Goal: Task Accomplishment & Management: Use online tool/utility

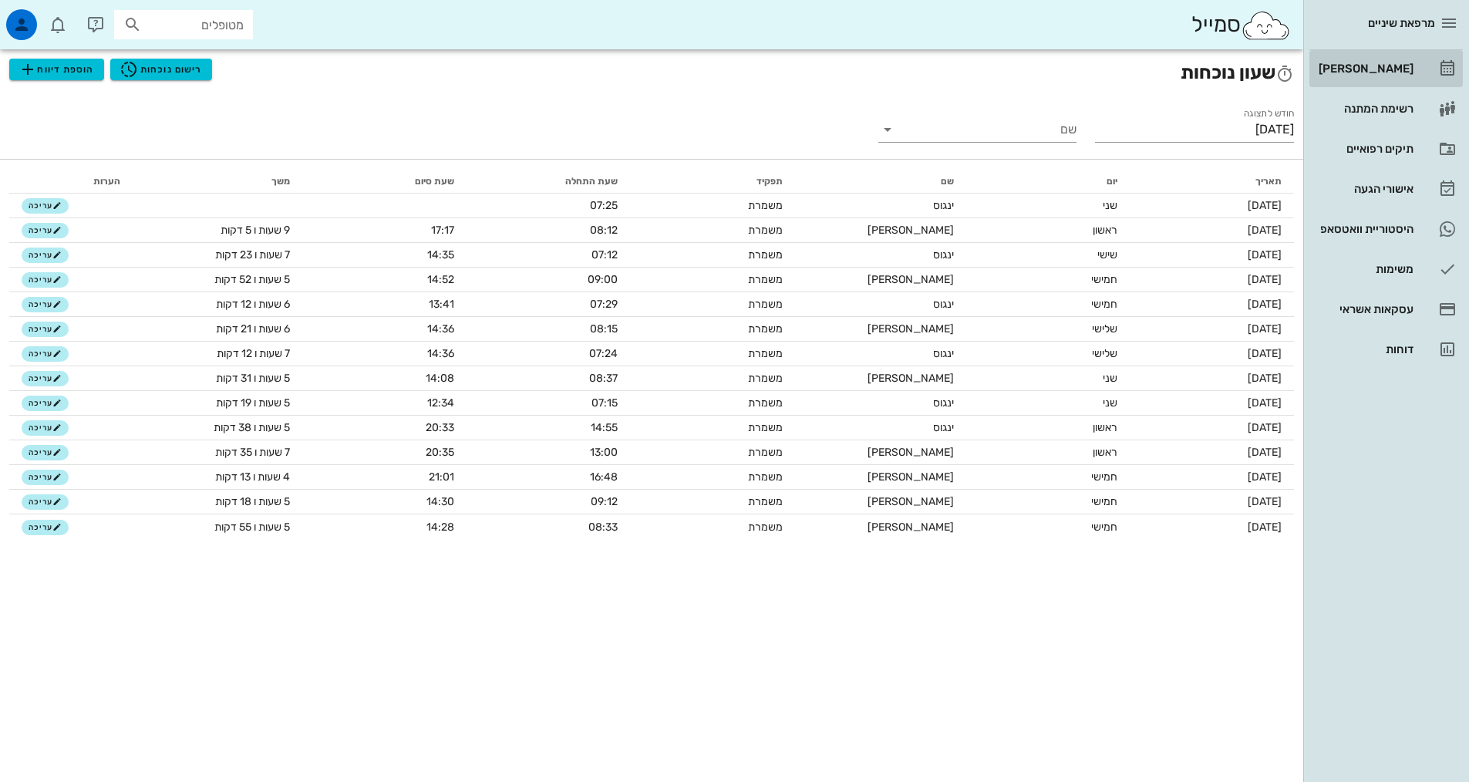
click at [1424, 53] on link "[PERSON_NAME]" at bounding box center [1385, 68] width 153 height 37
click at [1410, 66] on div "[PERSON_NAME]" at bounding box center [1365, 68] width 98 height 12
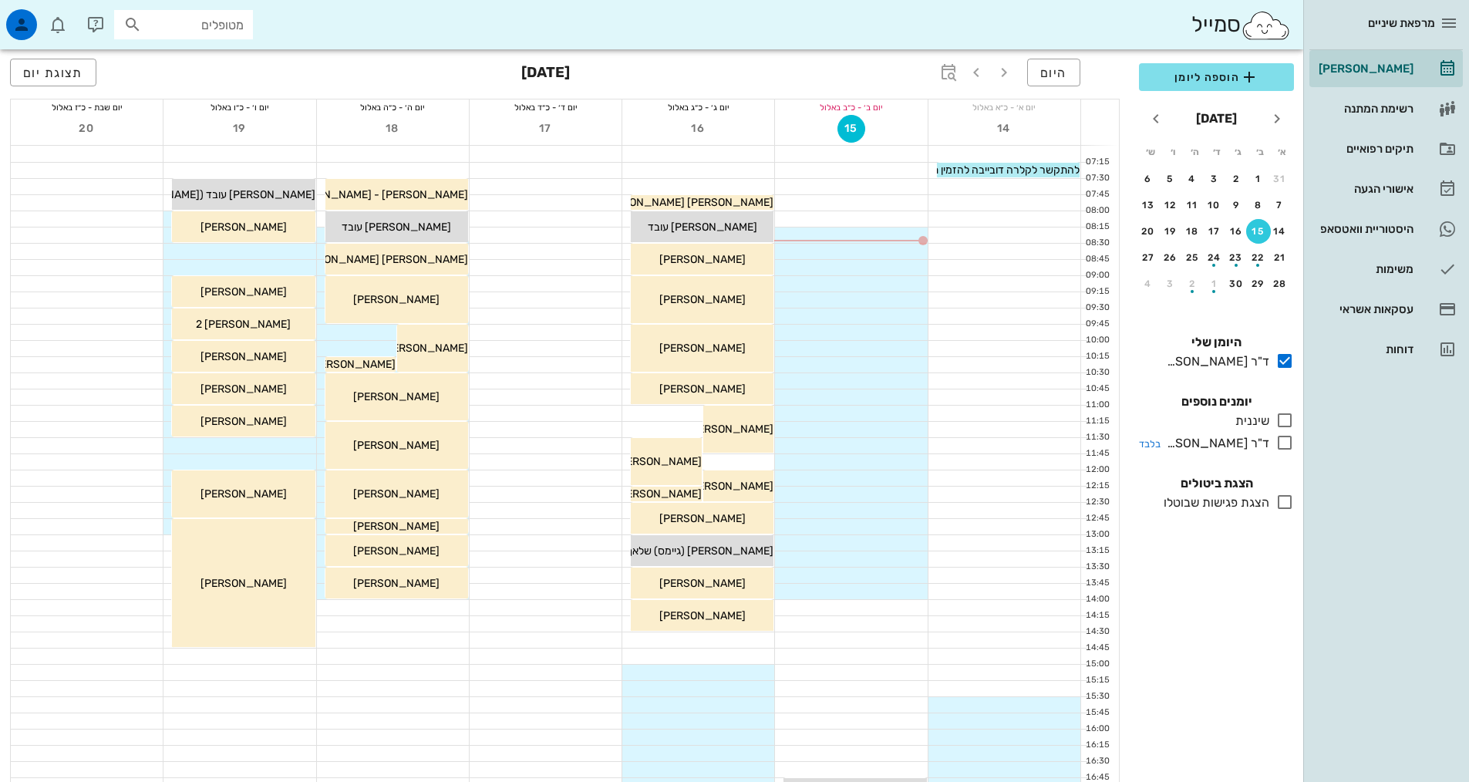
click at [1286, 439] on icon at bounding box center [1284, 442] width 19 height 19
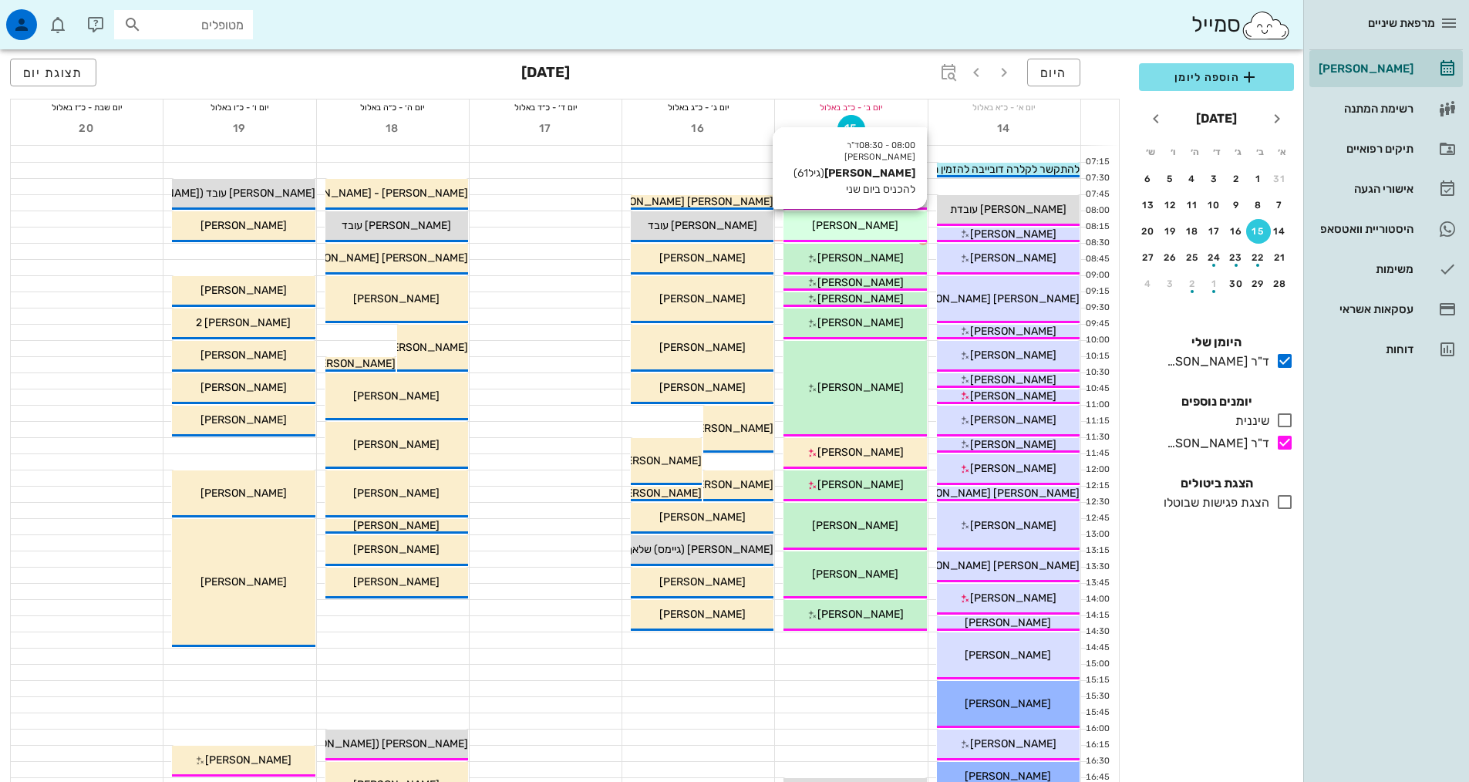
click at [854, 227] on span "[PERSON_NAME]" at bounding box center [855, 225] width 86 height 13
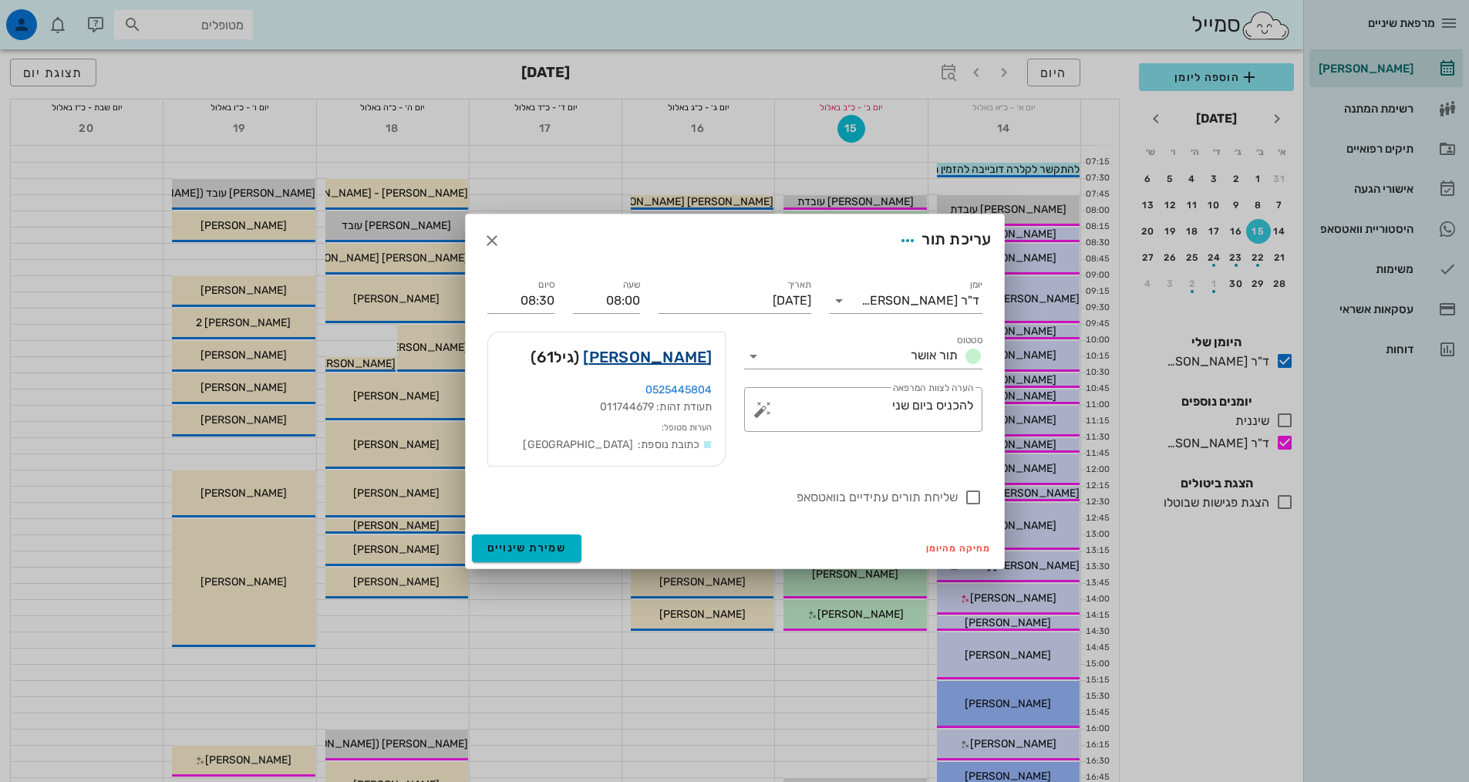
click at [676, 349] on link "רנה הלוי" at bounding box center [647, 357] width 129 height 25
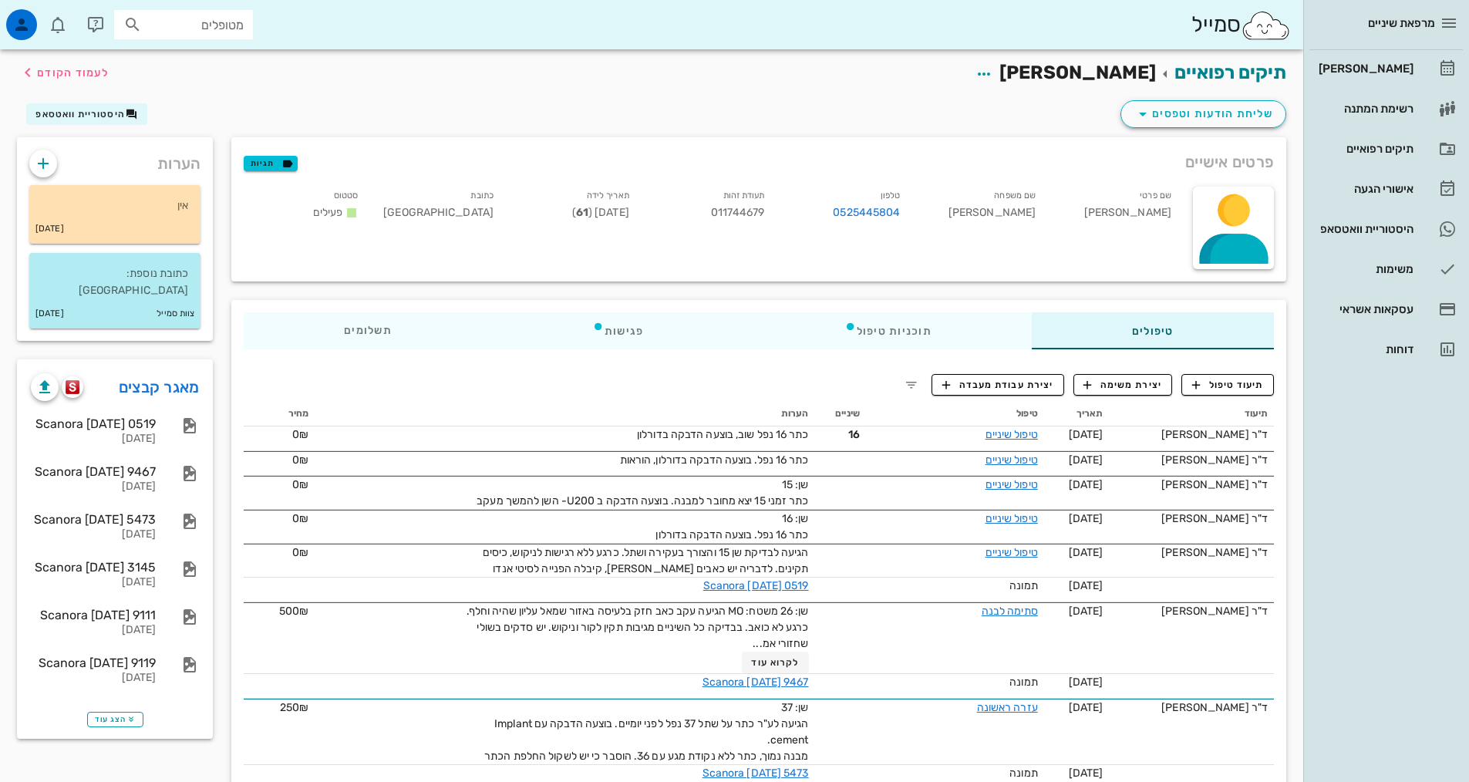
click at [1305, 142] on div "מרפאת שיניים יומן מרפאה רשימת המתנה תיקים רפואיים אישורי הגעה 3 היסטוריית וואטס…" at bounding box center [1386, 184] width 166 height 368
click at [1228, 381] on span "תיעוד טיפול" at bounding box center [1228, 385] width 72 height 14
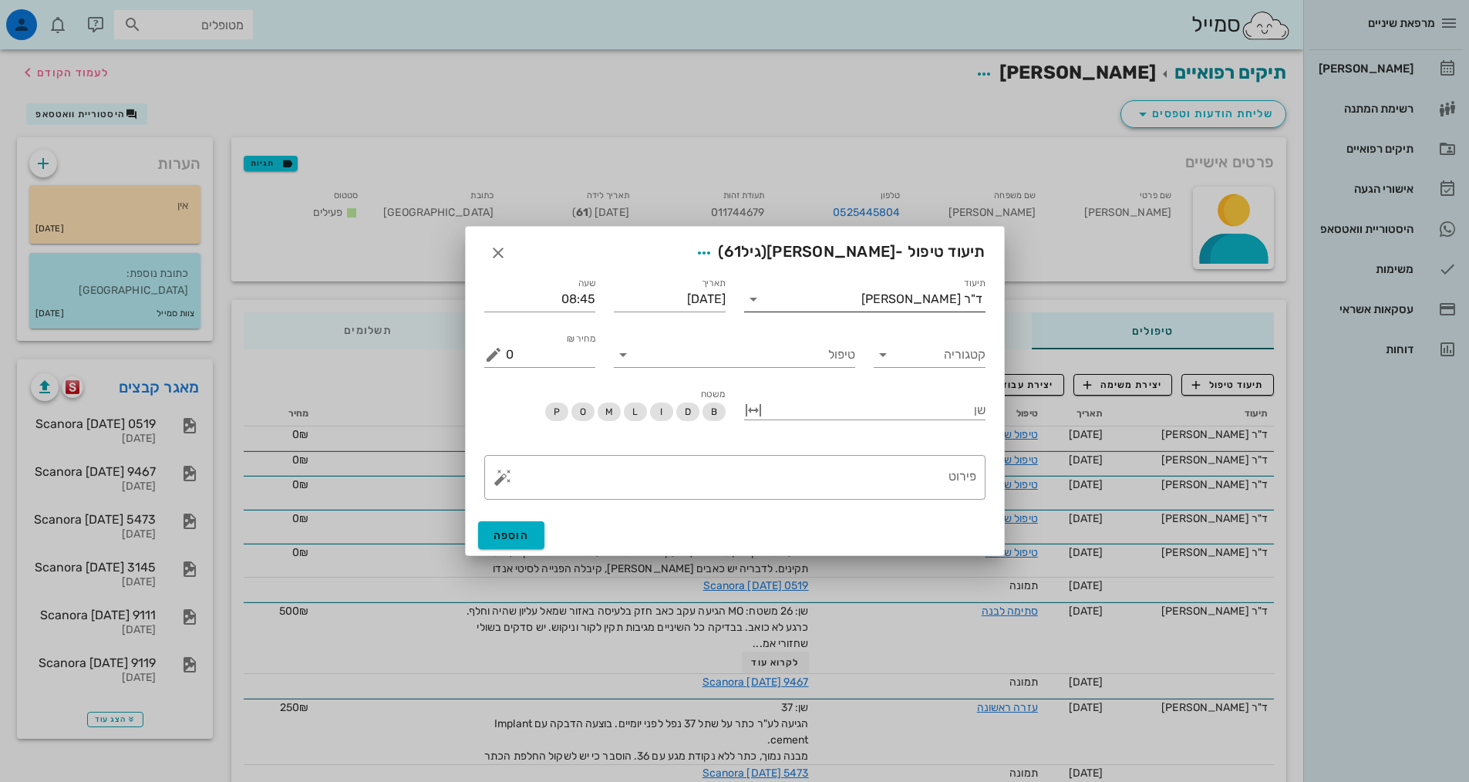
click at [925, 308] on div "ד"ר [PERSON_NAME]" at bounding box center [876, 299] width 220 height 25
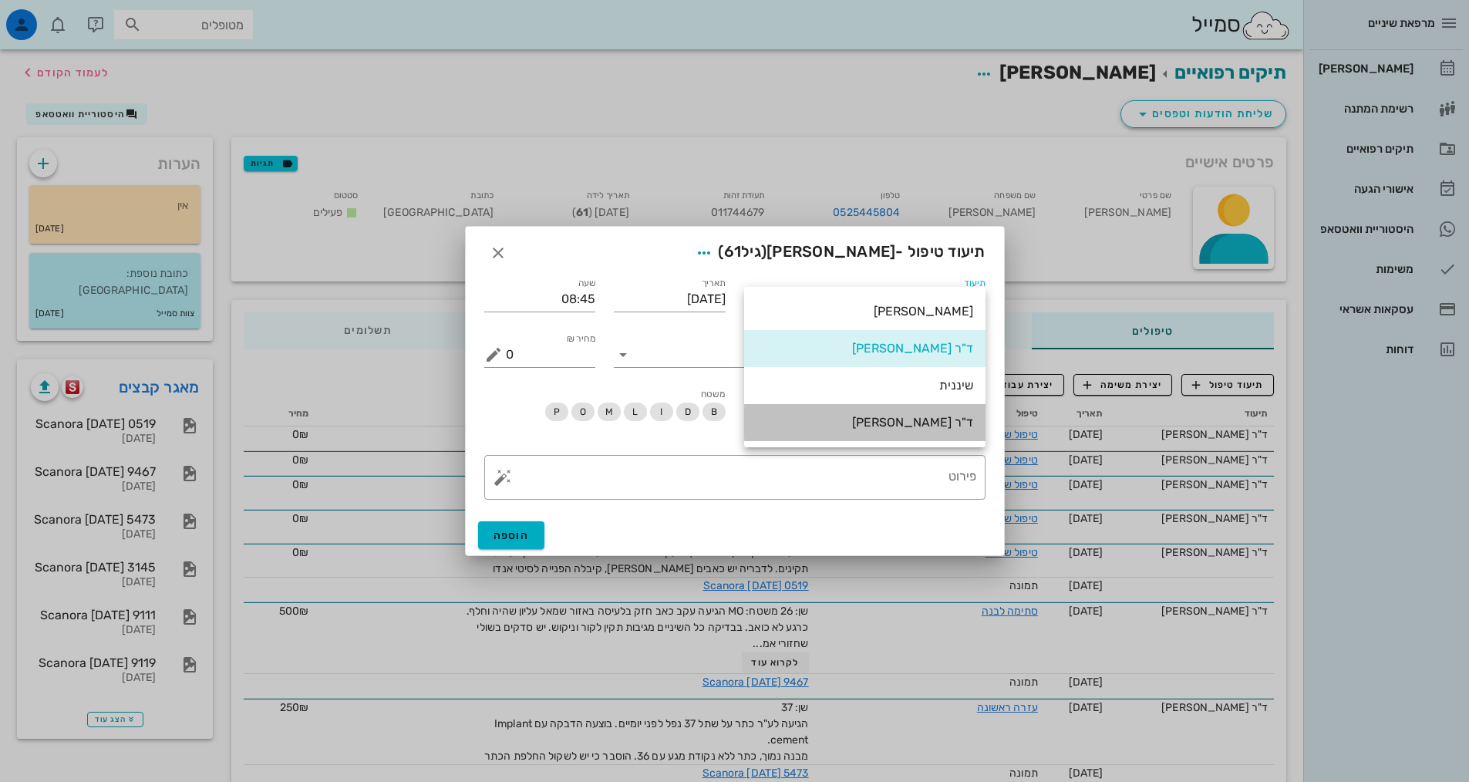
click at [921, 416] on div "ד"ר [PERSON_NAME]" at bounding box center [864, 422] width 217 height 15
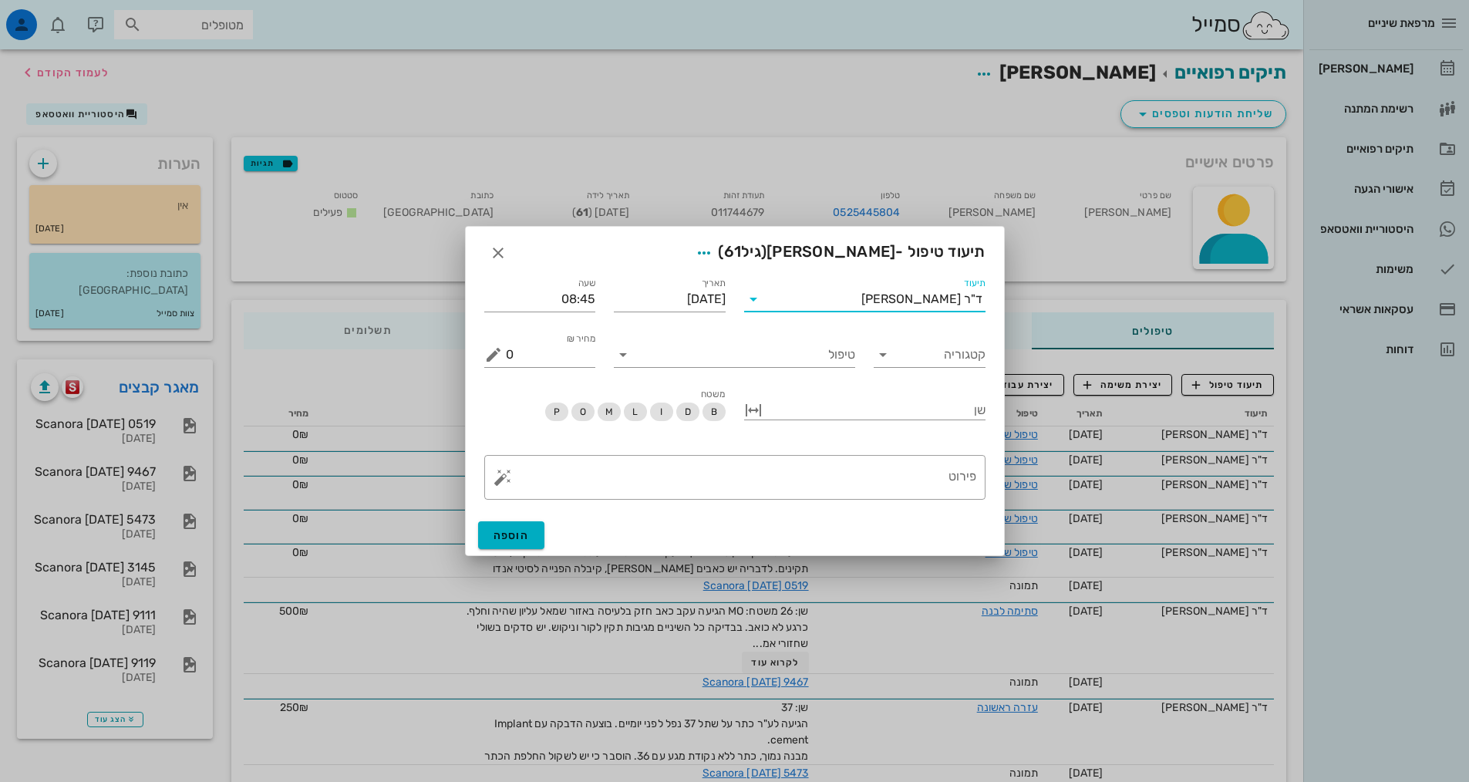
click at [939, 371] on div "קטגוריה" at bounding box center [929, 349] width 130 height 56
click at [939, 361] on input "קטגוריה" at bounding box center [941, 354] width 87 height 25
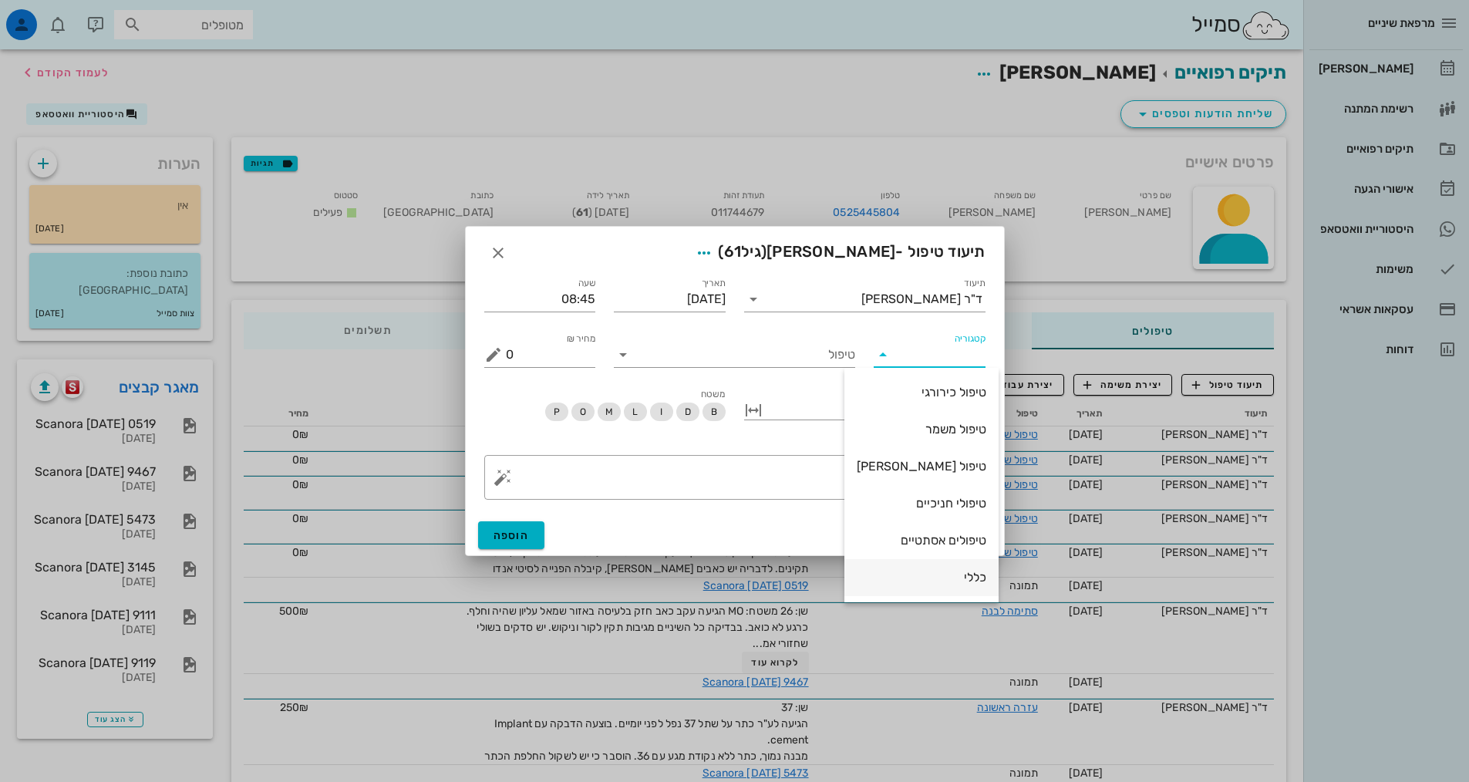
click at [956, 571] on div "כללי" at bounding box center [922, 577] width 130 height 15
type input "כללי"
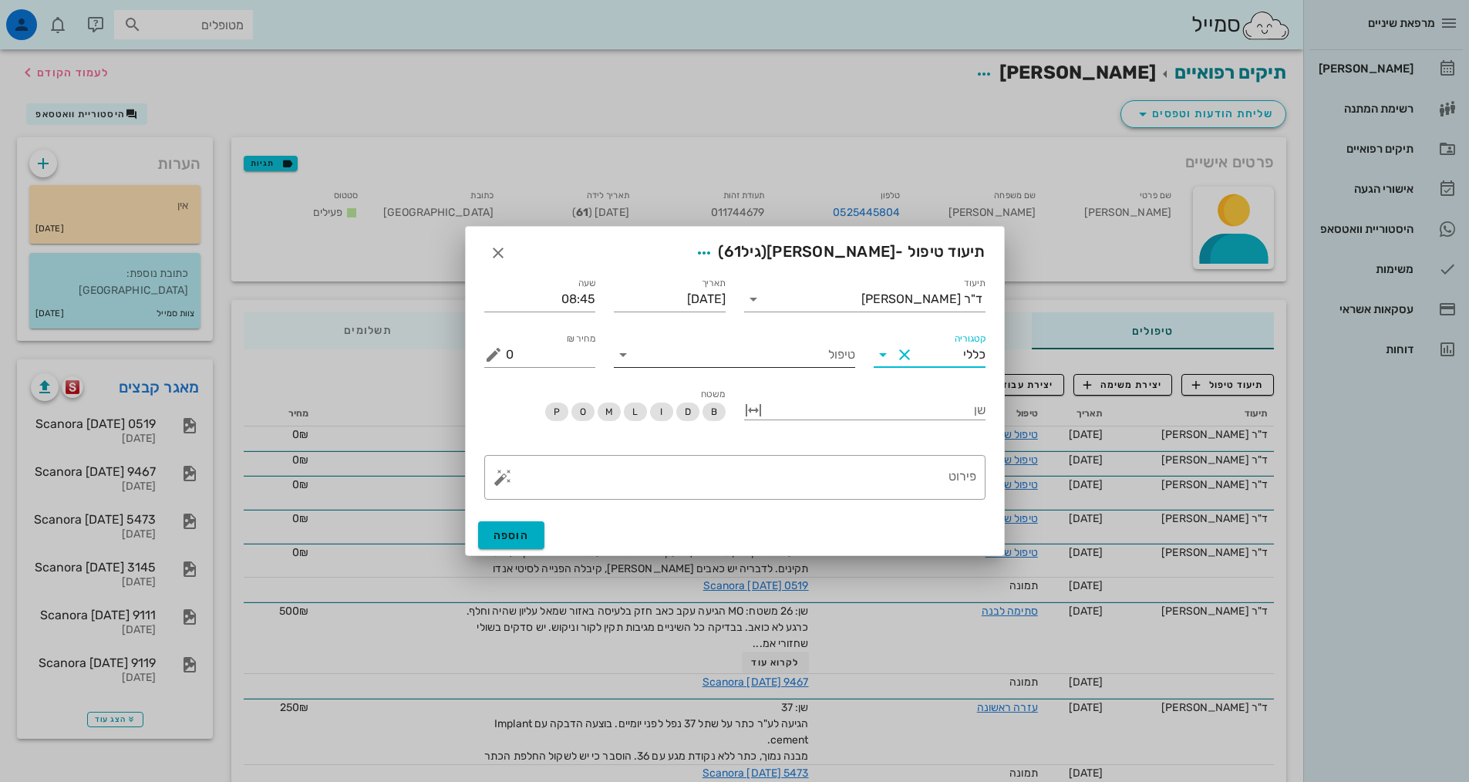
click at [815, 345] on input "טיפול" at bounding box center [745, 354] width 220 height 25
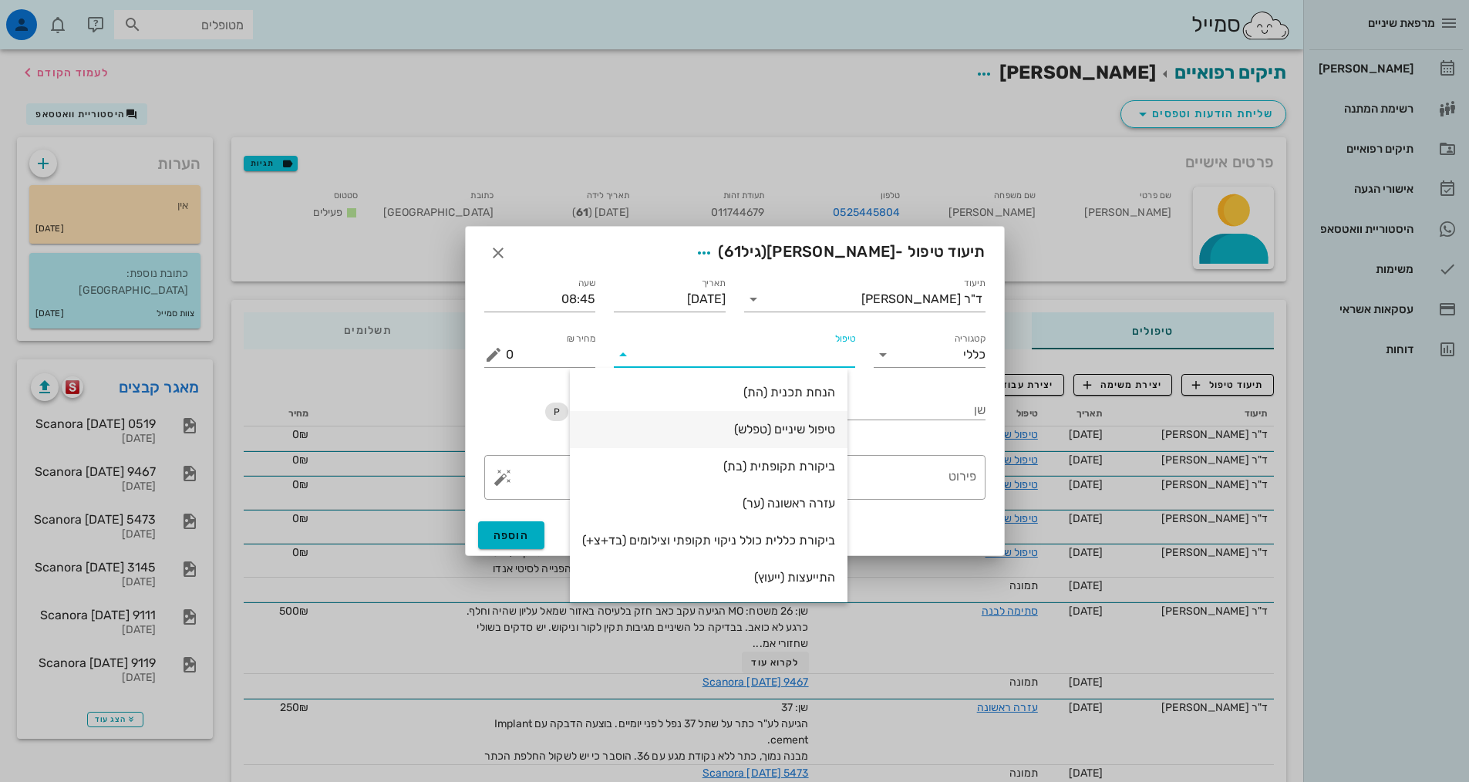
click at [824, 431] on div "טיפול שיניים (טפלש)" at bounding box center [708, 429] width 253 height 15
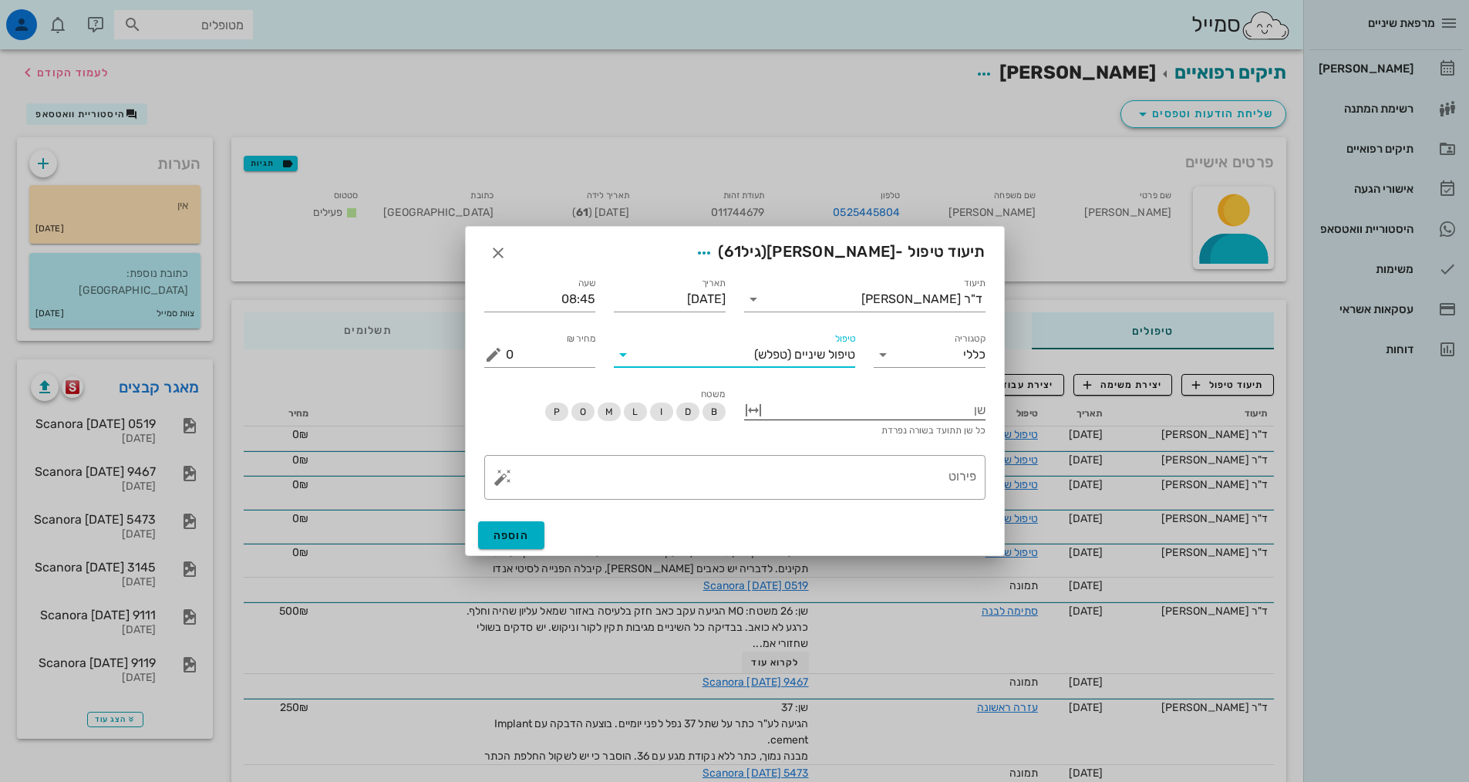
click at [896, 406] on div at bounding box center [876, 409] width 220 height 20
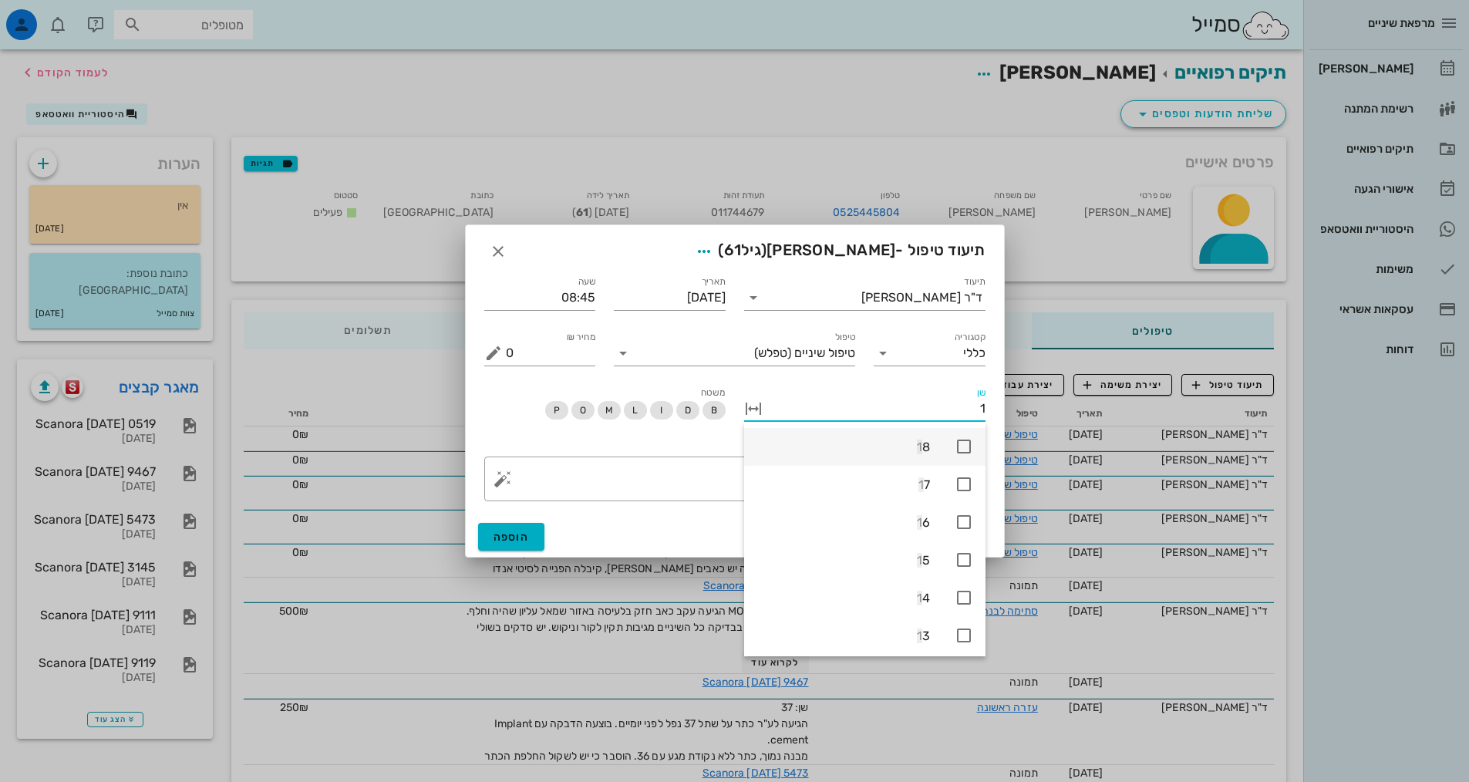
type input "16"
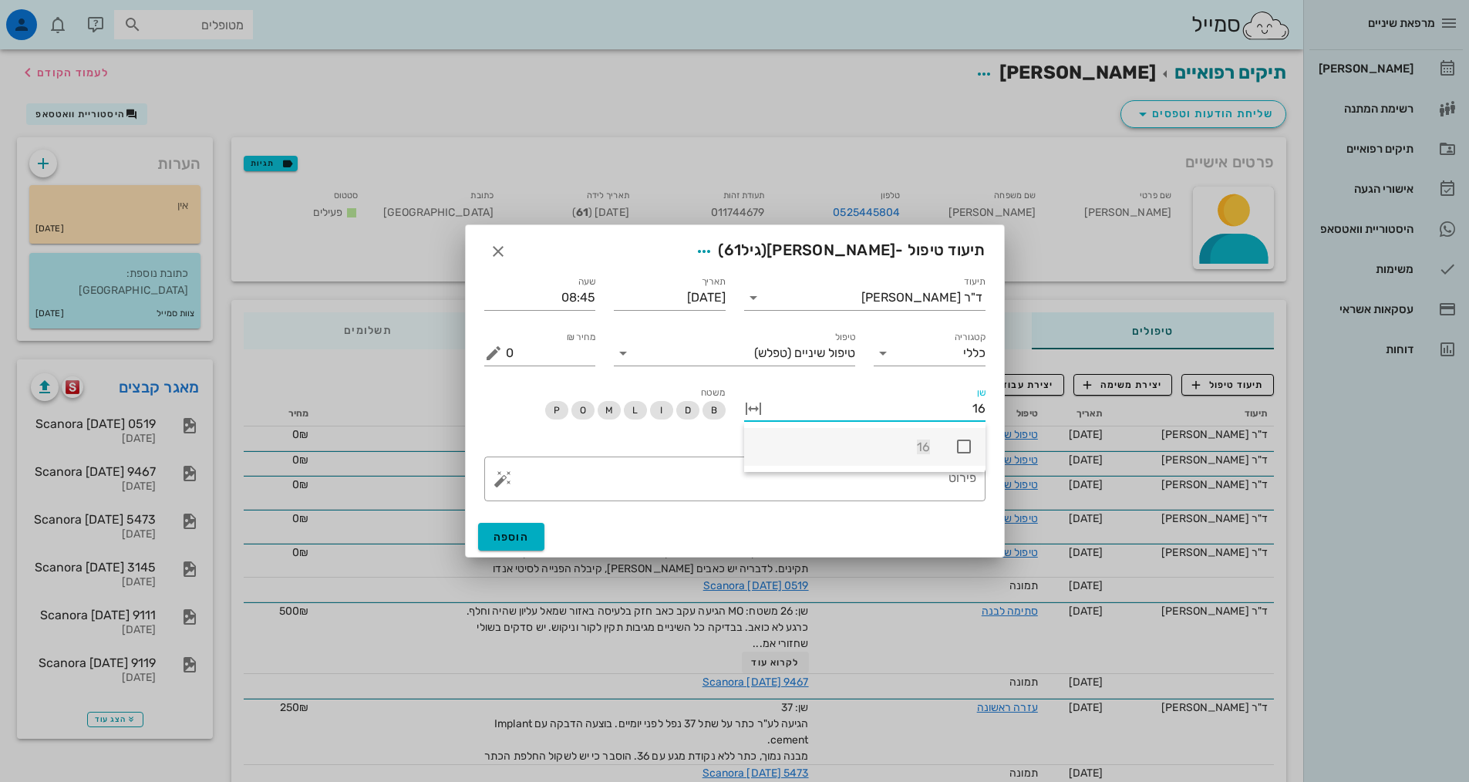
click at [965, 442] on icon at bounding box center [964, 446] width 19 height 19
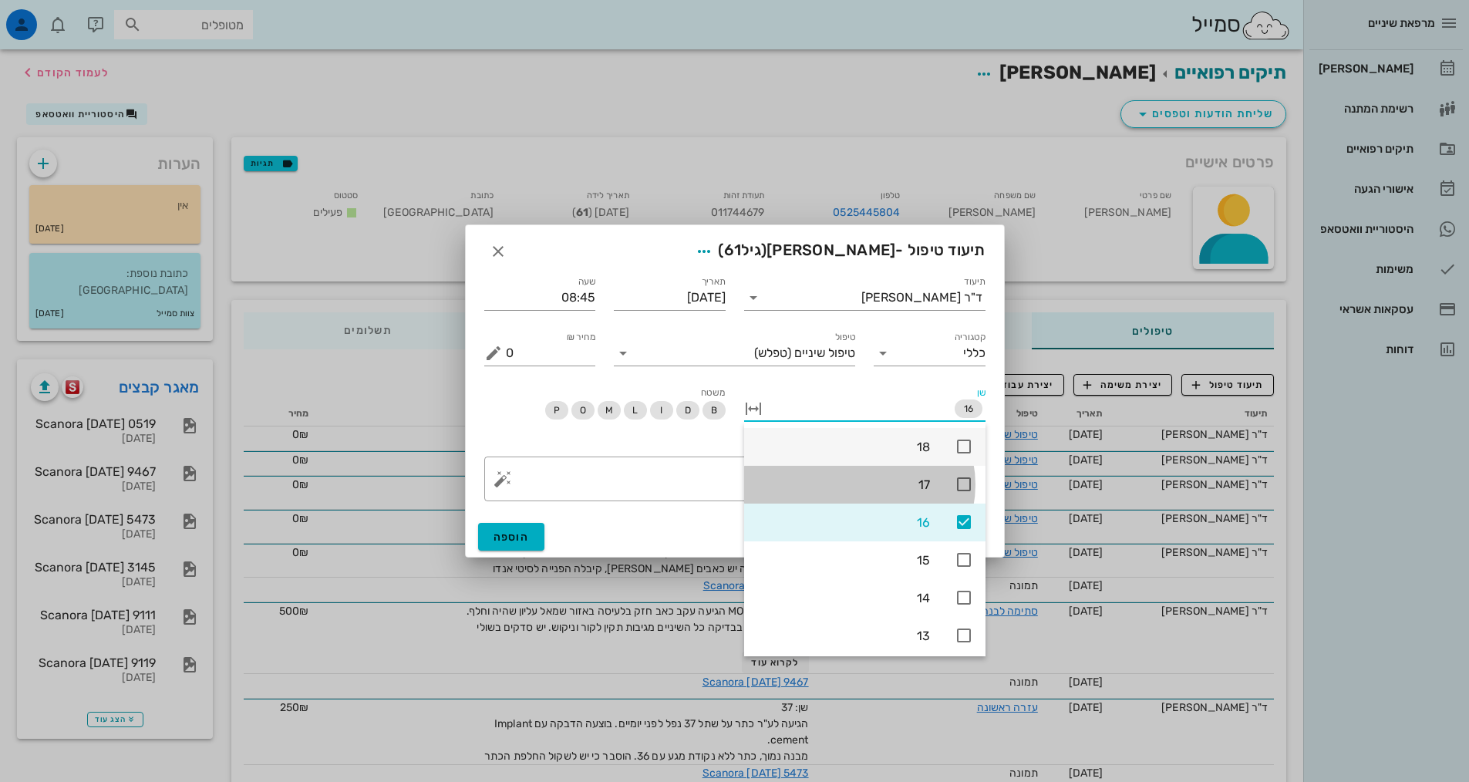
click at [921, 497] on div "17" at bounding box center [843, 484] width 174 height 33
click at [640, 486] on textarea "פירוט" at bounding box center [741, 482] width 470 height 37
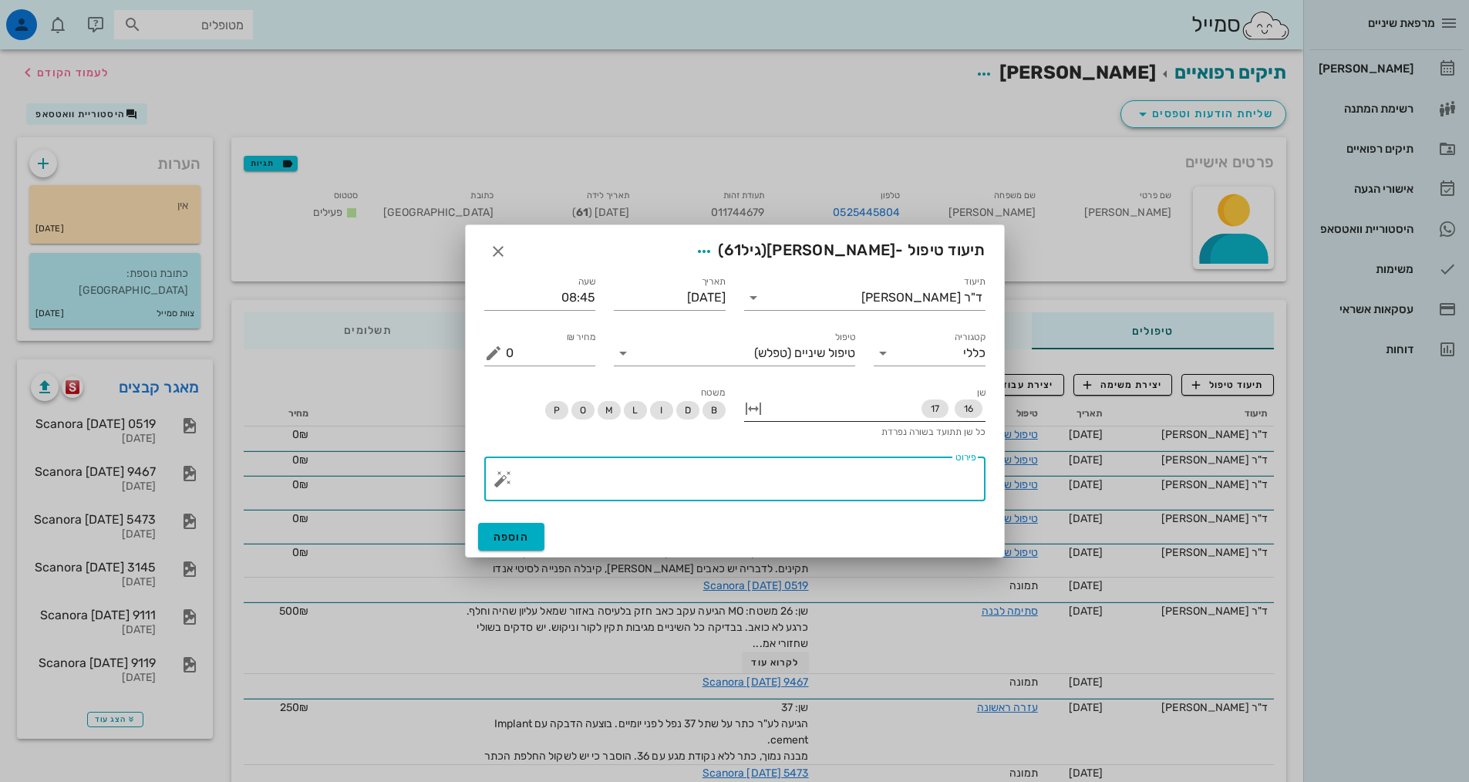
click at [895, 411] on div "16 17" at bounding box center [876, 408] width 220 height 25
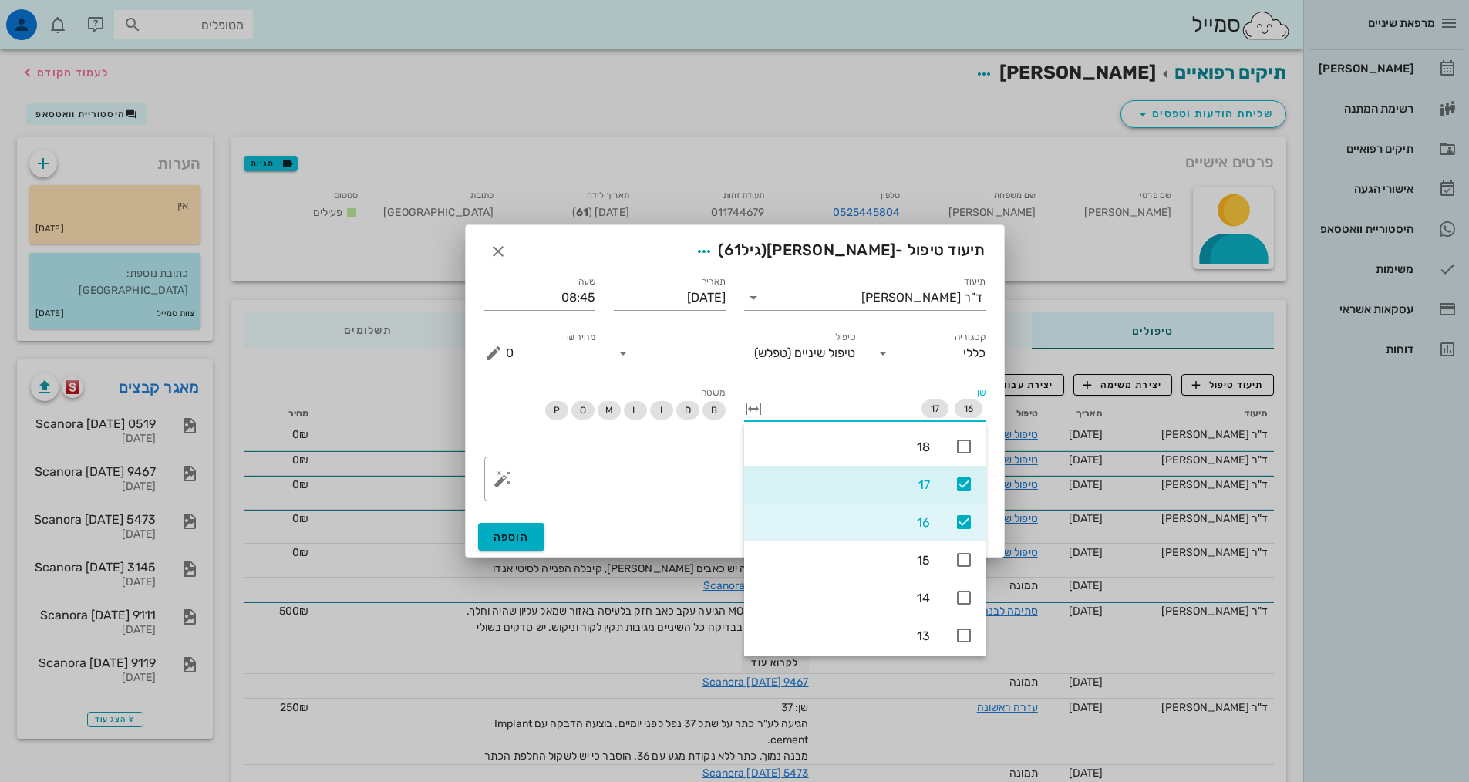
click at [916, 409] on input "שן" at bounding box center [842, 408] width 153 height 25
drag, startPoint x: 929, startPoint y: 411, endPoint x: 944, endPoint y: 411, distance: 14.7
click at [944, 411] on span "17" at bounding box center [934, 408] width 27 height 19
click at [968, 484] on icon at bounding box center [964, 484] width 19 height 19
click at [714, 477] on textarea "פירוט" at bounding box center [741, 482] width 470 height 37
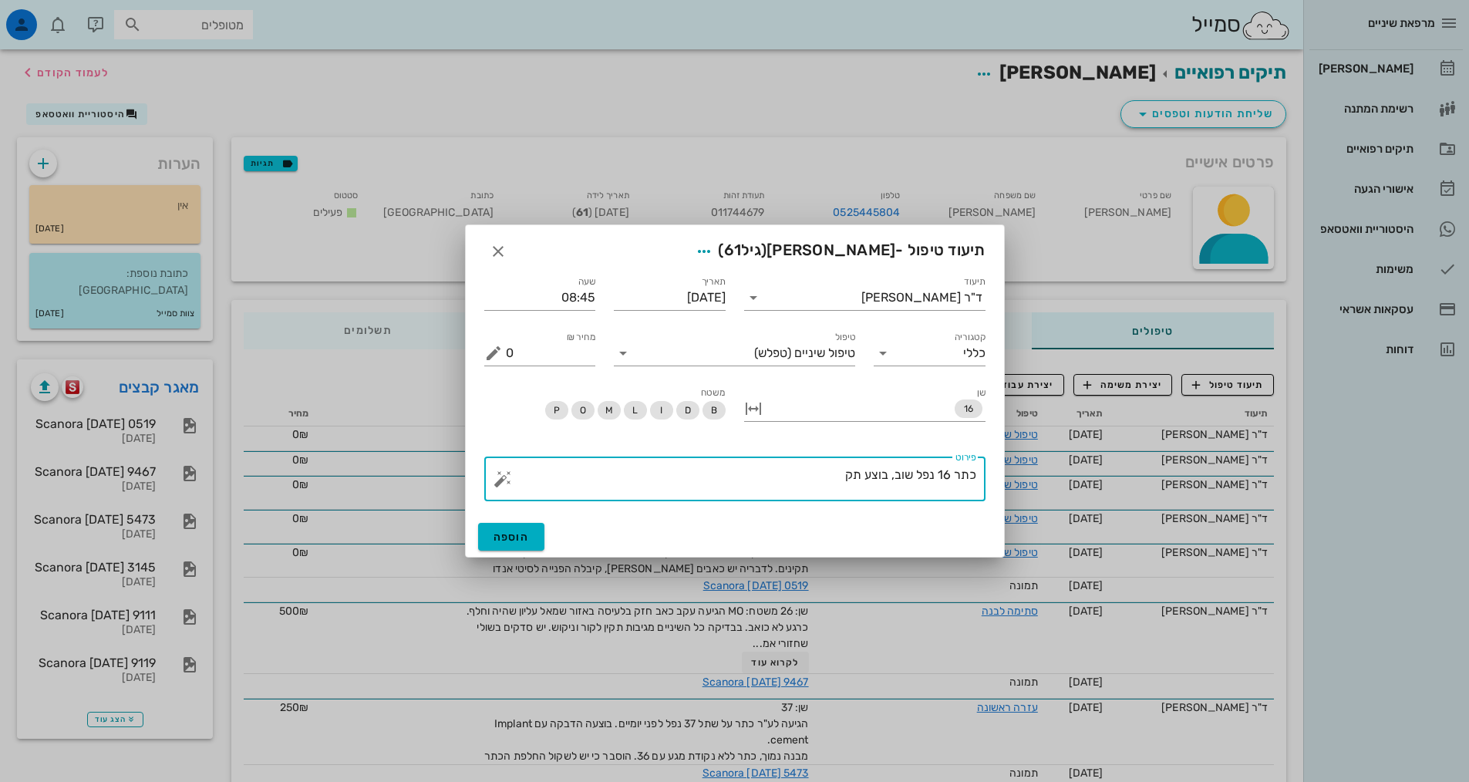
type textarea "כתר 16 נפל שוב, בוצע ת"
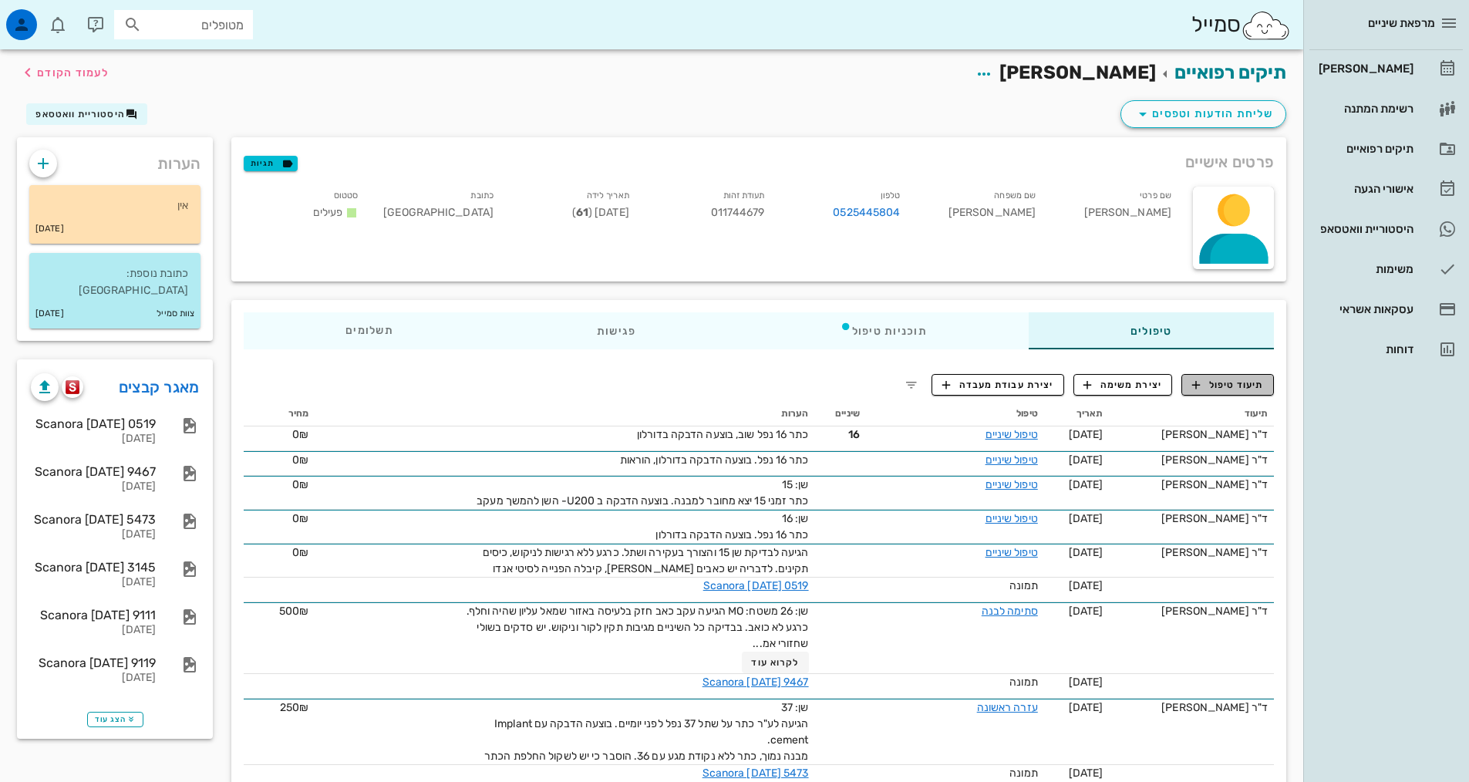
click at [1208, 379] on span "תיעוד טיפול" at bounding box center [1228, 385] width 72 height 14
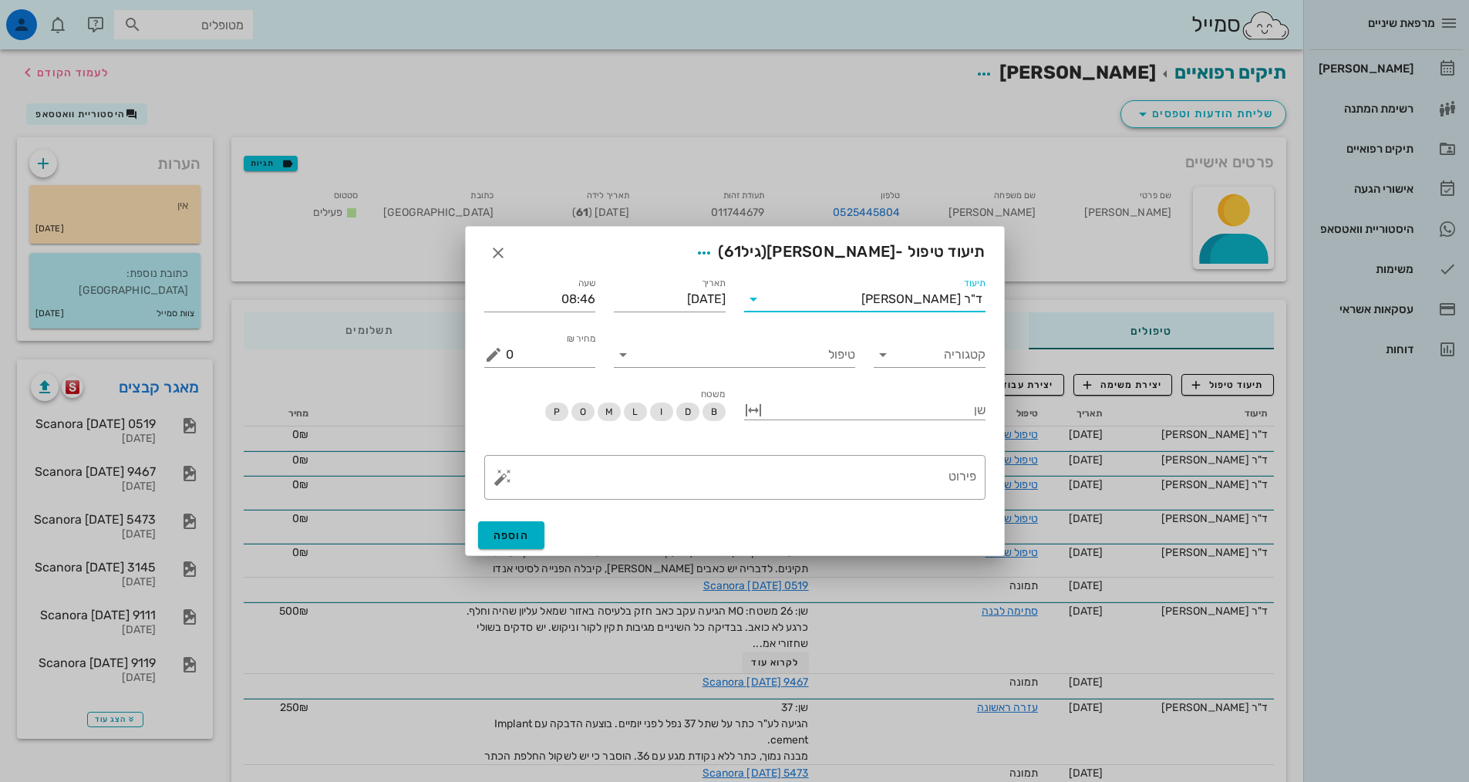
click at [861, 288] on input "תיעוד" at bounding box center [814, 299] width 96 height 25
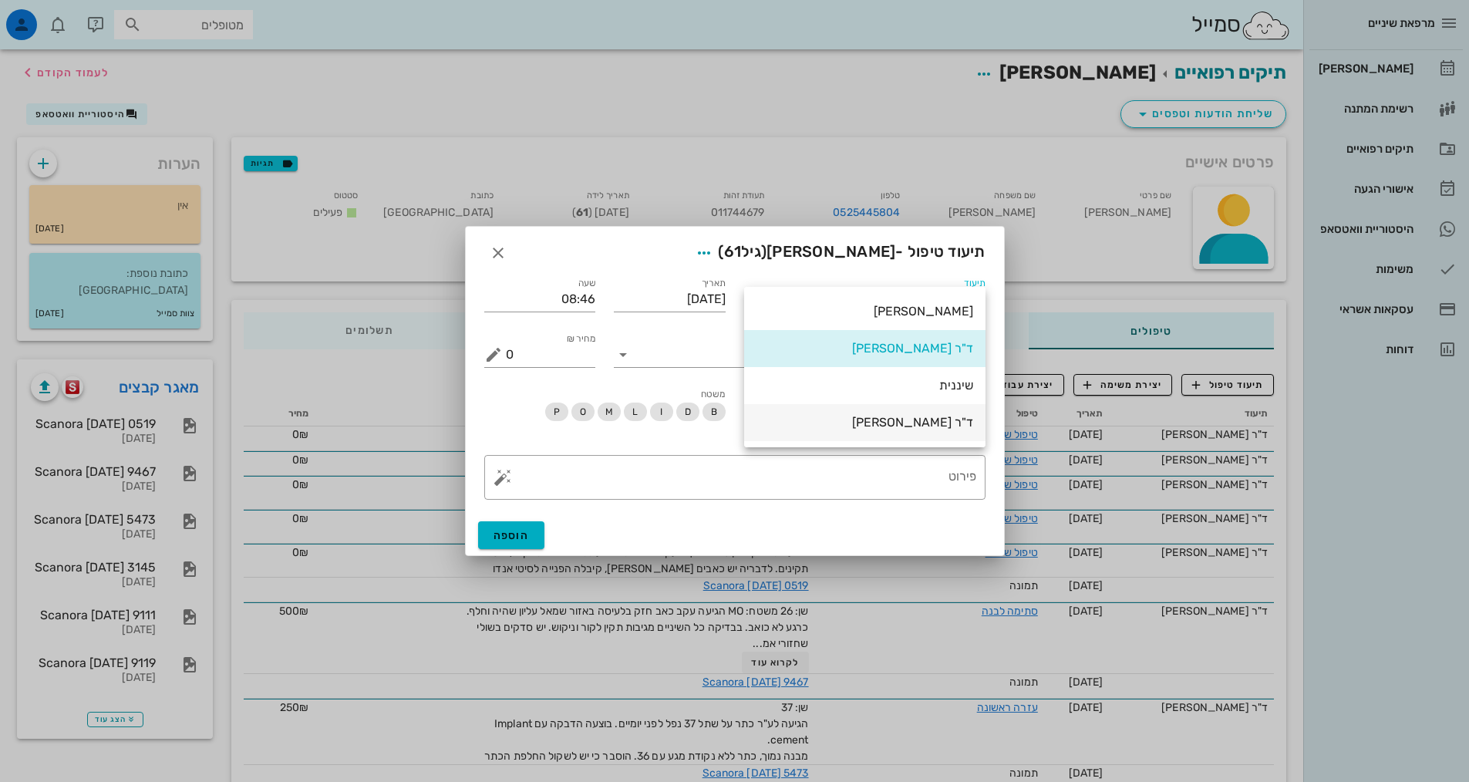
click at [935, 425] on div "ד"ר [PERSON_NAME]" at bounding box center [864, 422] width 217 height 15
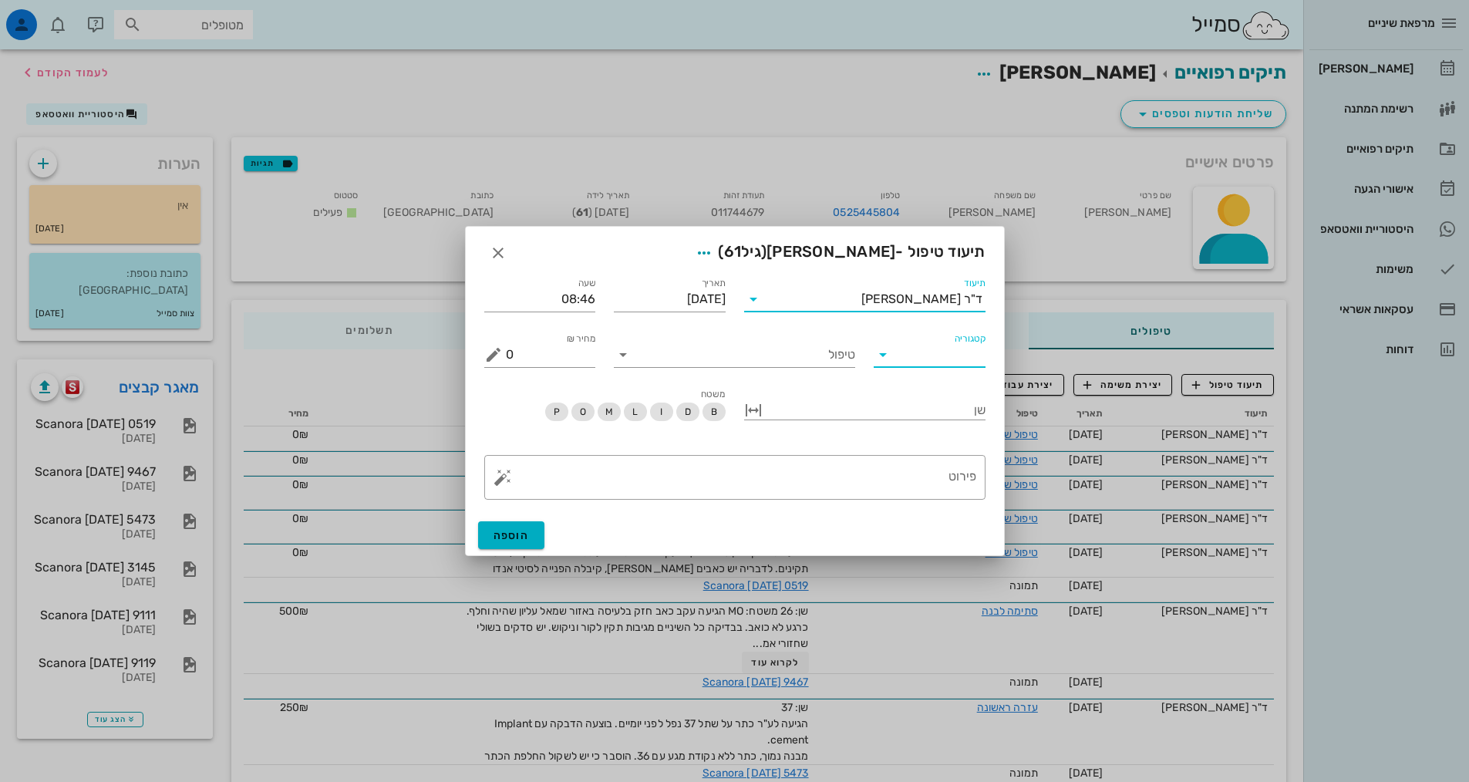
click at [928, 354] on input "קטגוריה" at bounding box center [941, 354] width 87 height 25
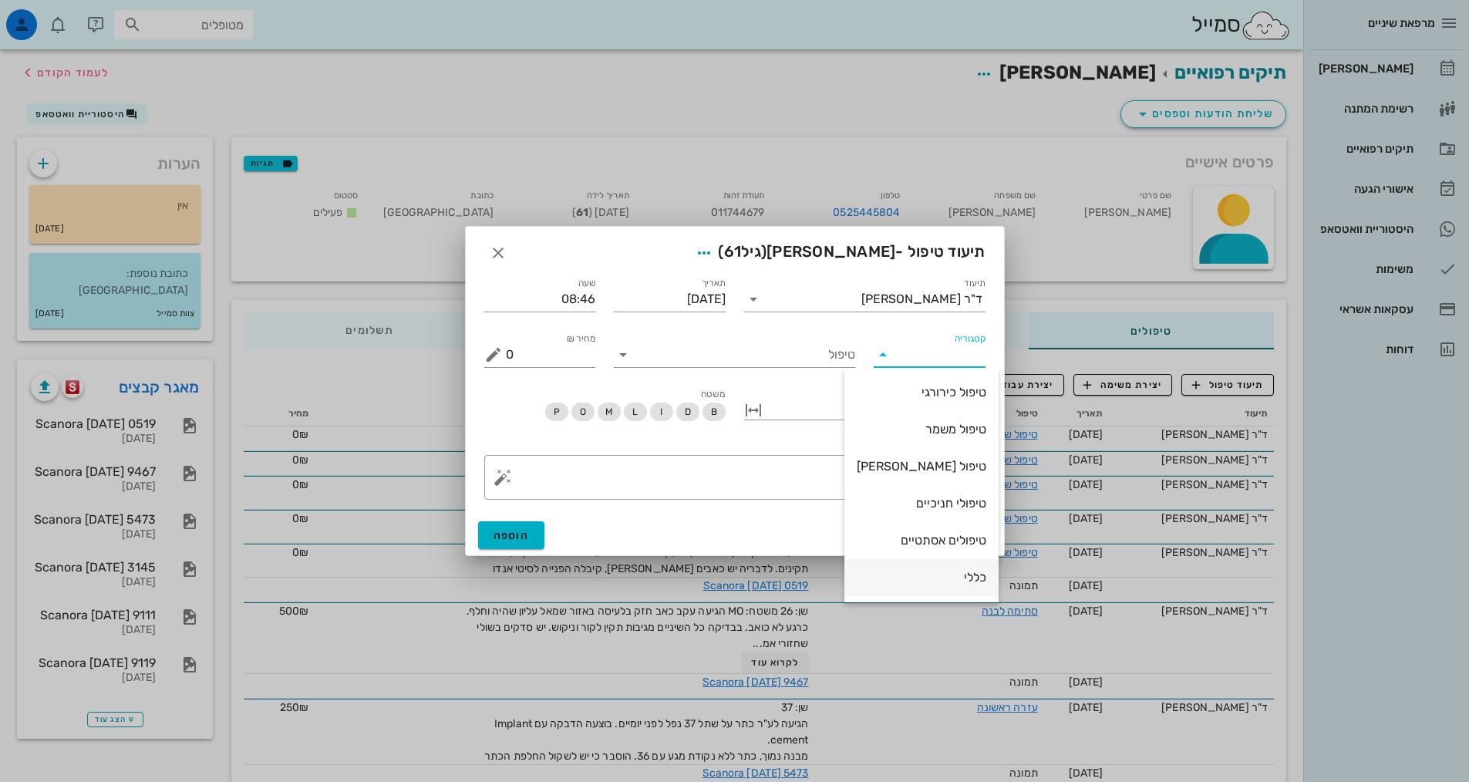
click at [933, 581] on div "כללי" at bounding box center [922, 577] width 130 height 15
type input "כללי"
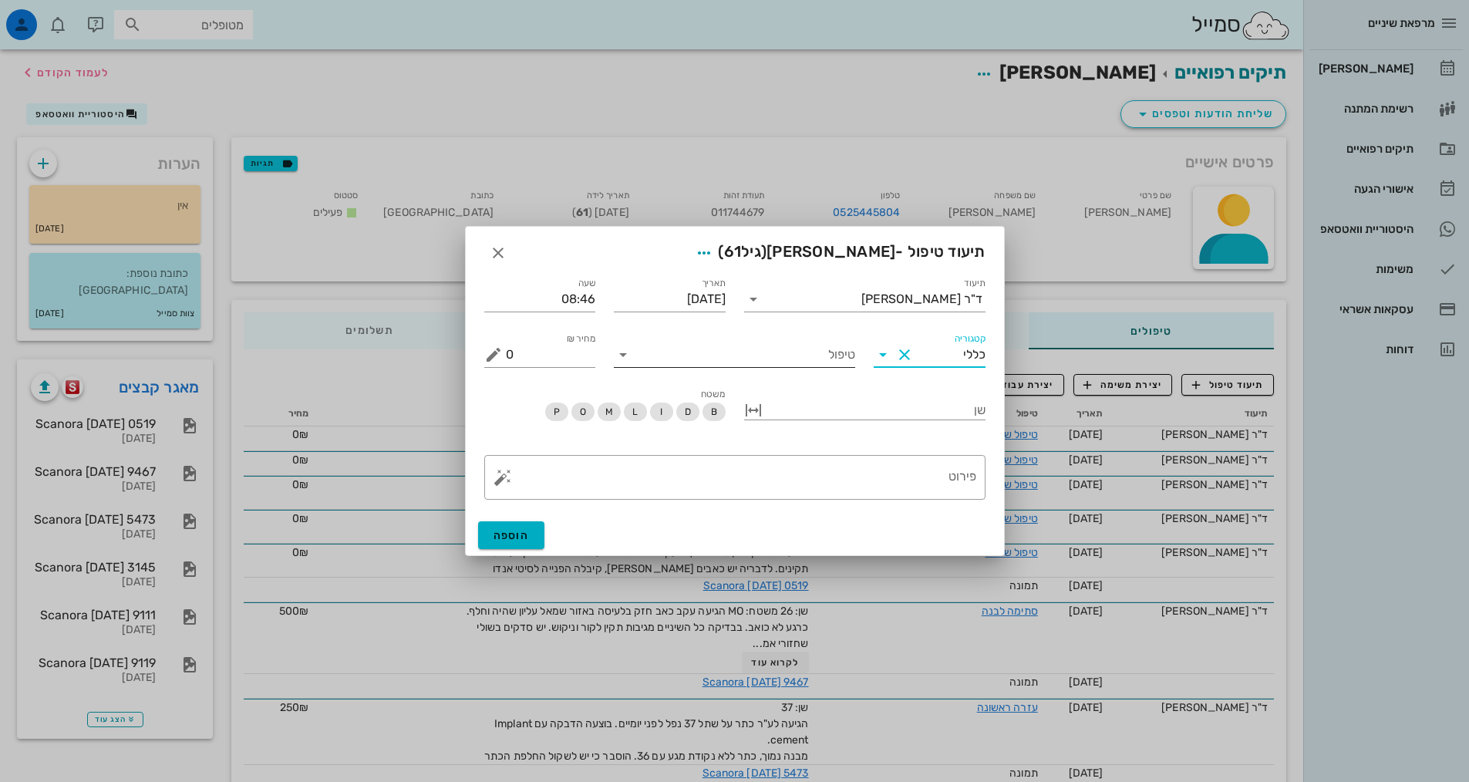
click at [809, 357] on input "טיפול" at bounding box center [745, 354] width 220 height 25
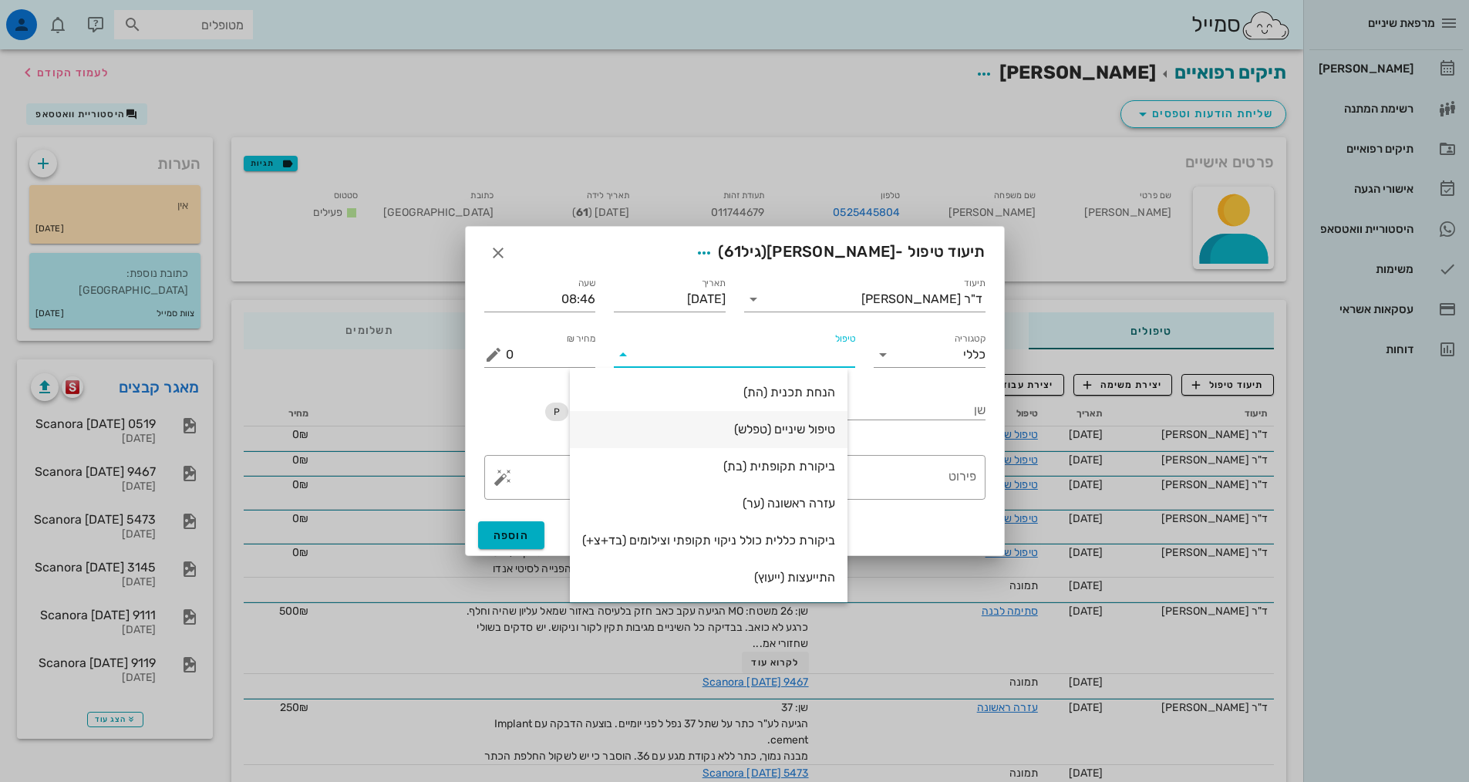
click at [809, 428] on div "טיפול שיניים (טפלש)" at bounding box center [708, 429] width 253 height 15
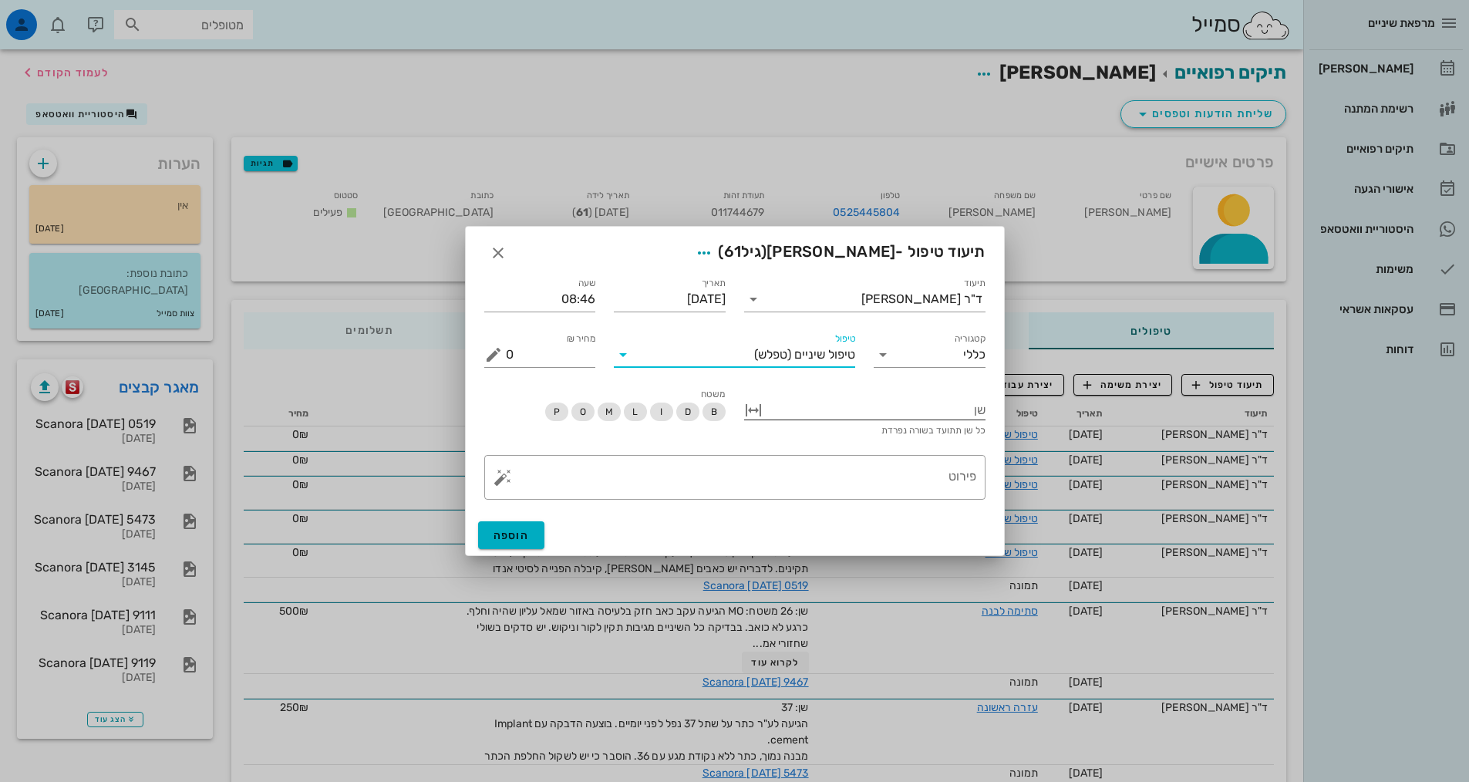
click at [868, 406] on div at bounding box center [876, 409] width 220 height 20
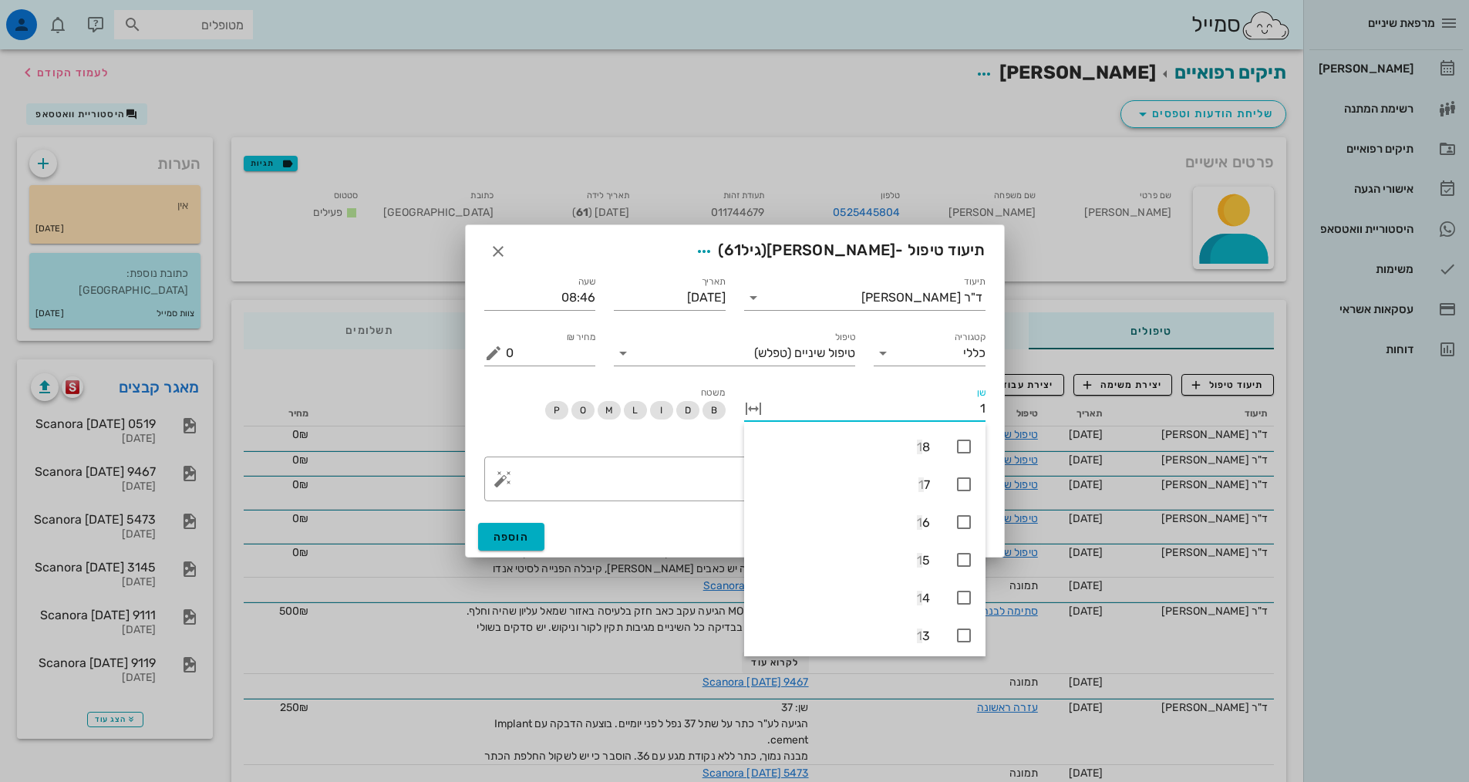
type input "16"
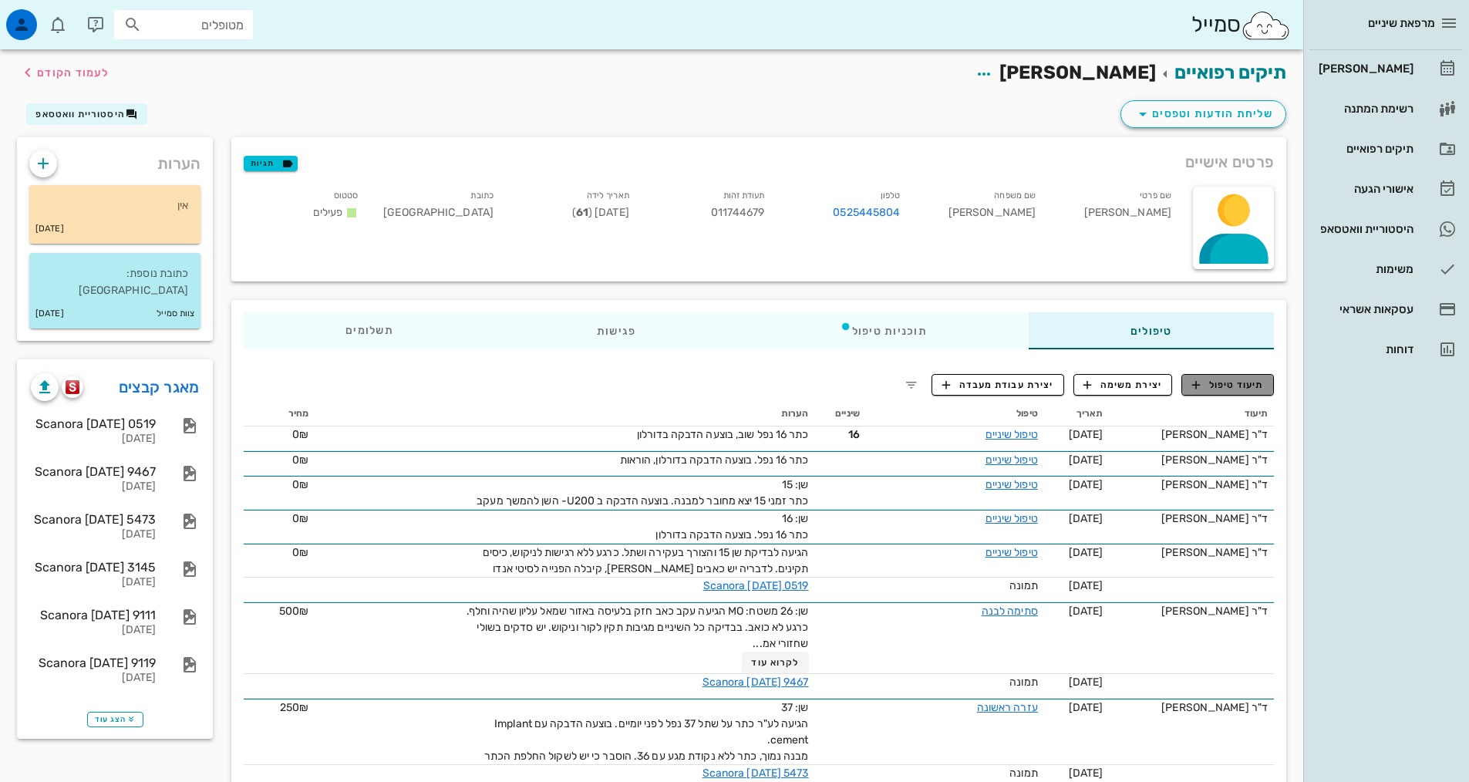
click at [1238, 384] on span "תיעוד טיפול" at bounding box center [1228, 385] width 72 height 14
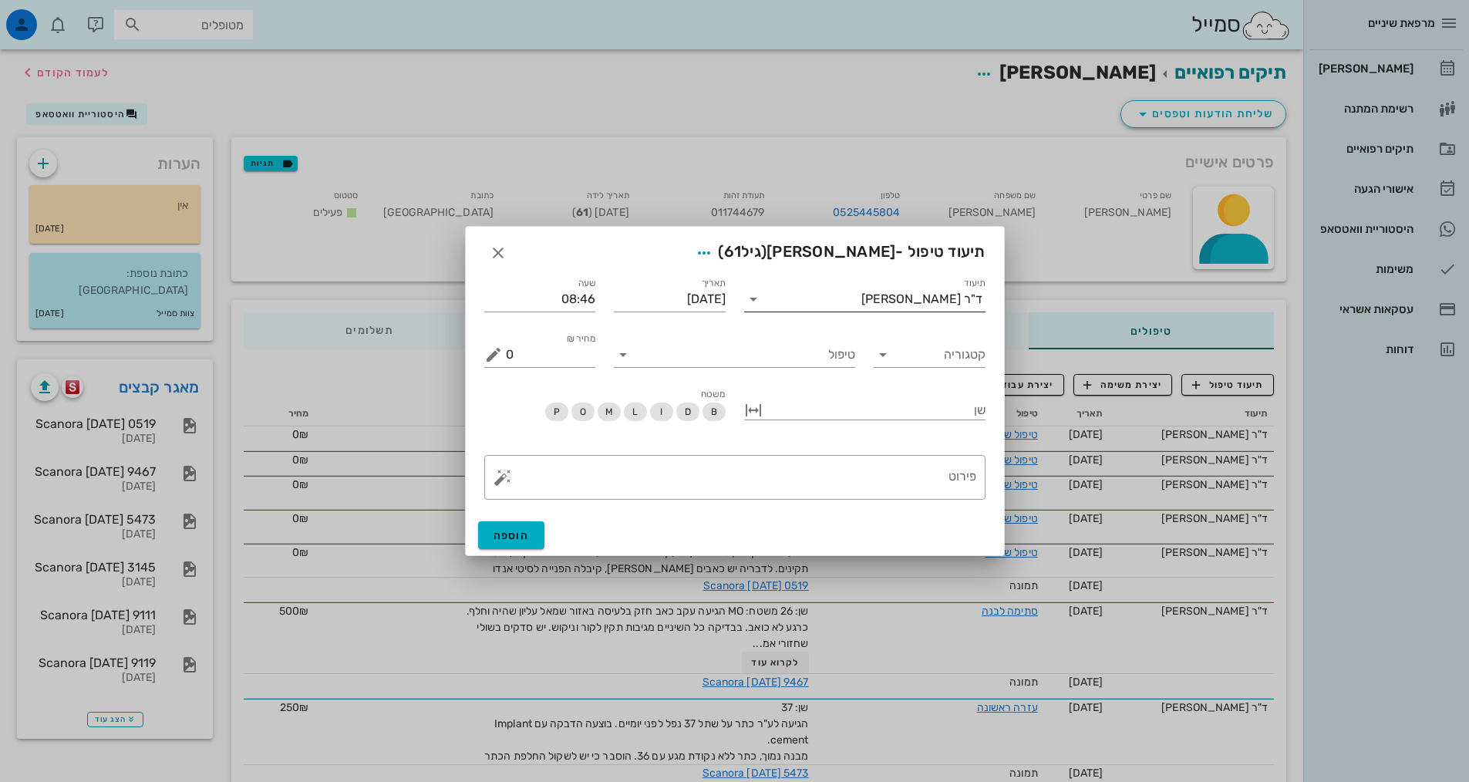
click at [949, 306] on div "ד"ר [PERSON_NAME]" at bounding box center [876, 299] width 220 height 25
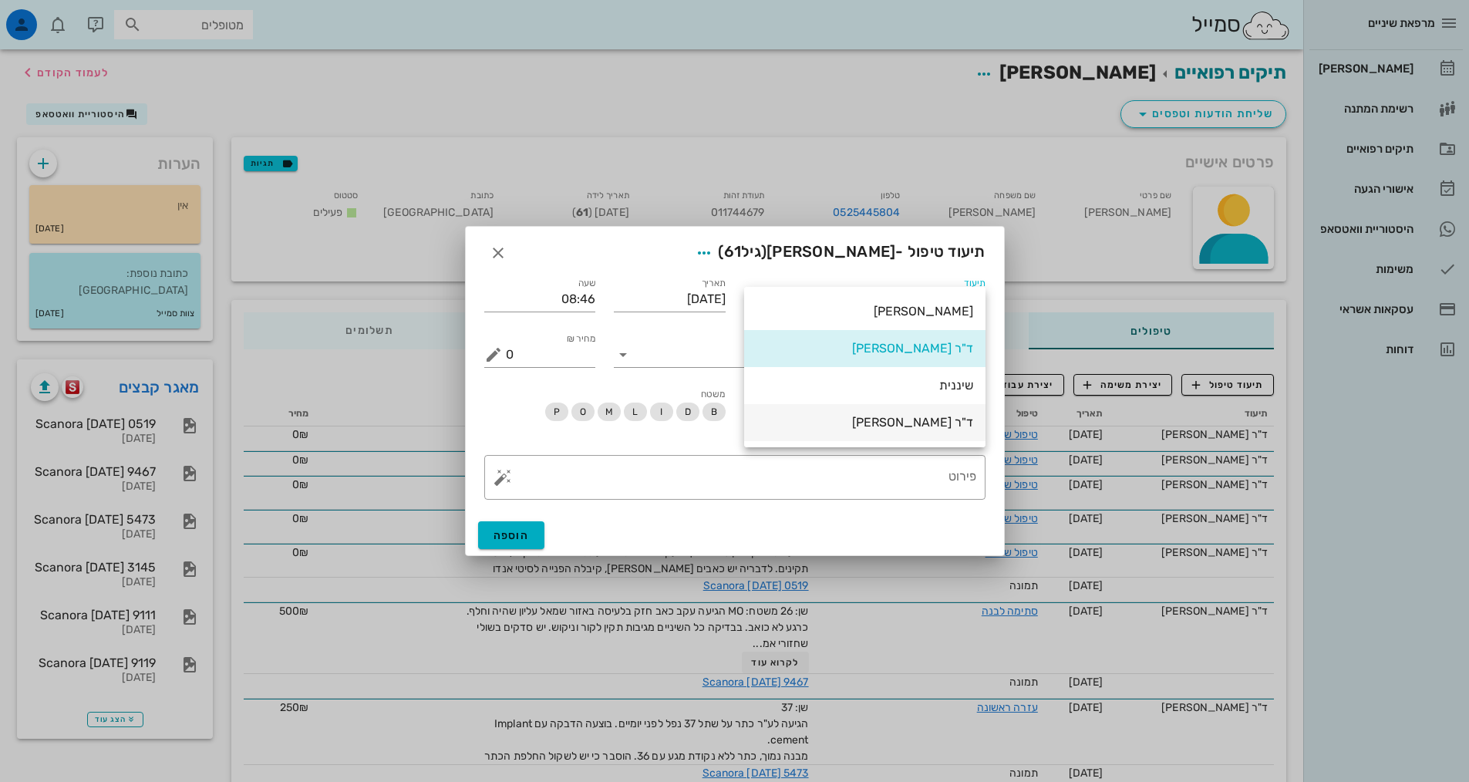
click at [944, 428] on div "ד"ר [PERSON_NAME]" at bounding box center [864, 422] width 217 height 15
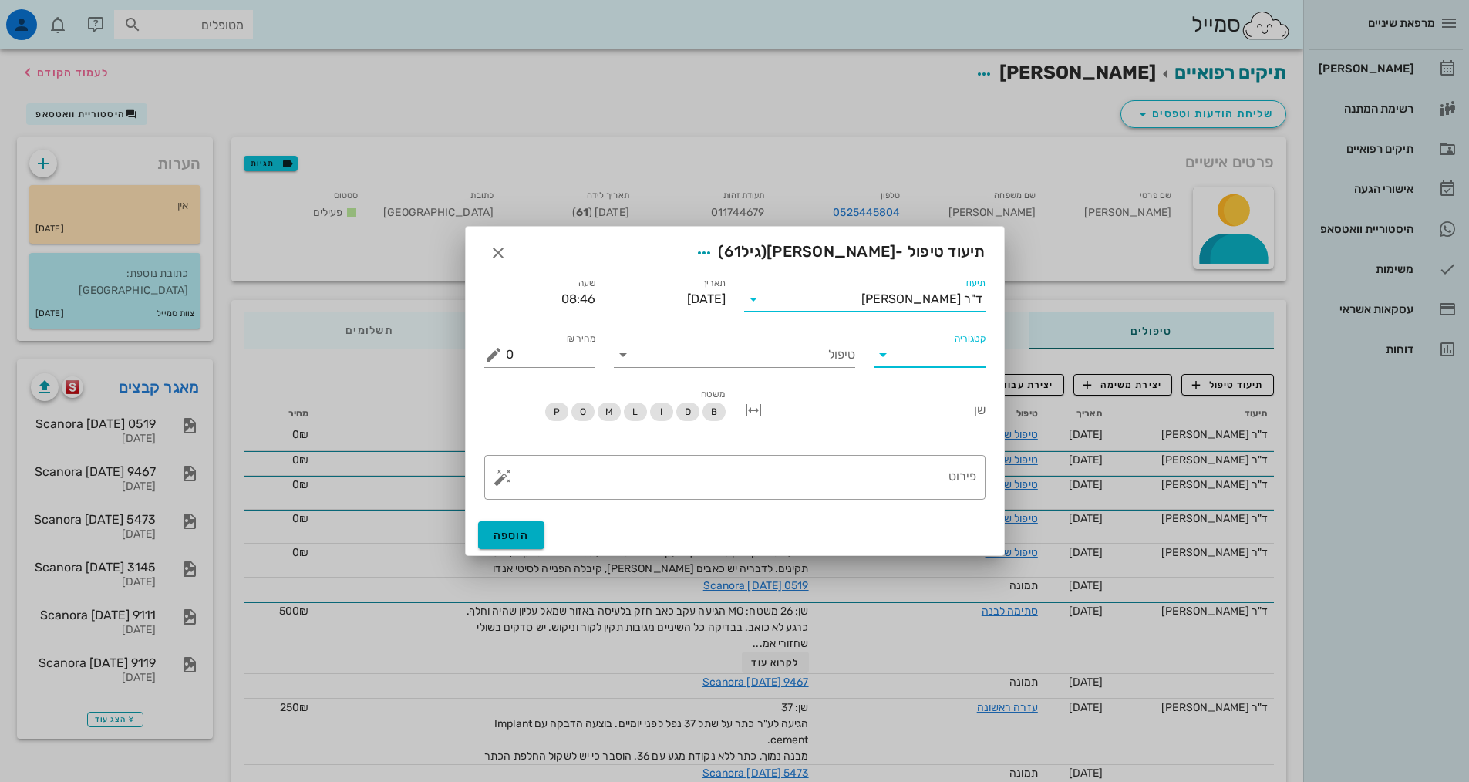
click at [952, 359] on input "קטגוריה" at bounding box center [941, 354] width 87 height 25
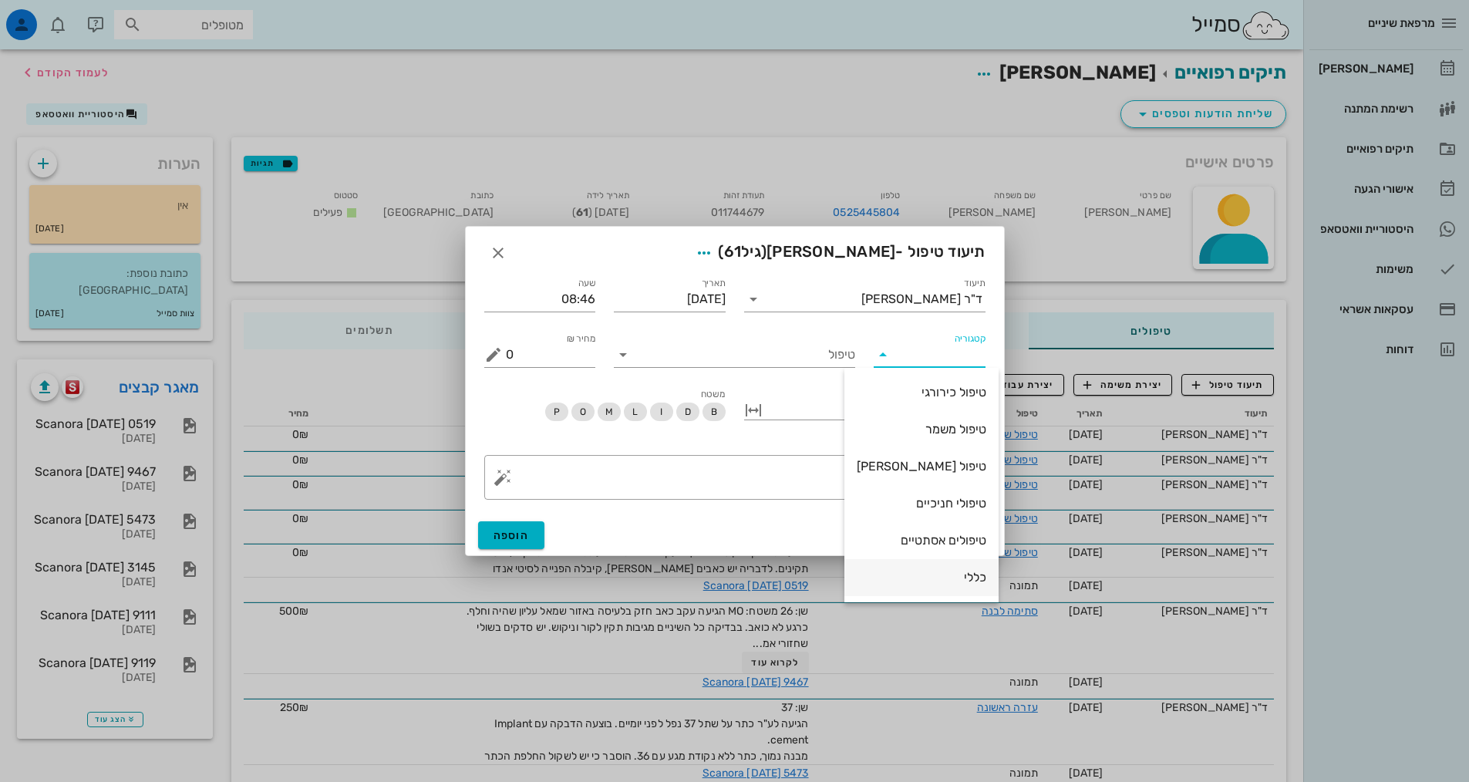
click at [933, 578] on div "כללי" at bounding box center [922, 577] width 130 height 15
type input "כללי"
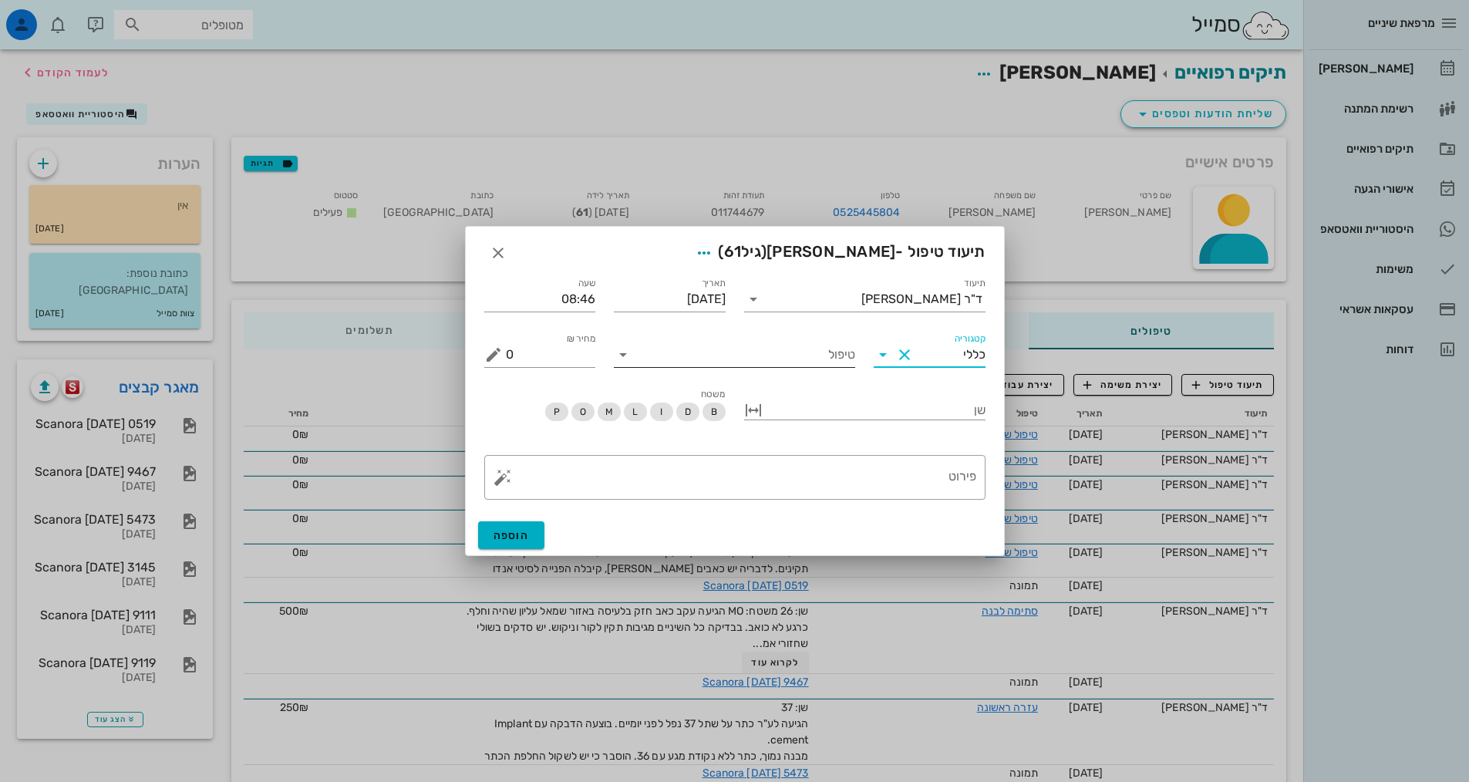
click at [822, 367] on div "טיפול" at bounding box center [734, 354] width 241 height 25
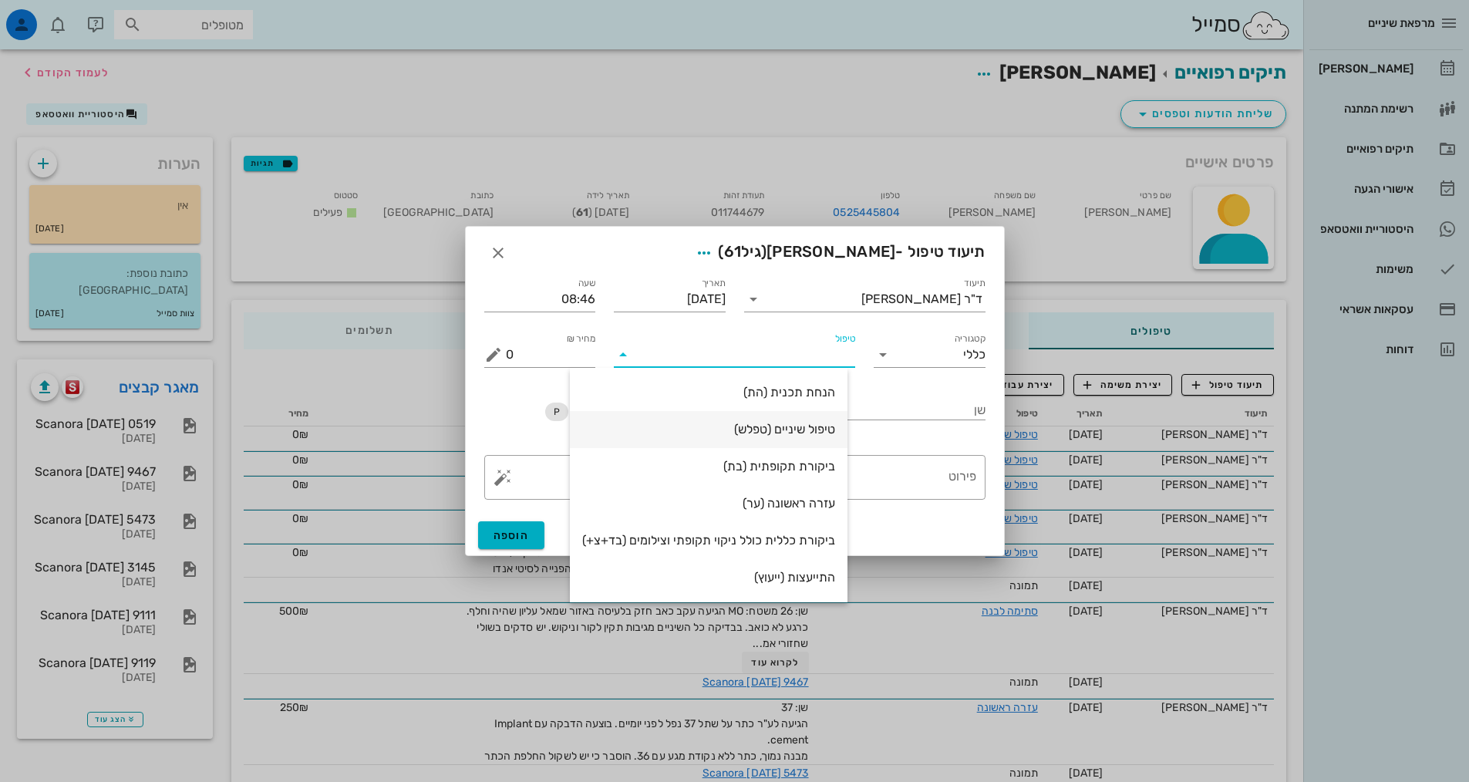
click at [789, 429] on div "טיפול שיניים (טפלש)" at bounding box center [708, 429] width 253 height 15
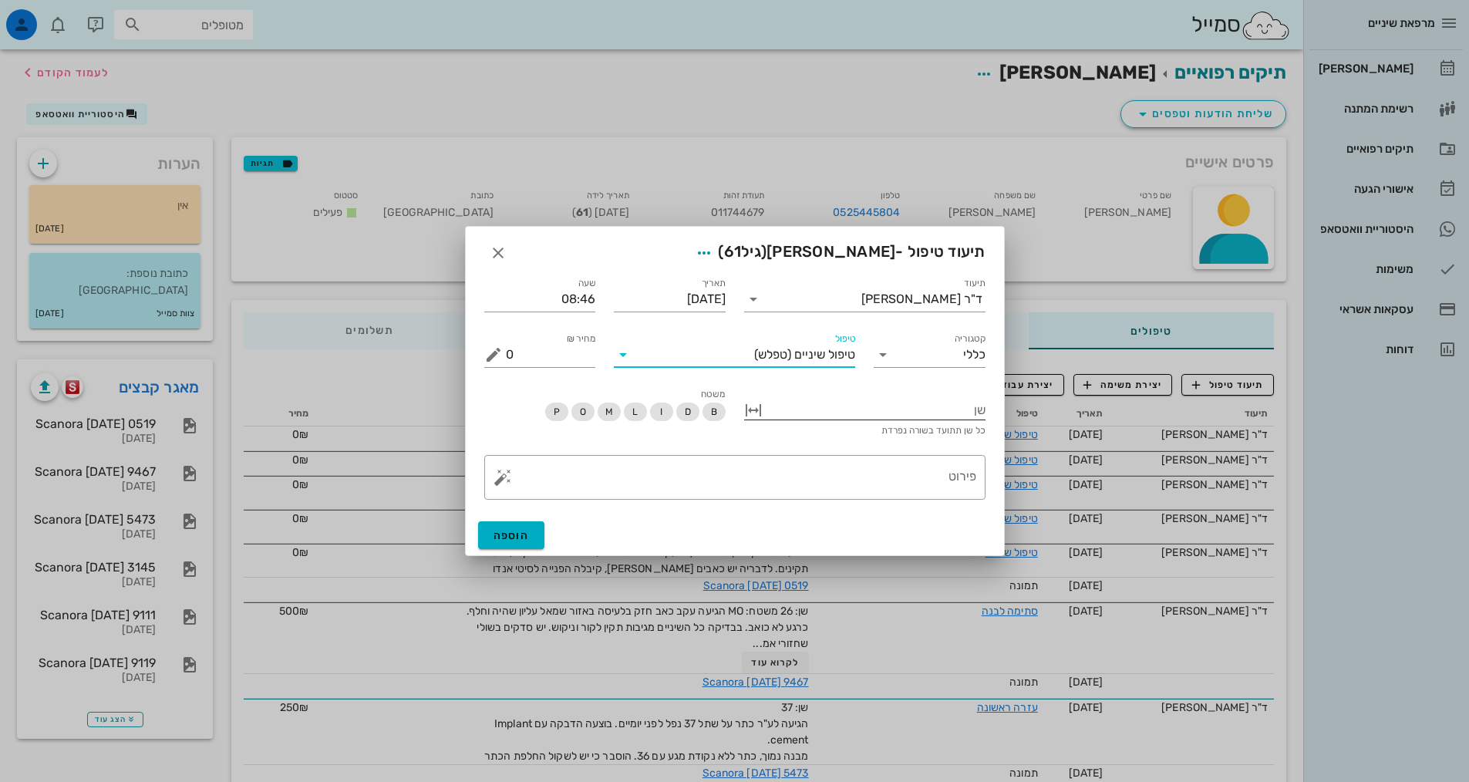
click at [908, 408] on div at bounding box center [876, 409] width 220 height 20
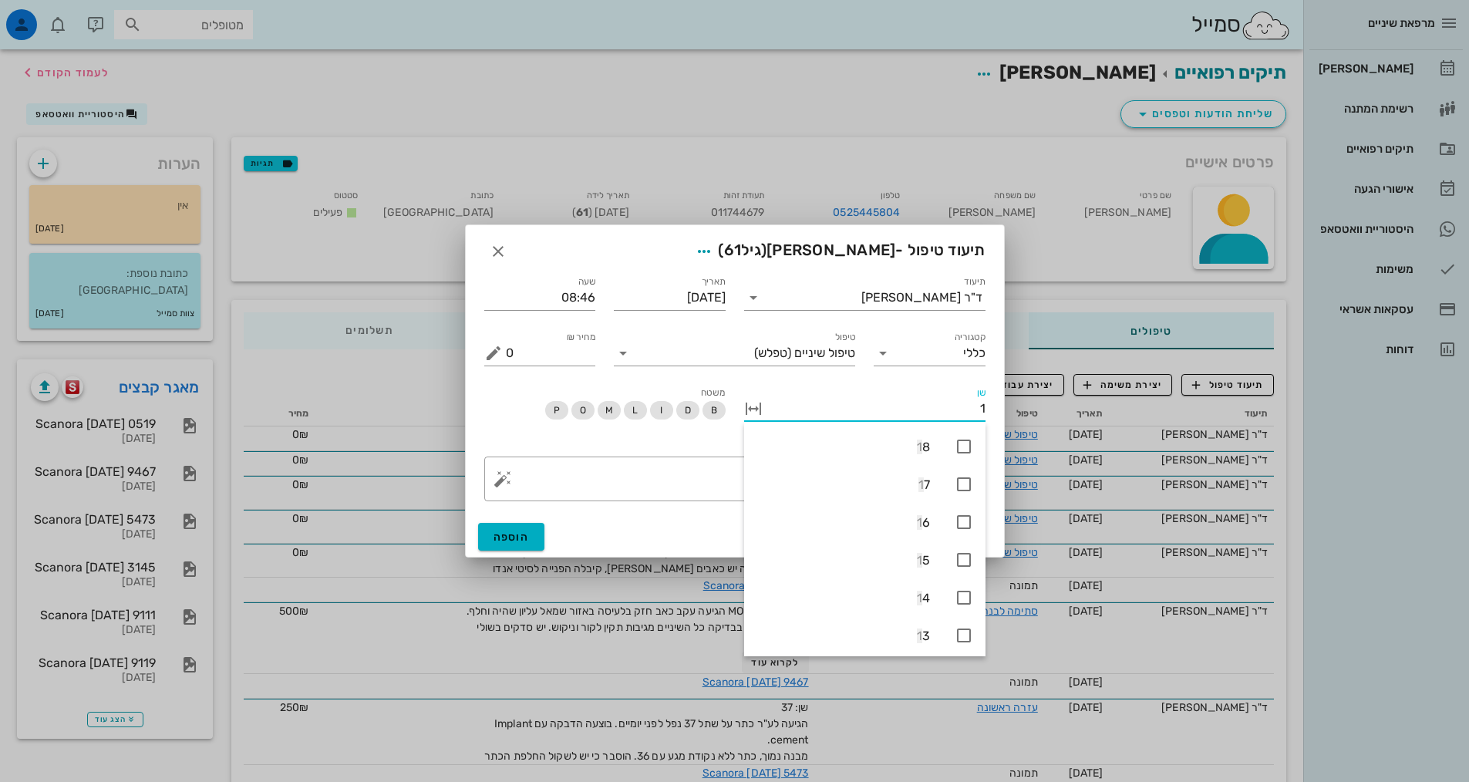
type input "16"
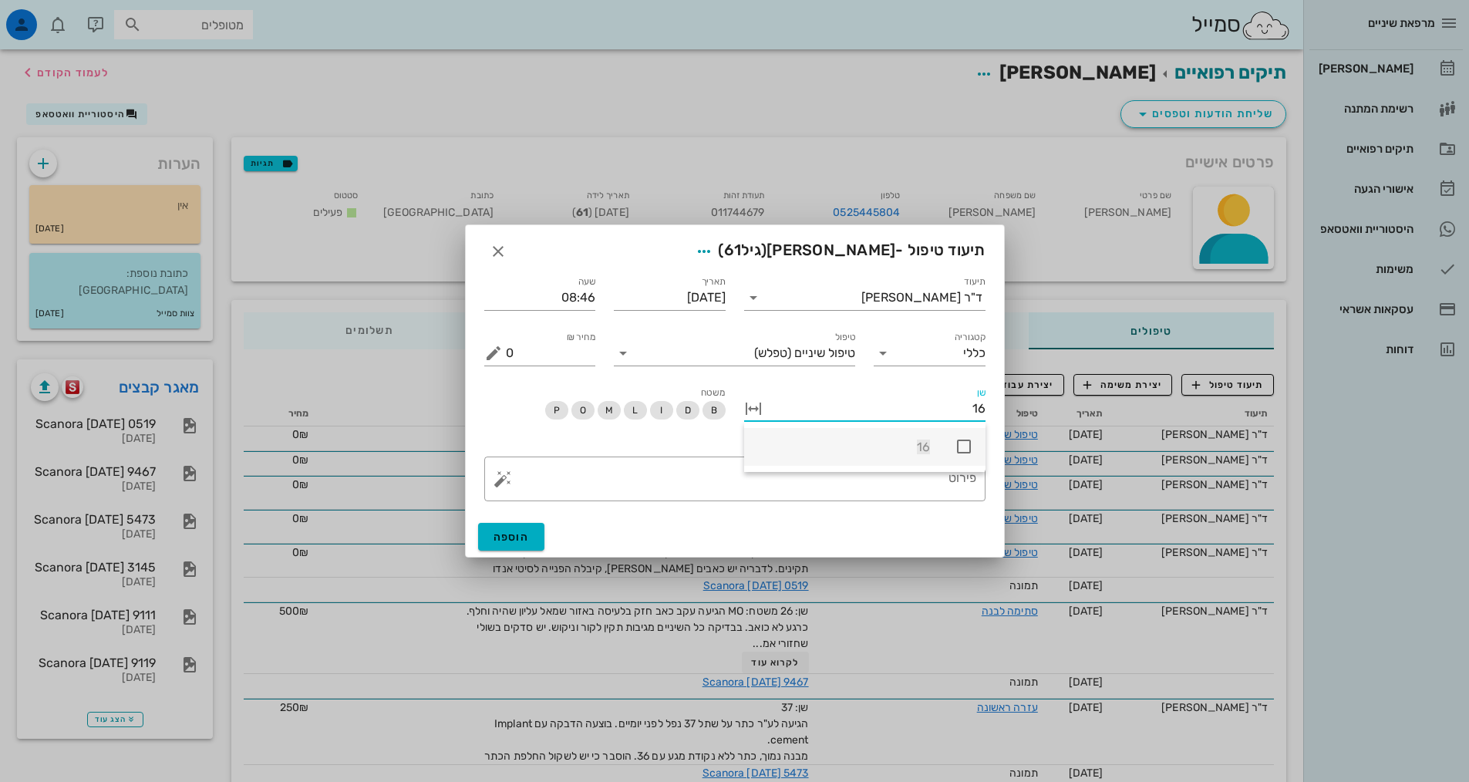
click at [969, 443] on icon at bounding box center [964, 446] width 19 height 19
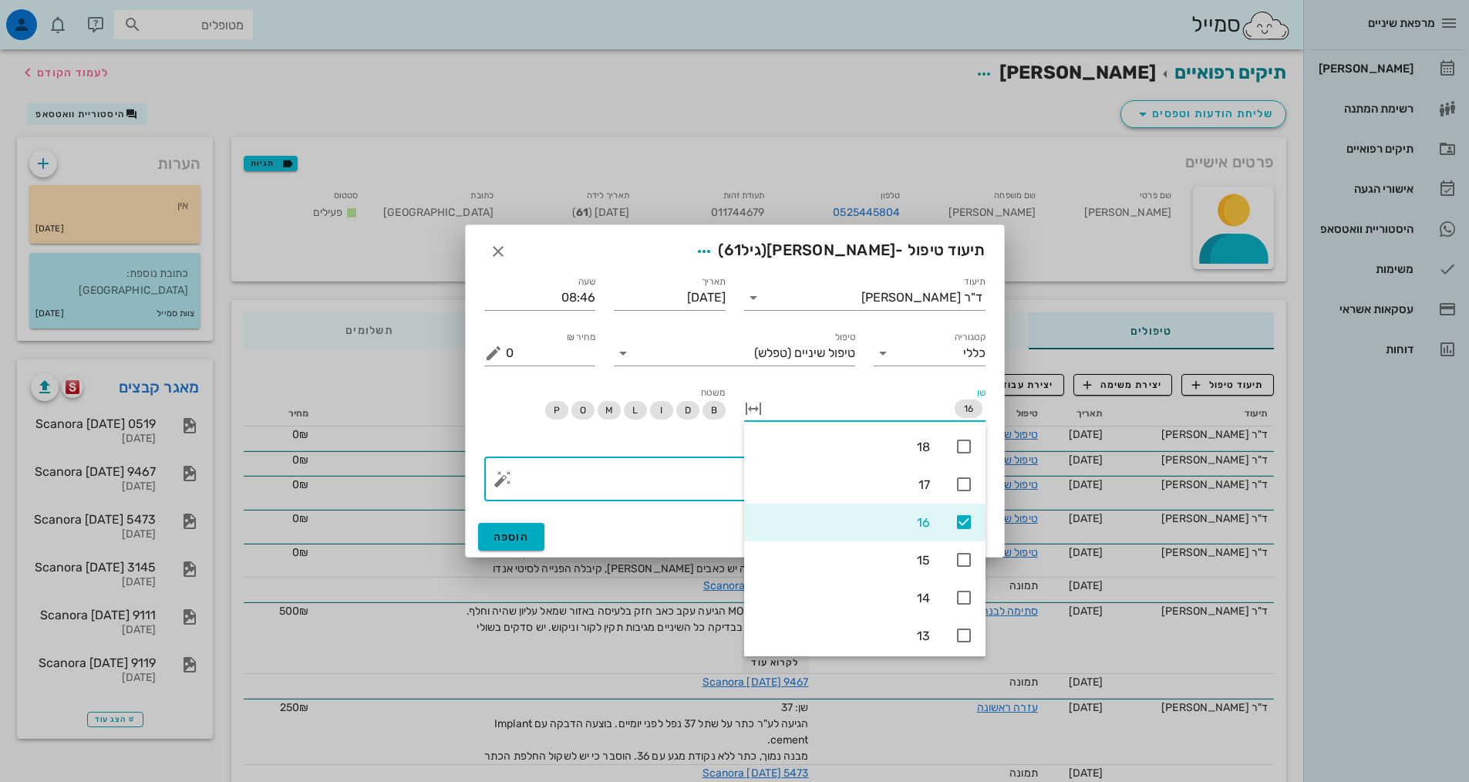
click at [719, 476] on textarea "פירוט" at bounding box center [741, 482] width 470 height 37
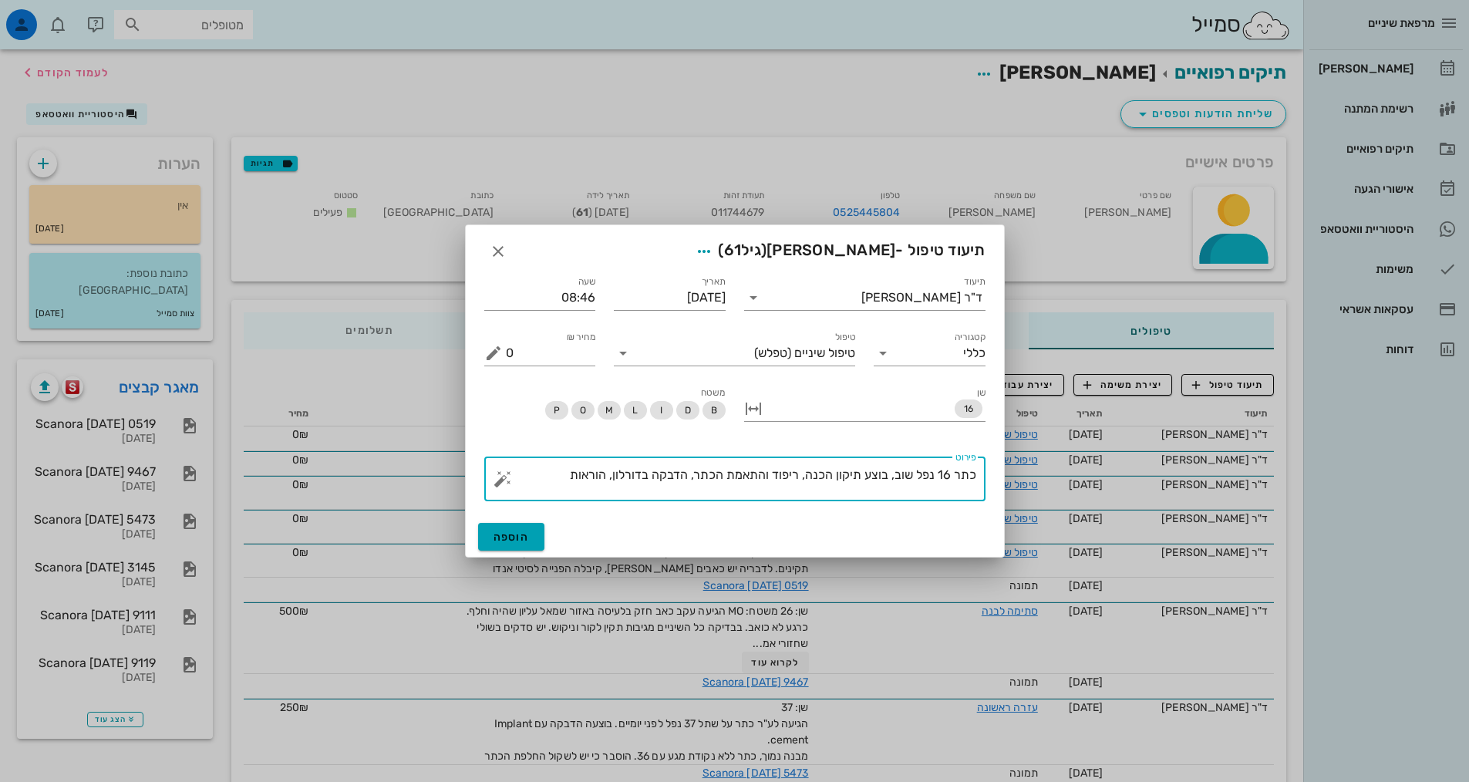
type textarea "כתר 16 נפל שוב, בוצע תיקון הכנה, ריפוד והתאמת הכתר, הדבקה בדורלון, הוראות"
click at [527, 541] on span "הוספה" at bounding box center [512, 537] width 36 height 13
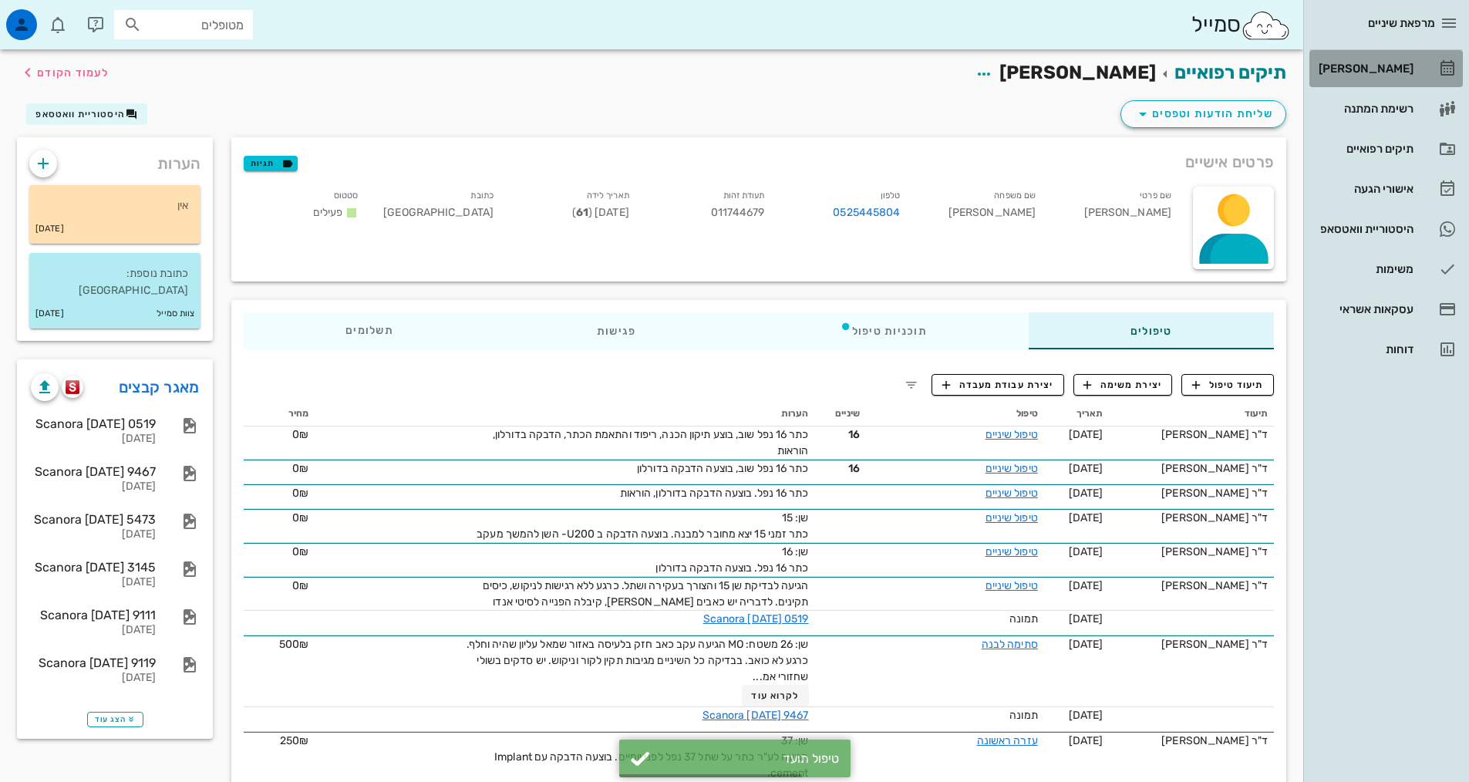
click at [1399, 62] on div "[PERSON_NAME]" at bounding box center [1365, 68] width 98 height 12
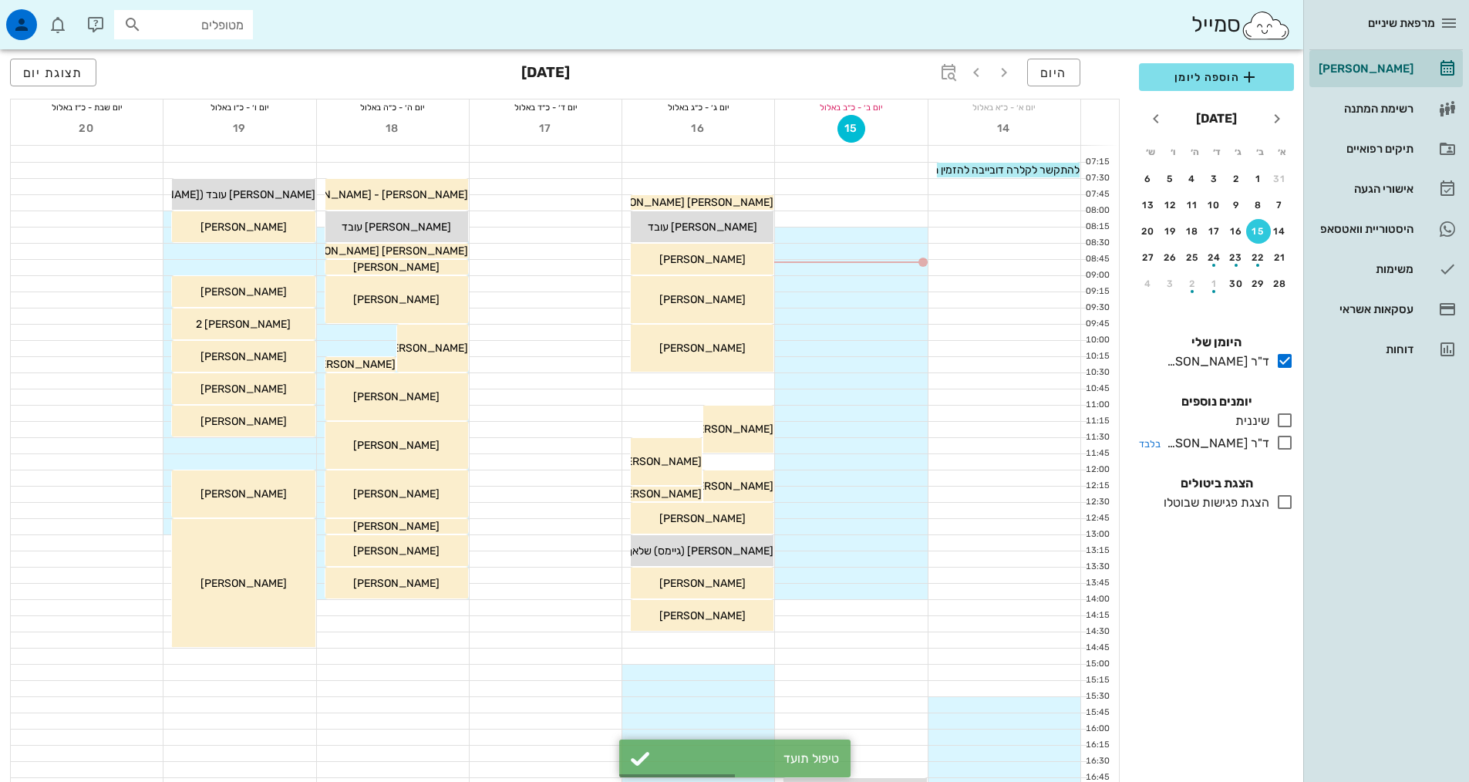
click at [1289, 441] on icon at bounding box center [1284, 442] width 19 height 19
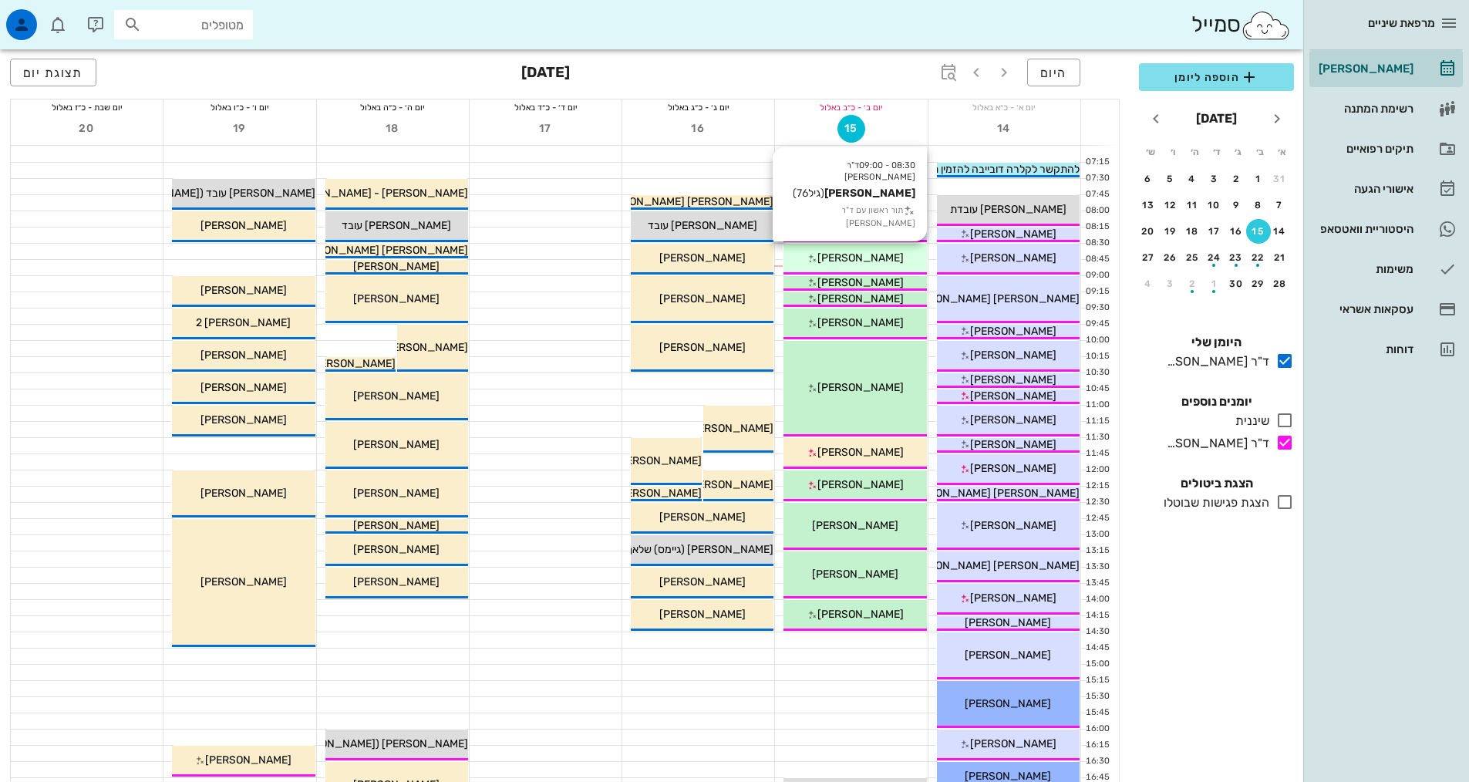
click at [895, 254] on div "[PERSON_NAME]" at bounding box center [854, 258] width 143 height 16
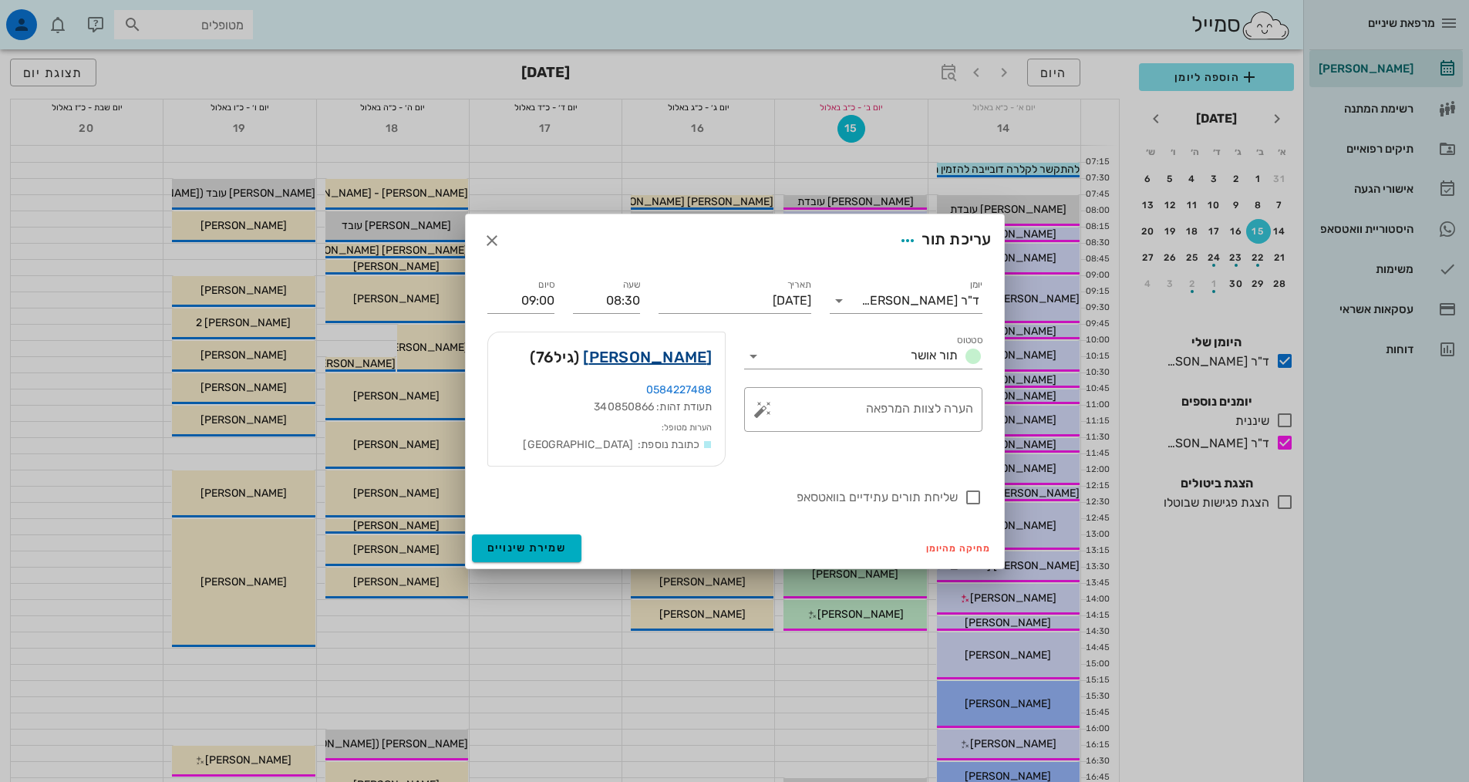
click at [652, 364] on link "[PERSON_NAME]" at bounding box center [647, 357] width 129 height 25
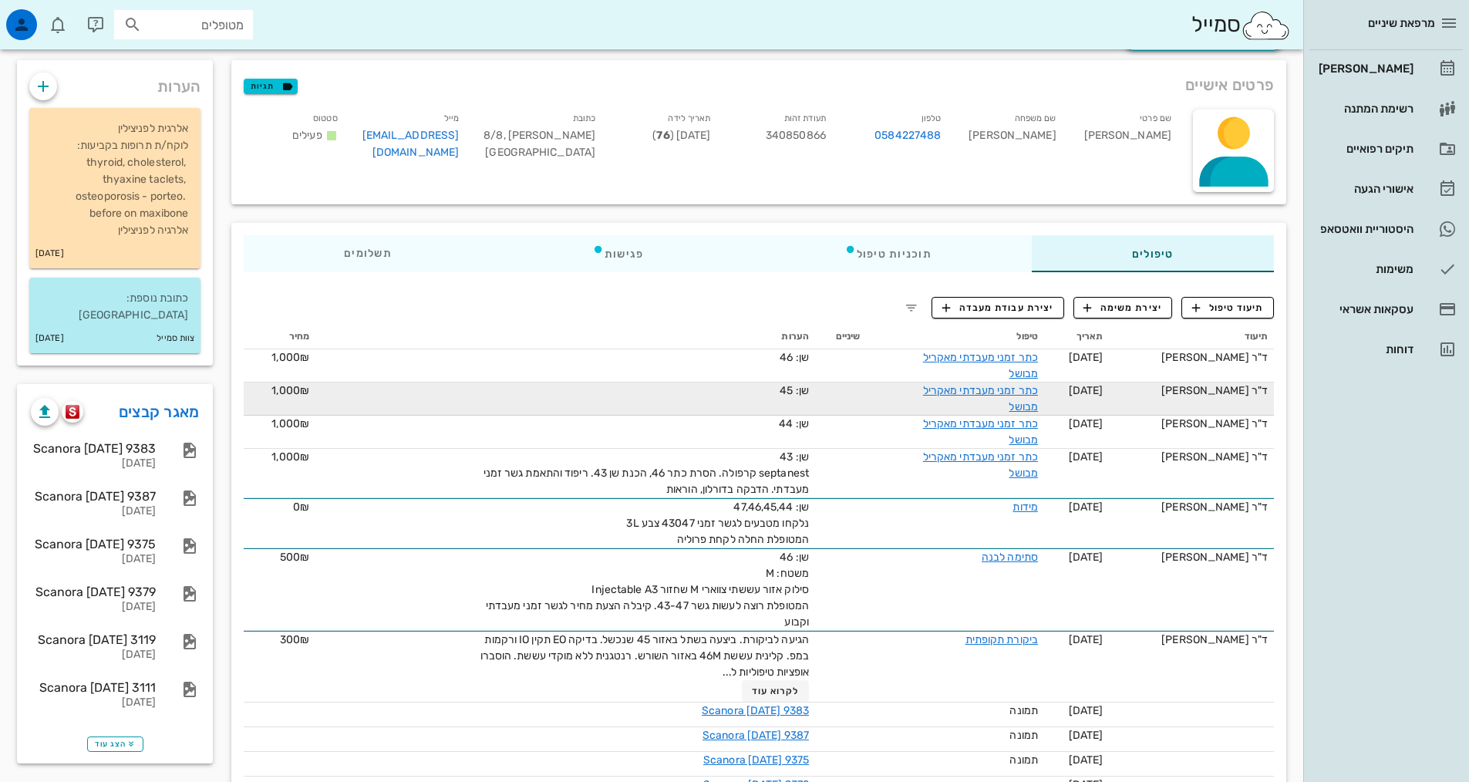
scroll to position [308, 0]
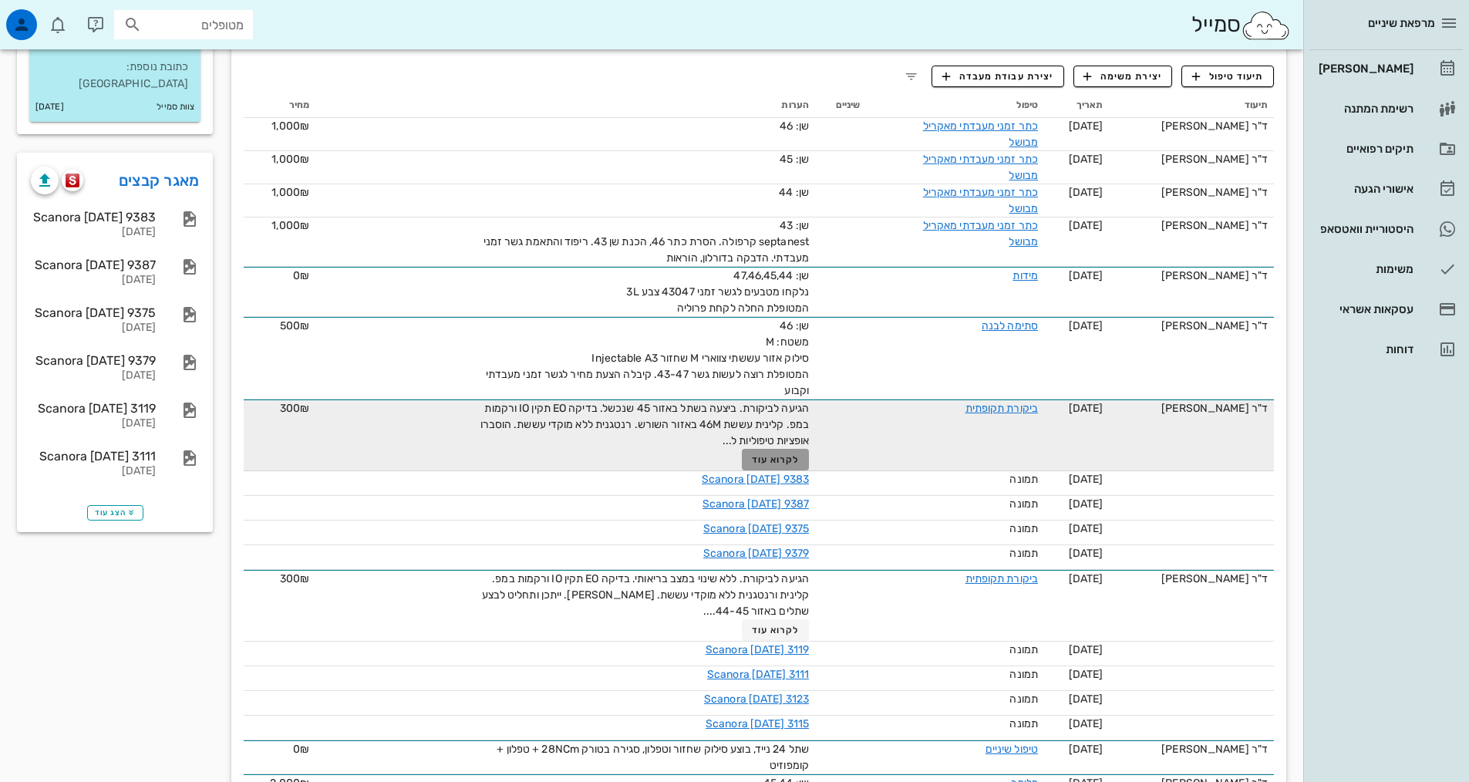
click at [786, 454] on span "לקרוא עוד" at bounding box center [776, 459] width 48 height 11
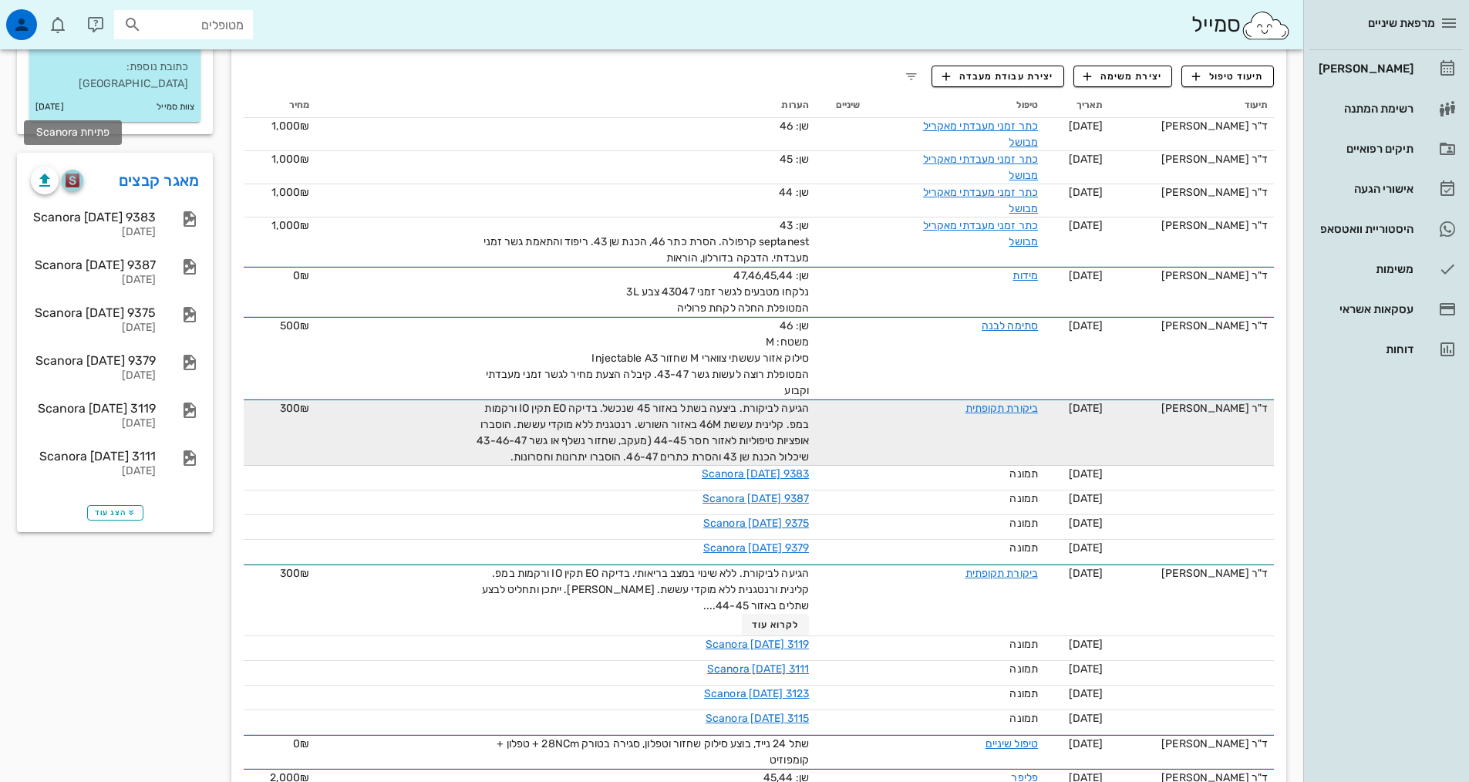
click at [69, 174] on img "button" at bounding box center [73, 181] width 15 height 14
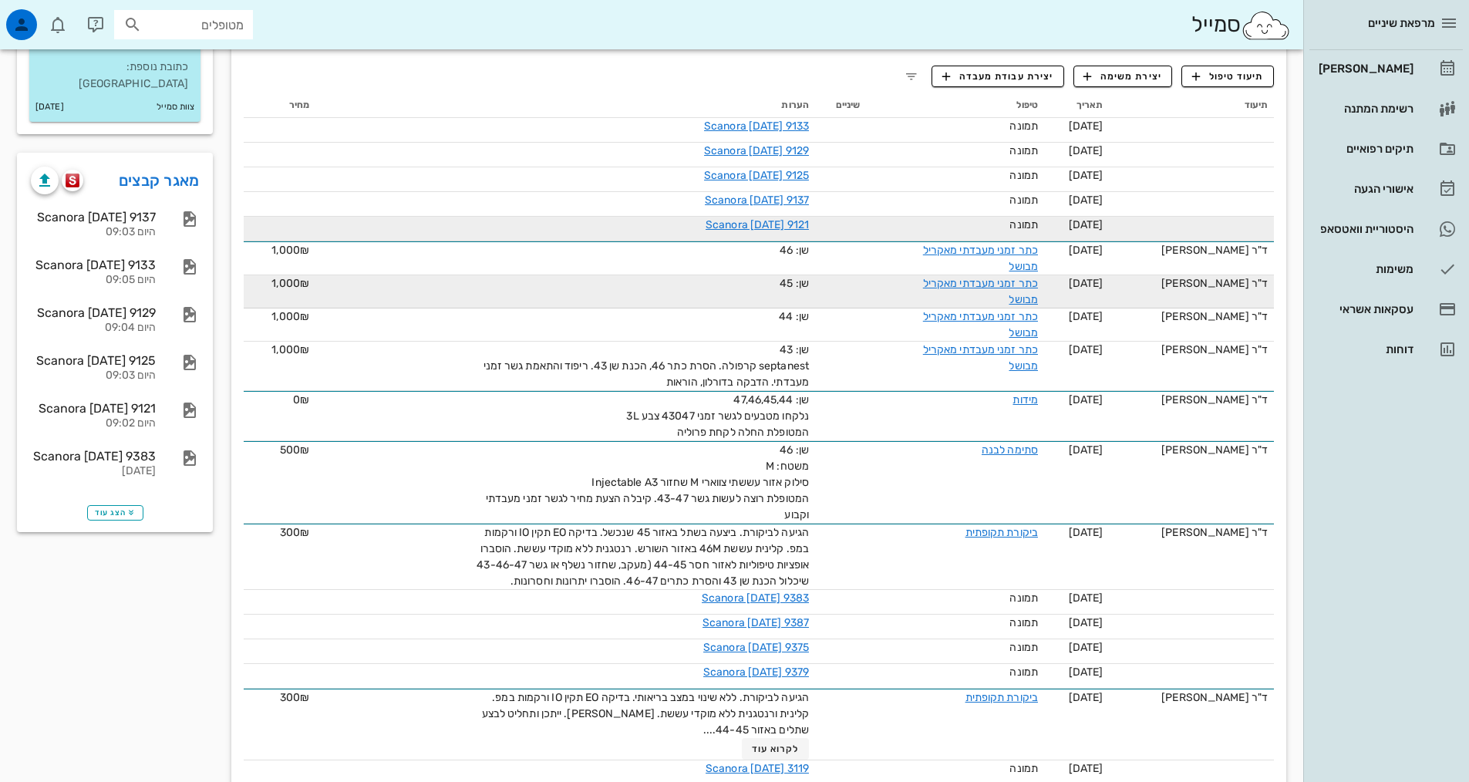
scroll to position [0, 0]
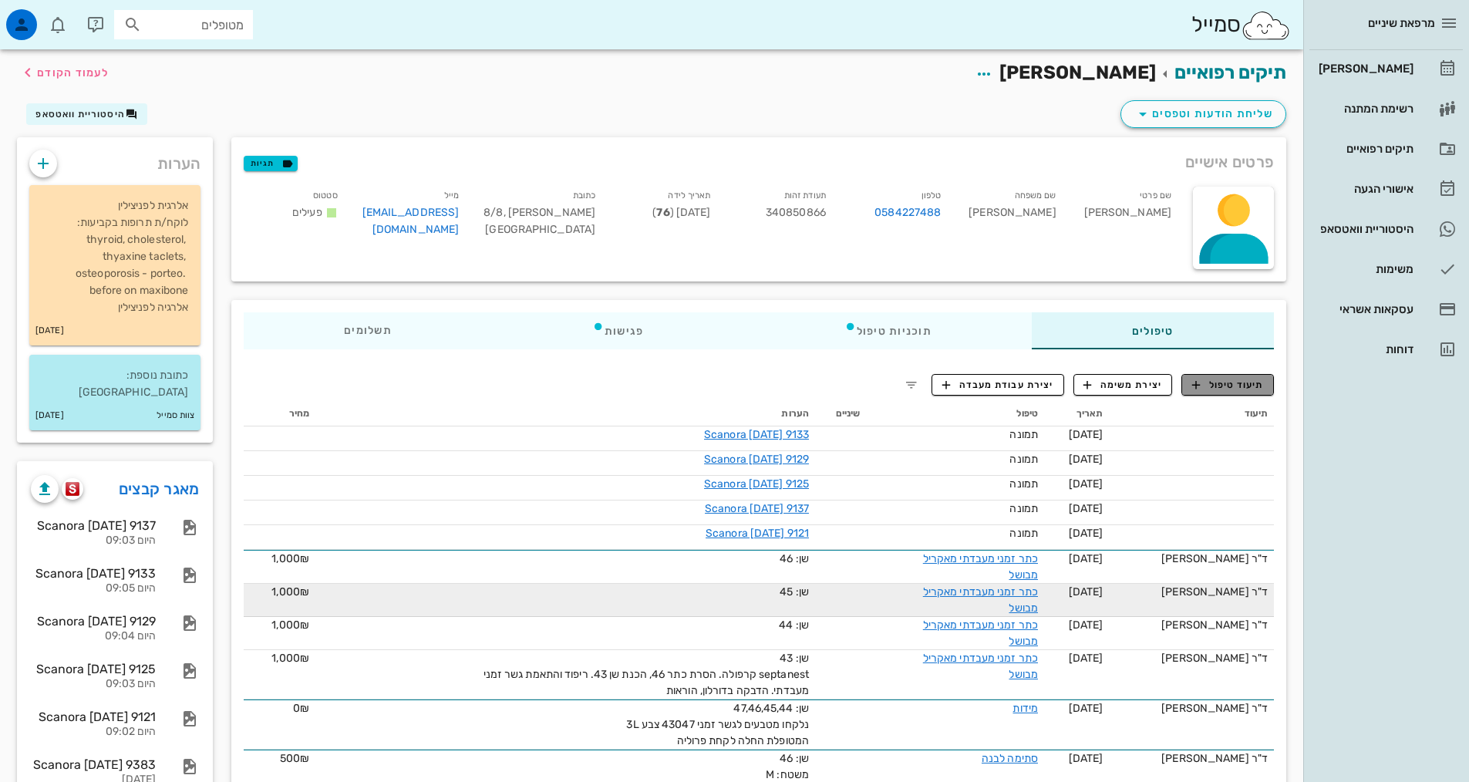
click at [1242, 384] on span "תיעוד טיפול" at bounding box center [1228, 385] width 72 height 14
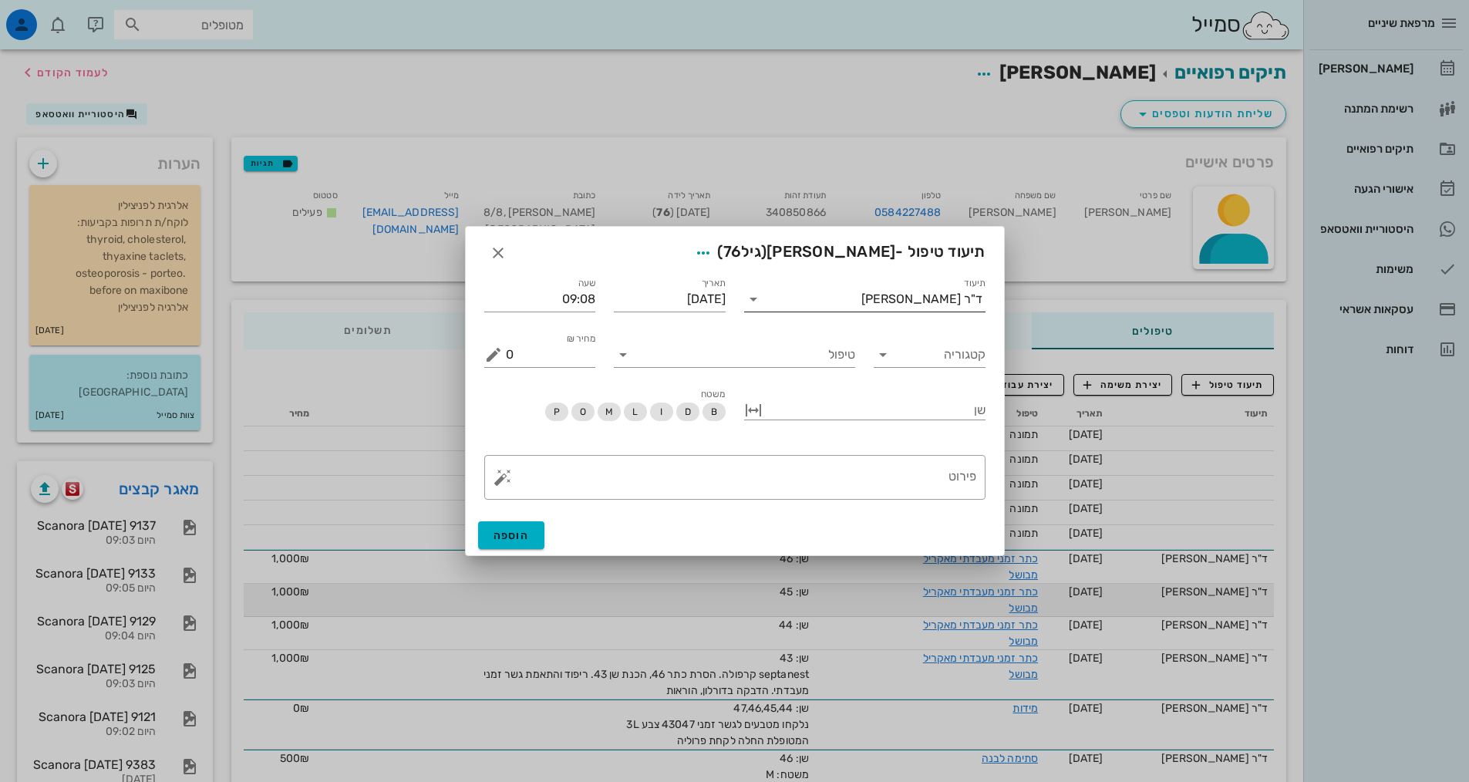
click at [932, 301] on div "ד"ר [PERSON_NAME]" at bounding box center [921, 299] width 121 height 14
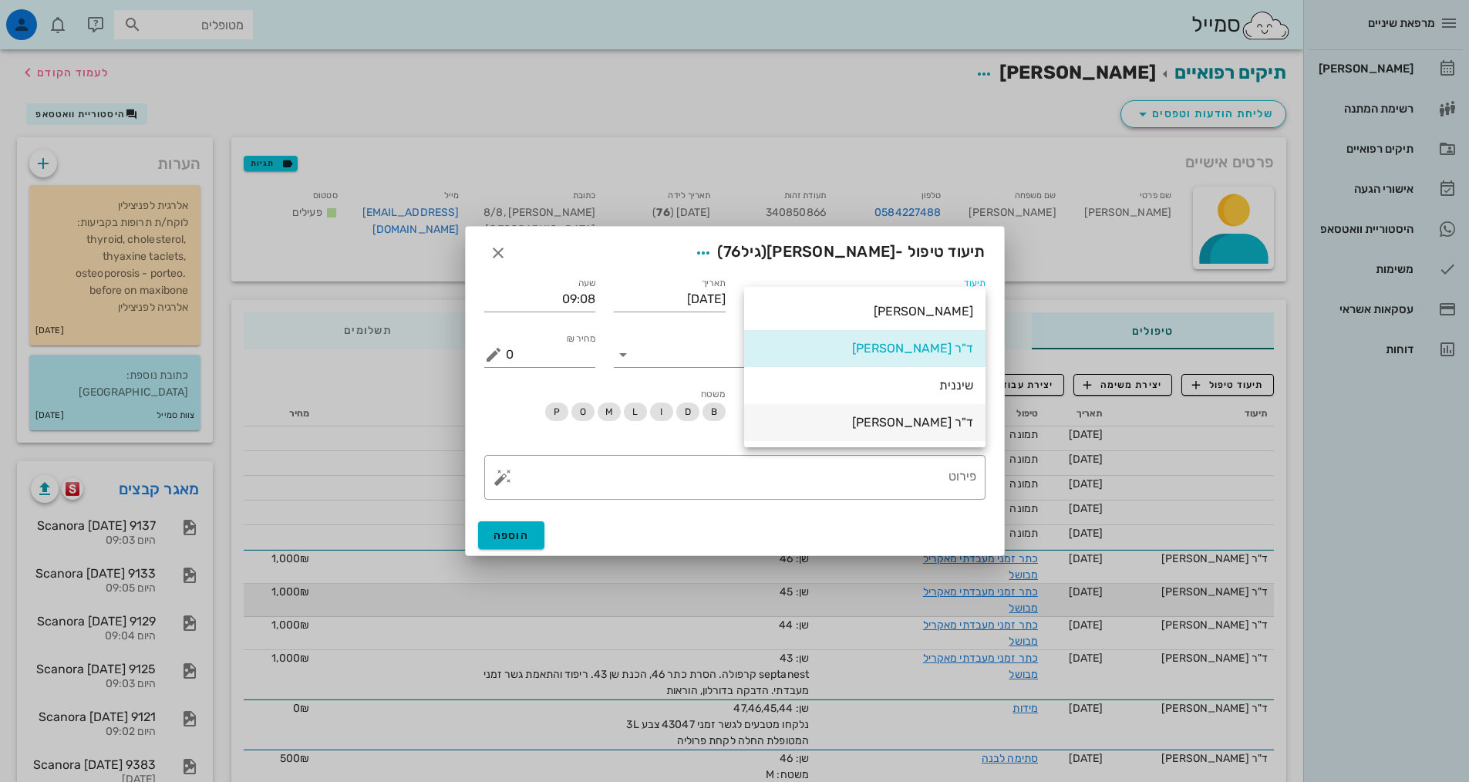
click at [879, 433] on div "ד"ר [PERSON_NAME]" at bounding box center [864, 422] width 217 height 33
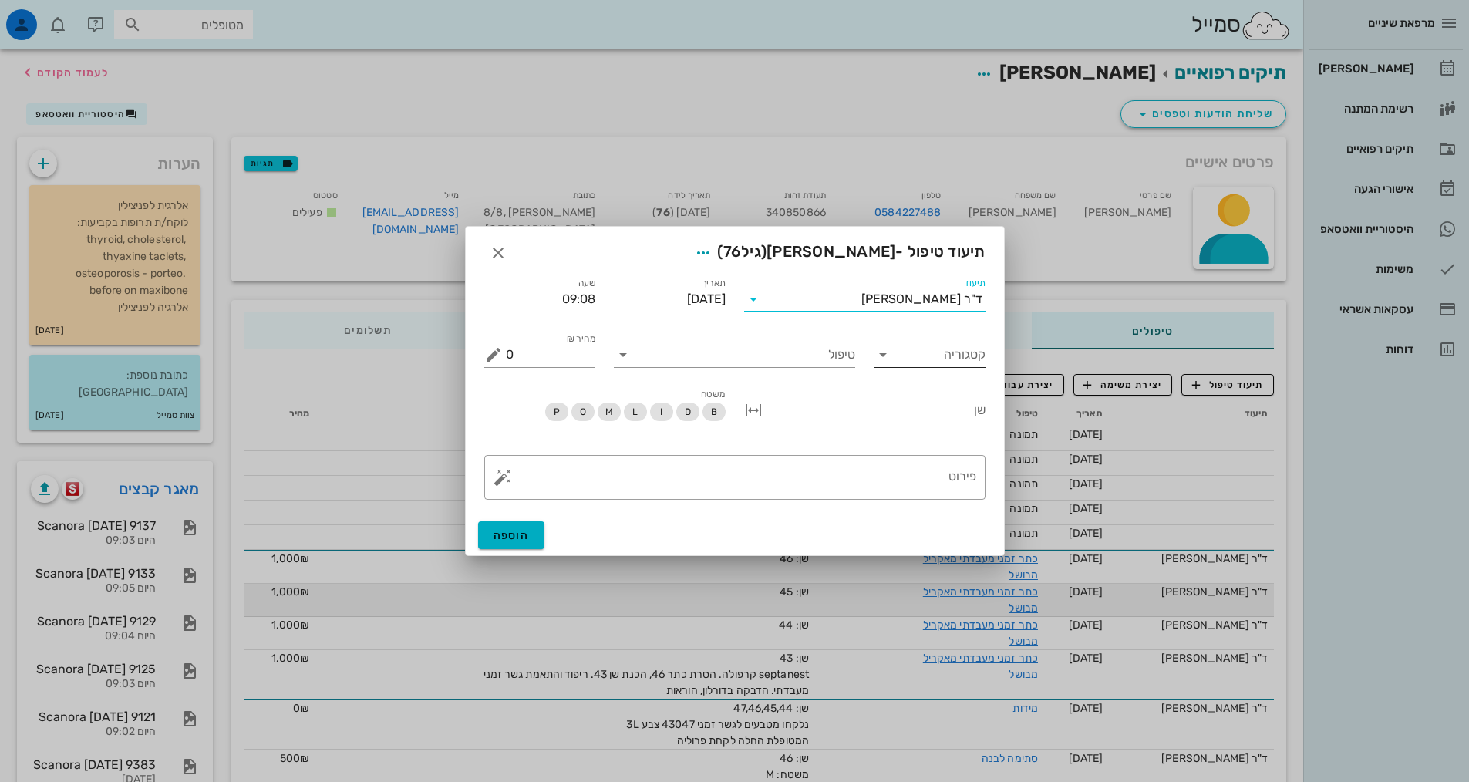
click at [928, 362] on input "קטגוריה" at bounding box center [941, 354] width 87 height 25
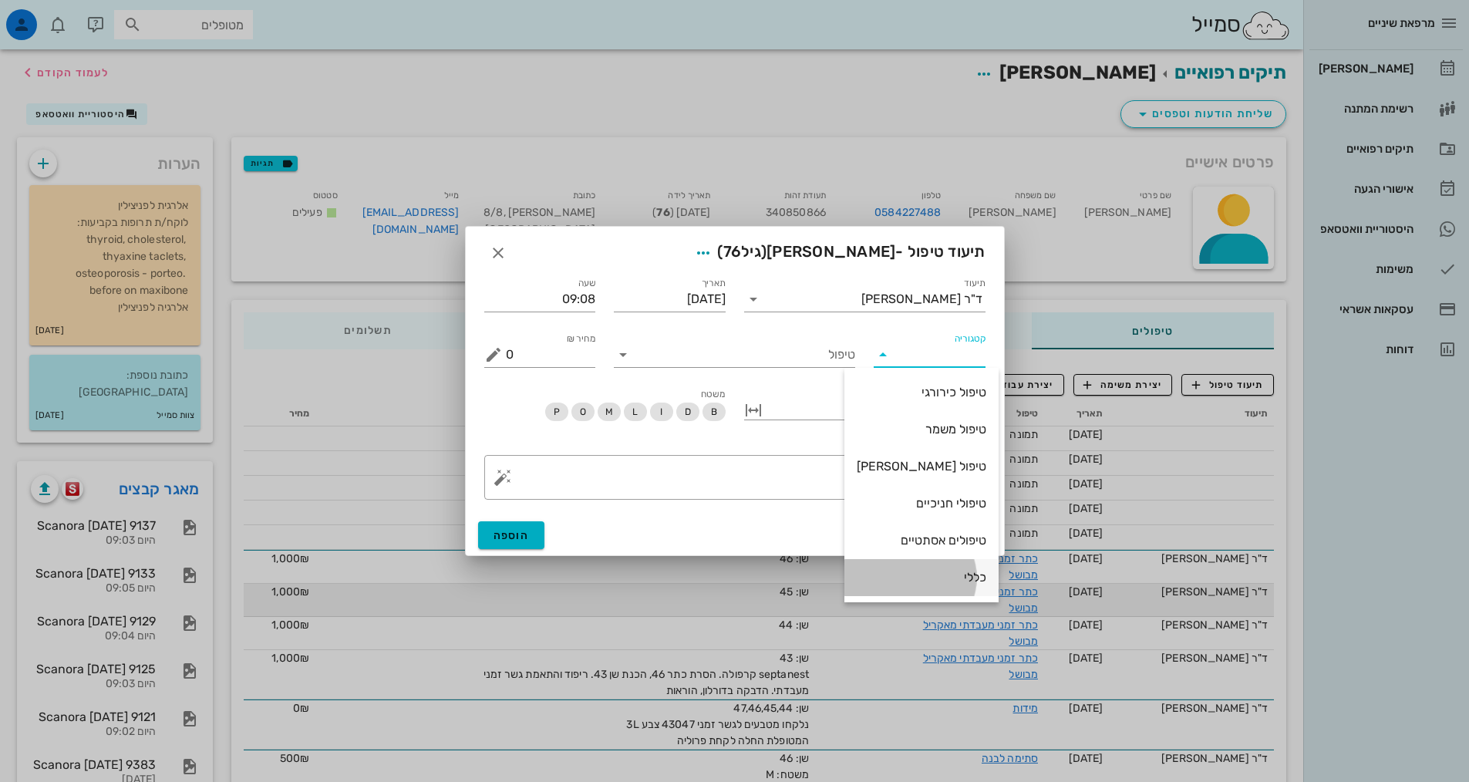
drag, startPoint x: 935, startPoint y: 579, endPoint x: 864, endPoint y: 410, distance: 183.2
click at [935, 576] on div "כללי" at bounding box center [922, 577] width 130 height 15
type input "כללי"
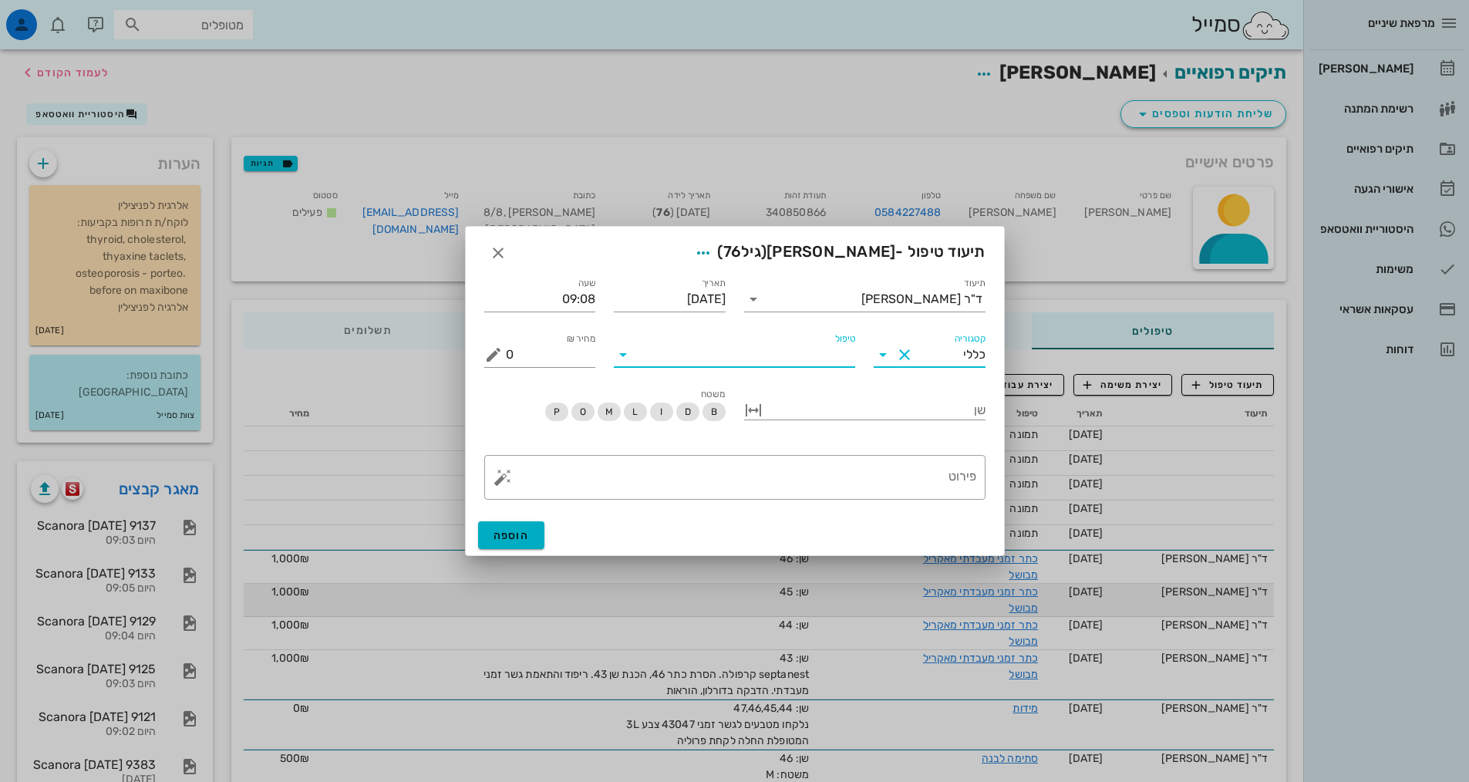
click at [824, 366] on input "טיפול" at bounding box center [745, 354] width 220 height 25
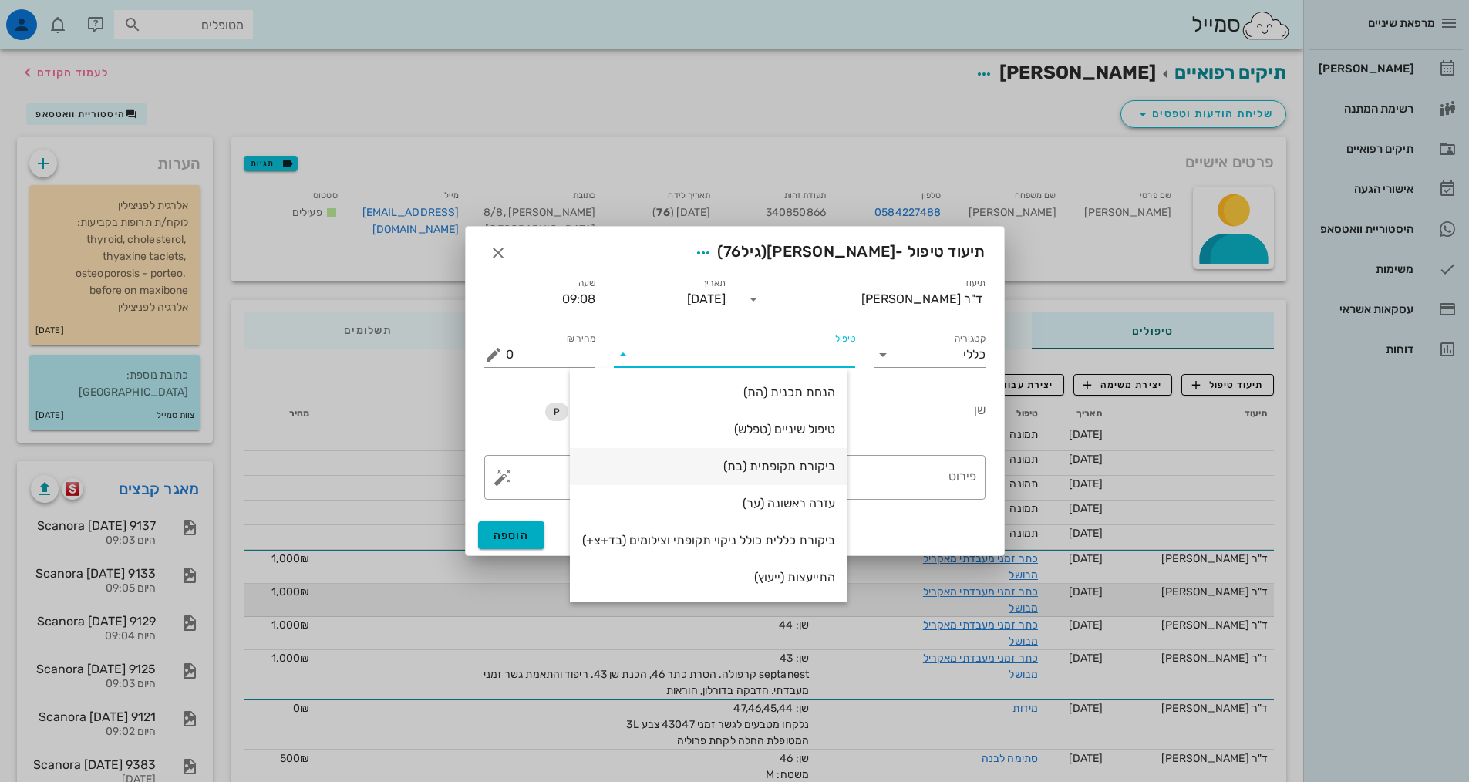
click at [809, 467] on div "ביקורת תקופתית (בת)" at bounding box center [708, 466] width 253 height 15
type input "350"
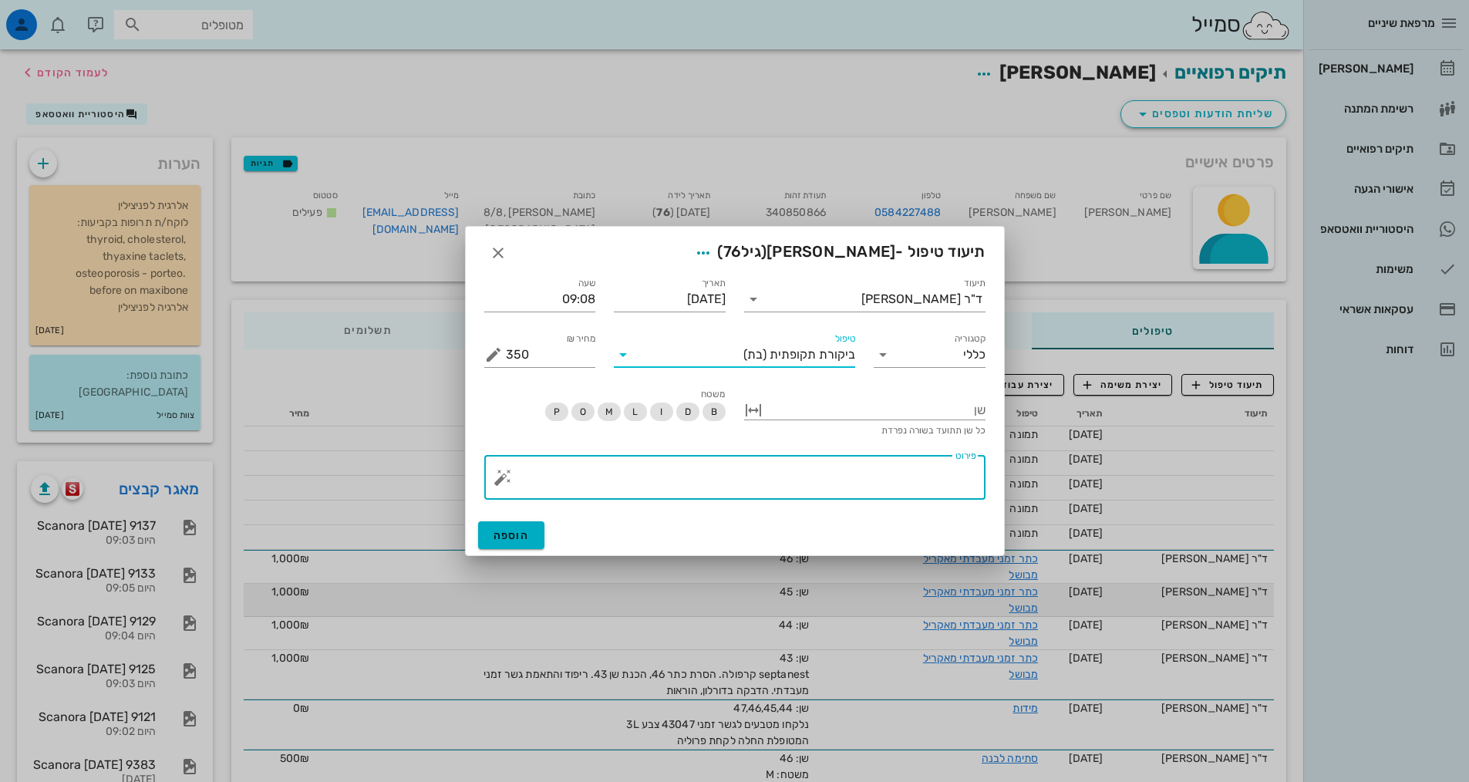
click at [861, 479] on textarea "פירוט" at bounding box center [741, 481] width 470 height 37
type textarea "הגיעה לביקורת. ללא שינוי במצב בריאותי. בדיקה EO תקין IO ורקמות במפ"
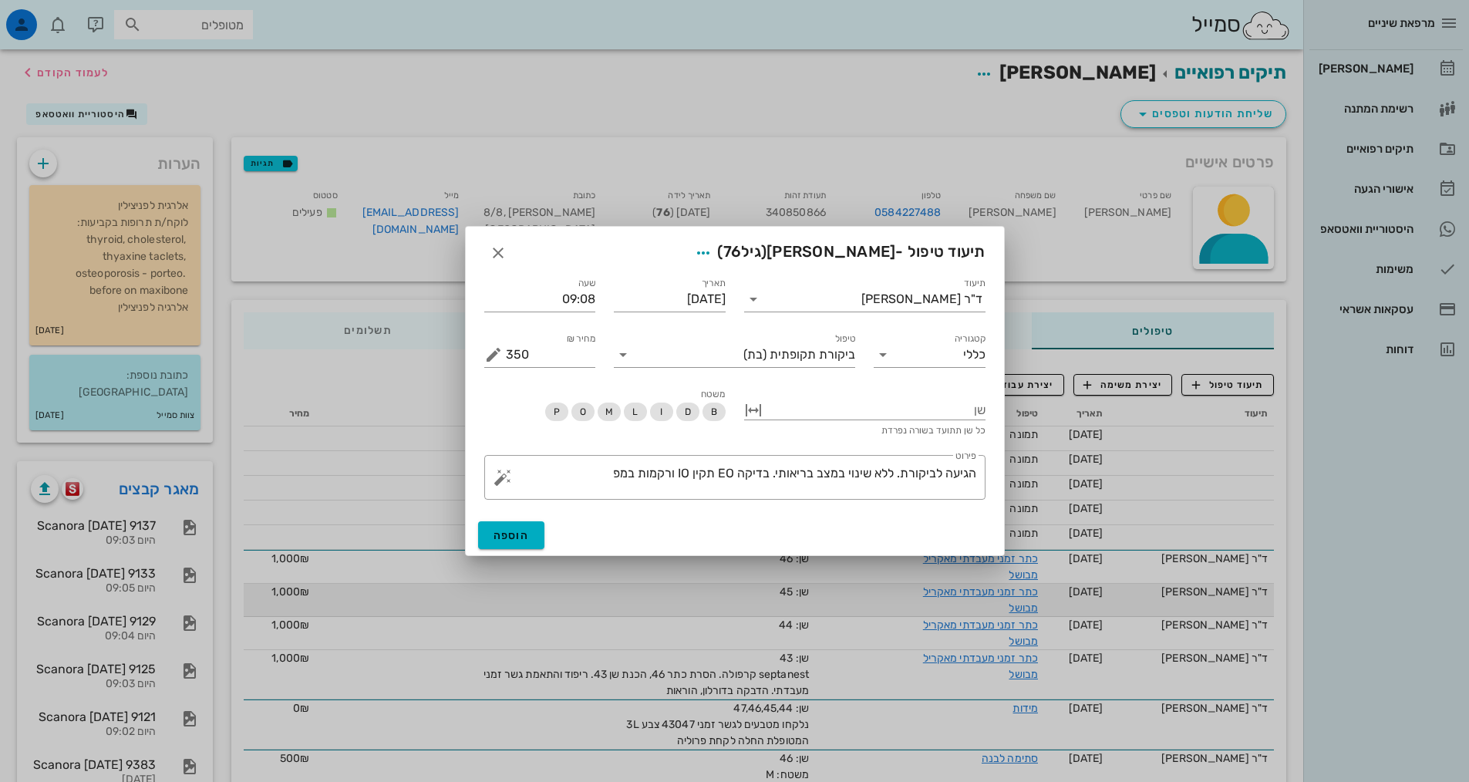
click at [507, 549] on div "הוספה" at bounding box center [735, 535] width 538 height 40
click at [527, 527] on button "הוספה" at bounding box center [511, 535] width 67 height 28
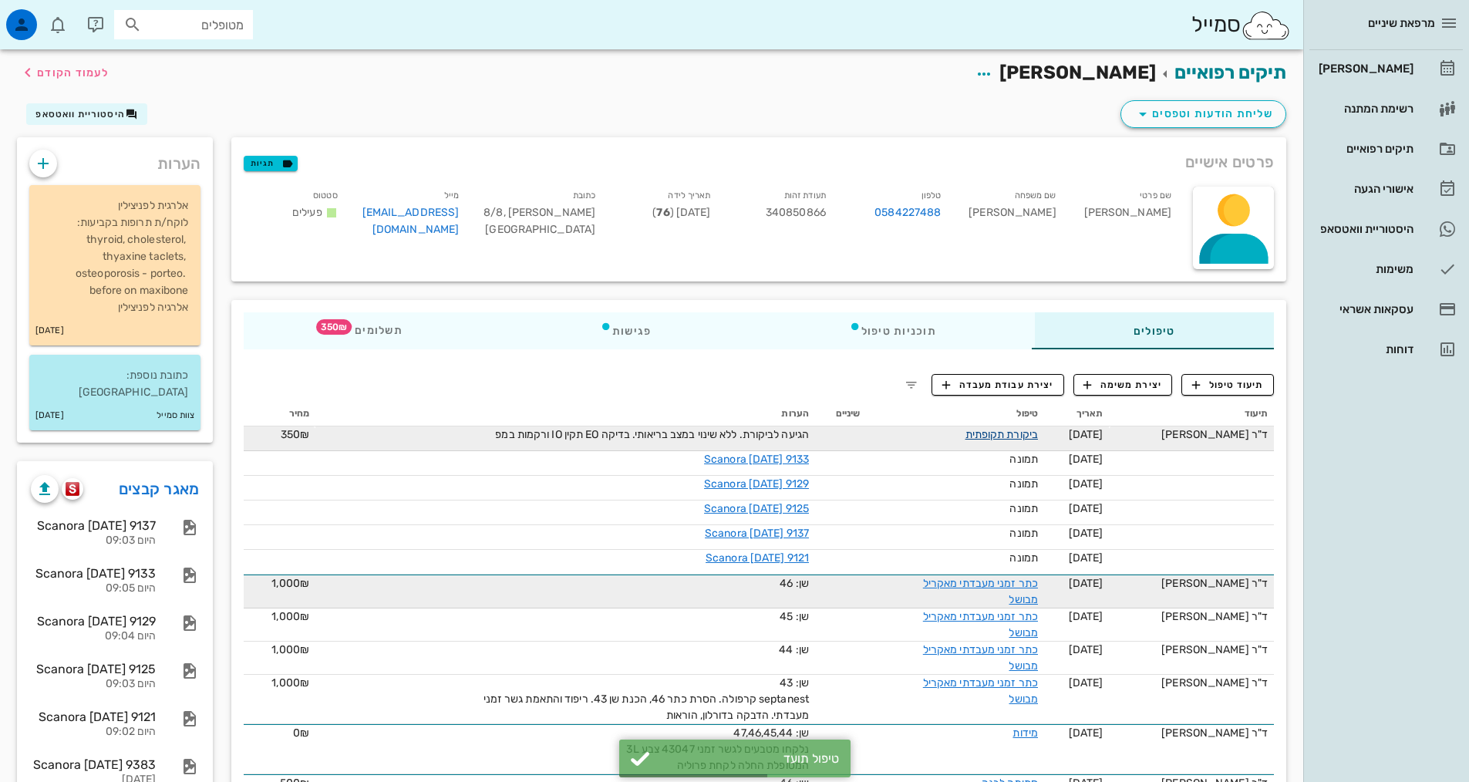
click at [986, 430] on link "ביקורת תקופתית" at bounding box center [1001, 434] width 72 height 13
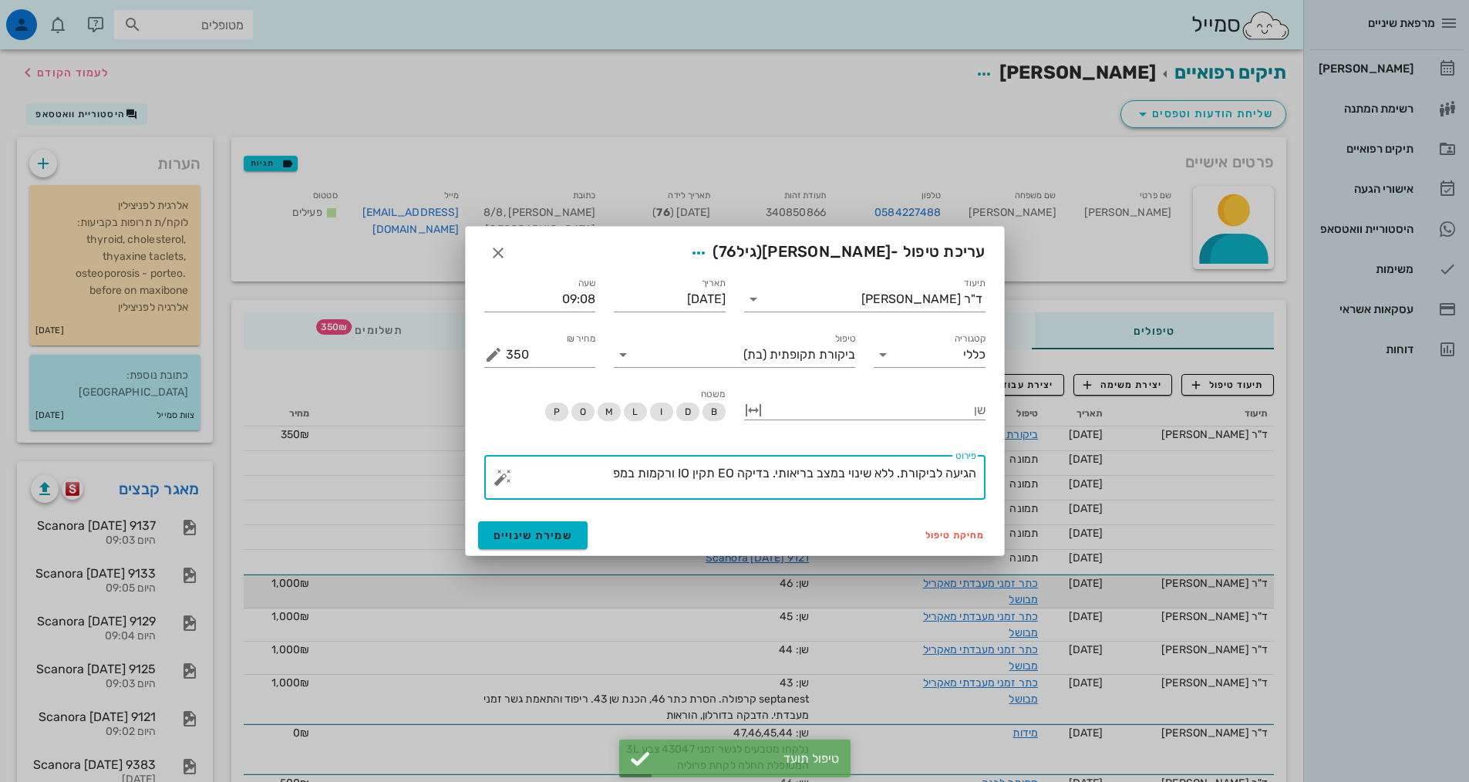
click at [597, 473] on textarea "הגיעה לביקורת. ללא שינוי במצב בריאותי. בדיקה EO תקין IO ורקמות במפ" at bounding box center [741, 481] width 470 height 37
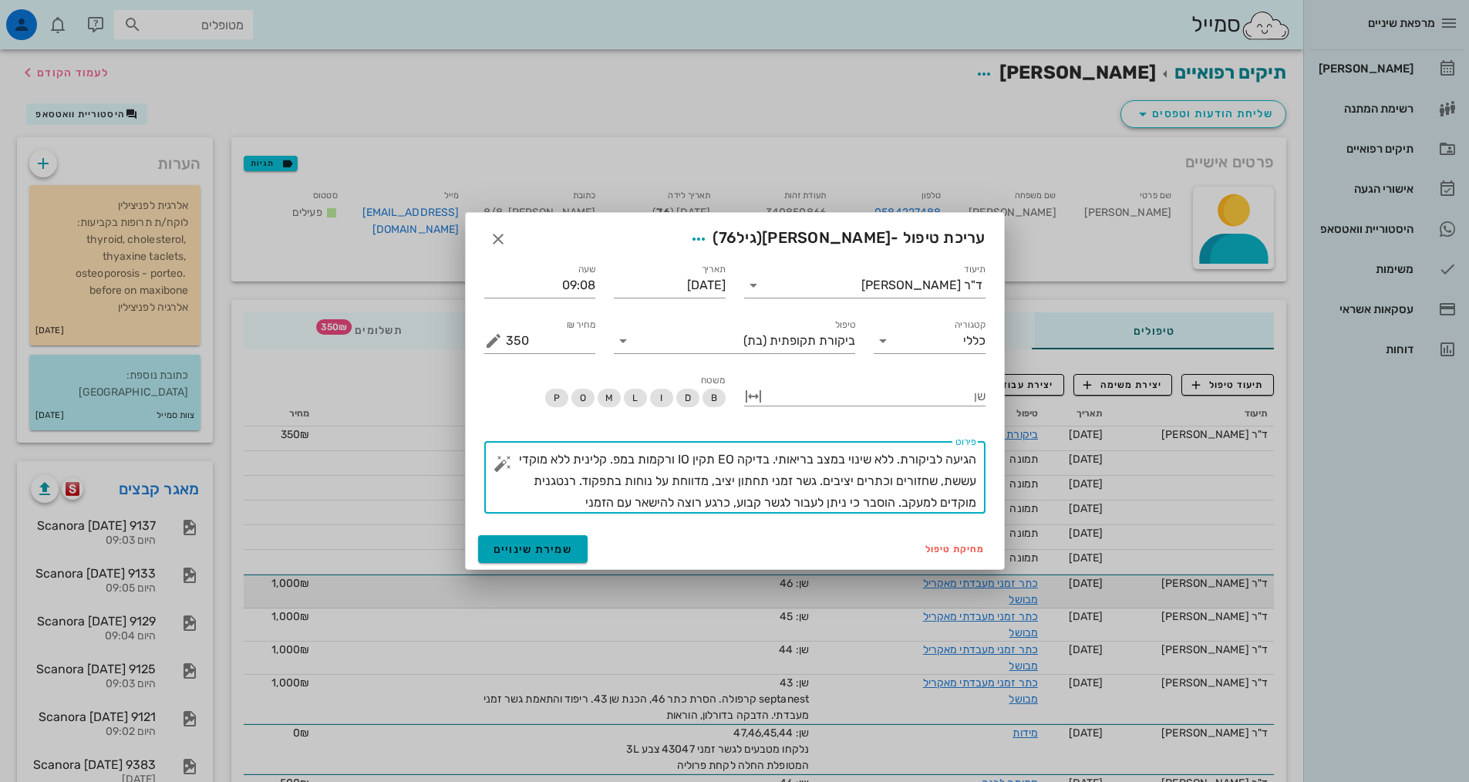
type textarea "הגיעה לביקורת. ללא שינוי במצב בריאותי. בדיקה EO תקין IO ורקמות במפ. קלינית ללא …"
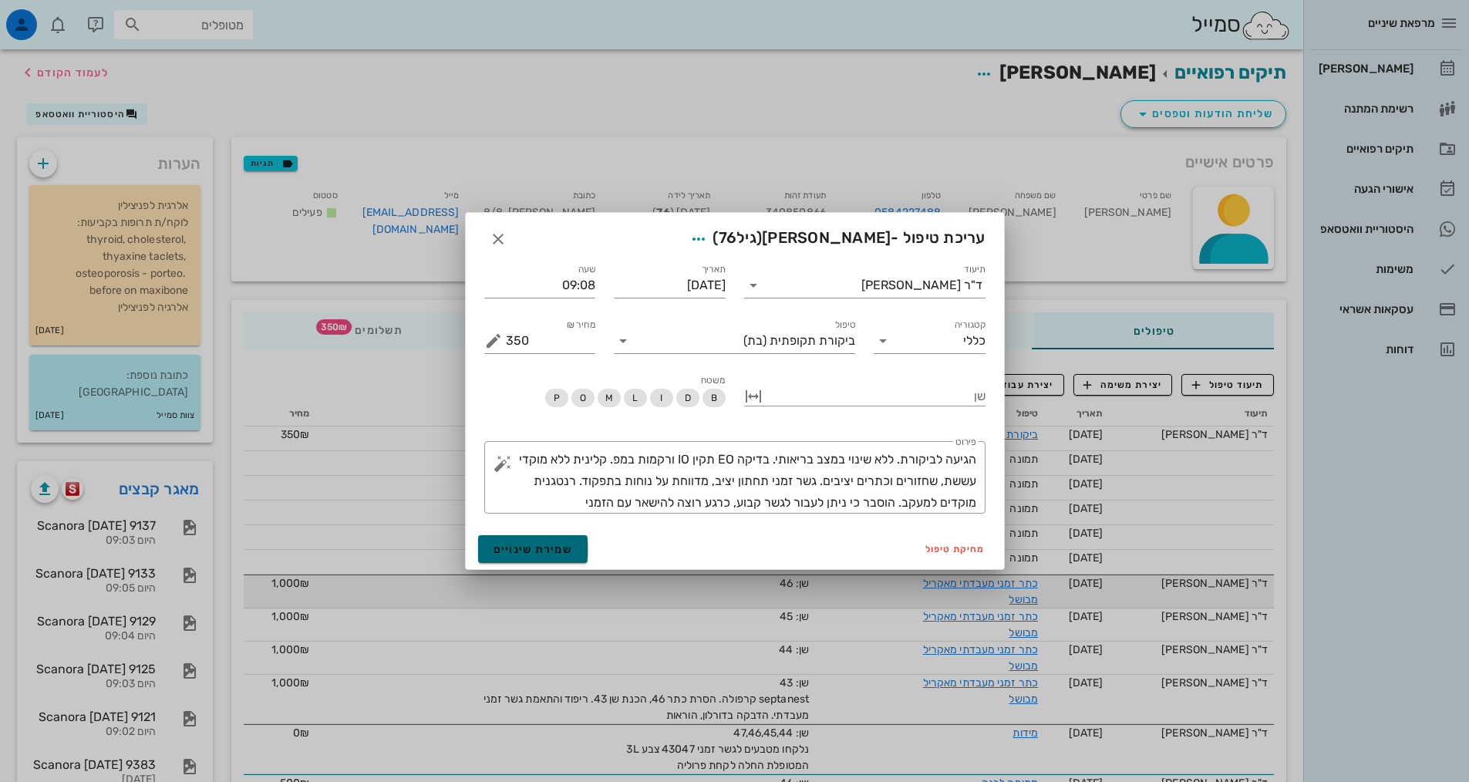
click at [519, 559] on button "שמירת שינויים" at bounding box center [533, 549] width 110 height 28
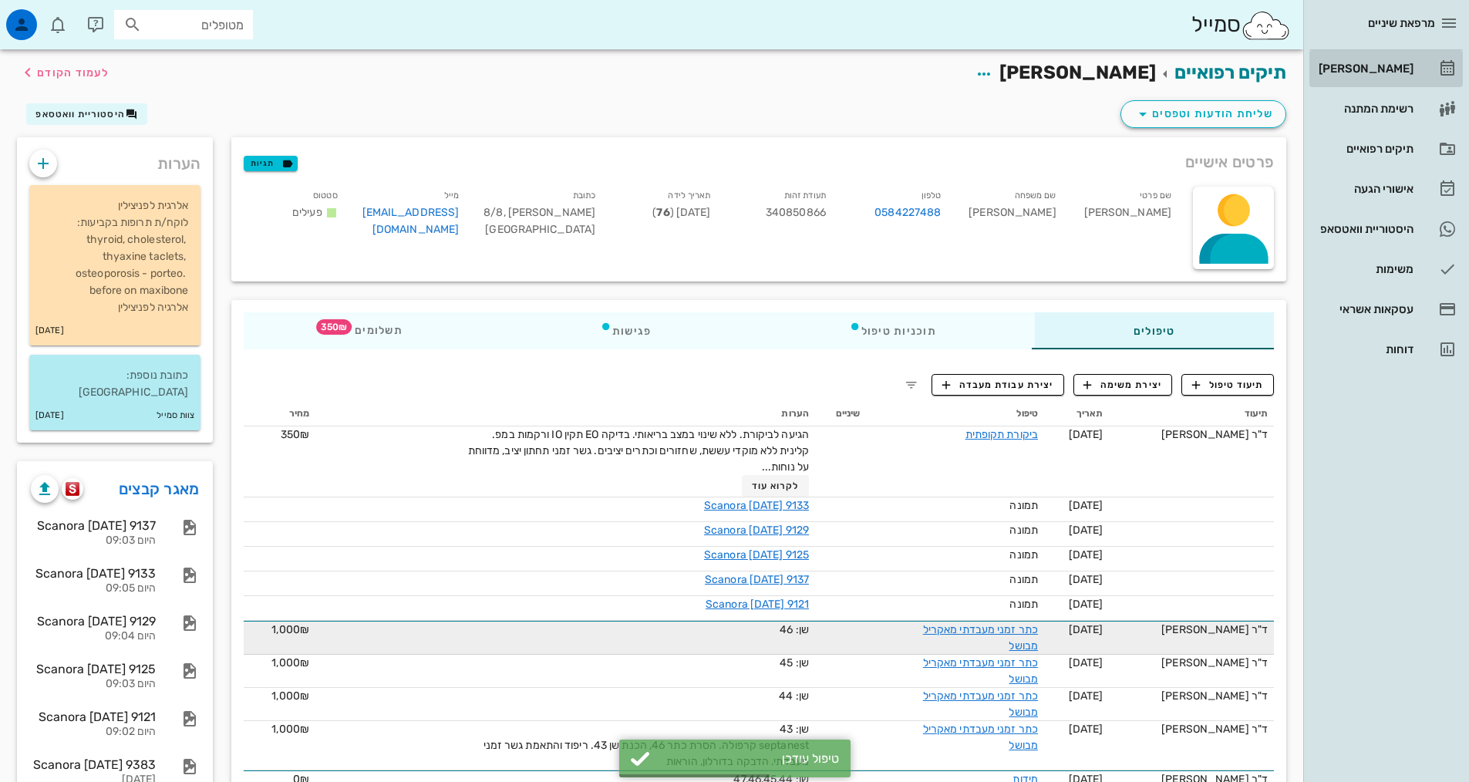
click at [1397, 54] on link "[PERSON_NAME]" at bounding box center [1385, 68] width 153 height 37
click at [1393, 56] on div "[PERSON_NAME]" at bounding box center [1365, 68] width 98 height 25
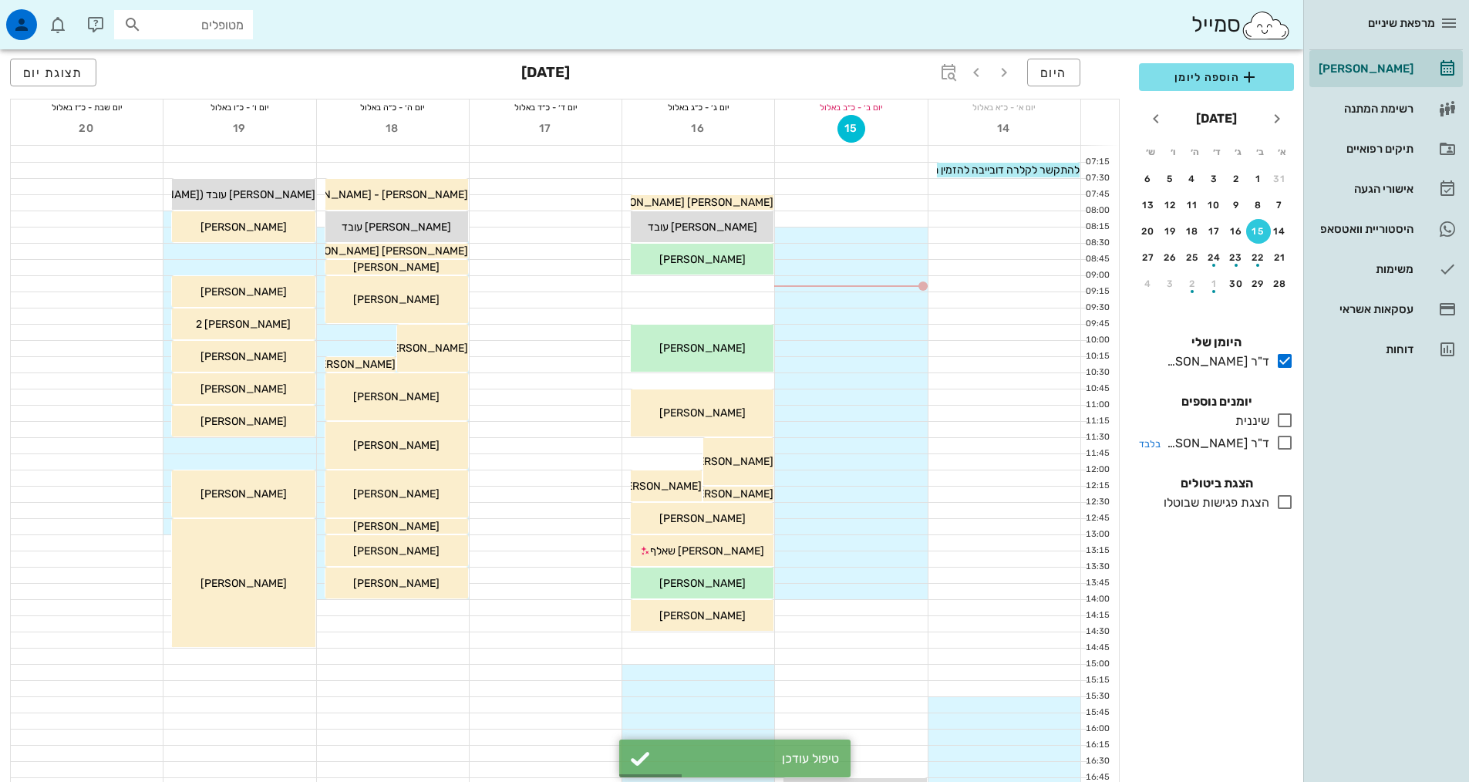
click at [1283, 448] on icon at bounding box center [1284, 442] width 19 height 19
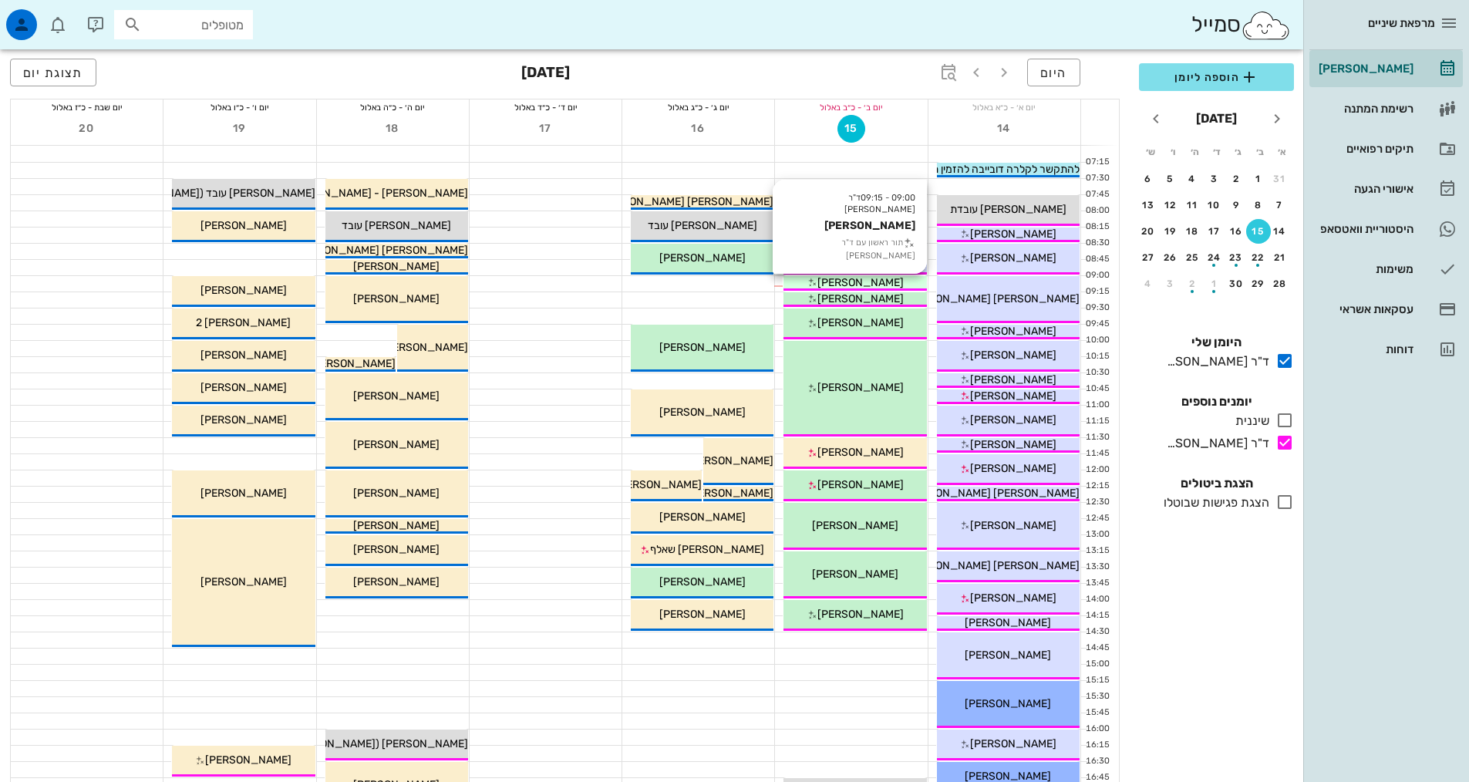
click at [909, 284] on div "[PERSON_NAME]" at bounding box center [854, 283] width 143 height 16
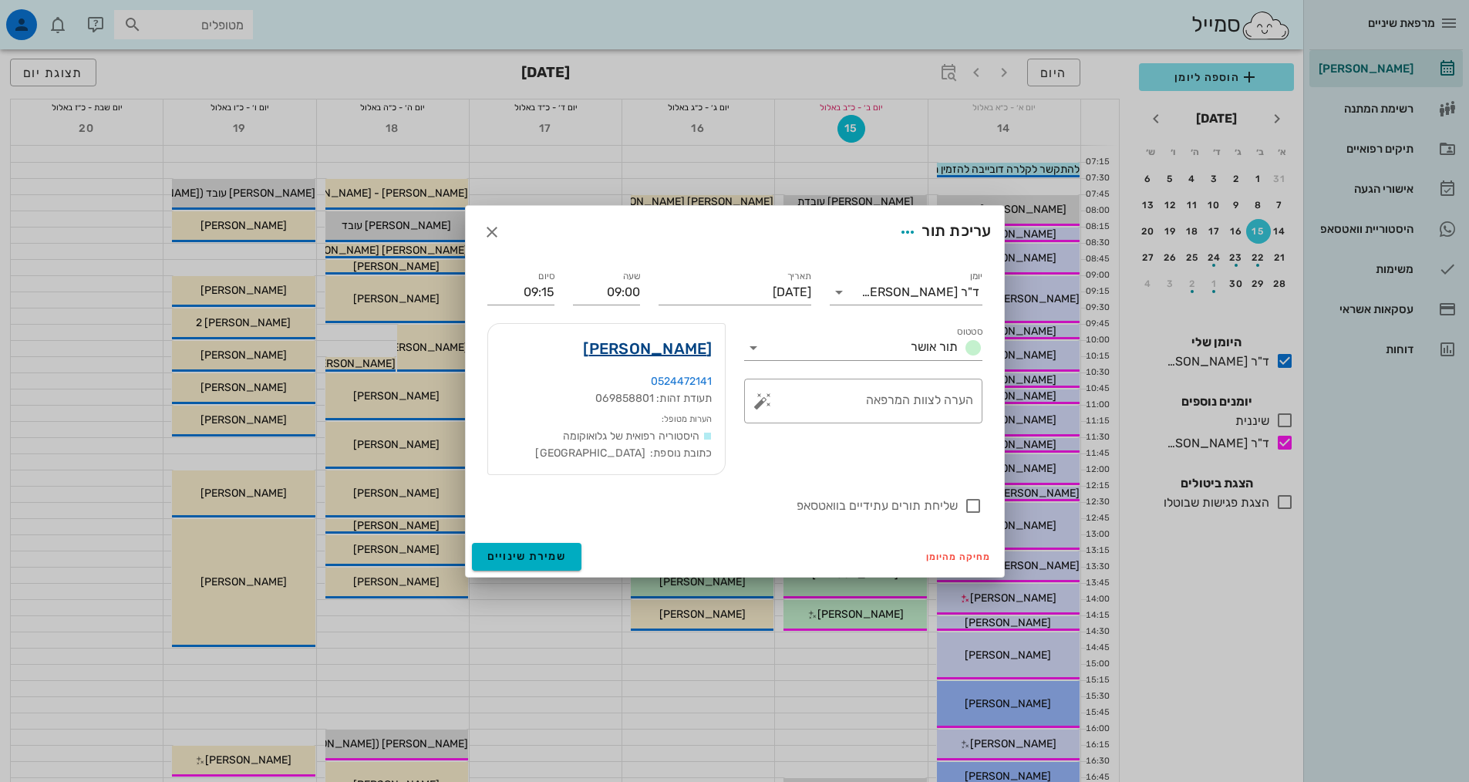
click at [700, 351] on link "[PERSON_NAME]" at bounding box center [647, 348] width 129 height 25
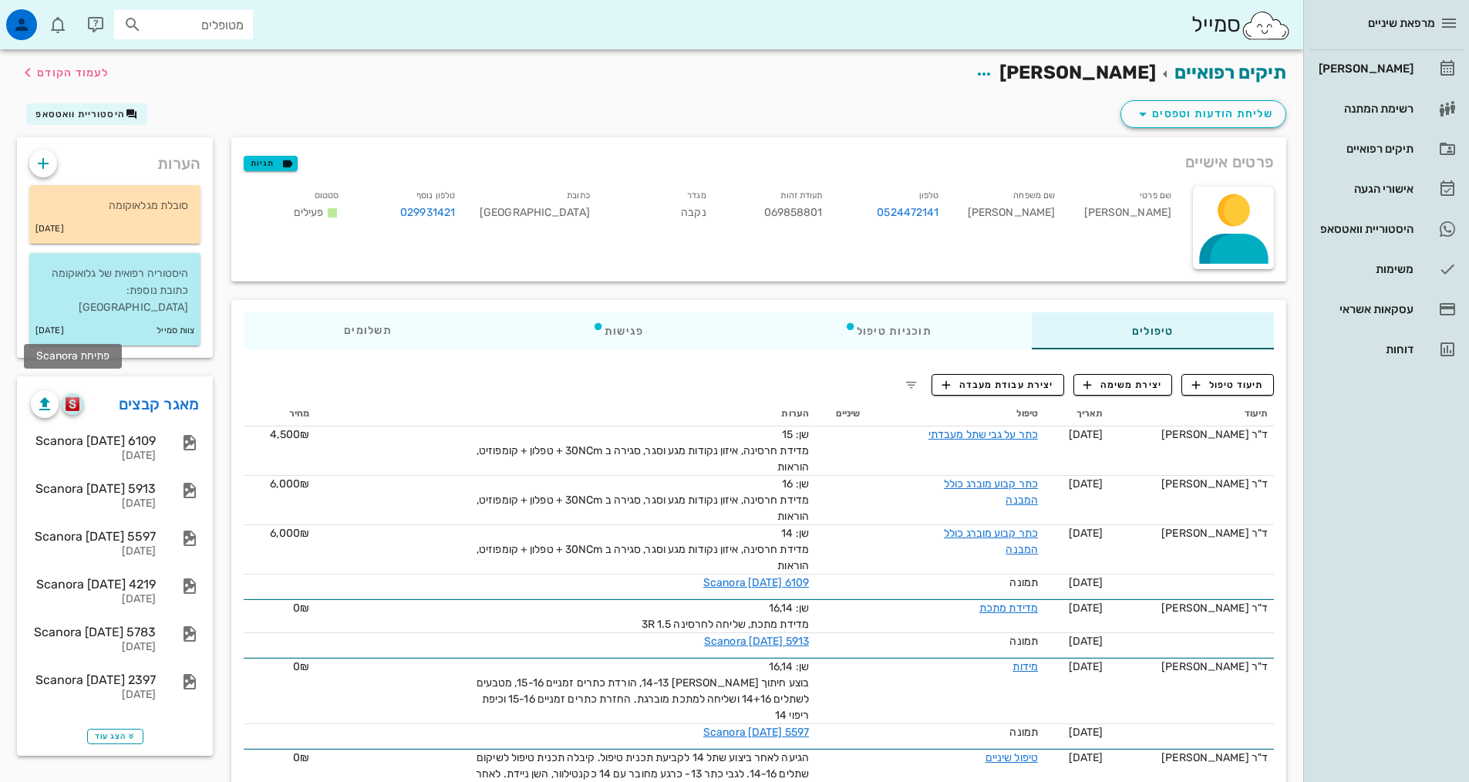
click at [70, 397] on img "button" at bounding box center [73, 404] width 15 height 14
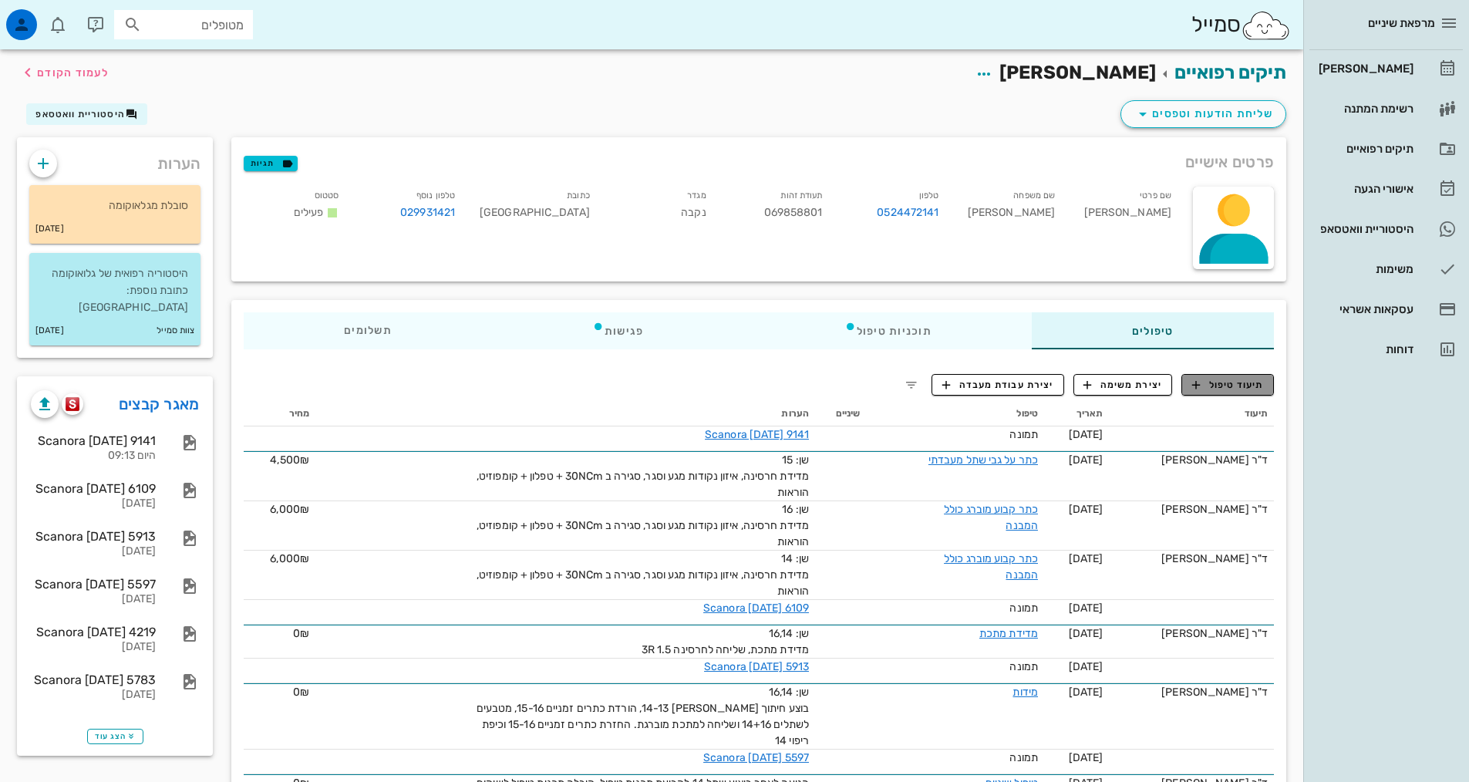
click at [1248, 385] on span "תיעוד טיפול" at bounding box center [1228, 385] width 72 height 14
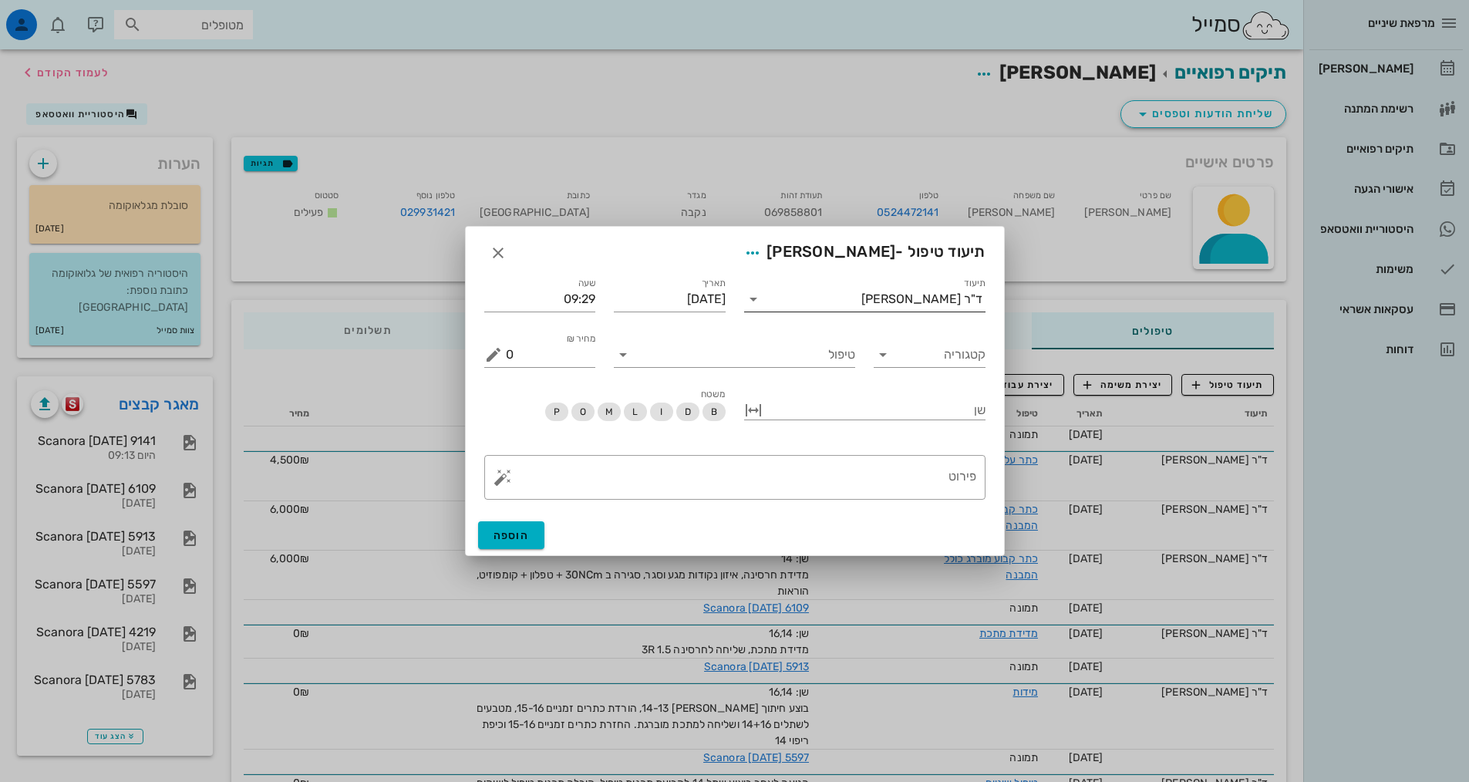
click at [938, 306] on div "ד"ר [PERSON_NAME]" at bounding box center [876, 299] width 220 height 25
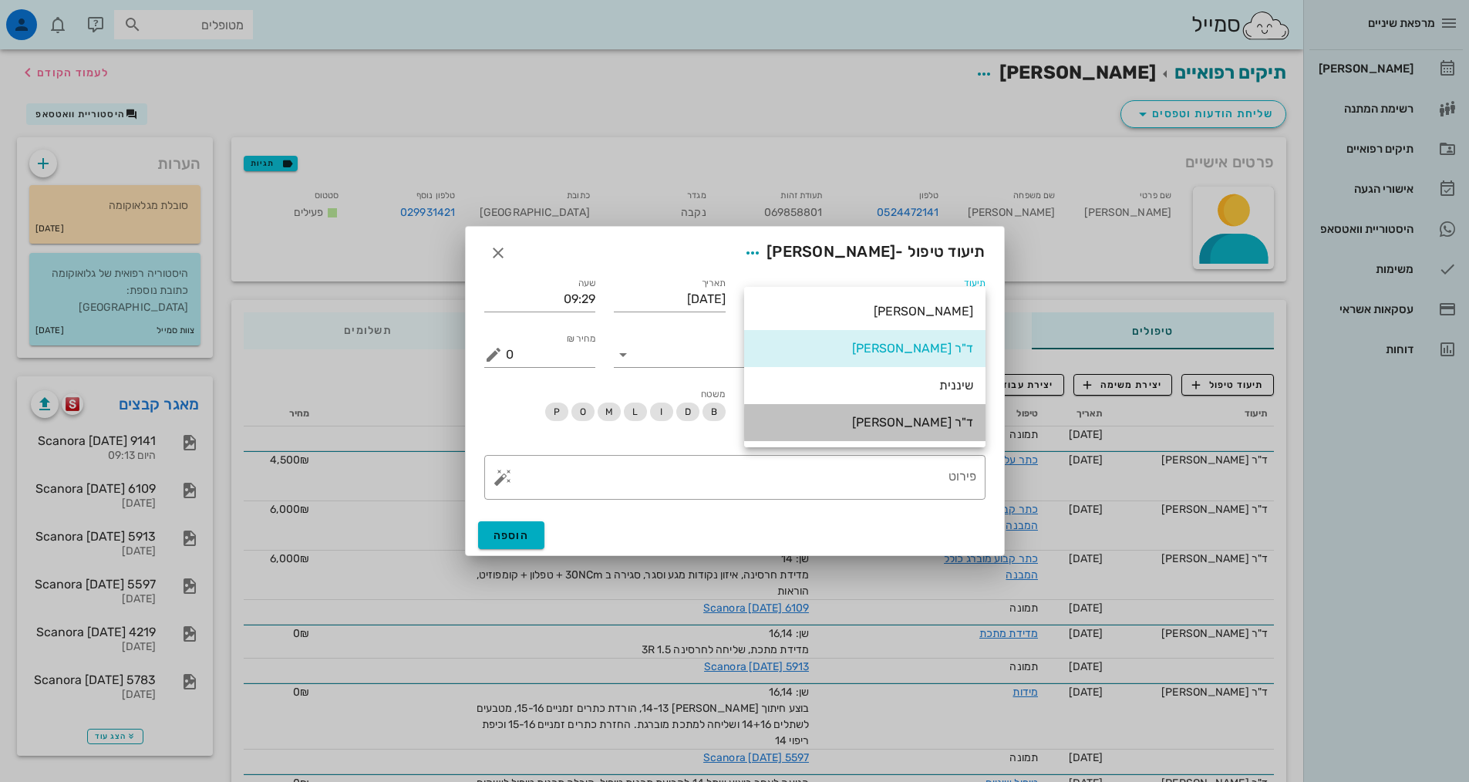
click at [923, 424] on div "ד"ר [PERSON_NAME]" at bounding box center [864, 422] width 217 height 15
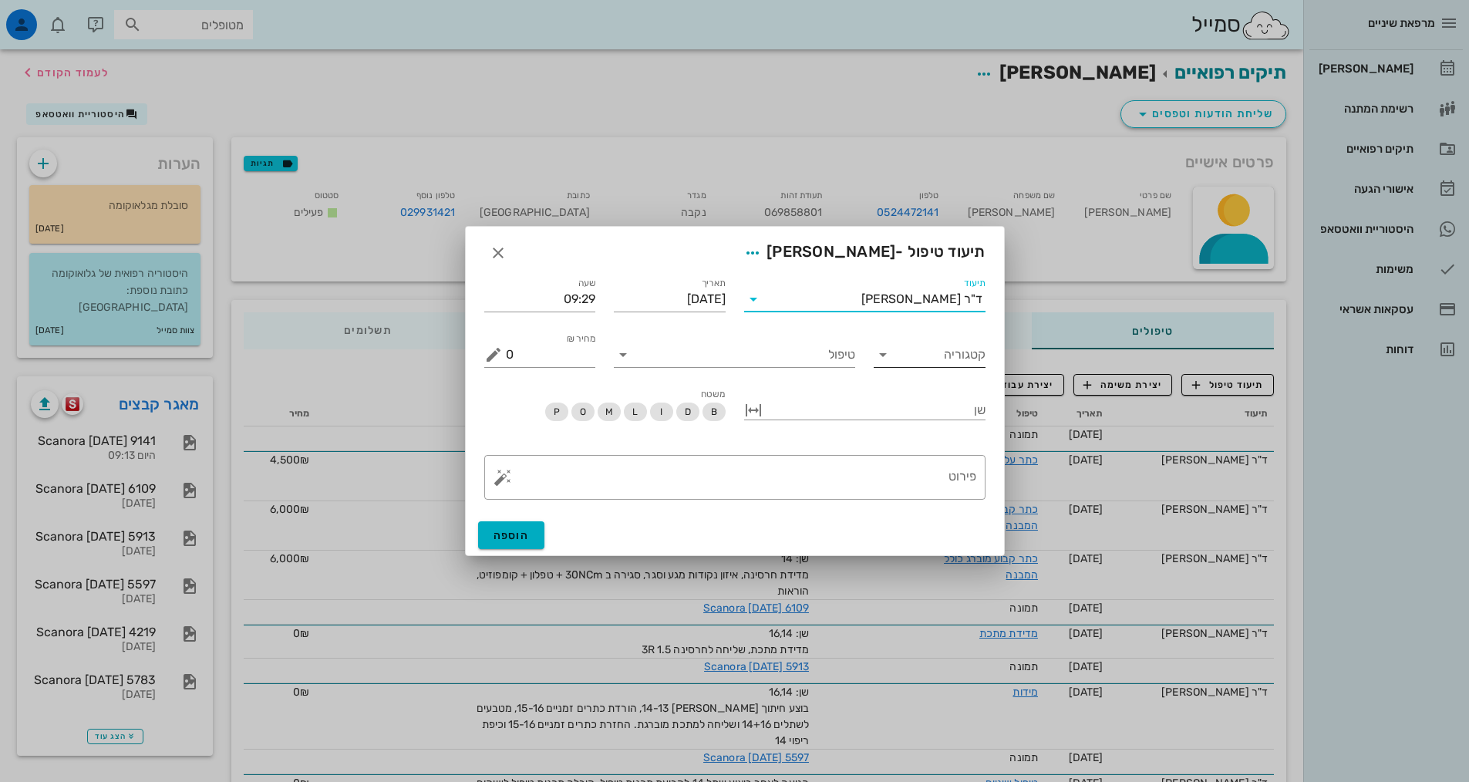
click at [928, 362] on input "קטגוריה" at bounding box center [941, 354] width 87 height 25
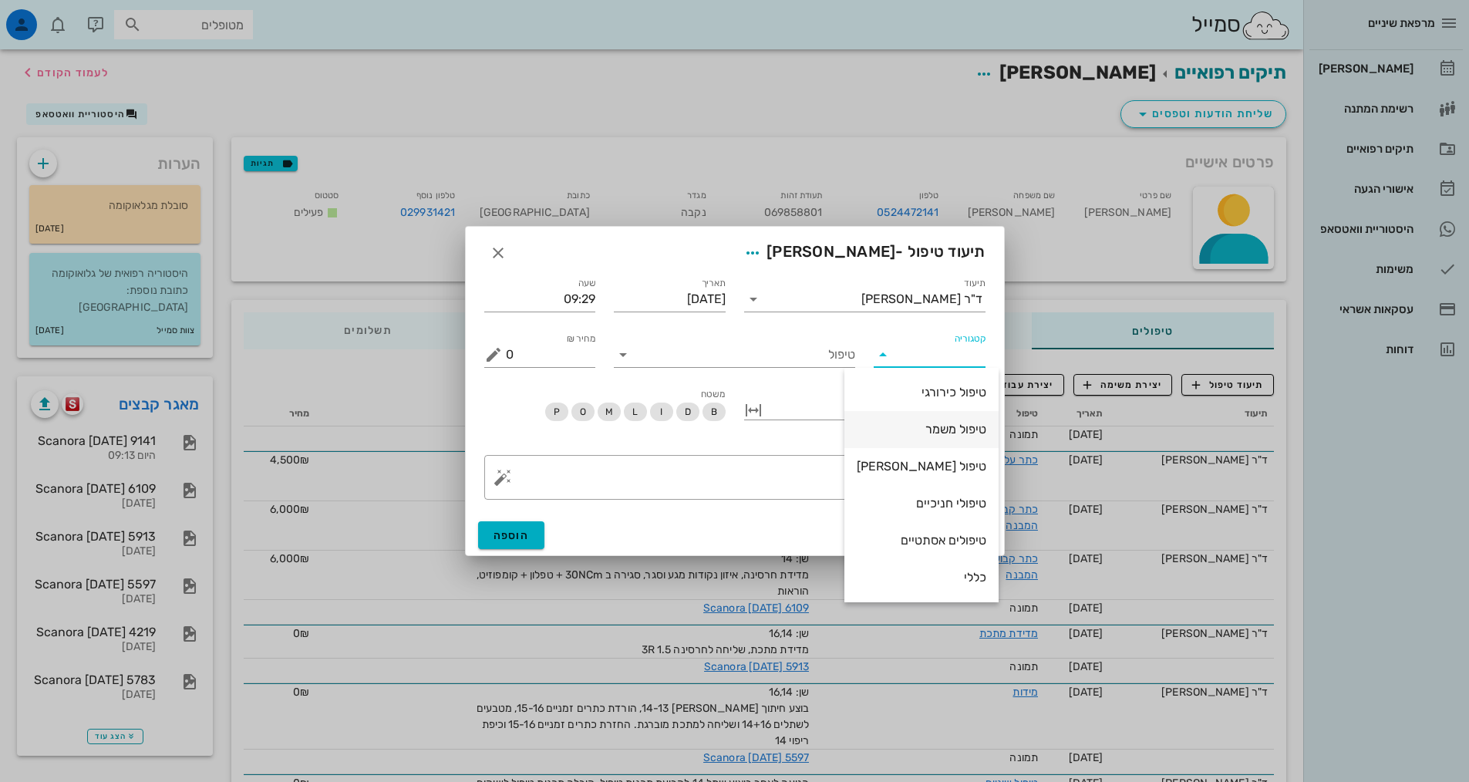
click at [920, 426] on div "טיפול משמר" at bounding box center [922, 429] width 130 height 15
type input "טיפול משמר"
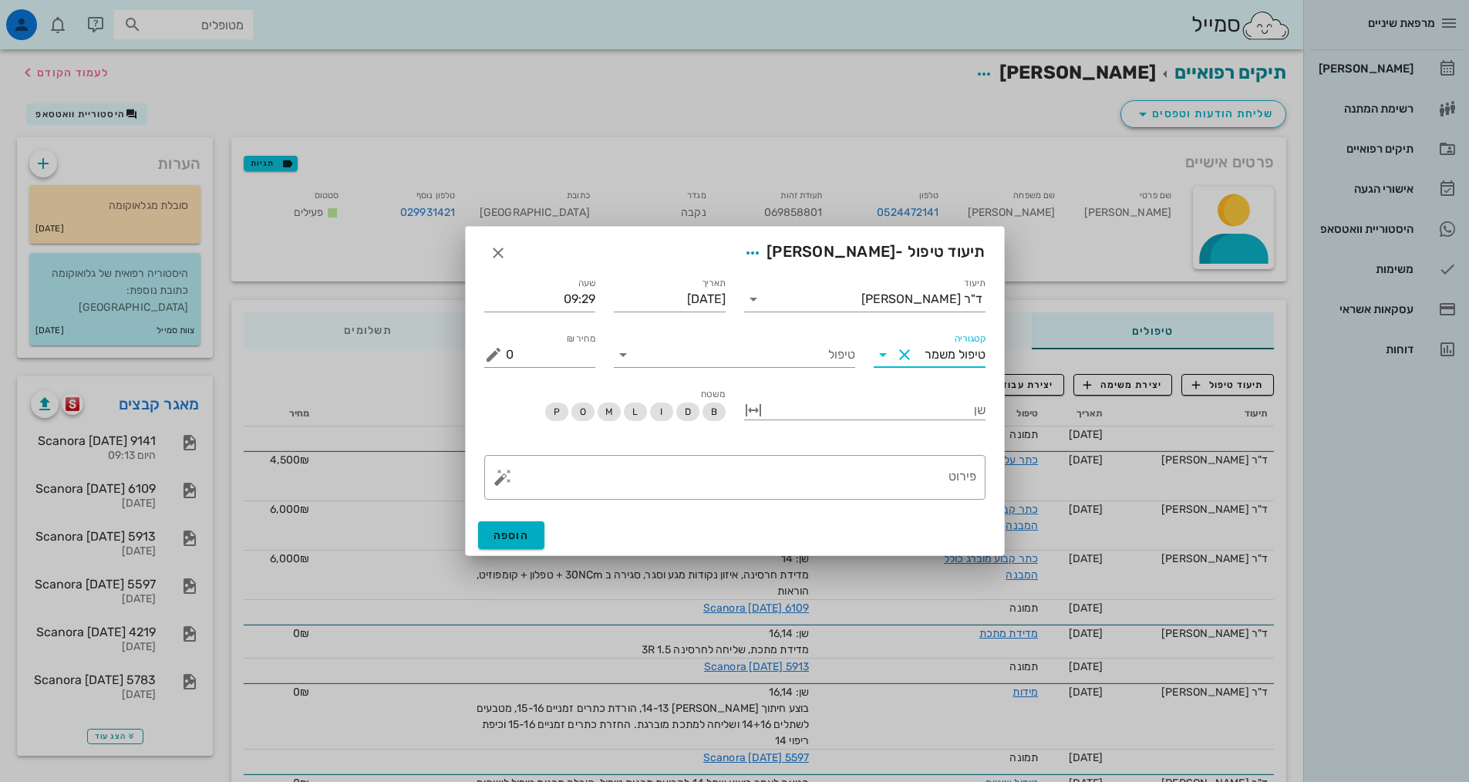
click at [811, 374] on div "טיפול" at bounding box center [735, 349] width 260 height 56
click at [810, 364] on input "טיפול" at bounding box center [745, 354] width 220 height 25
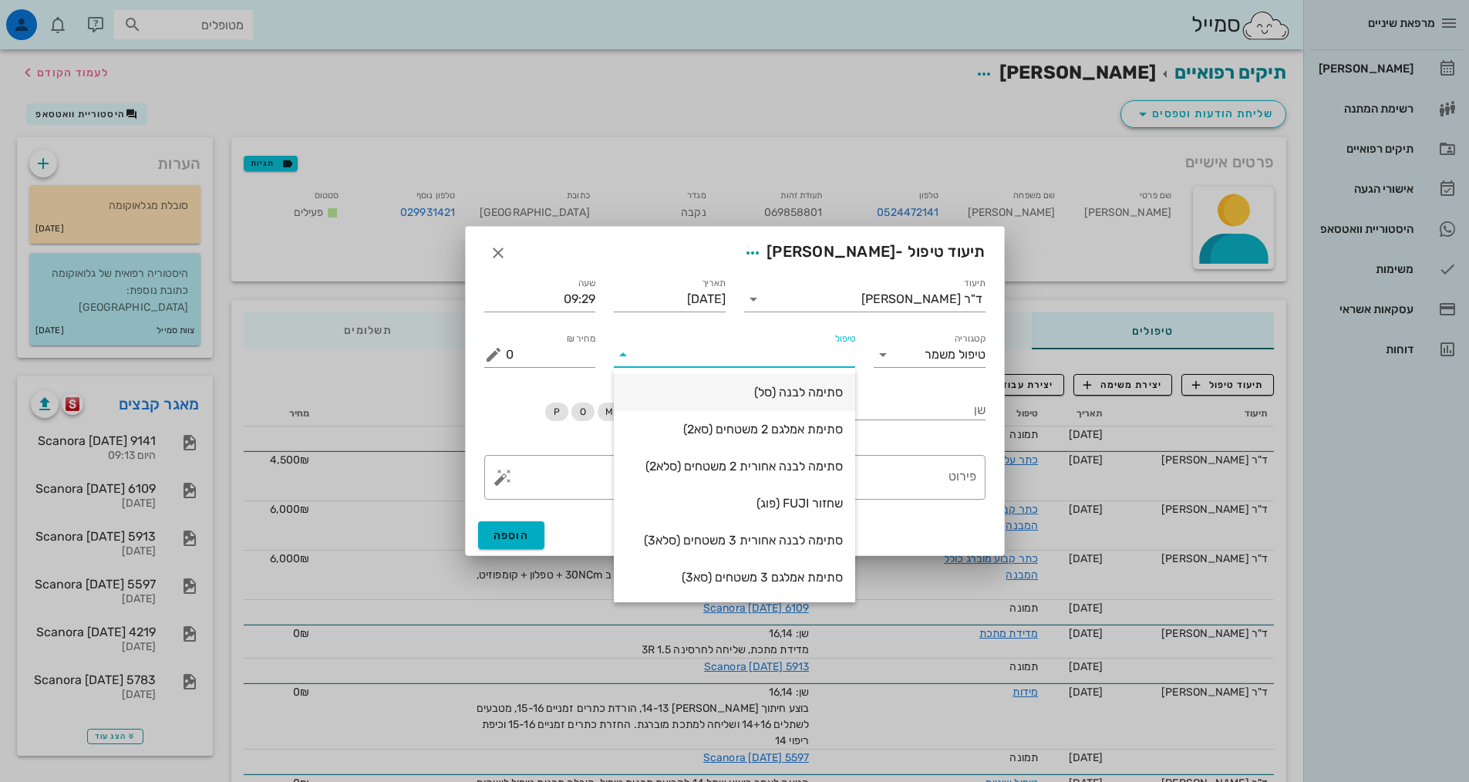
click at [795, 393] on div "סתימה לבנה (סל)" at bounding box center [734, 392] width 217 height 15
type input "550"
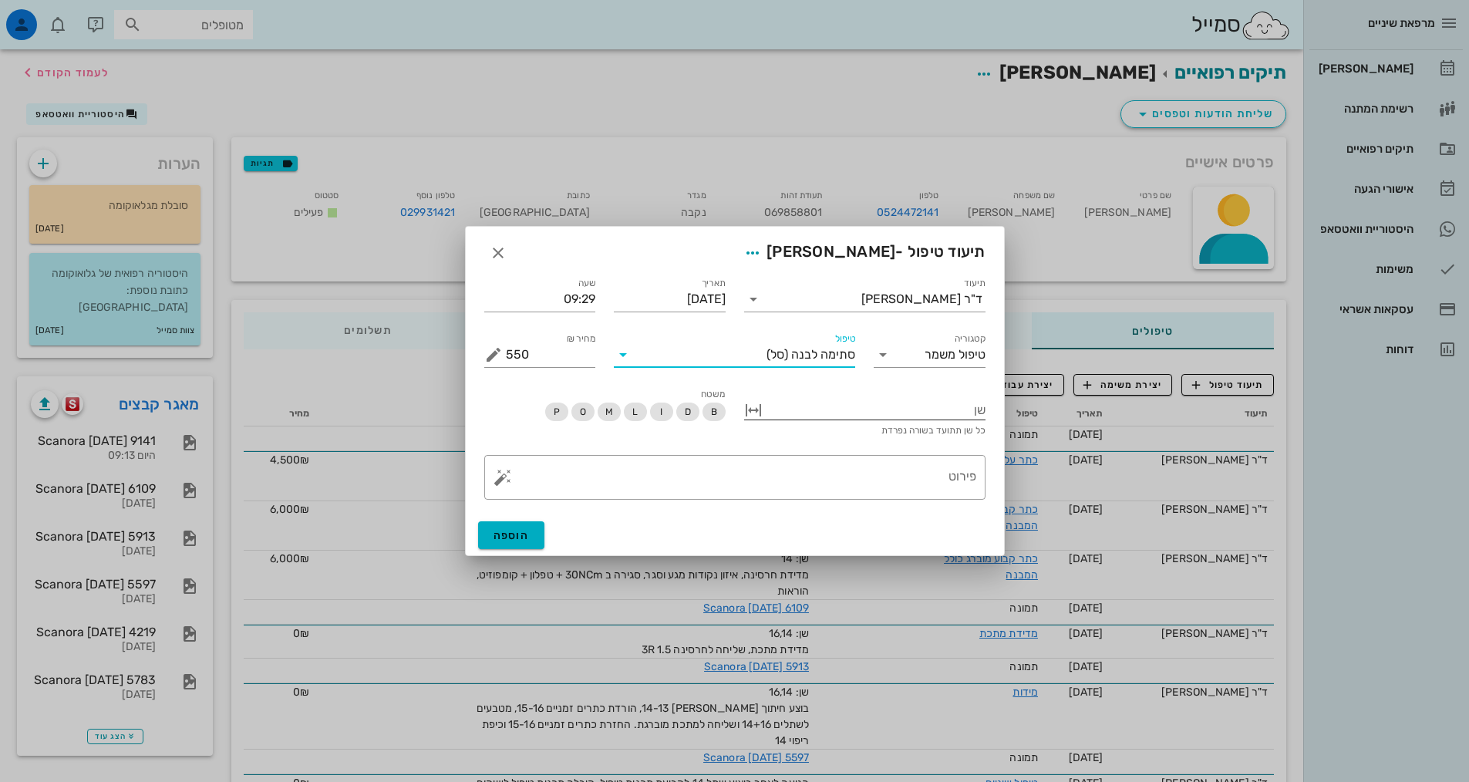
click at [889, 411] on div at bounding box center [876, 409] width 220 height 20
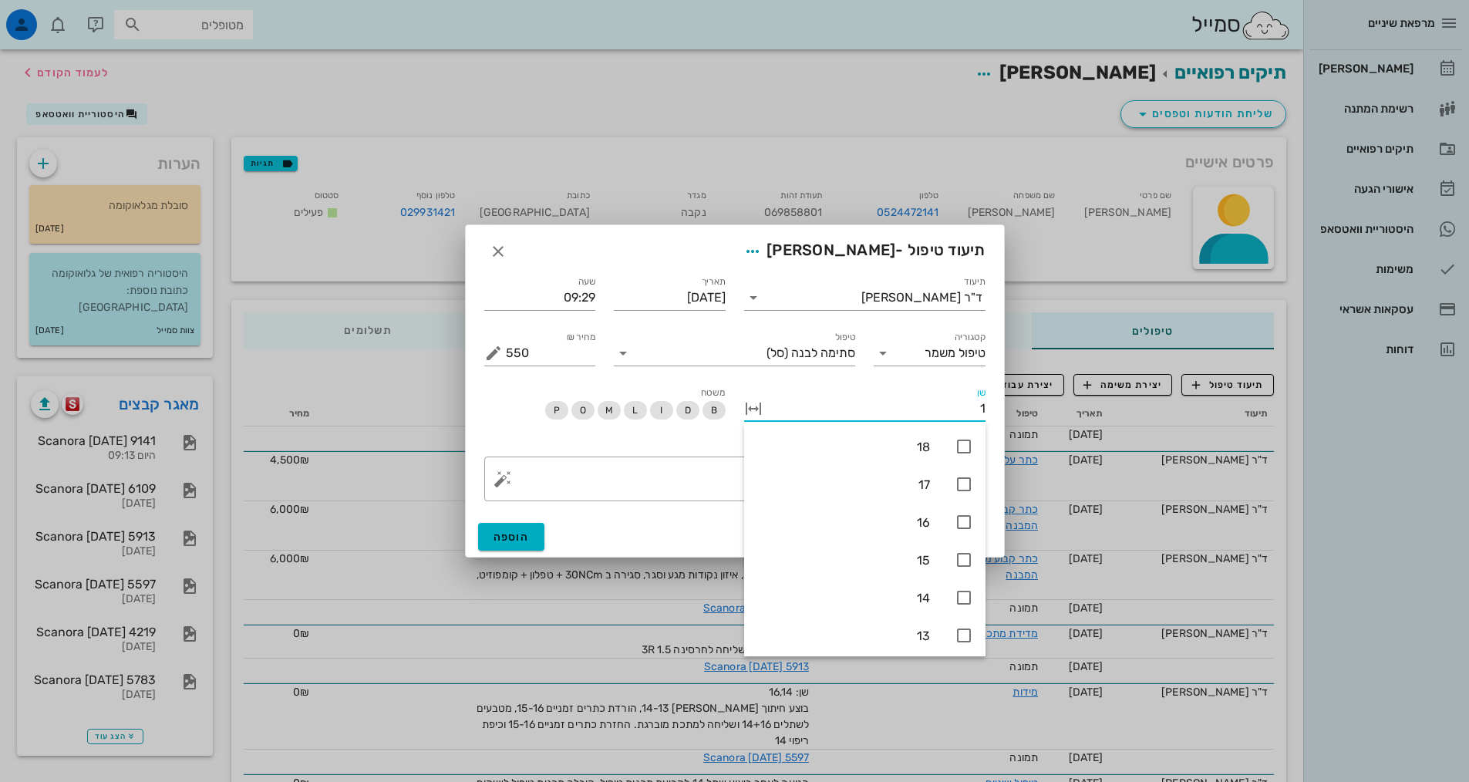
type input "12"
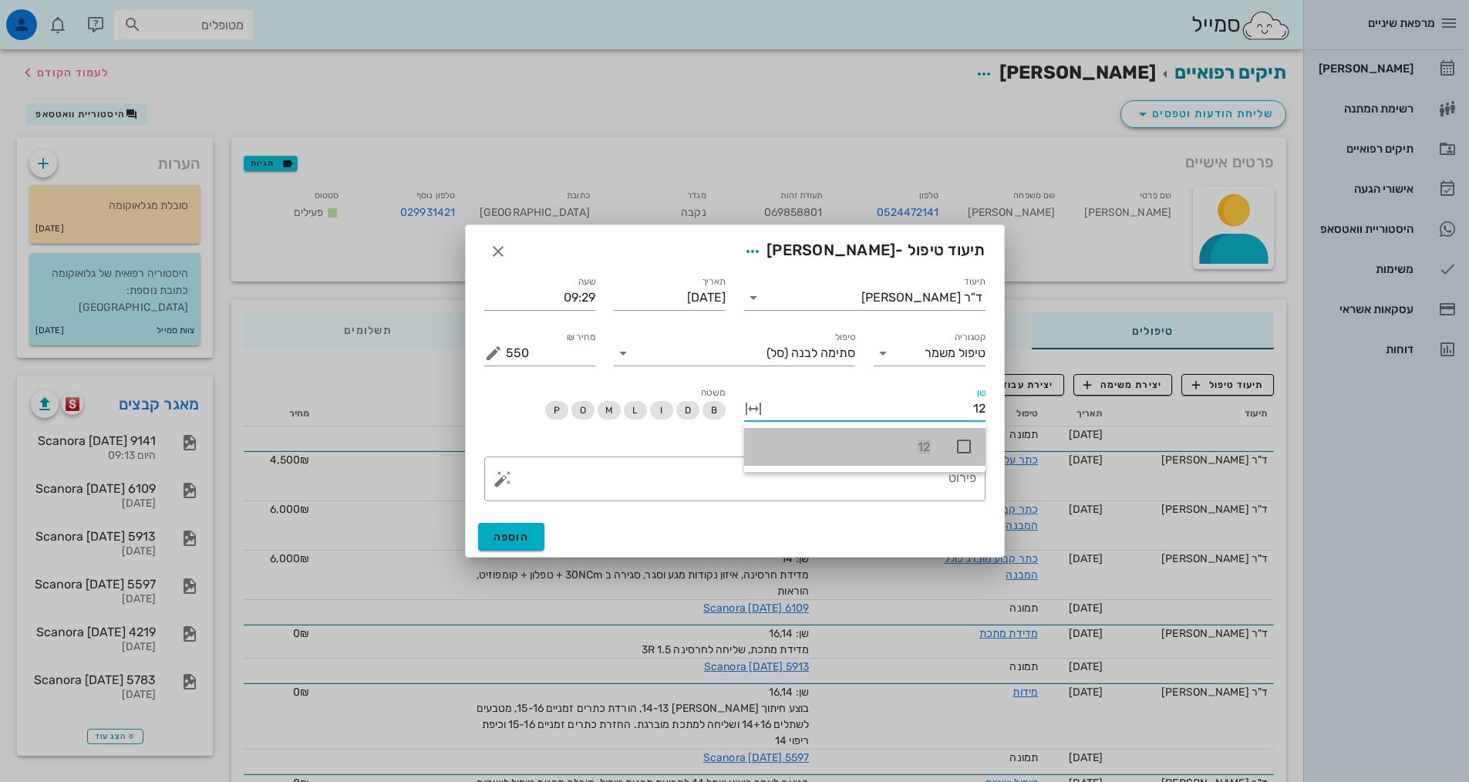
click at [965, 453] on icon at bounding box center [964, 446] width 19 height 19
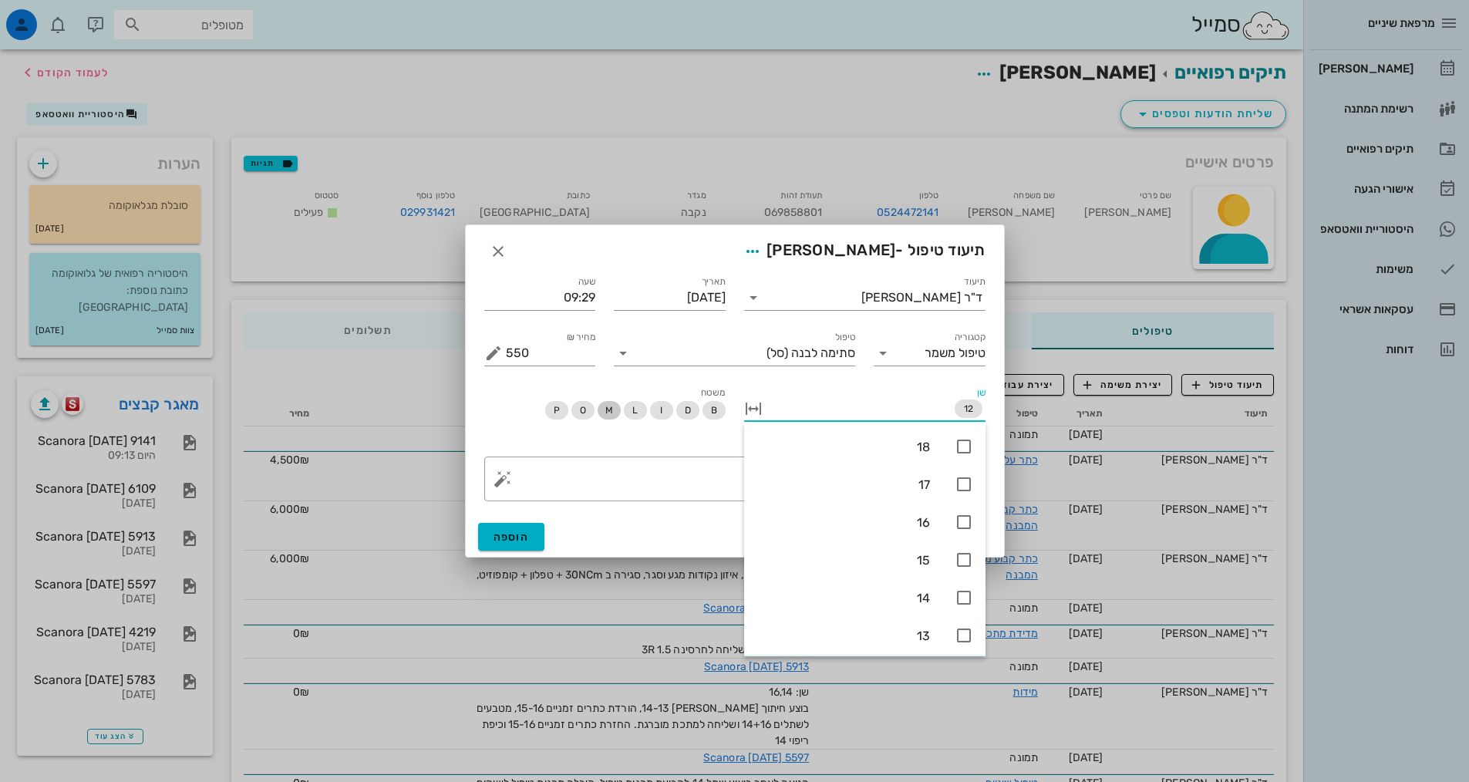
click at [607, 414] on span "M" at bounding box center [609, 410] width 8 height 19
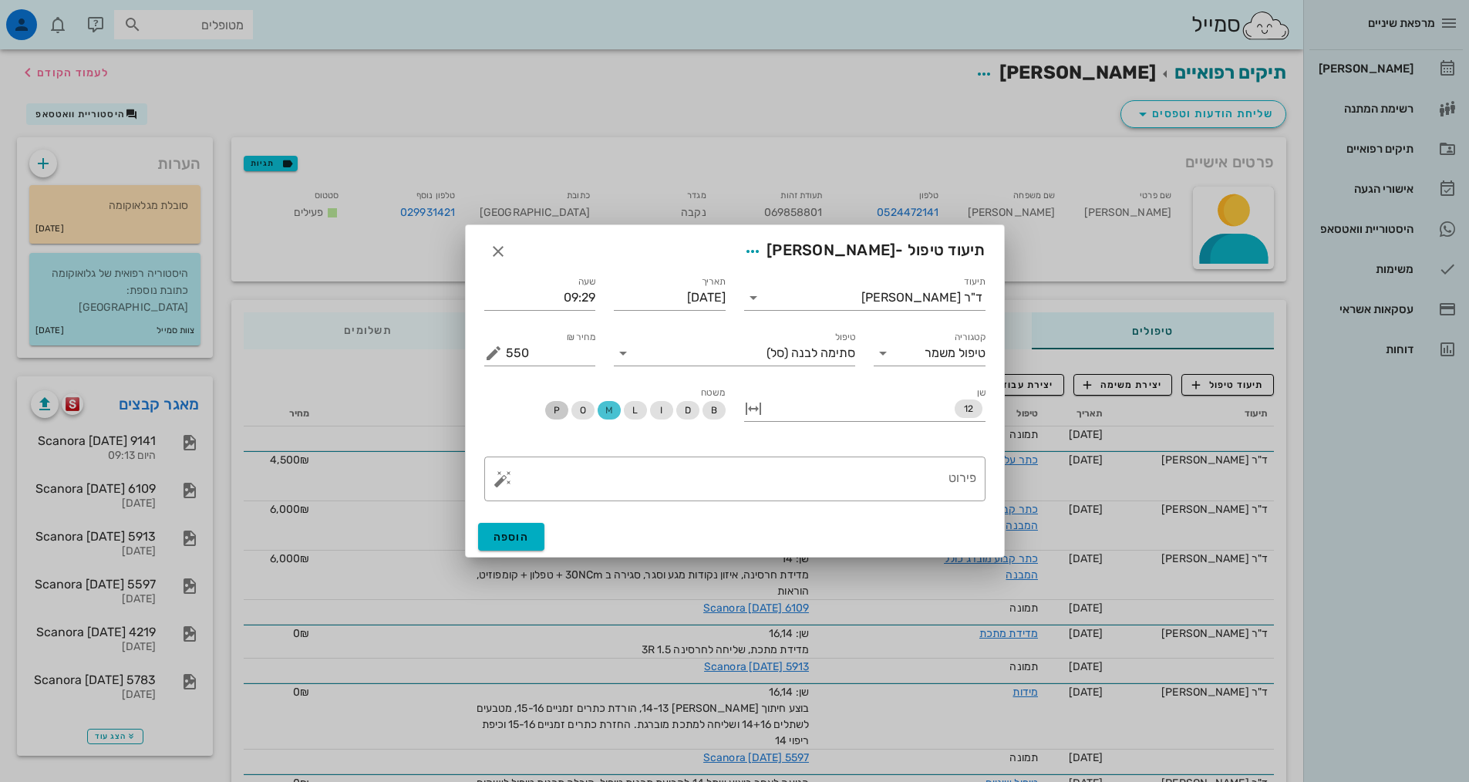
click at [561, 409] on span "P" at bounding box center [556, 410] width 23 height 19
drag, startPoint x: 679, startPoint y: 483, endPoint x: 698, endPoint y: 483, distance: 18.5
click at [696, 491] on textarea "פירוט" at bounding box center [741, 482] width 470 height 37
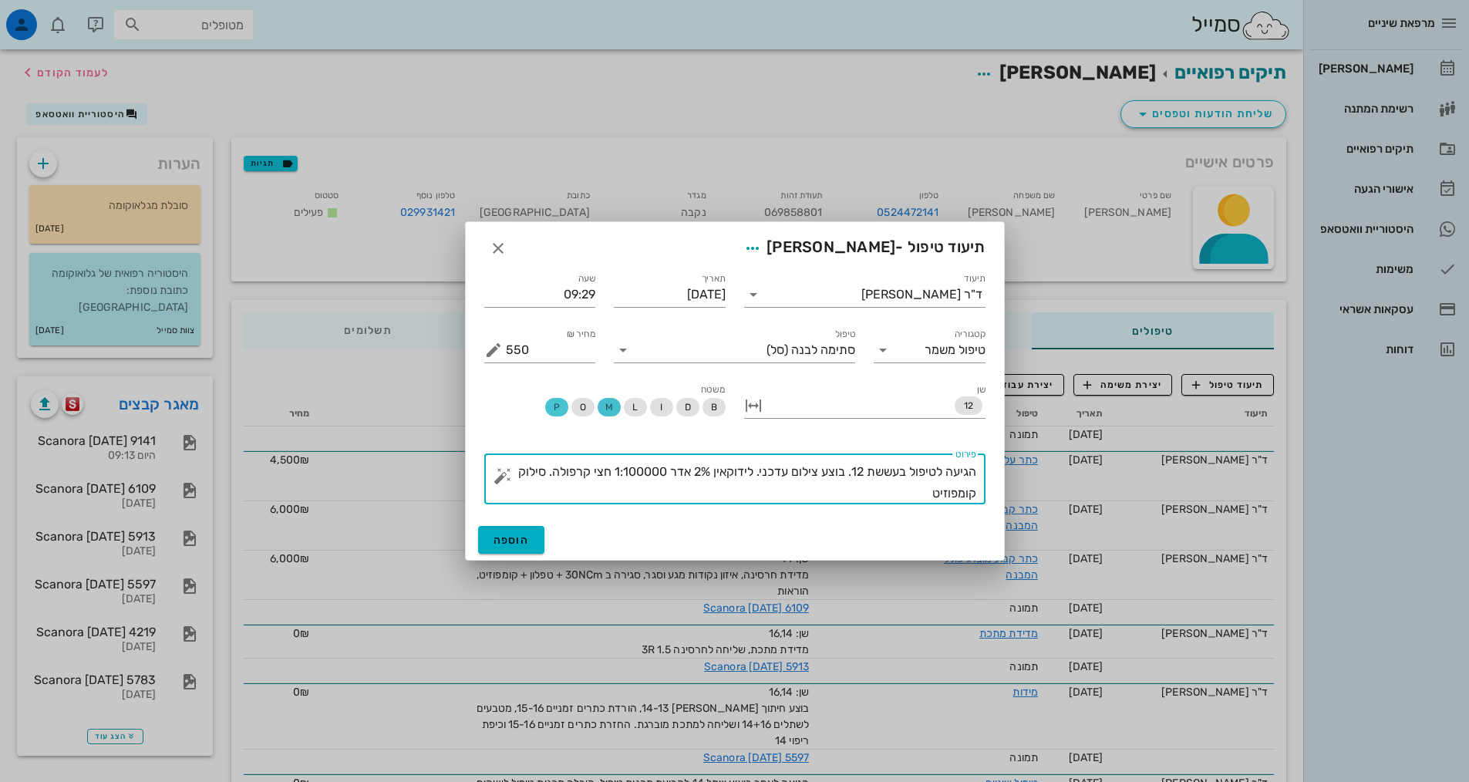
drag, startPoint x: 611, startPoint y: 403, endPoint x: 591, endPoint y: 407, distance: 19.8
click at [610, 403] on span "M" at bounding box center [609, 407] width 8 height 19
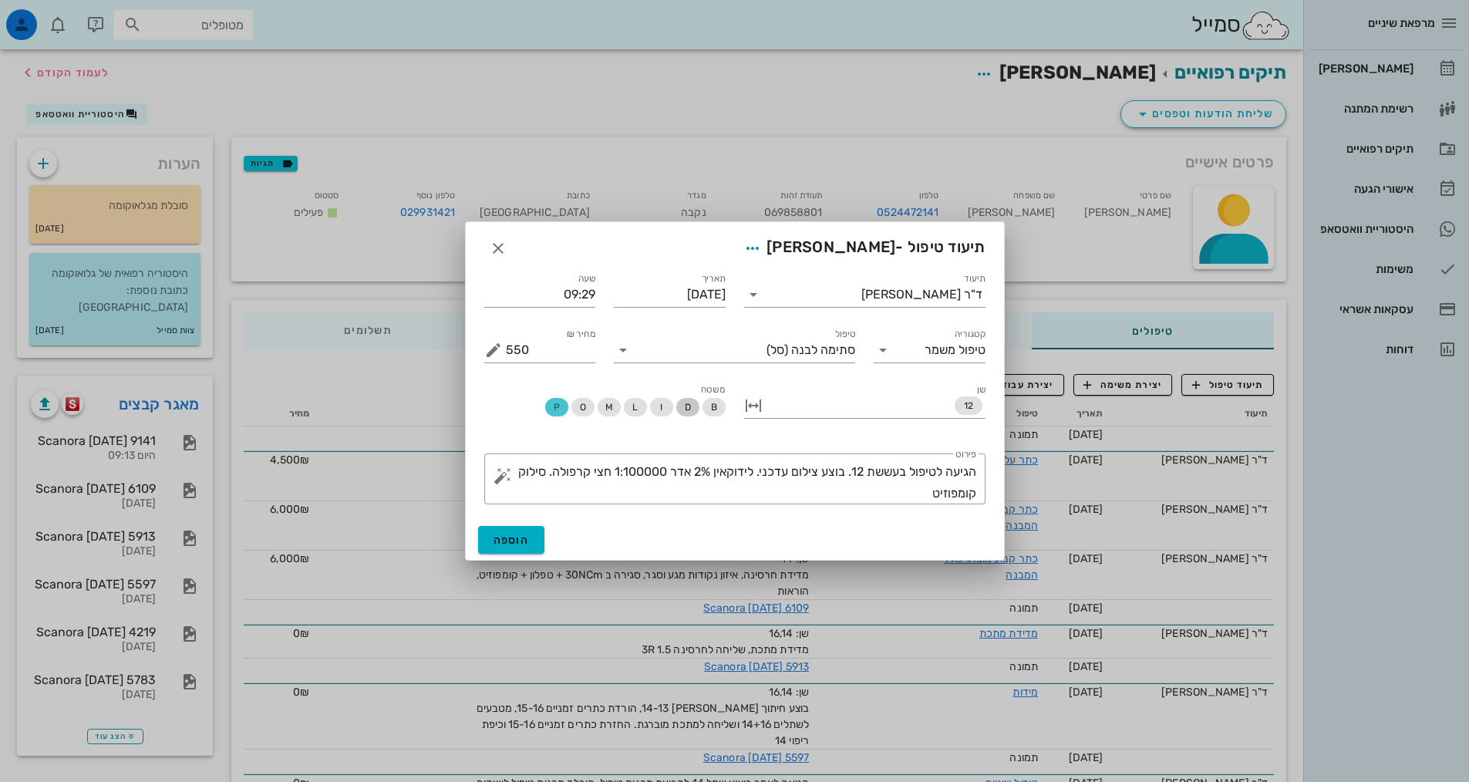
click at [692, 400] on span "D" at bounding box center [687, 407] width 23 height 19
click at [843, 484] on textarea "הגיעה לטיפול בעששת 12. בוצע צילום עדכני. לידוקאין 2% אדר 1:100000 חצי קרפולה. ס…" at bounding box center [741, 482] width 470 height 43
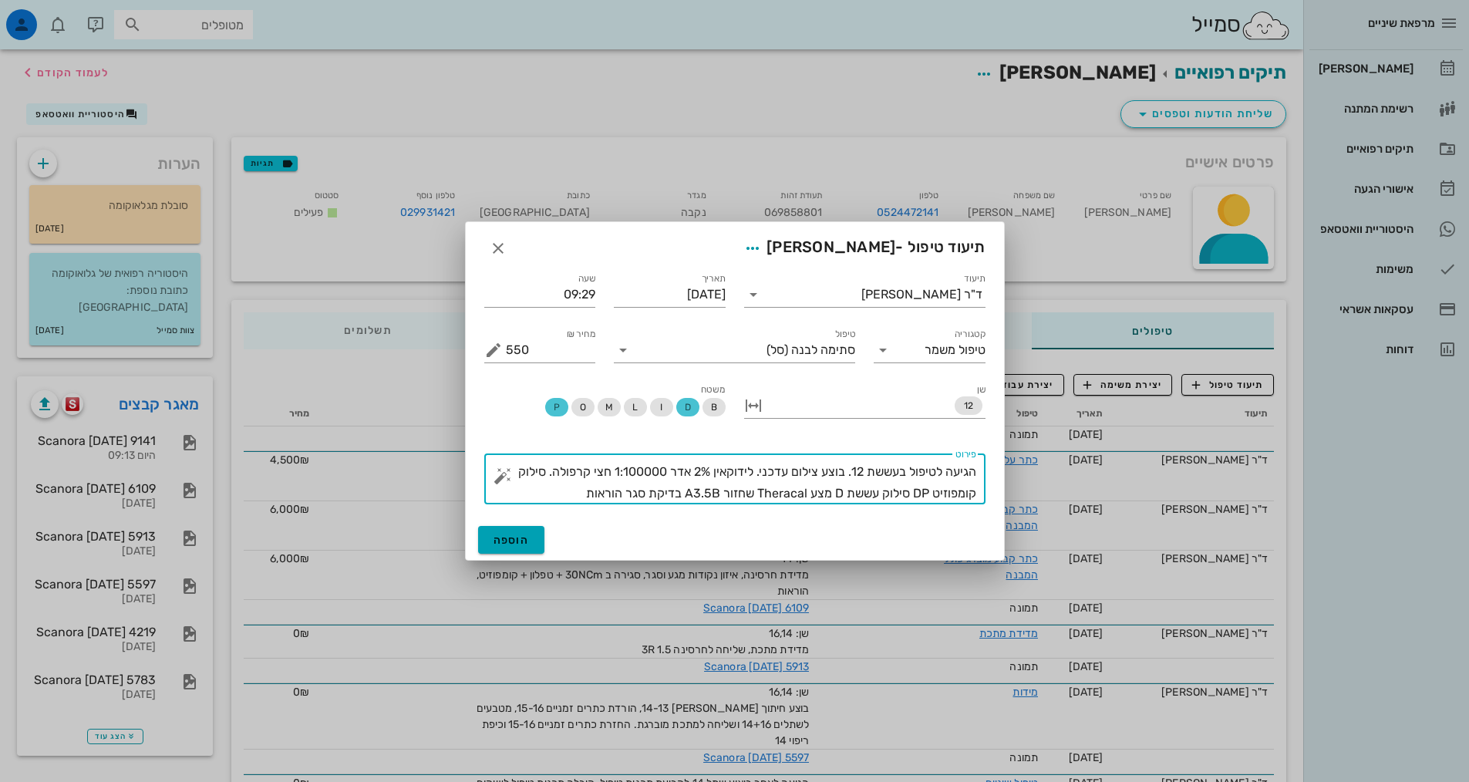
type textarea "הגיעה לטיפול בעששת 12. בוצע צילום עדכני. לידוקאין 2% אדר 1:100000 חצי קרפולה. ס…"
click at [537, 532] on button "הוספה" at bounding box center [511, 540] width 67 height 28
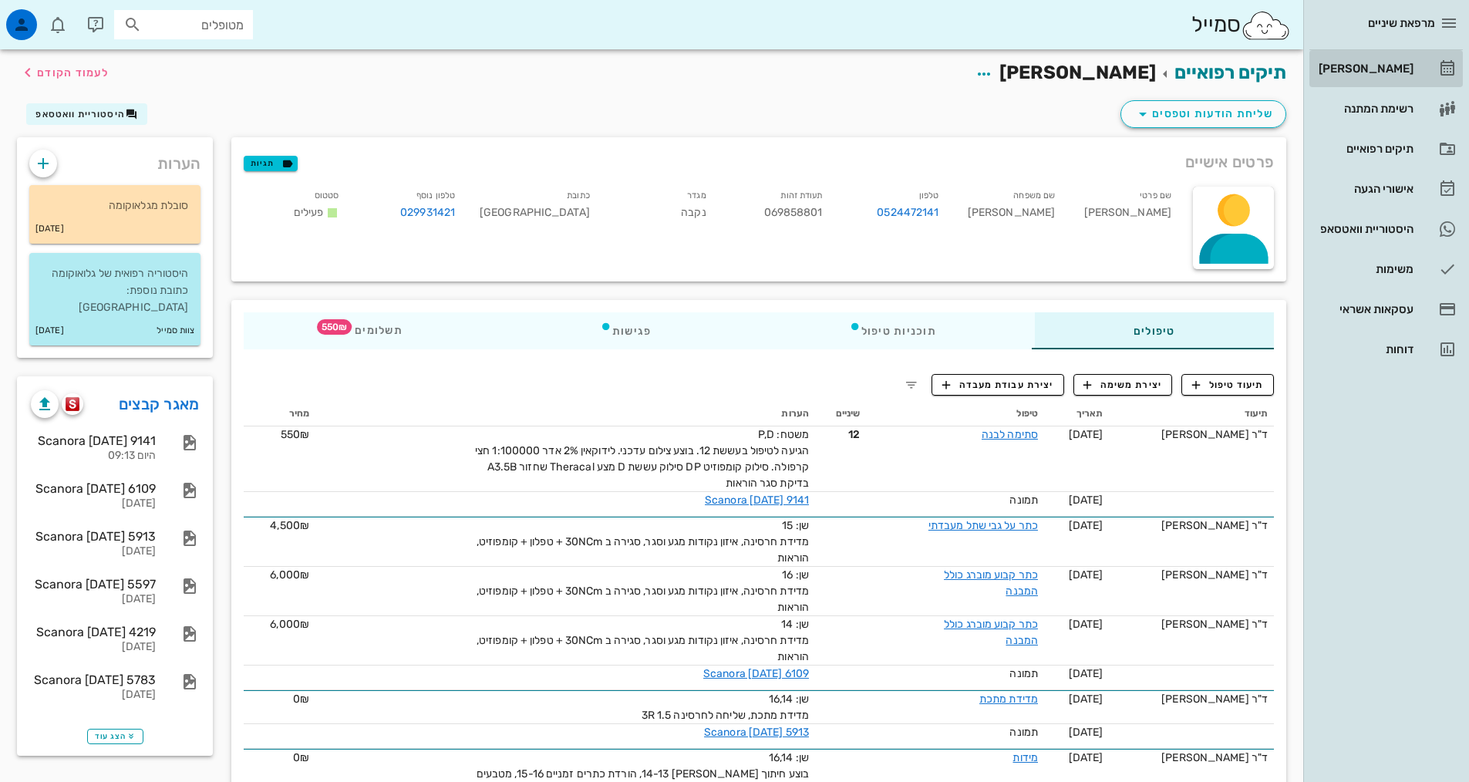
click at [1386, 72] on div "[PERSON_NAME]" at bounding box center [1365, 68] width 98 height 12
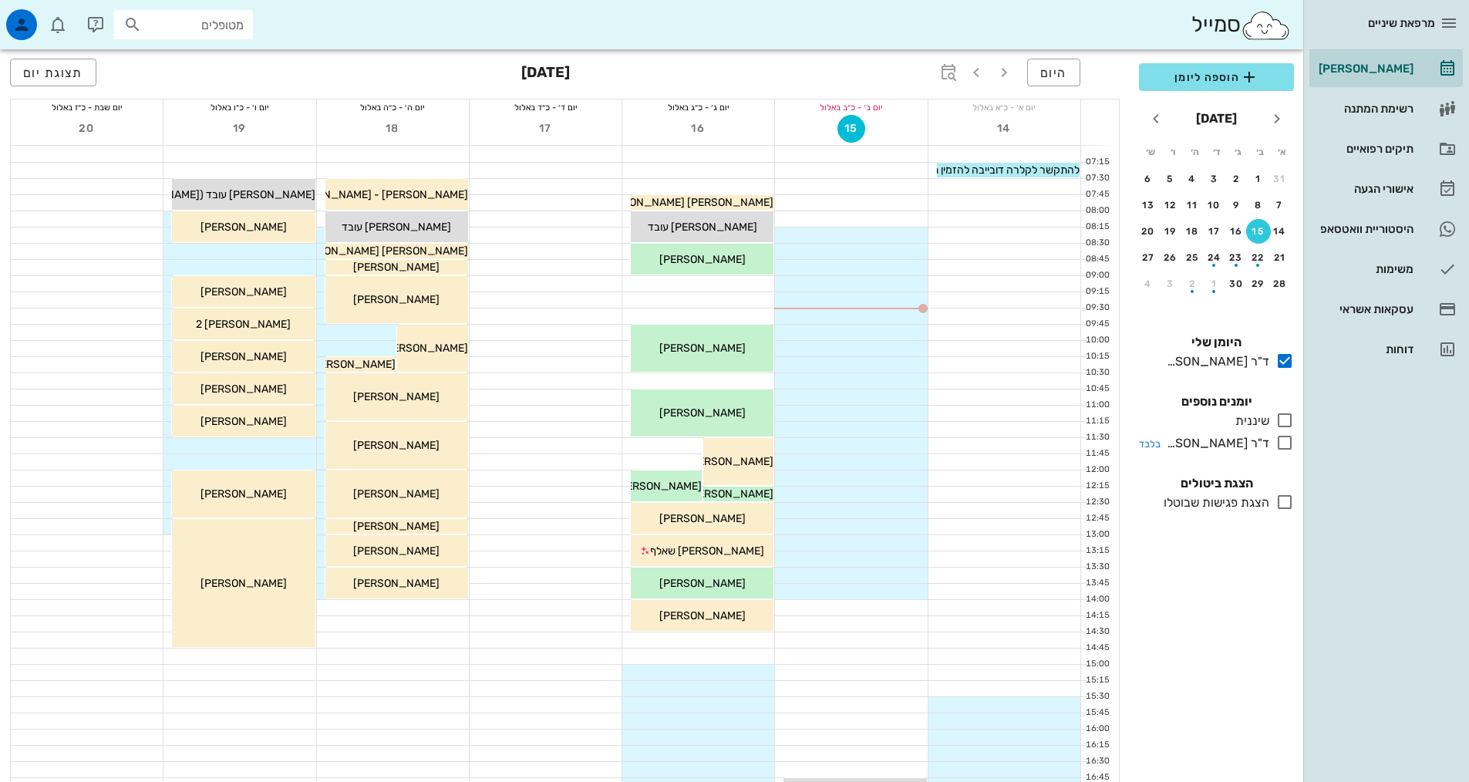
click at [1285, 441] on icon at bounding box center [1284, 442] width 19 height 19
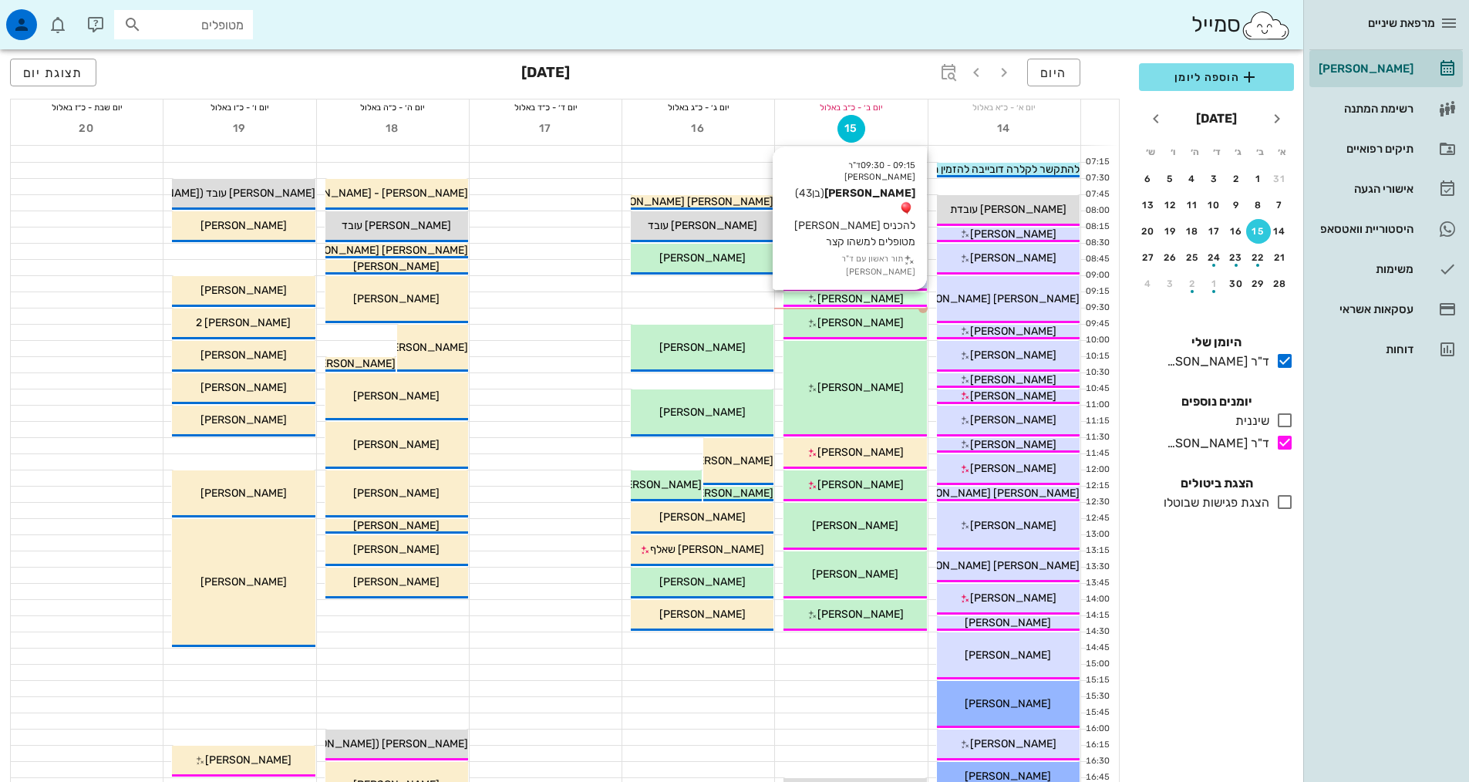
click at [897, 296] on span "[PERSON_NAME]" at bounding box center [860, 298] width 86 height 13
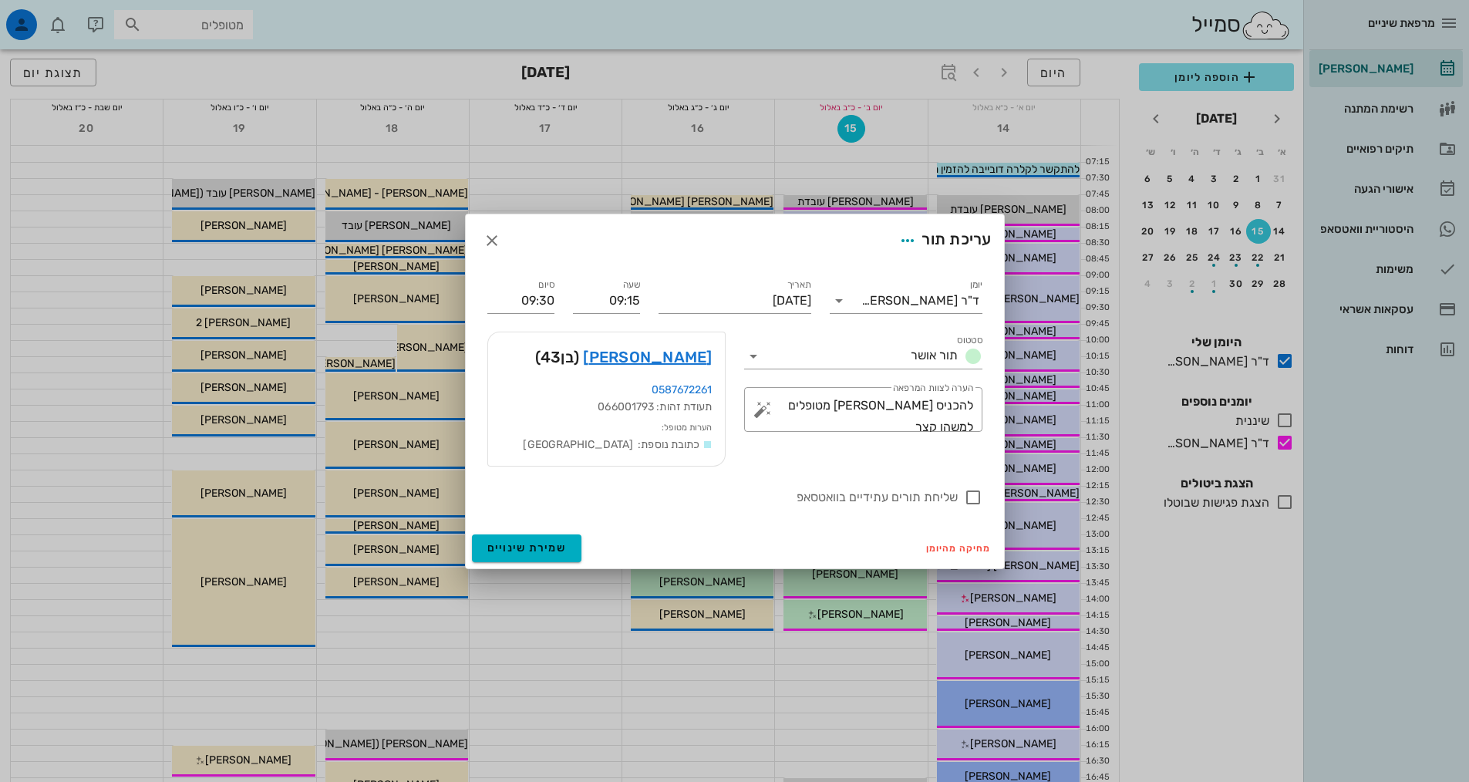
click at [643, 343] on div "[PERSON_NAME] (בן 43 )" at bounding box center [606, 356] width 237 height 49
click at [649, 348] on link "[PERSON_NAME]" at bounding box center [647, 357] width 129 height 25
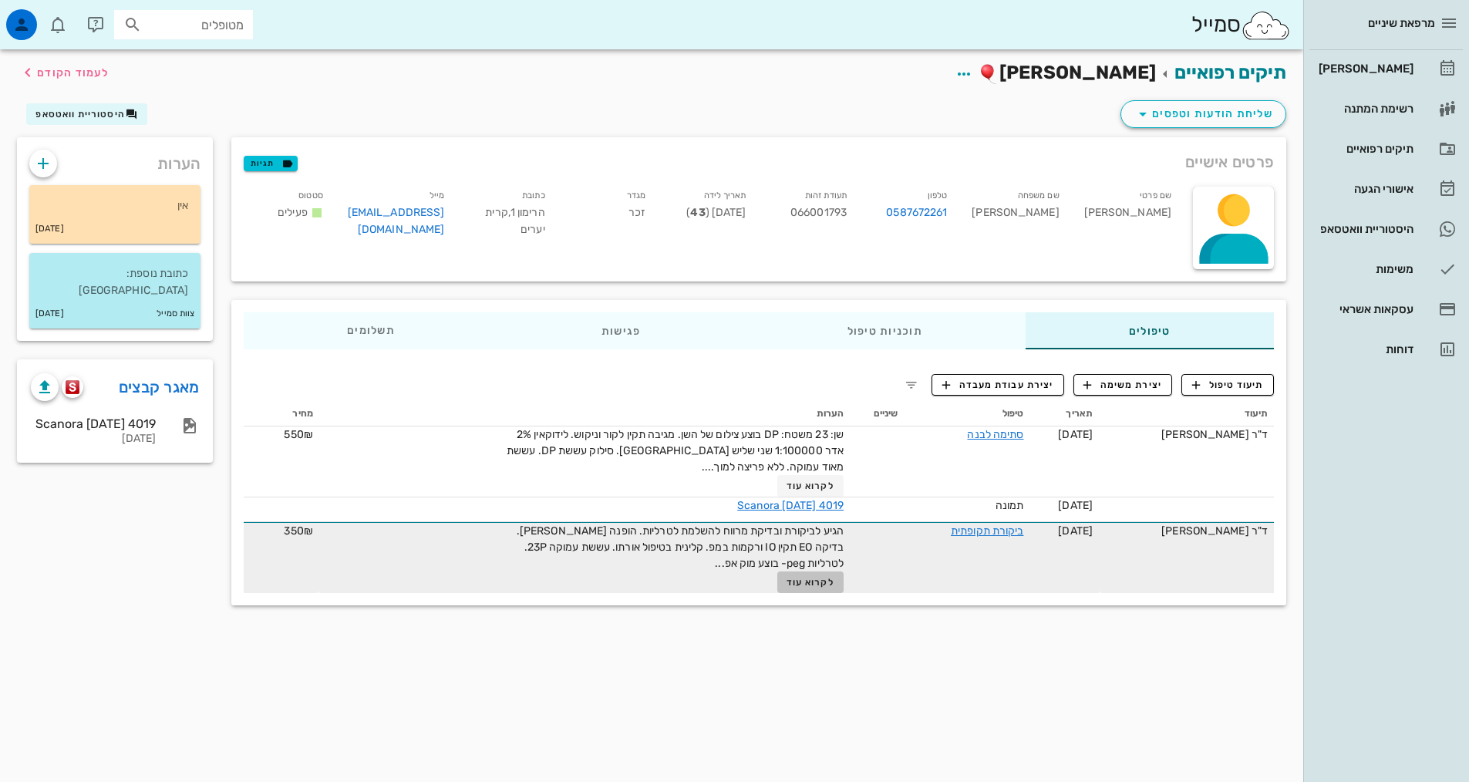
click at [807, 588] on button "לקרוא עוד" at bounding box center [810, 582] width 67 height 22
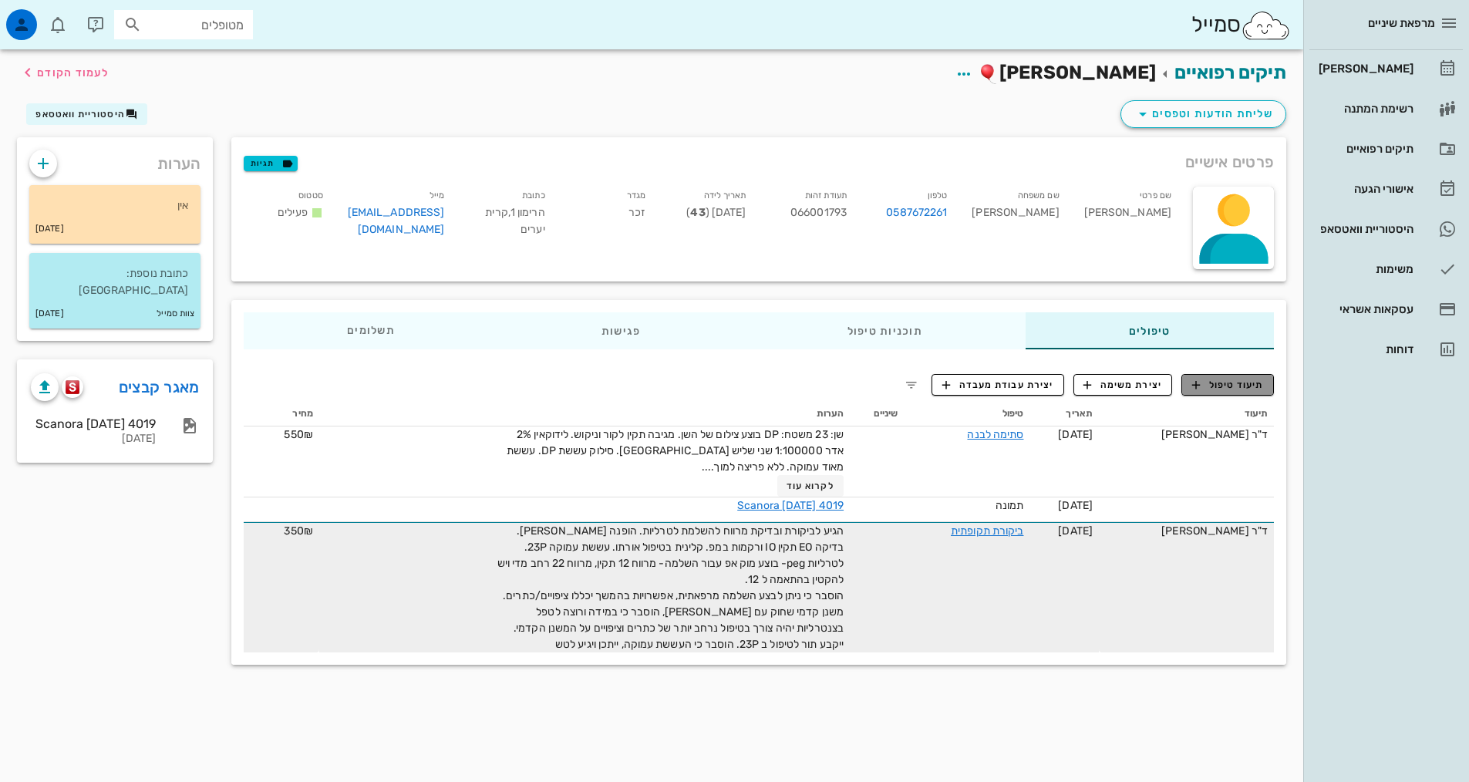
click at [1203, 385] on span "תיעוד טיפול" at bounding box center [1228, 385] width 72 height 14
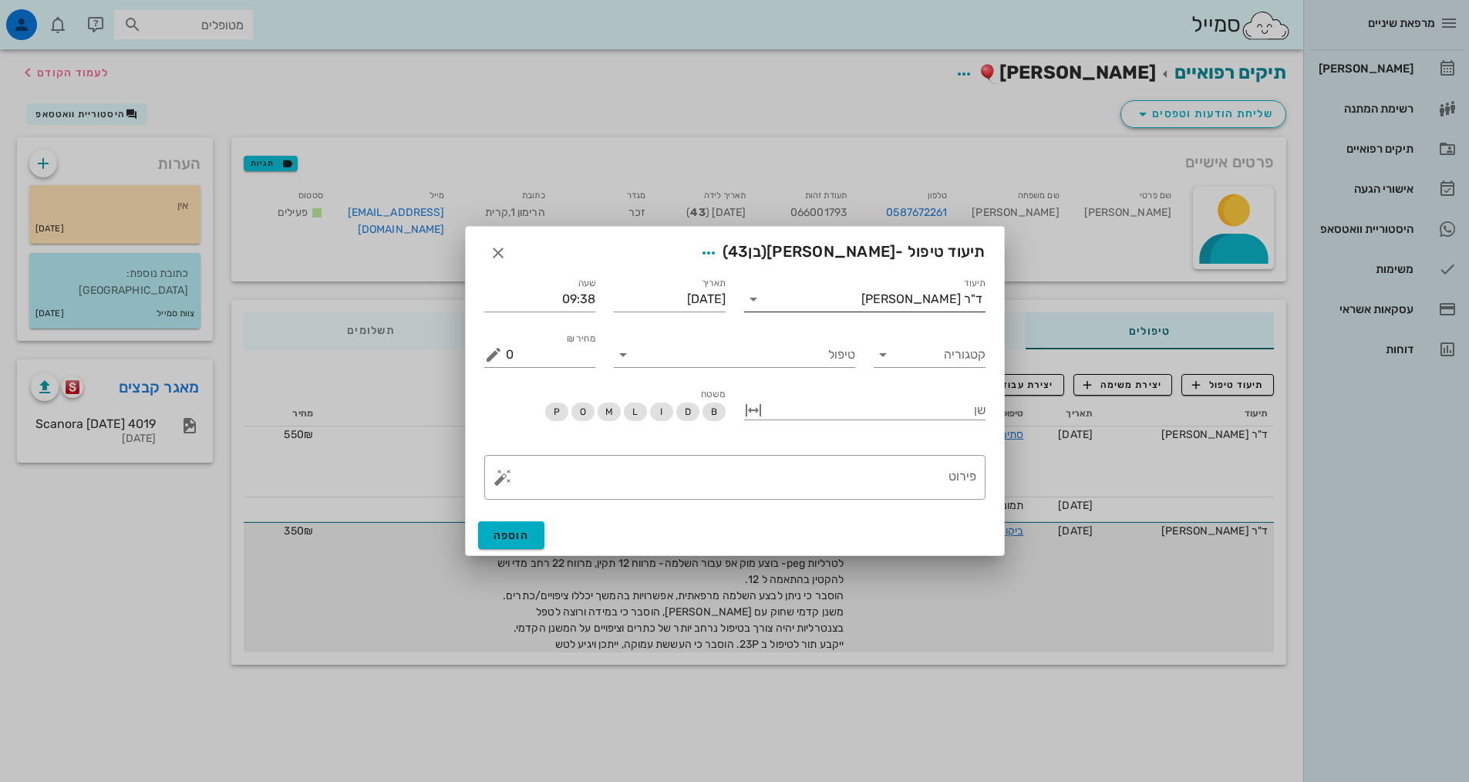
click at [861, 296] on input "תיעוד" at bounding box center [814, 299] width 96 height 25
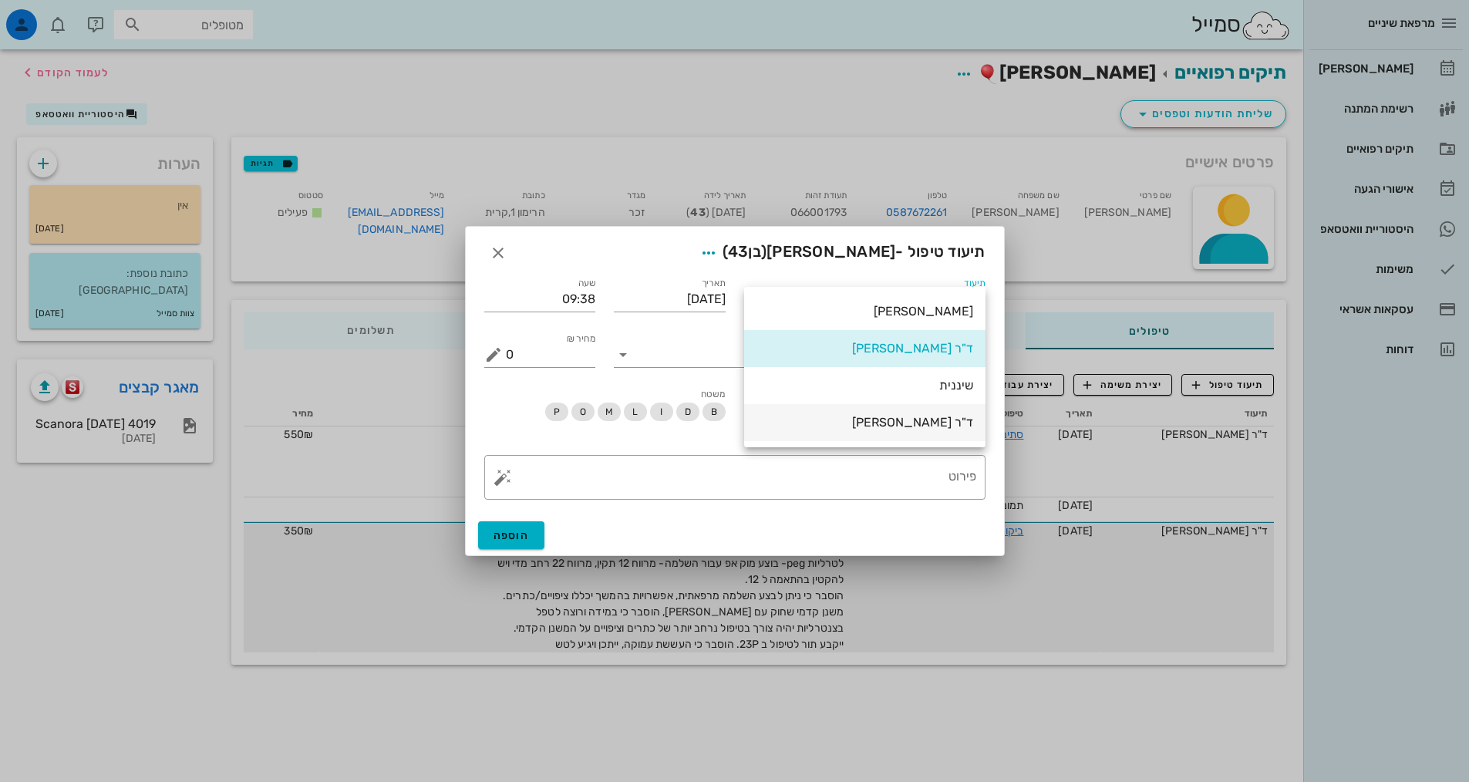
click at [894, 422] on div "ד"ר [PERSON_NAME]" at bounding box center [864, 422] width 217 height 15
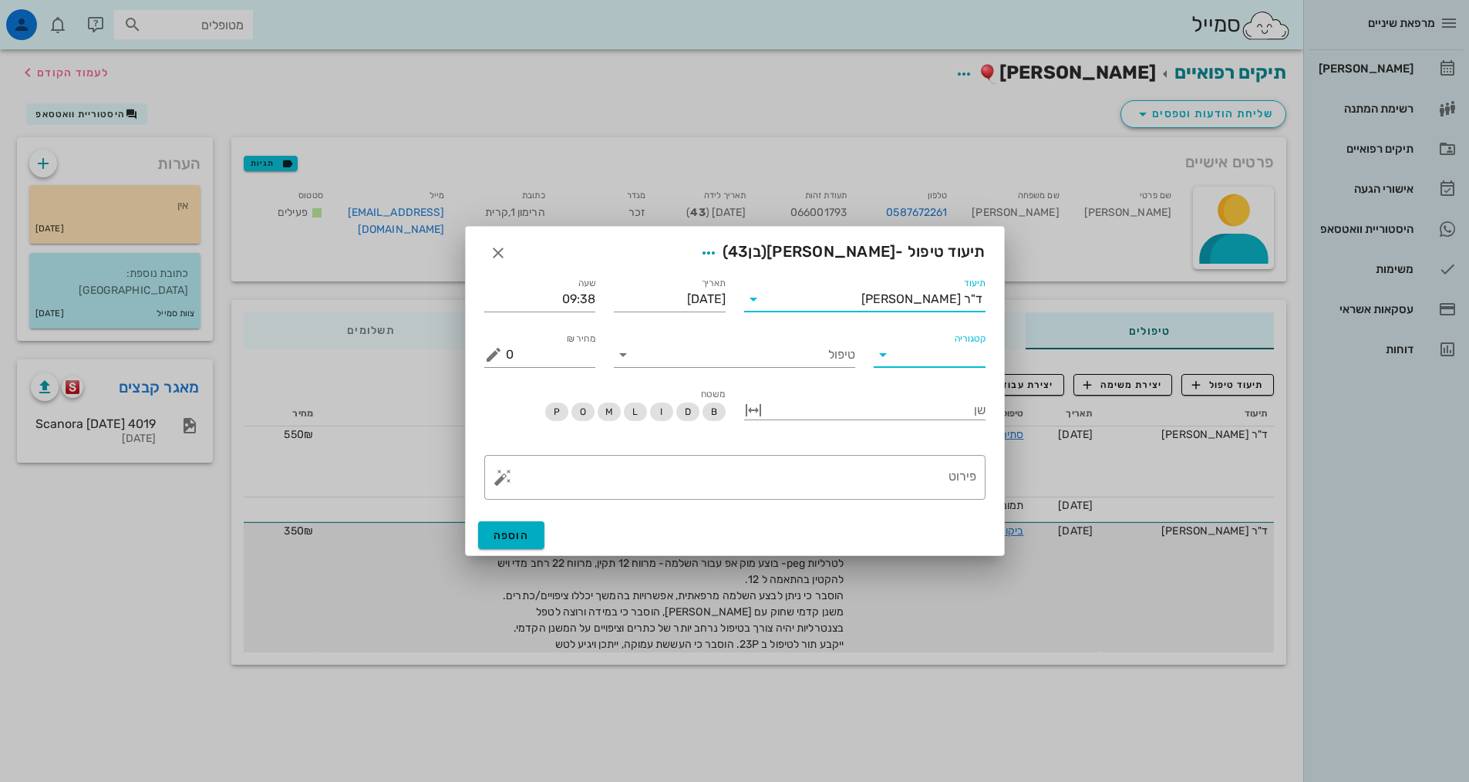
click at [931, 347] on input "קטגוריה" at bounding box center [941, 354] width 87 height 25
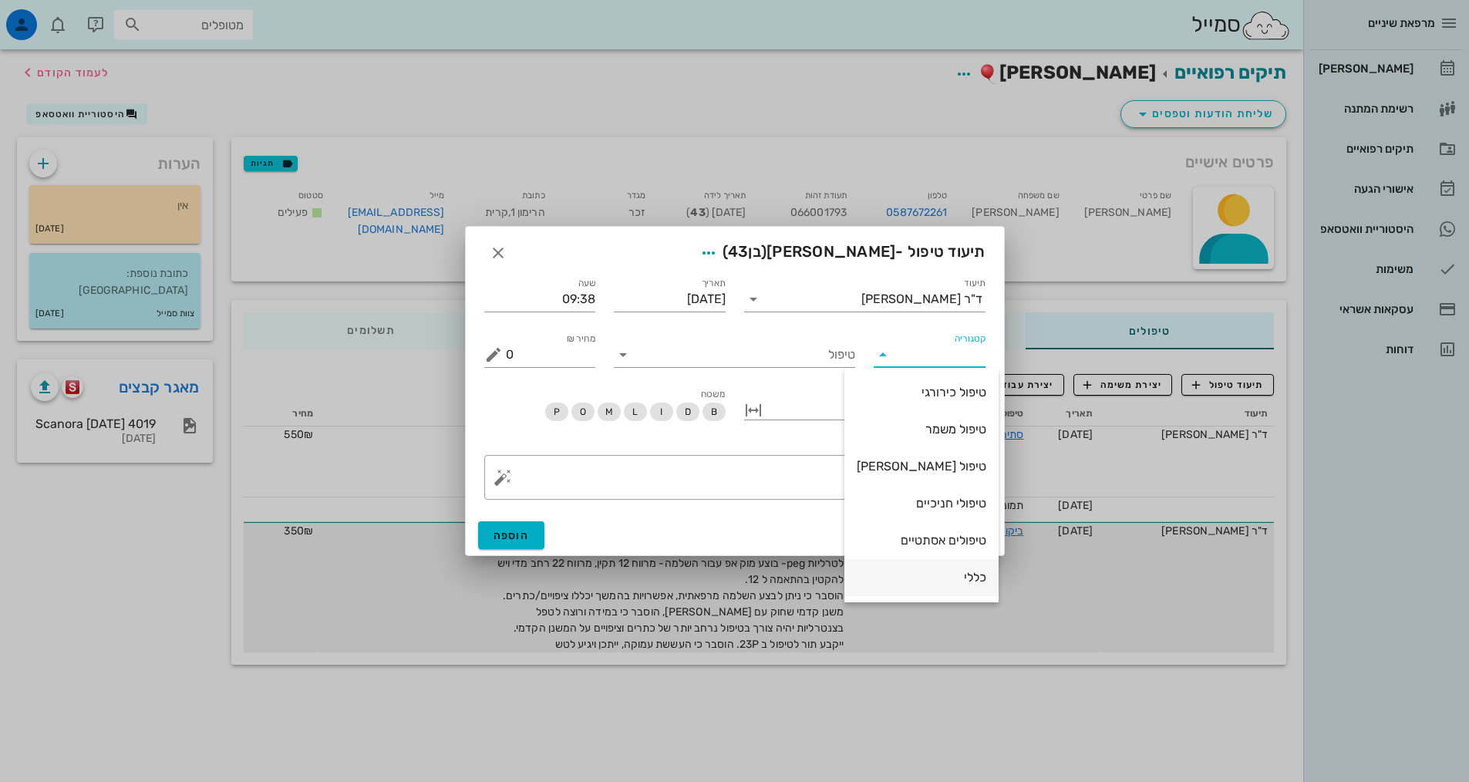
click at [925, 576] on div "כללי" at bounding box center [922, 577] width 130 height 15
type input "כללי"
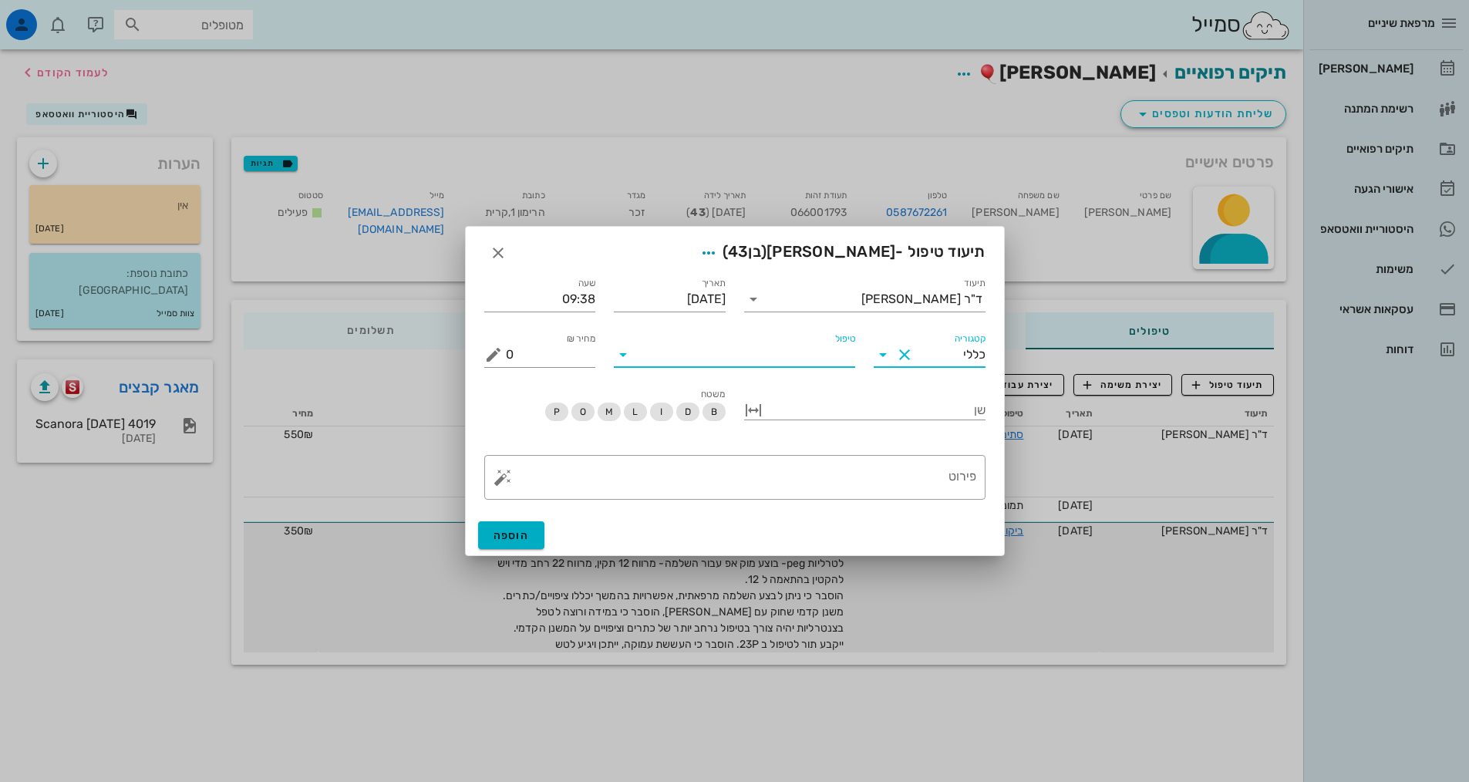
click at [748, 358] on input "טיפול" at bounding box center [745, 354] width 220 height 25
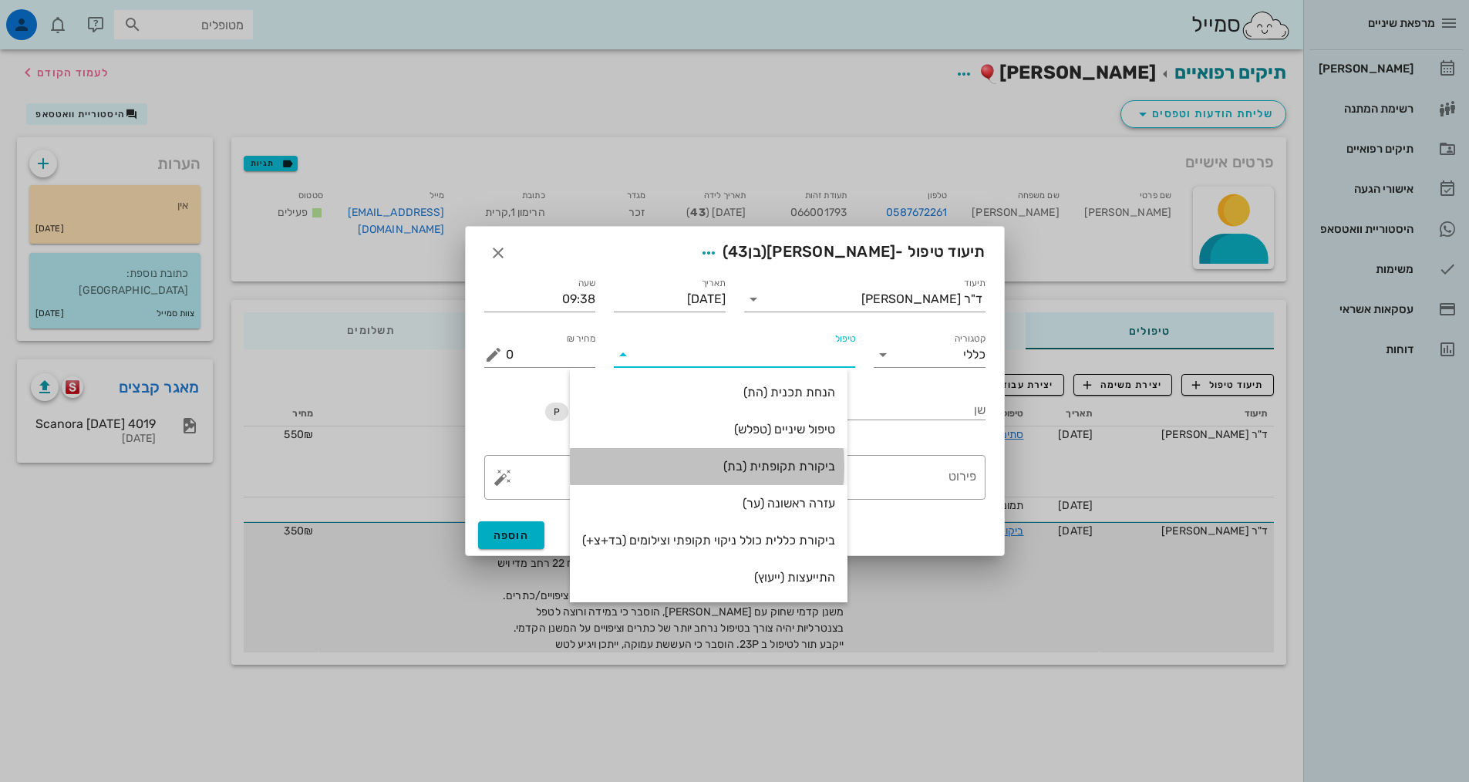
click at [793, 472] on div "ביקורת תקופתית (בת)" at bounding box center [708, 466] width 253 height 15
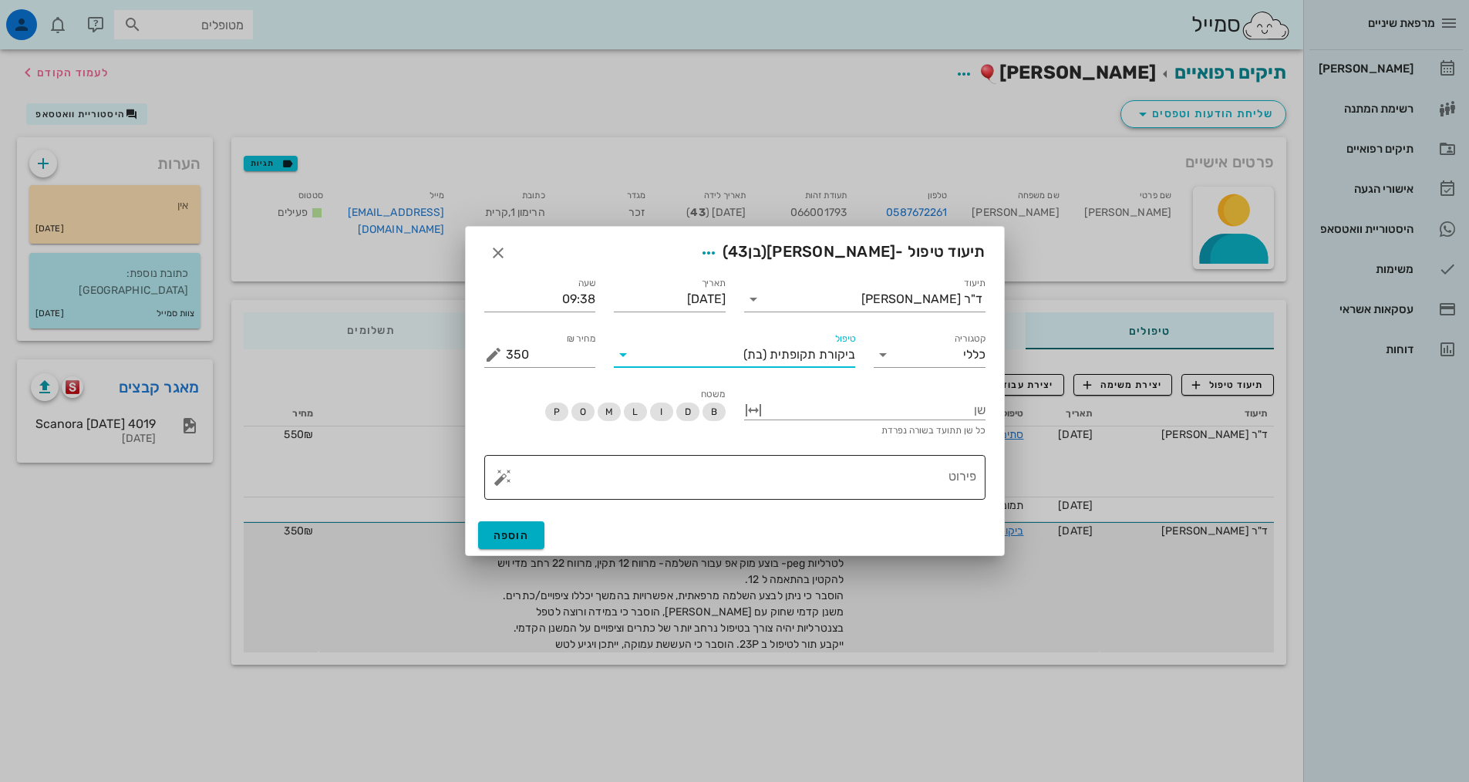
click at [831, 487] on textarea "פירוט" at bounding box center [741, 481] width 470 height 37
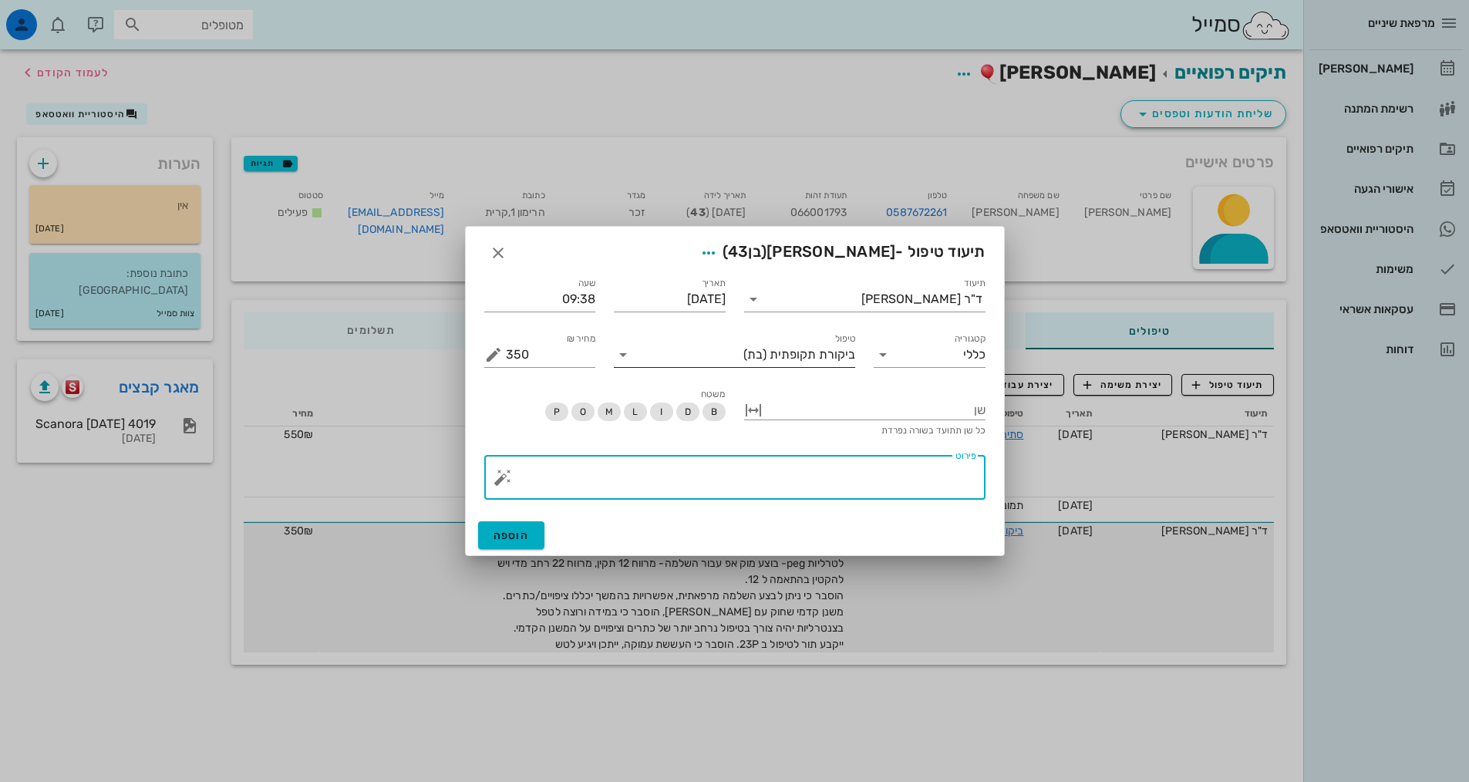
click at [797, 359] on span "ביקורת תקופתית" at bounding box center [813, 355] width 86 height 14
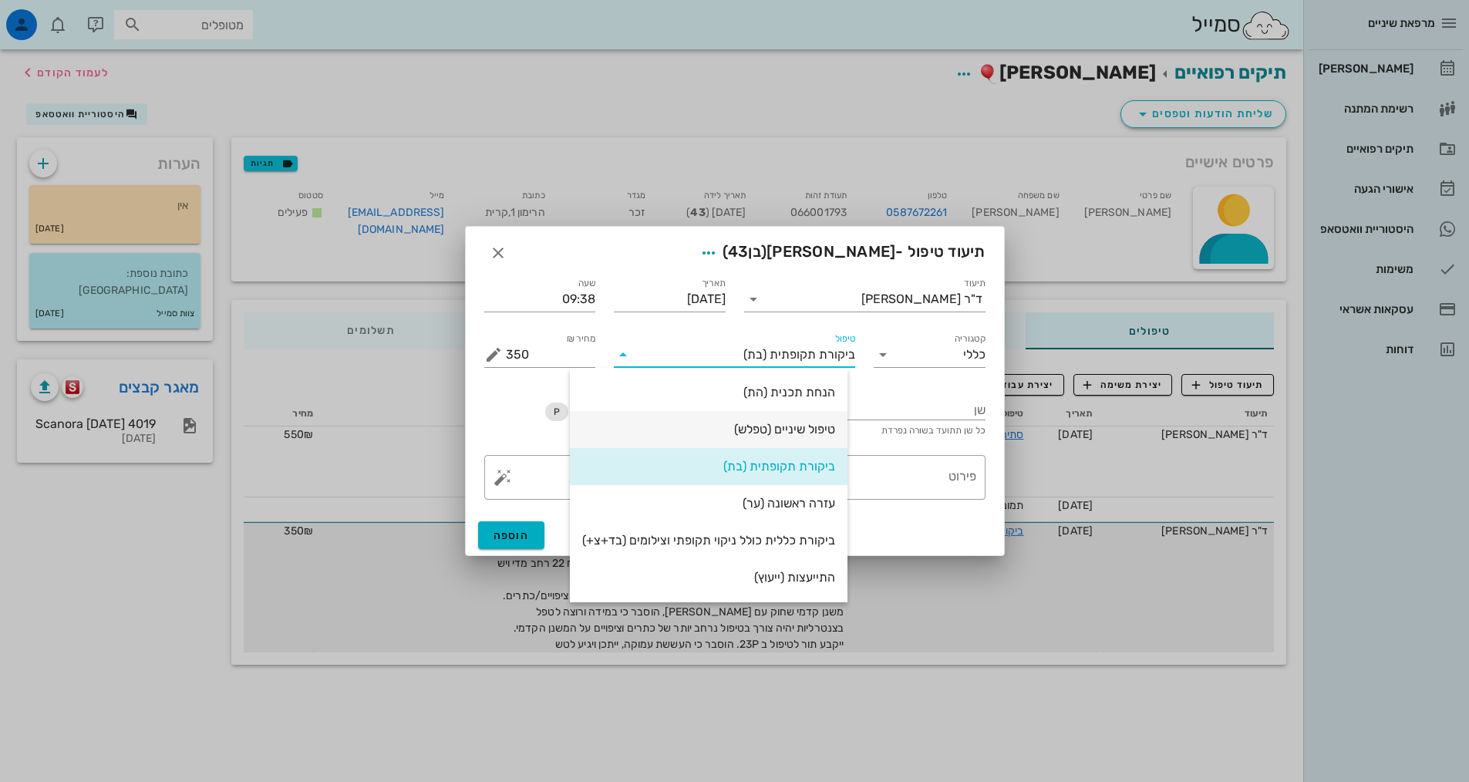
click at [820, 435] on div "טיפול שיניים (טפלש)" at bounding box center [708, 429] width 253 height 15
type input "0"
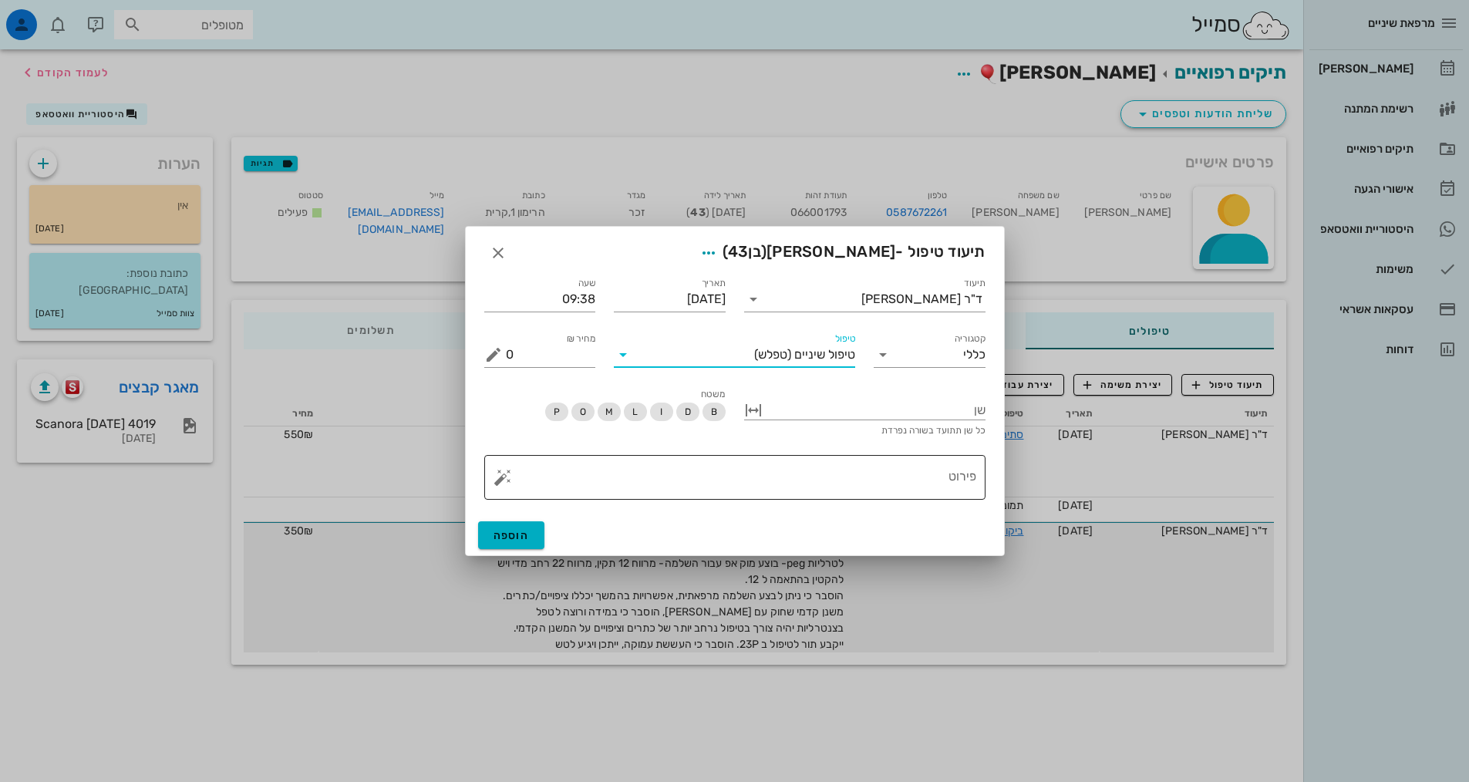
click at [847, 493] on textarea "פירוט" at bounding box center [741, 481] width 470 height 37
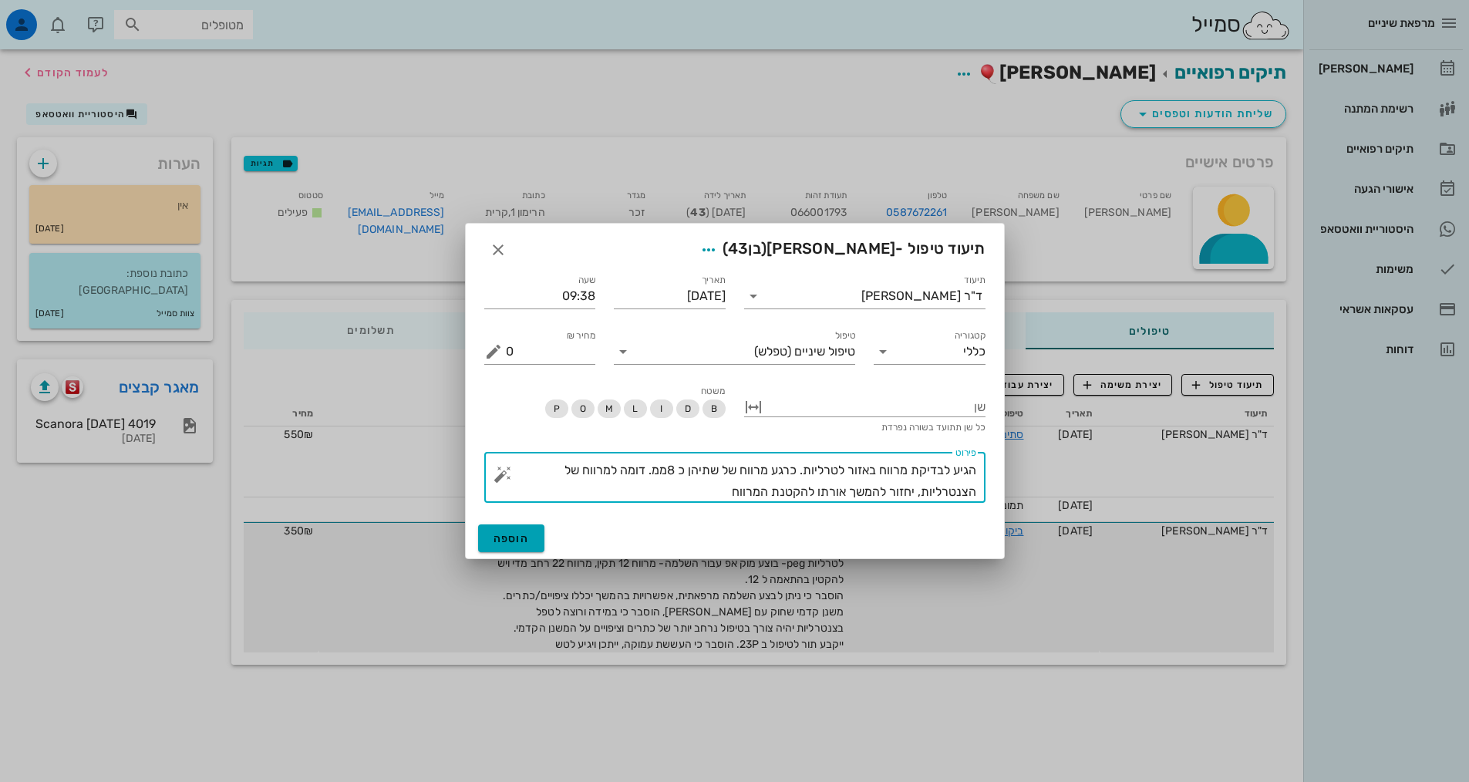
type textarea "הגיע לבדיקת מרווח באזור לטרליות. כרגע מרווח של שתיהן כ 8ממ. דומה למרווח של הצנט…"
click at [507, 542] on span "הוספה" at bounding box center [512, 538] width 36 height 13
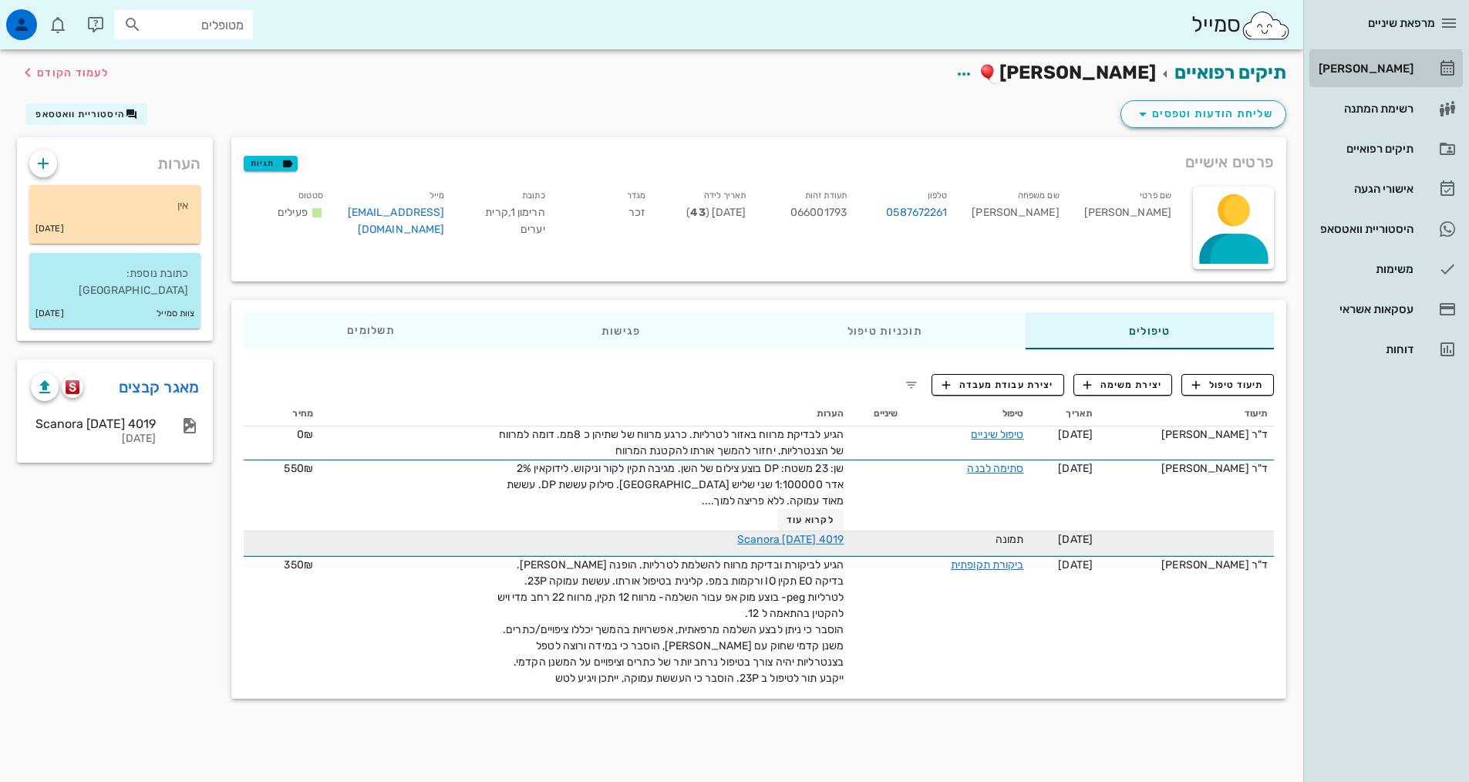
click at [1383, 72] on div "[PERSON_NAME]" at bounding box center [1365, 68] width 98 height 12
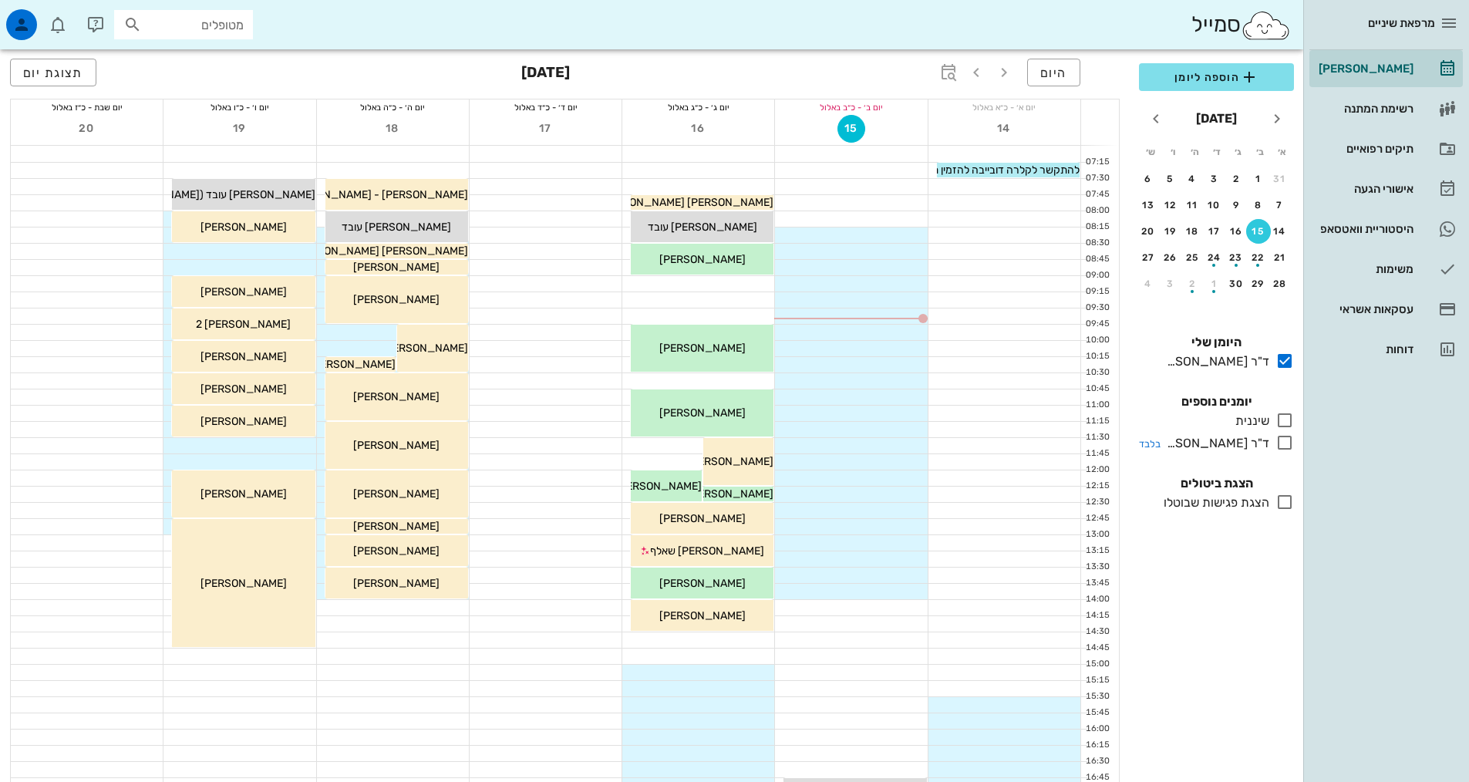
click at [1289, 446] on icon at bounding box center [1284, 442] width 19 height 19
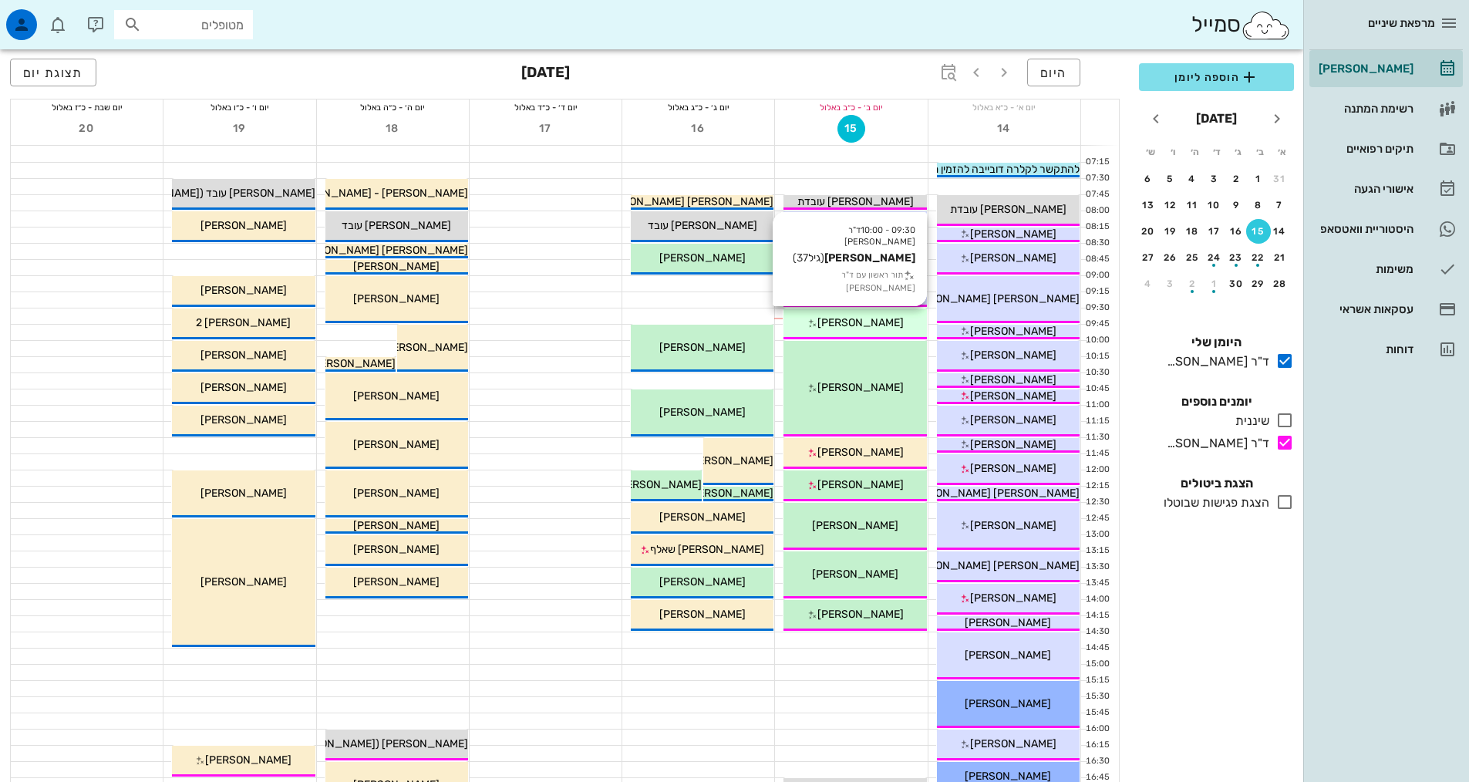
click at [861, 324] on span "[PERSON_NAME]" at bounding box center [860, 322] width 86 height 13
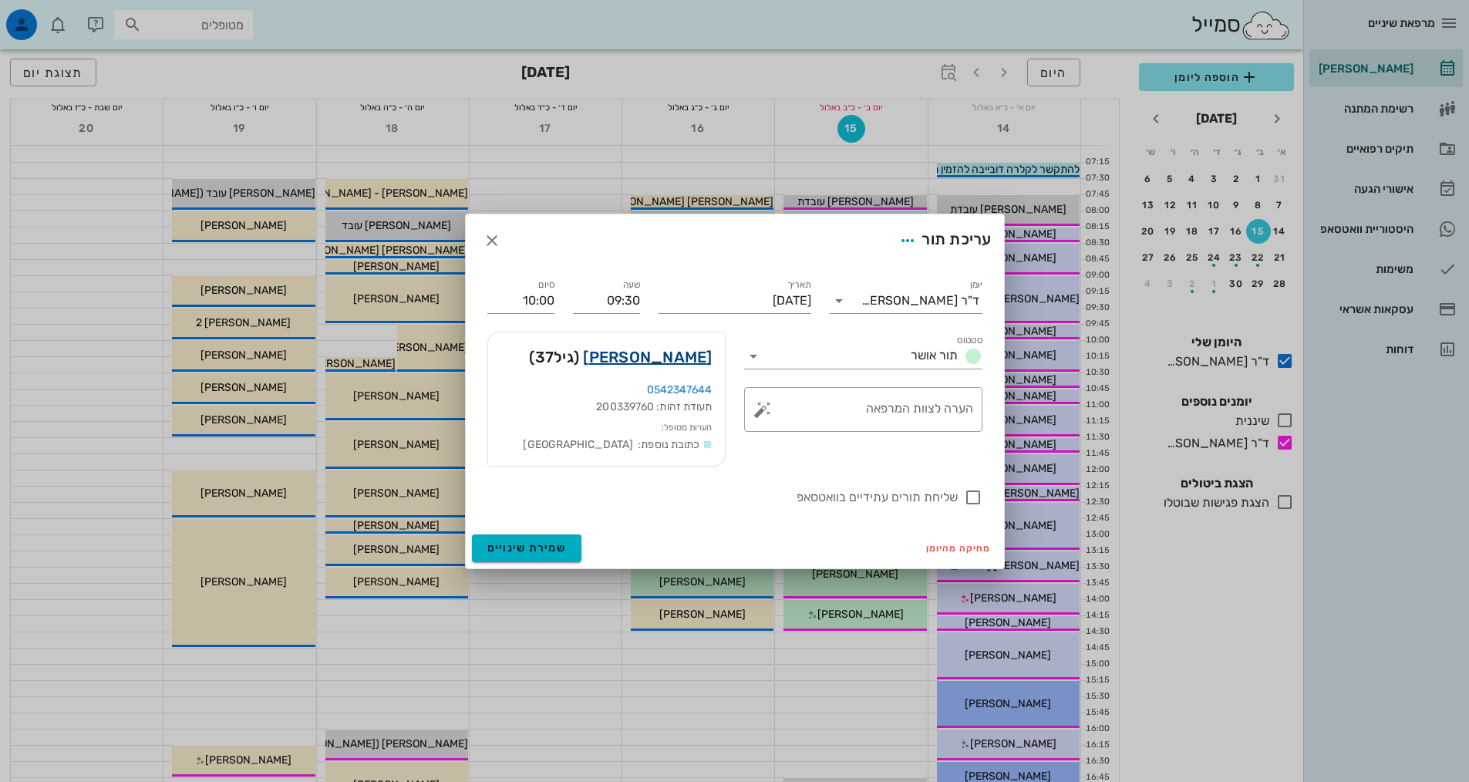
click at [682, 359] on link "[PERSON_NAME]" at bounding box center [647, 357] width 129 height 25
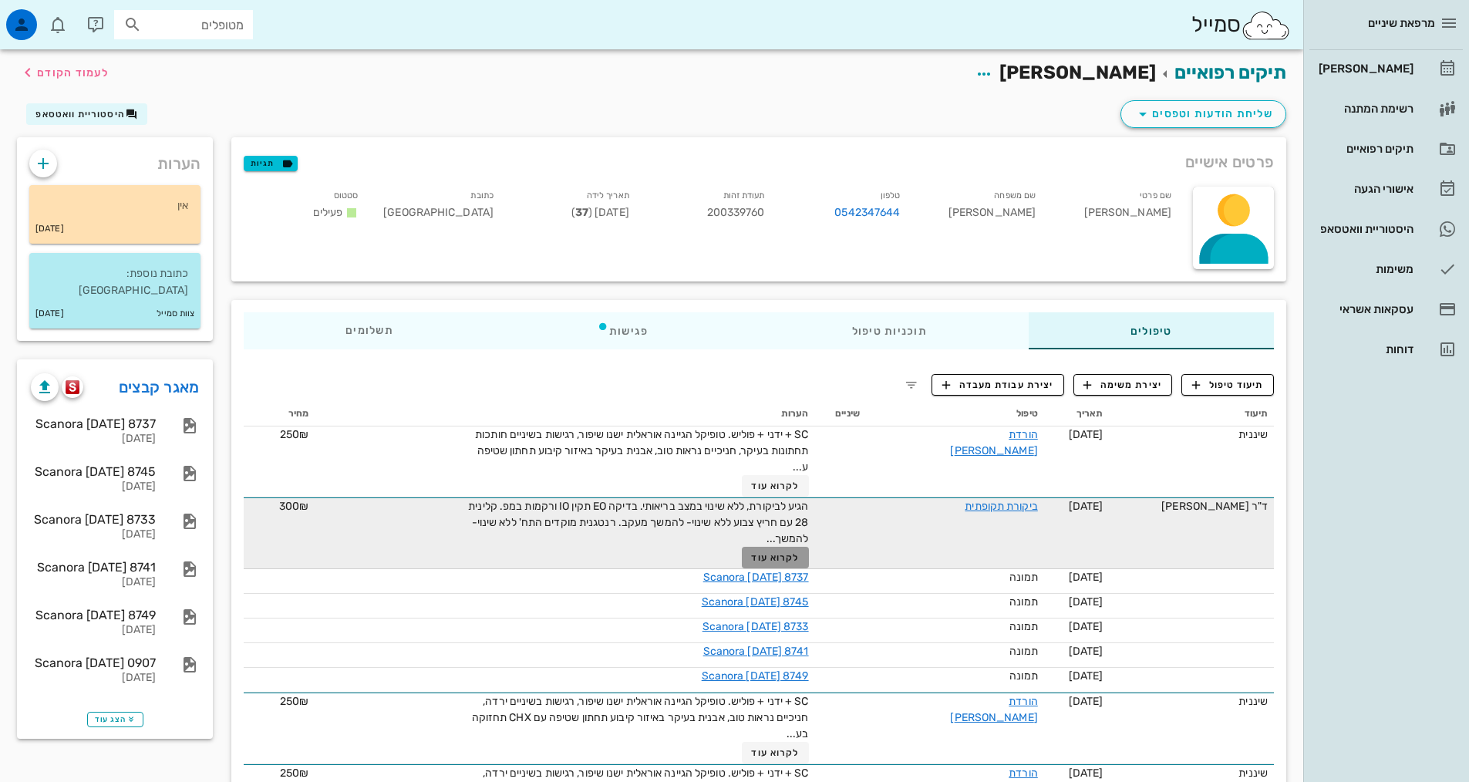
click at [804, 564] on button "לקרוא עוד" at bounding box center [775, 558] width 67 height 22
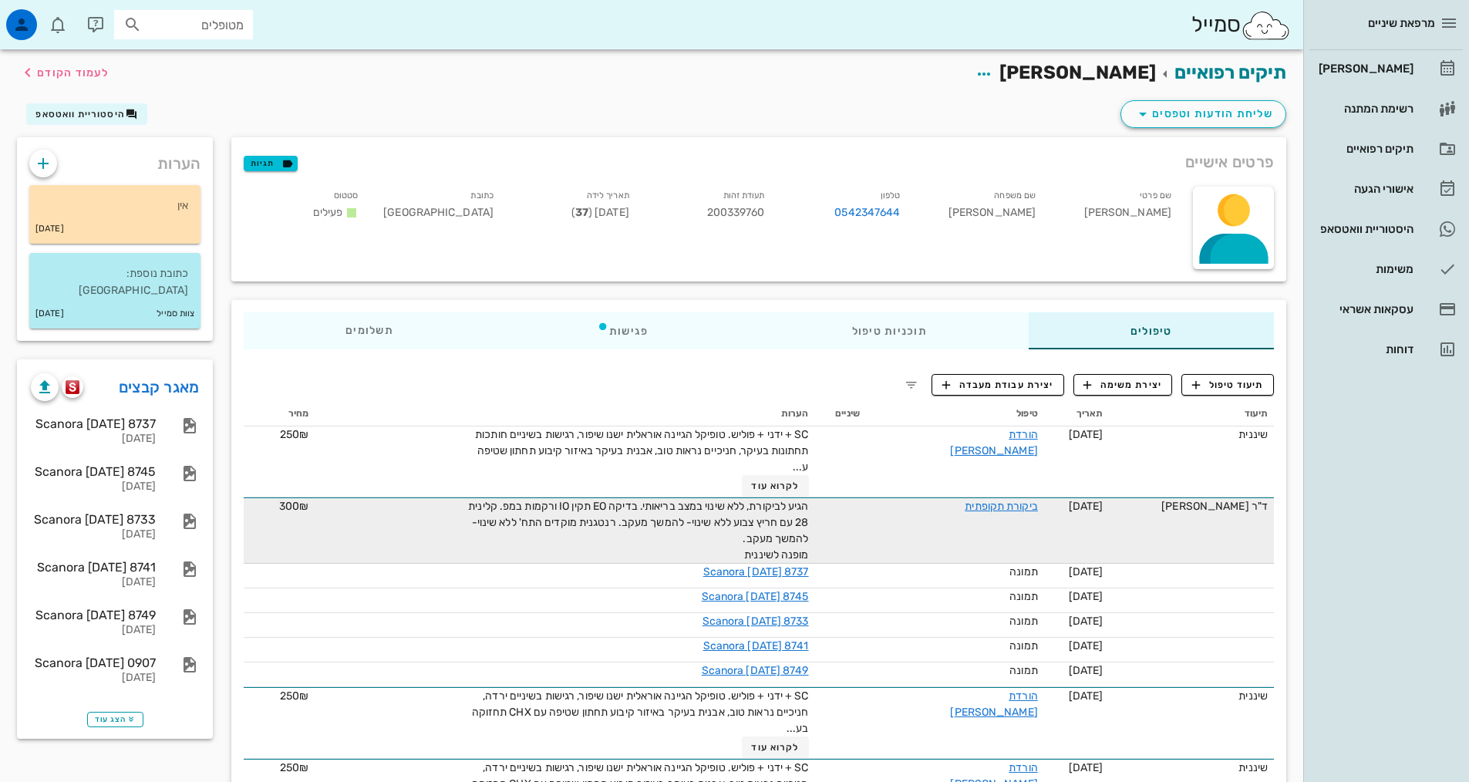
click at [153, 27] on input "מטופלים" at bounding box center [194, 25] width 99 height 20
type input "[PERSON_NAME]"
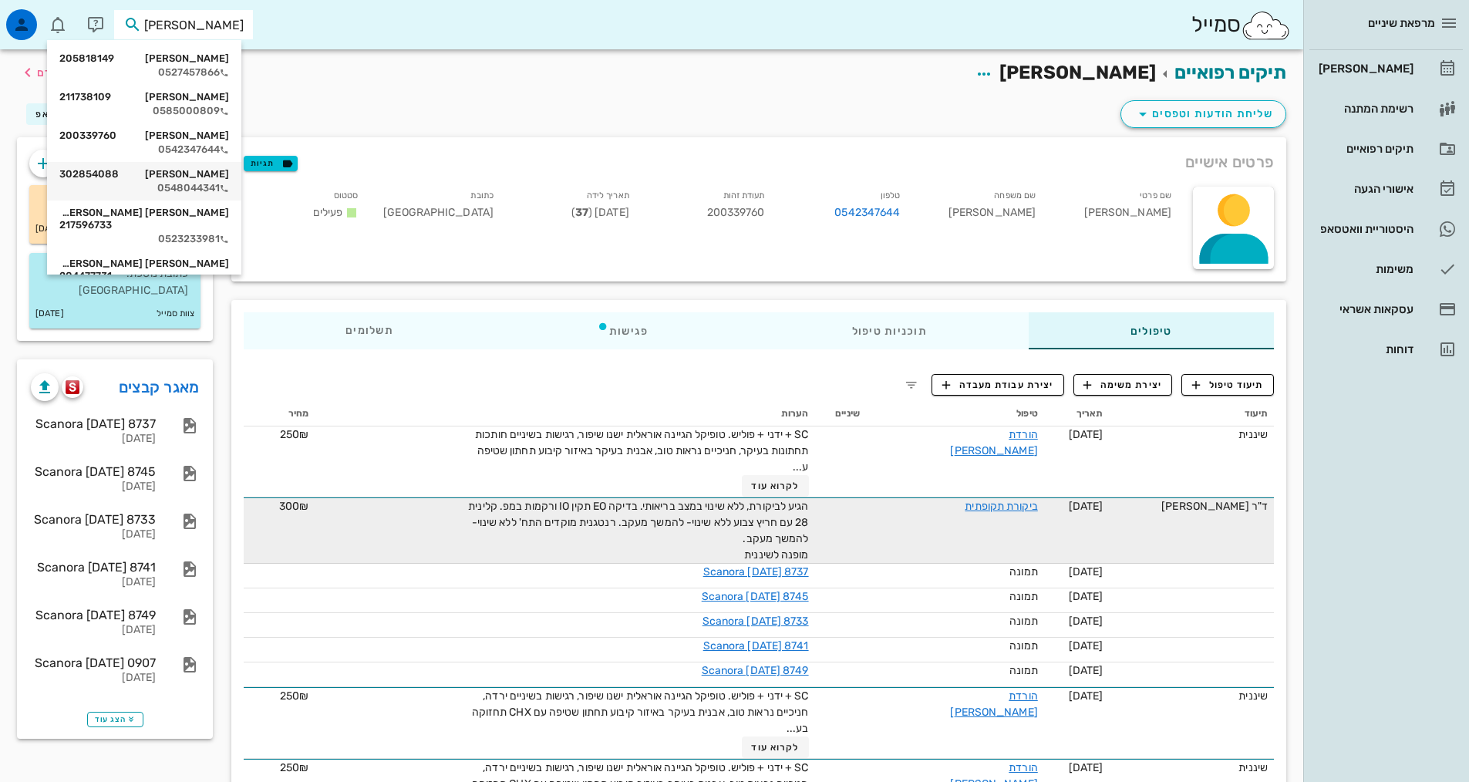
click at [195, 178] on div "[PERSON_NAME] 302854088" at bounding box center [144, 174] width 170 height 12
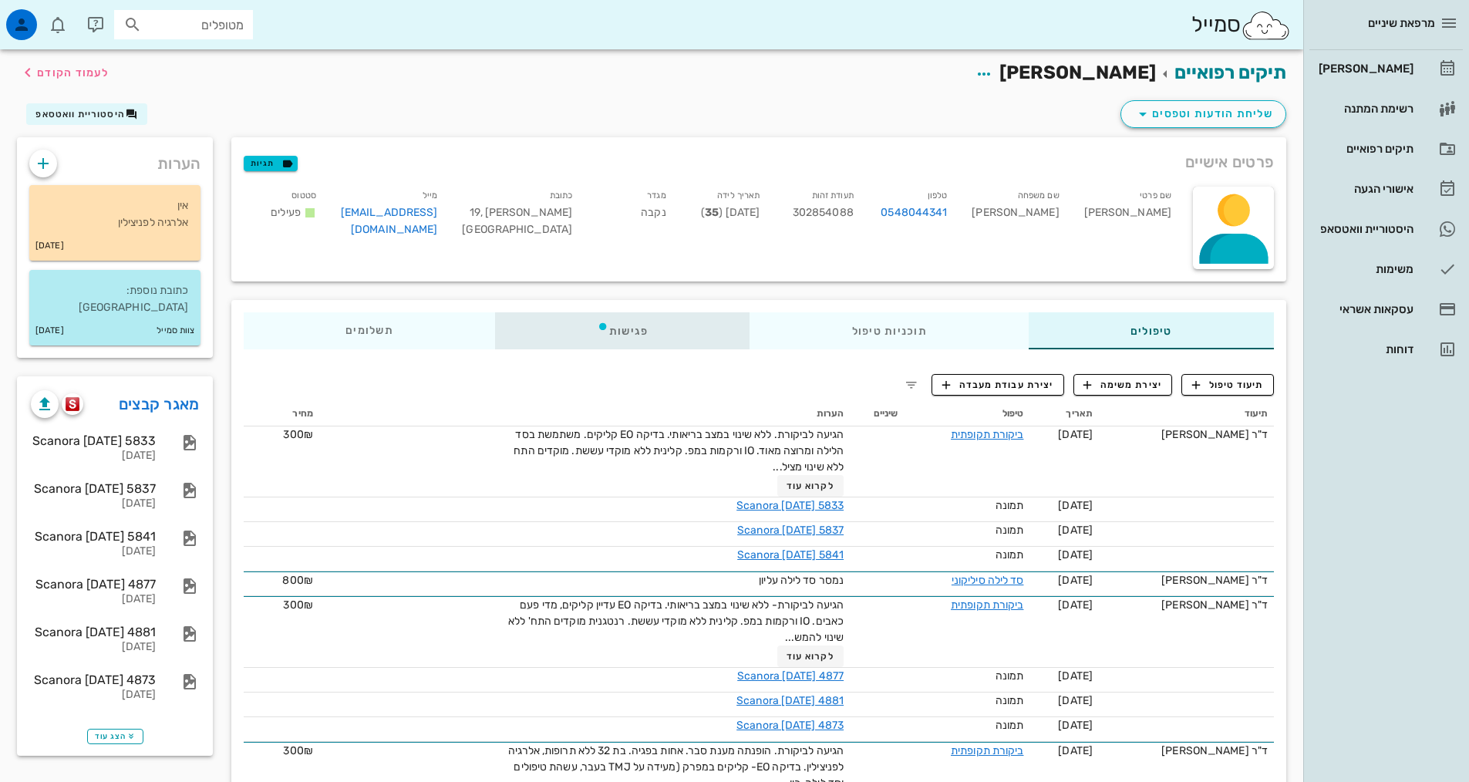
click at [663, 342] on div "פגישות" at bounding box center [622, 330] width 255 height 37
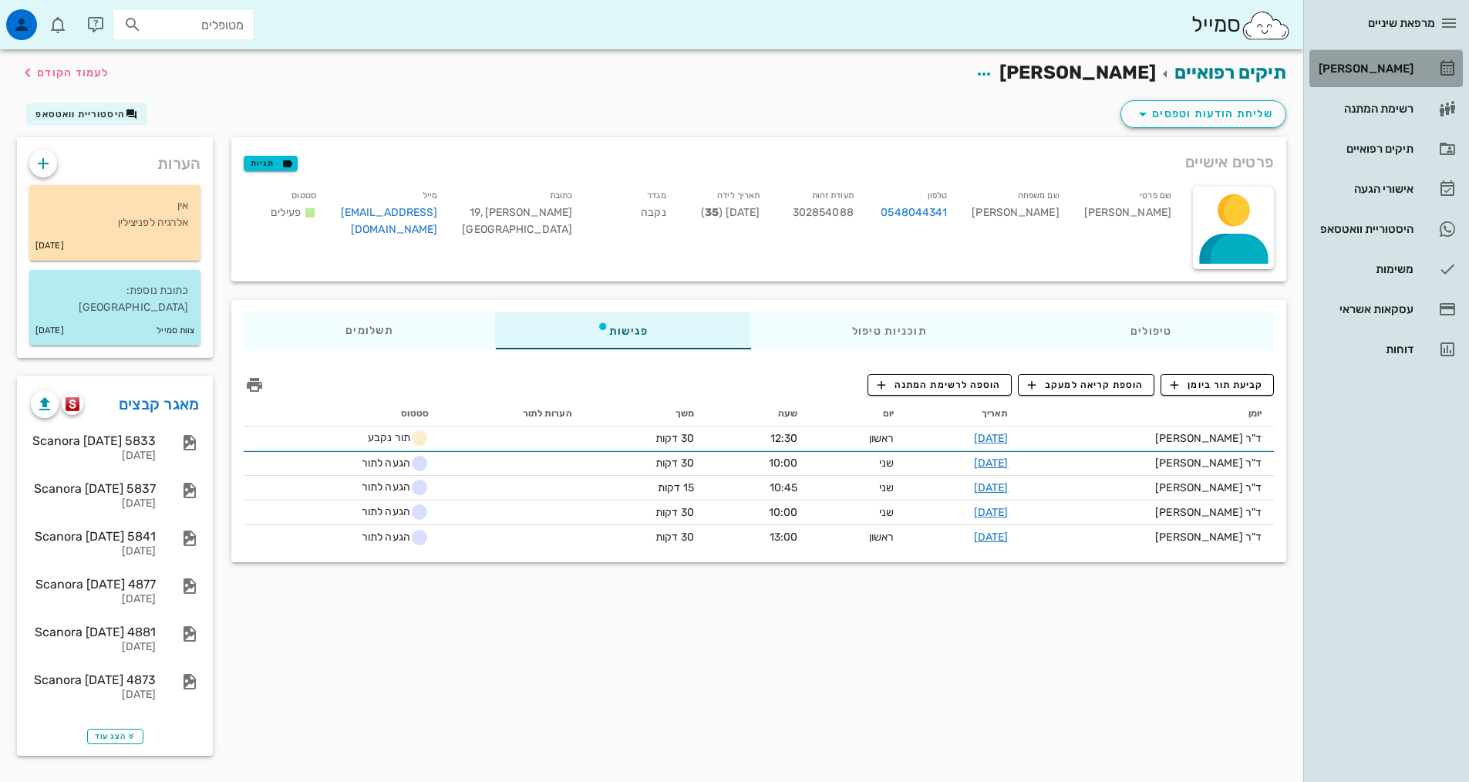
click at [1363, 66] on div "[PERSON_NAME]" at bounding box center [1365, 68] width 98 height 12
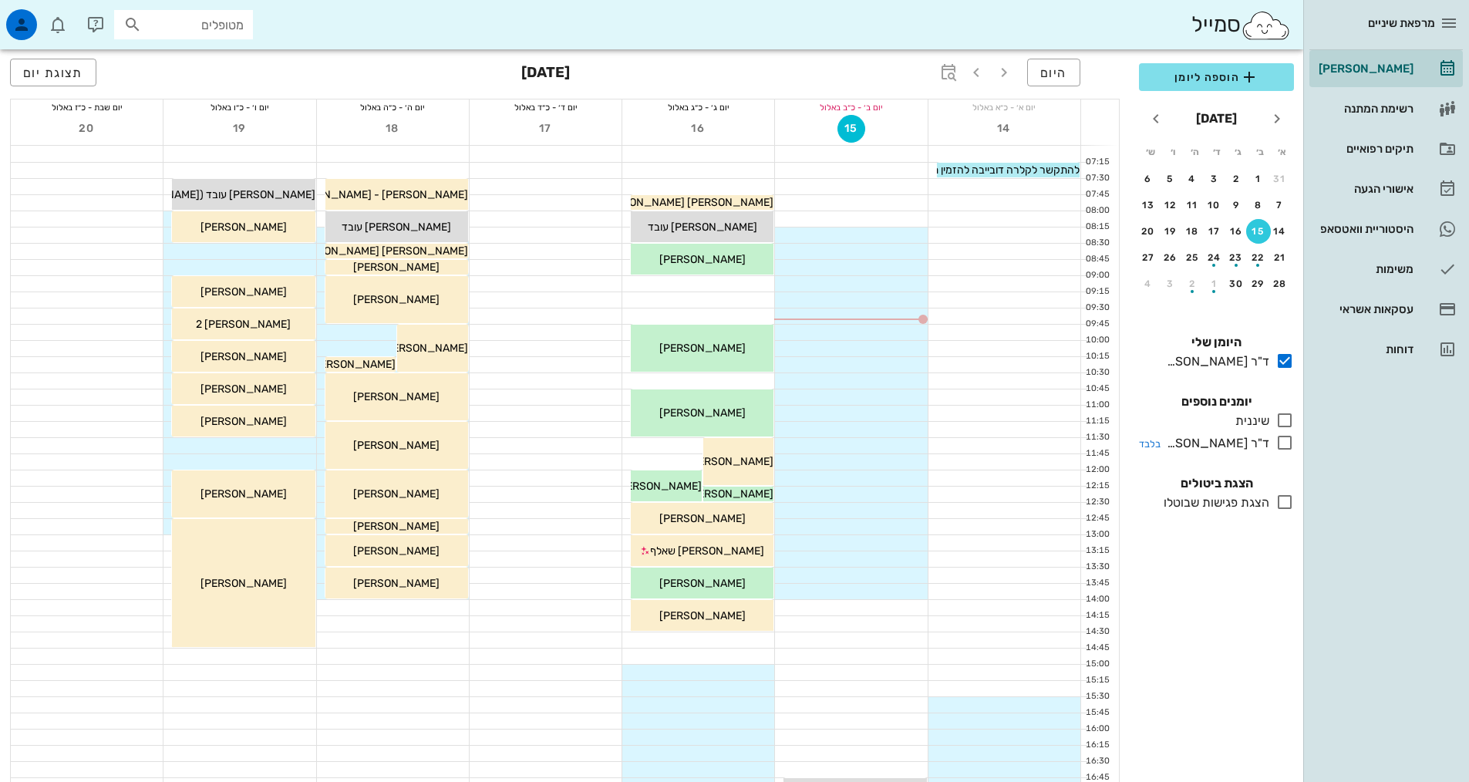
click at [1282, 443] on icon at bounding box center [1284, 442] width 19 height 19
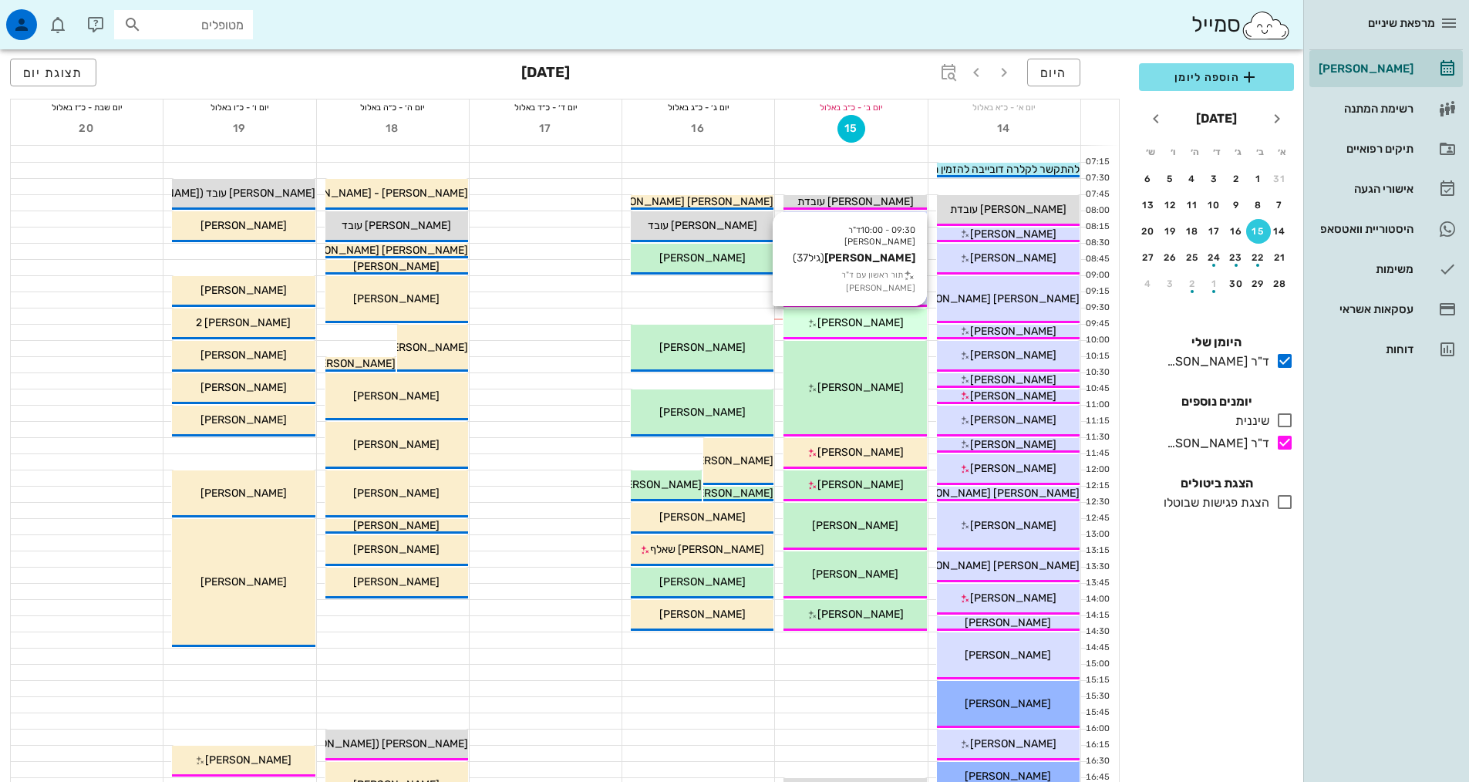
click at [794, 323] on div "[PERSON_NAME]" at bounding box center [854, 323] width 143 height 16
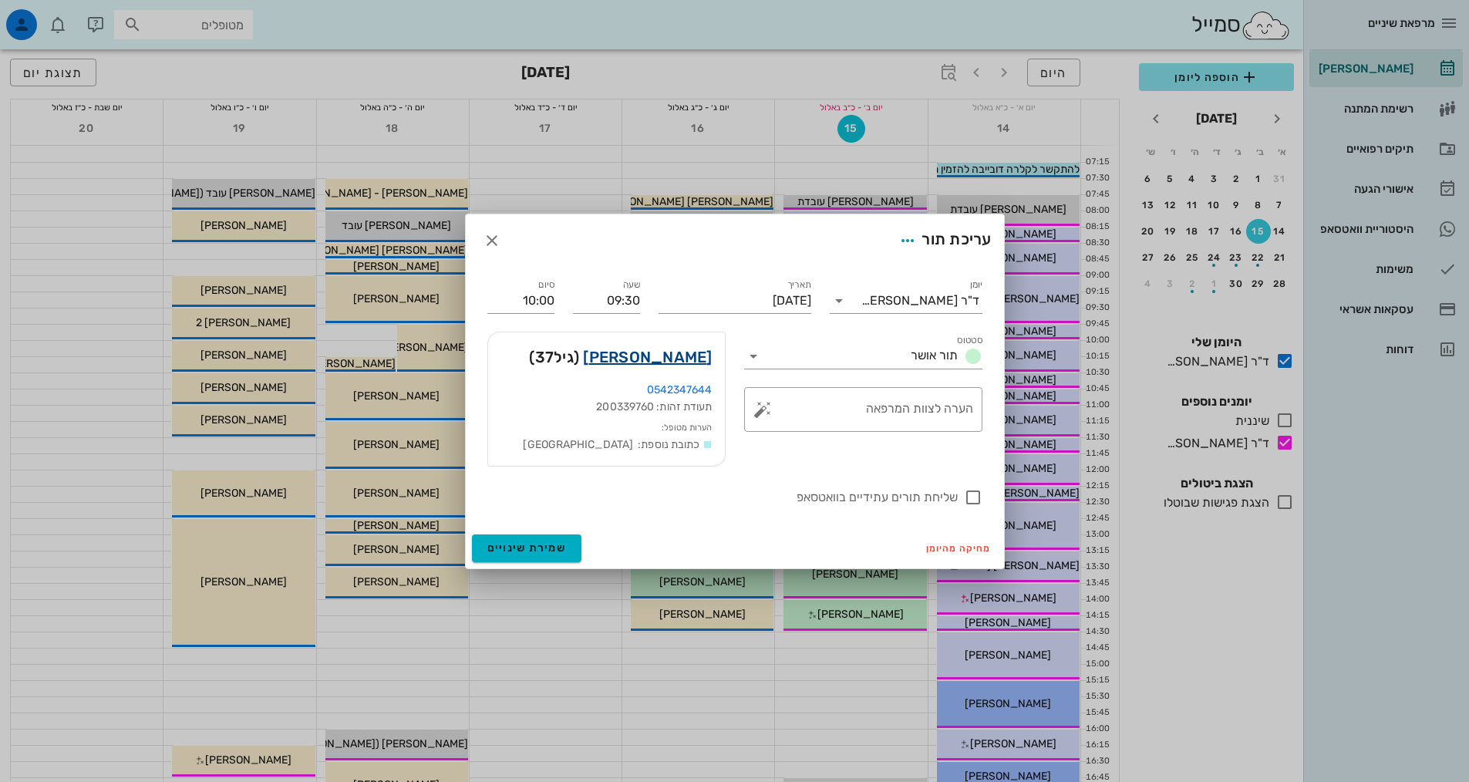
click at [669, 364] on link "[PERSON_NAME]" at bounding box center [647, 357] width 129 height 25
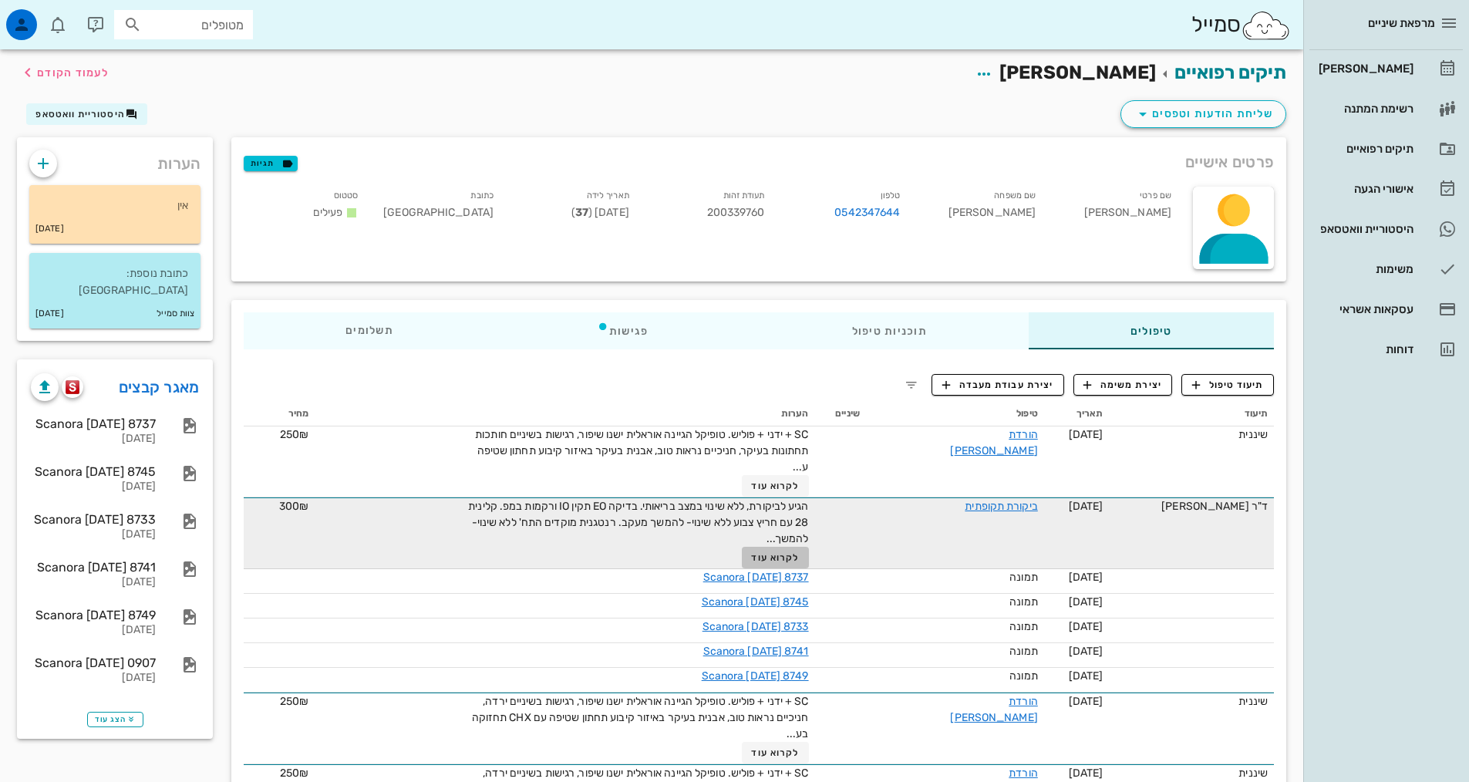
click at [799, 561] on span "לקרוא עוד" at bounding box center [775, 557] width 48 height 11
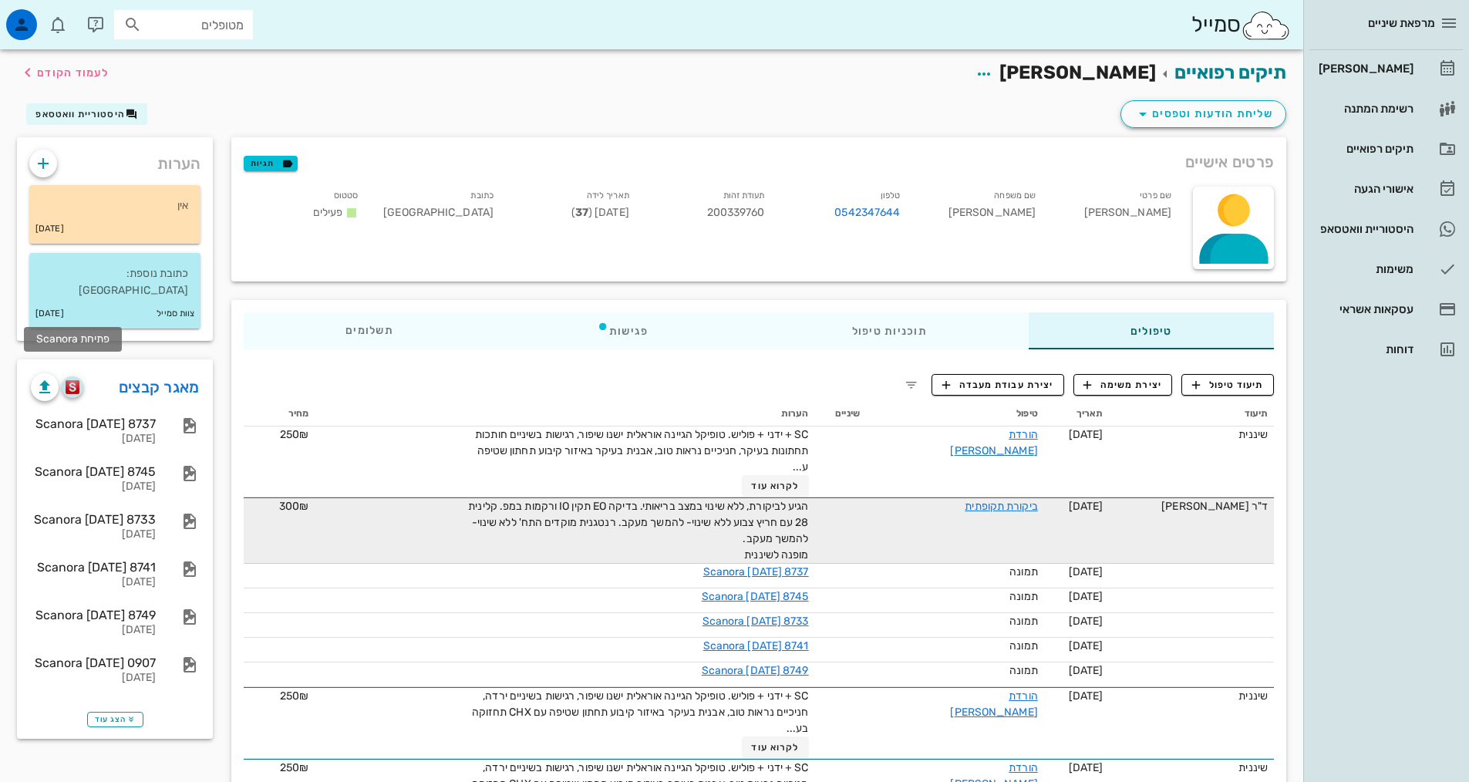
click at [67, 380] on img "button" at bounding box center [73, 387] width 15 height 14
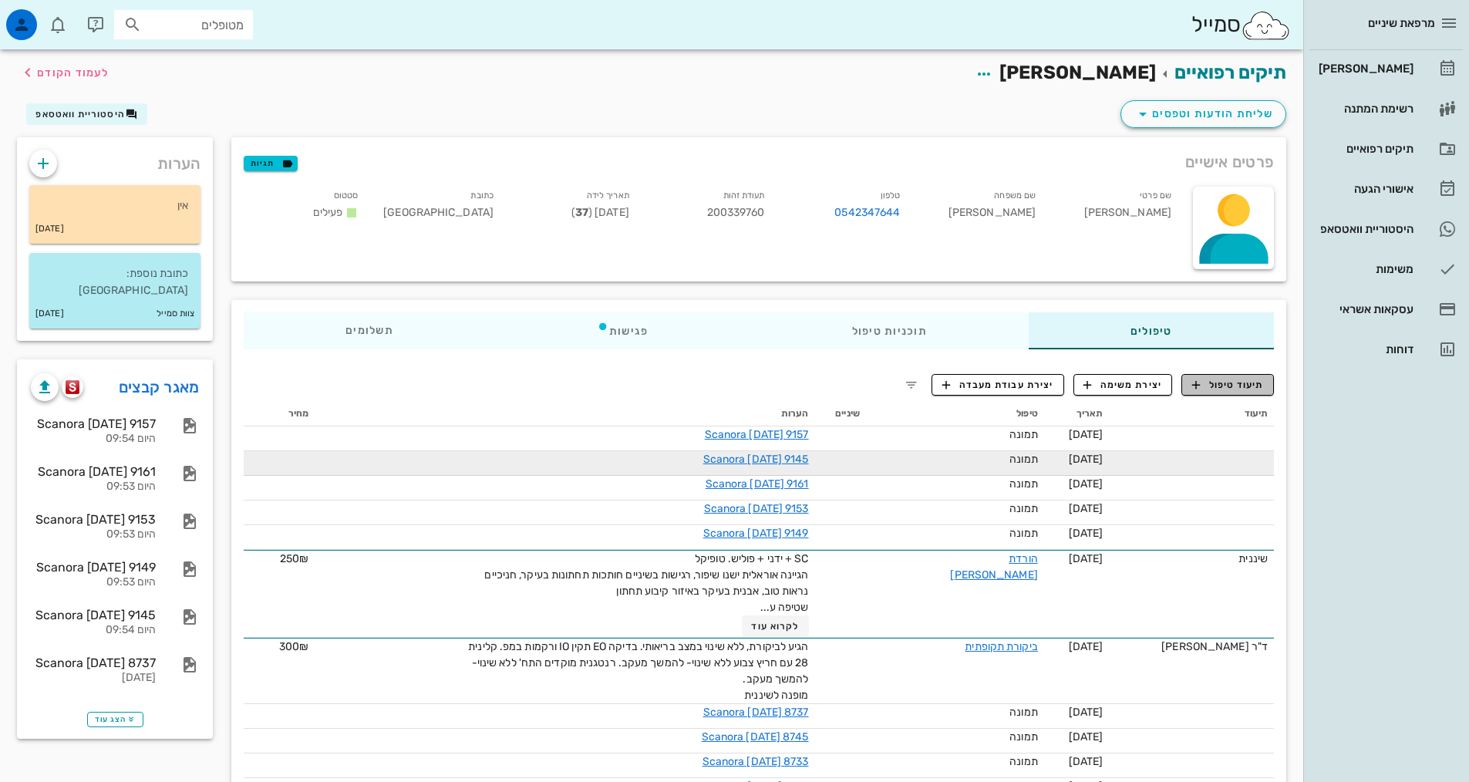
click at [1249, 379] on span "תיעוד טיפול" at bounding box center [1228, 385] width 72 height 14
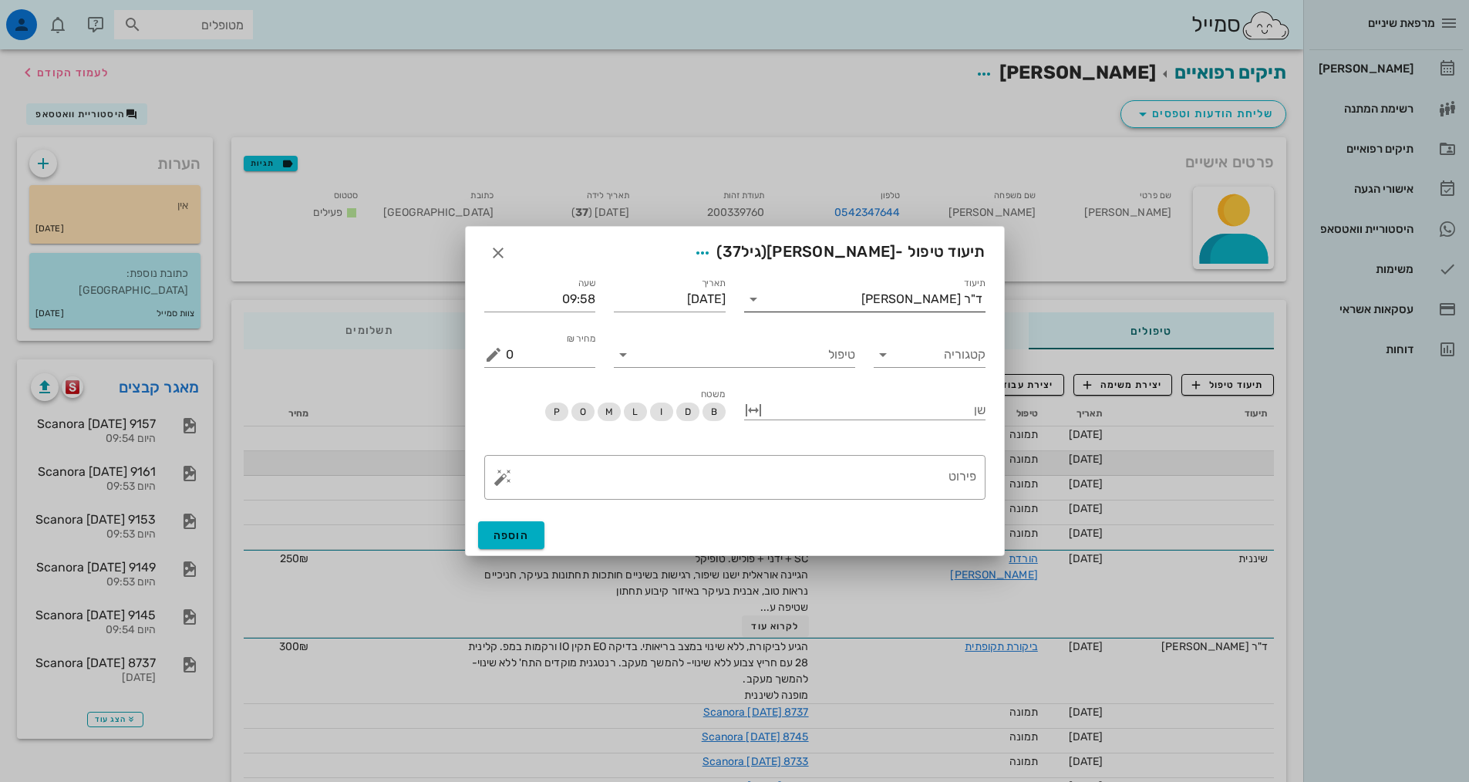
click at [861, 304] on input "תיעוד" at bounding box center [814, 299] width 96 height 25
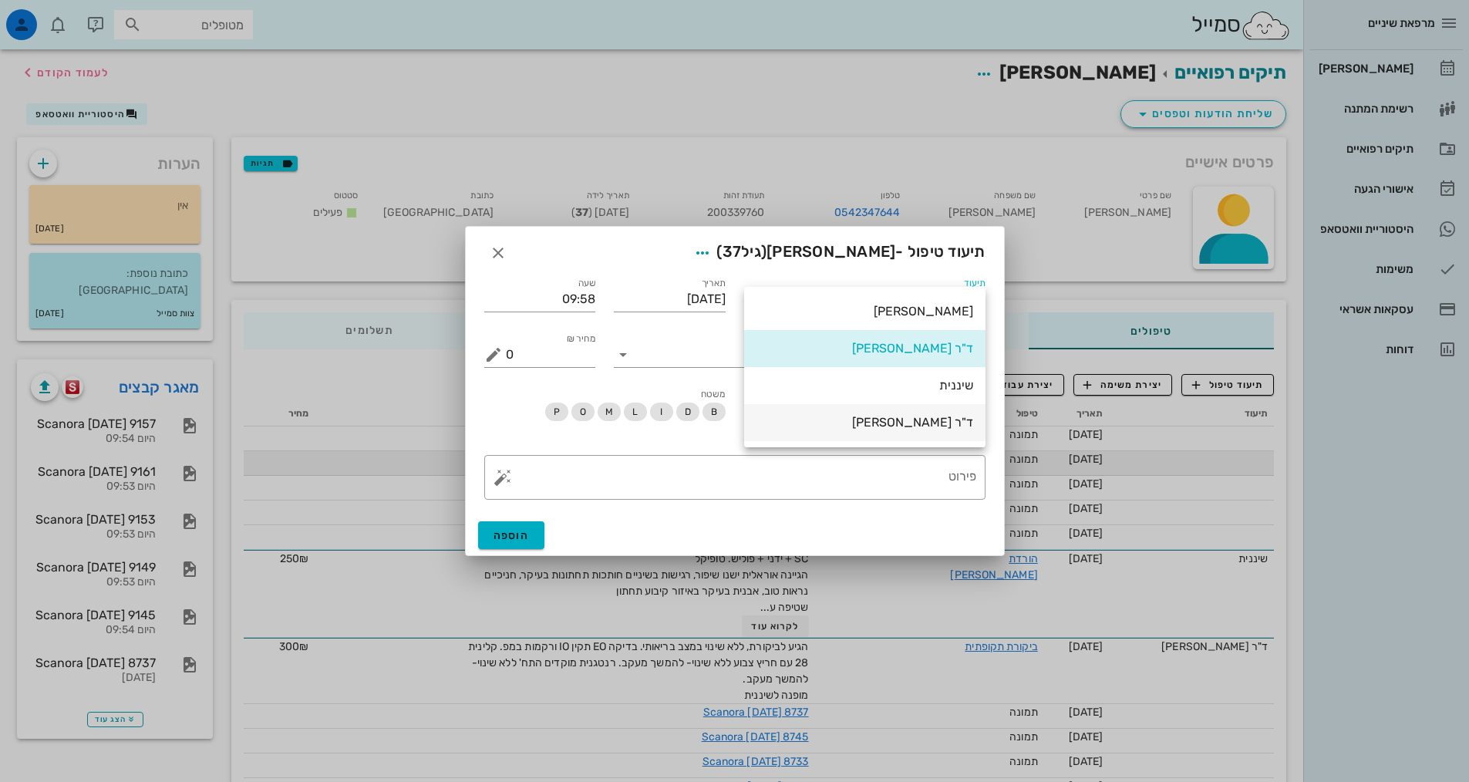
click at [901, 421] on div "ד"ר [PERSON_NAME]" at bounding box center [864, 422] width 217 height 15
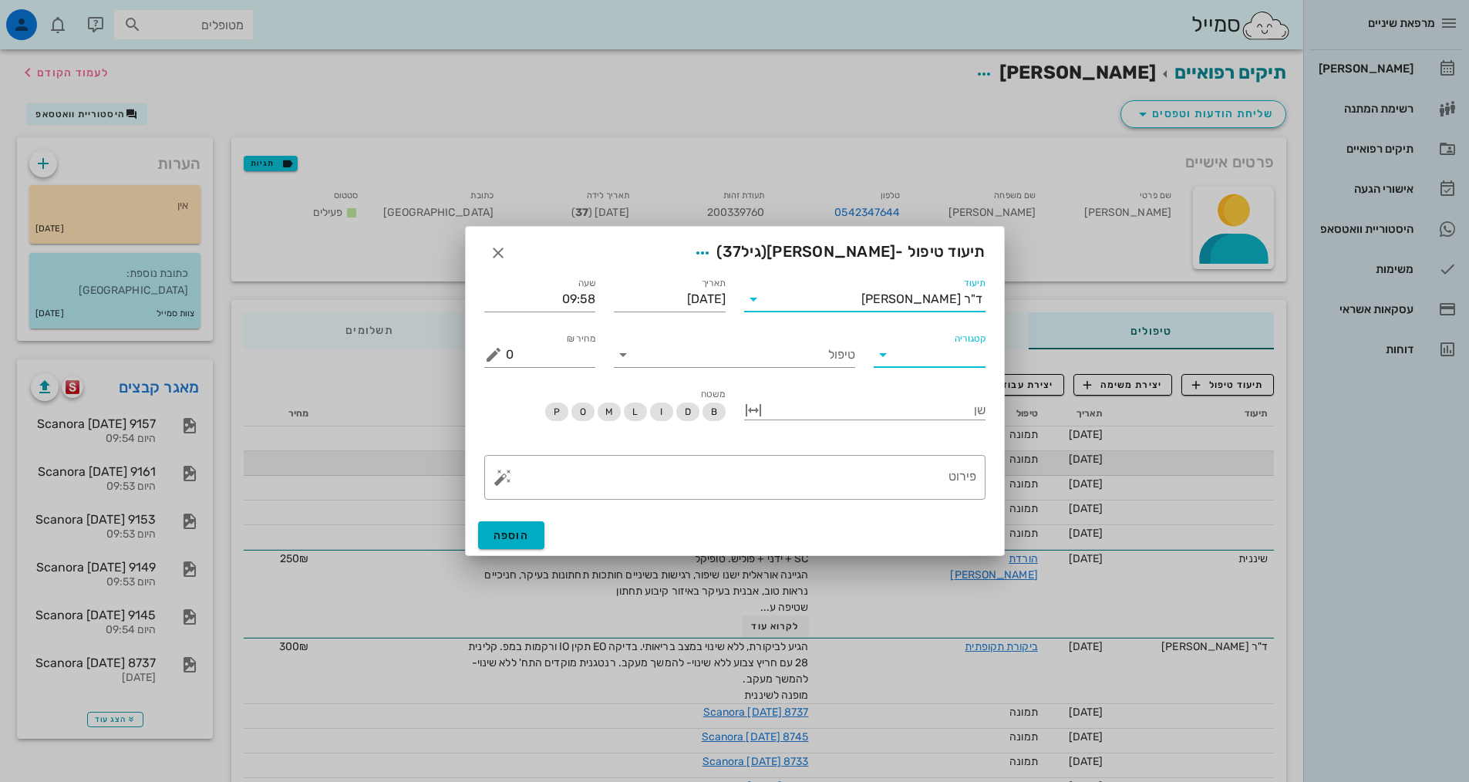
click at [927, 358] on input "קטגוריה" at bounding box center [941, 354] width 87 height 25
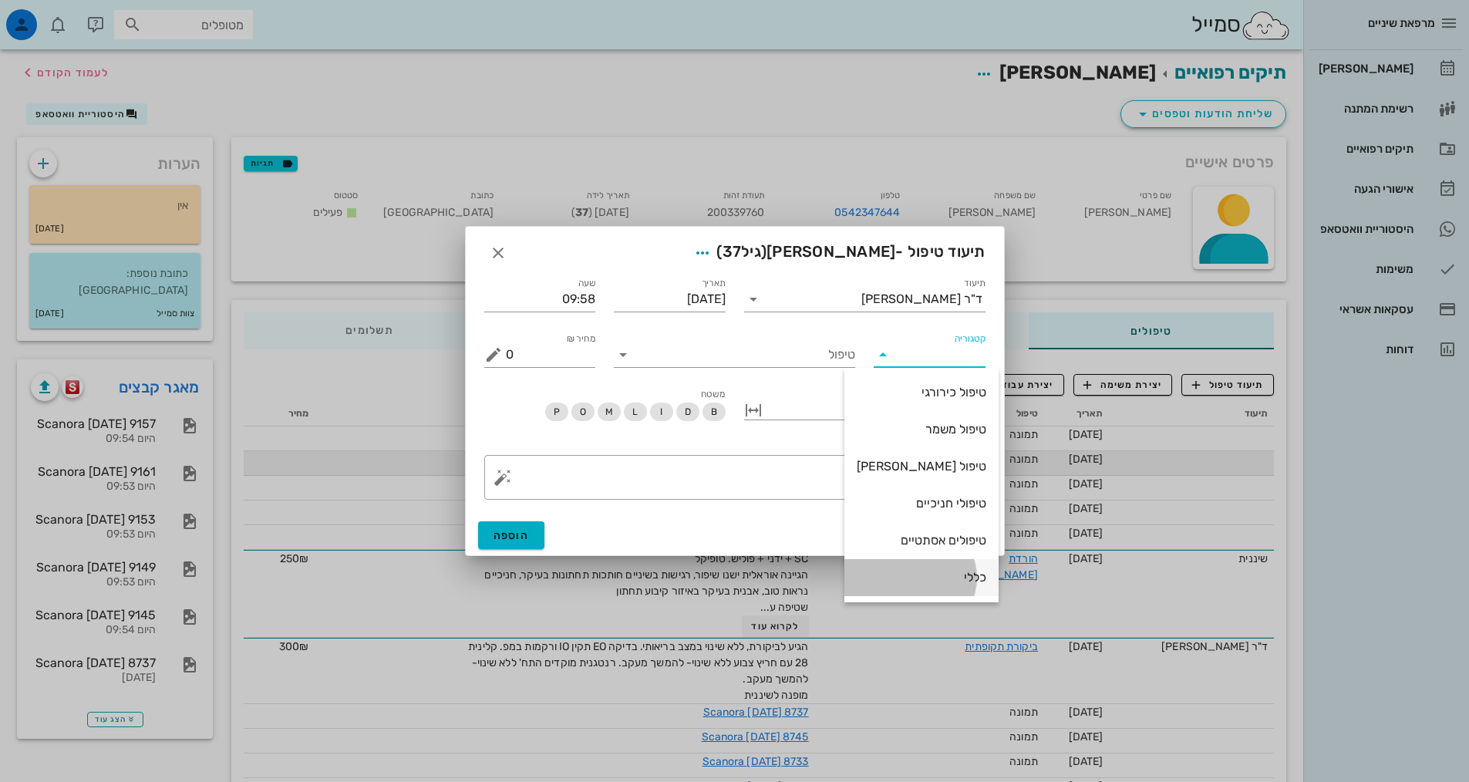
click at [940, 571] on div "כללי" at bounding box center [922, 577] width 130 height 15
type input "כללי"
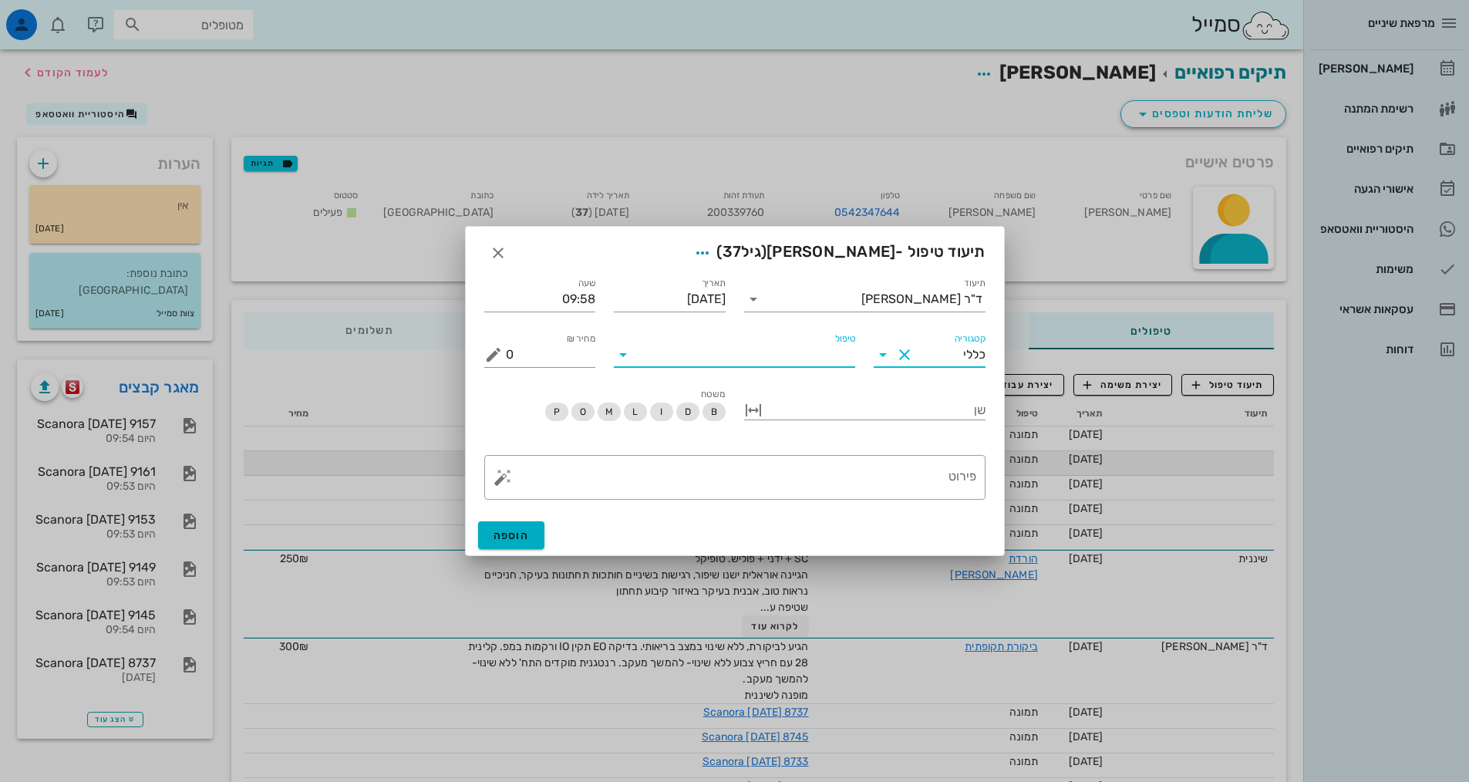
click at [792, 349] on input "טיפול" at bounding box center [745, 354] width 220 height 25
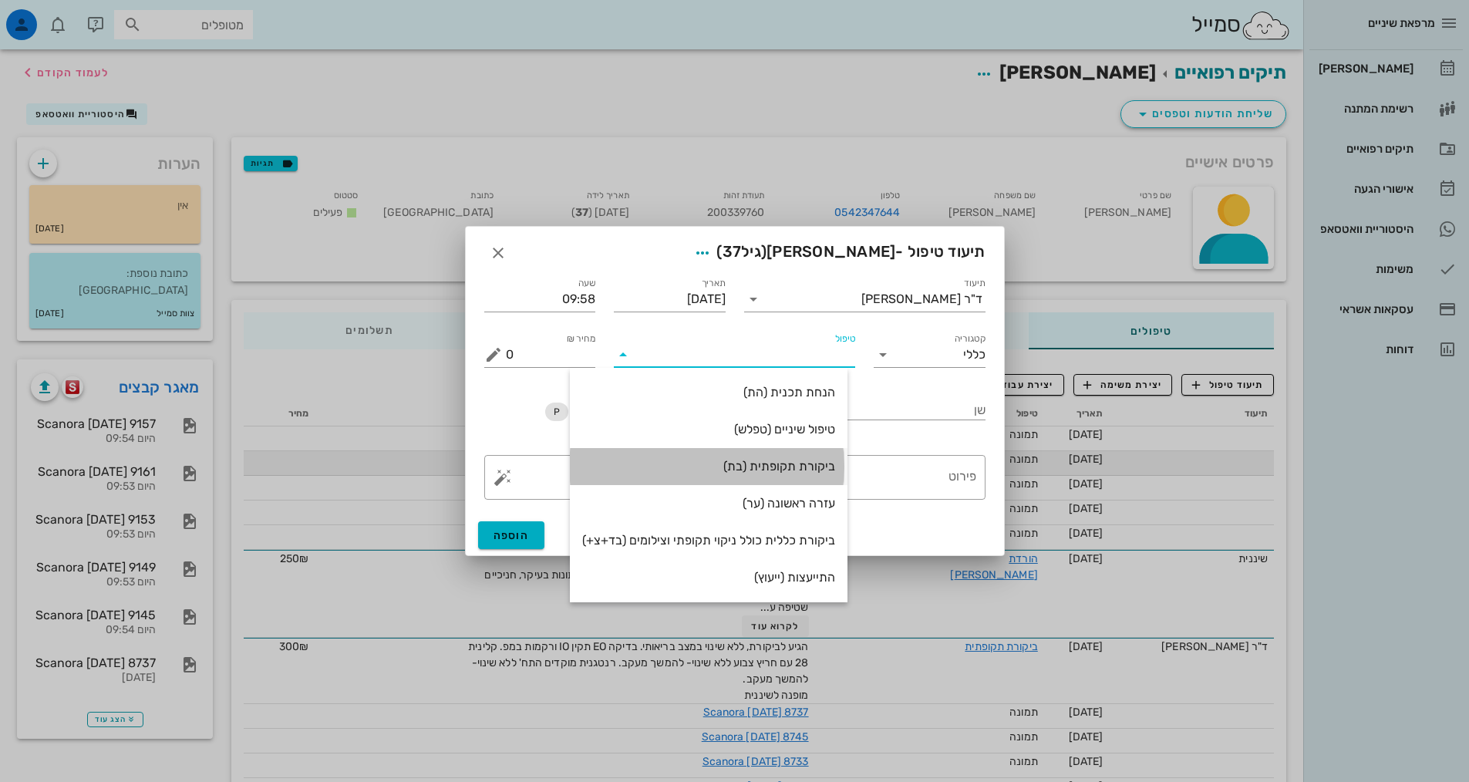
click at [812, 478] on div "ביקורת תקופתית (בת)" at bounding box center [708, 466] width 253 height 33
type input "350"
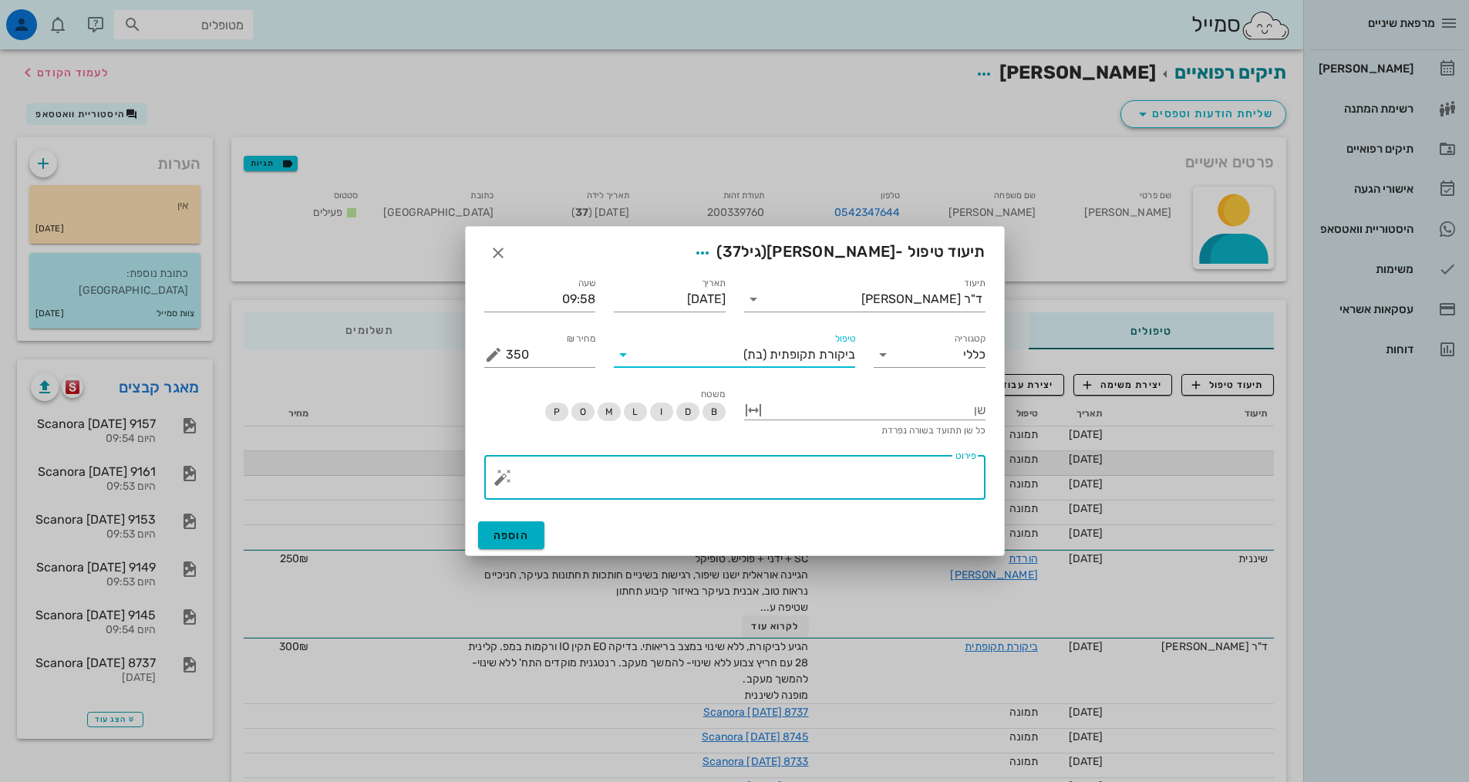
click at [820, 490] on textarea "פירוט" at bounding box center [741, 481] width 470 height 37
type textarea "הגיע לביקורת. ללא שינוי במצב בריאותי"
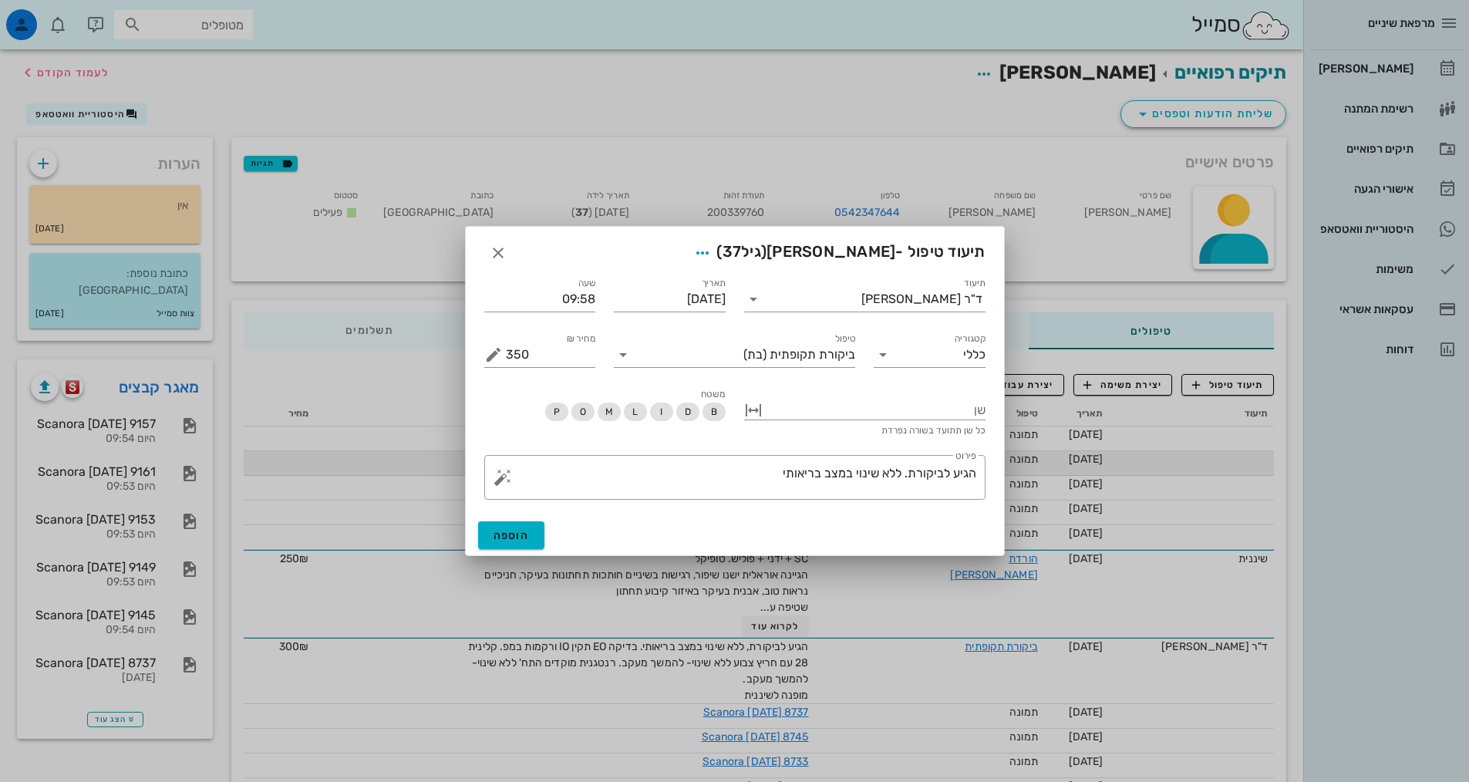
click at [505, 550] on div "הוספה" at bounding box center [735, 535] width 538 height 40
click at [506, 544] on button "הוספה" at bounding box center [511, 535] width 67 height 28
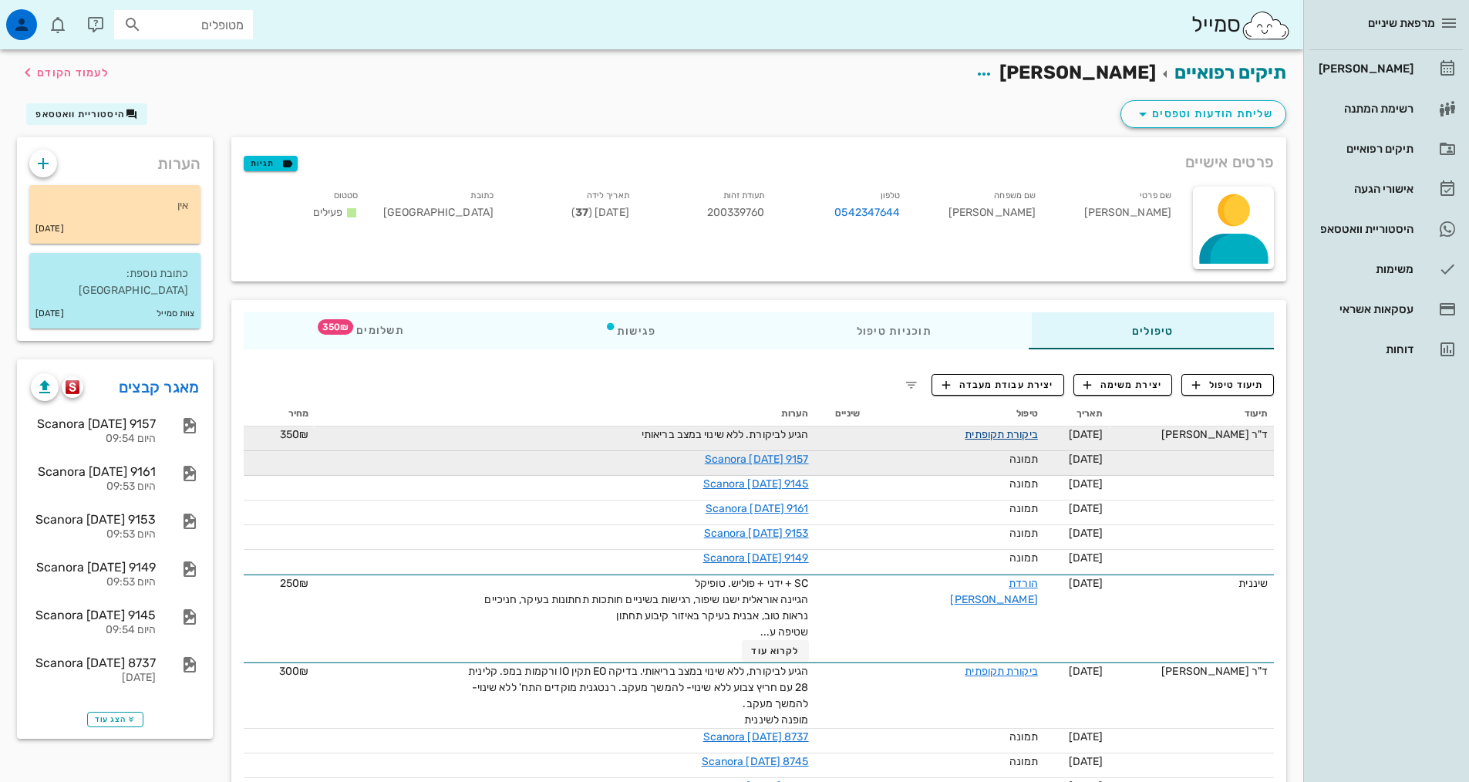
click at [1003, 431] on link "ביקורת תקופתית" at bounding box center [1001, 434] width 72 height 13
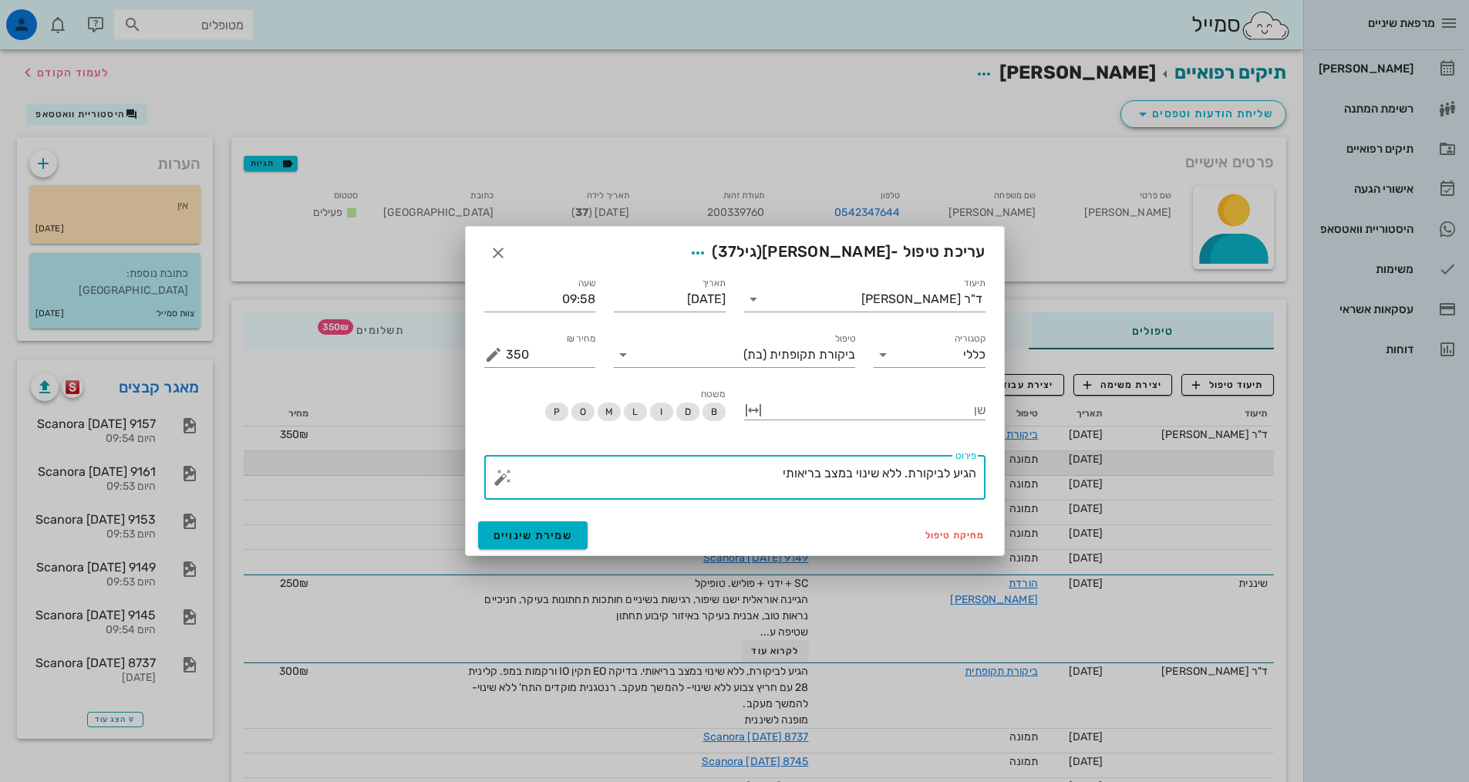
click at [740, 480] on textarea "הגיע לביקורת. ללא שינוי במצב בריאותי" at bounding box center [741, 481] width 470 height 37
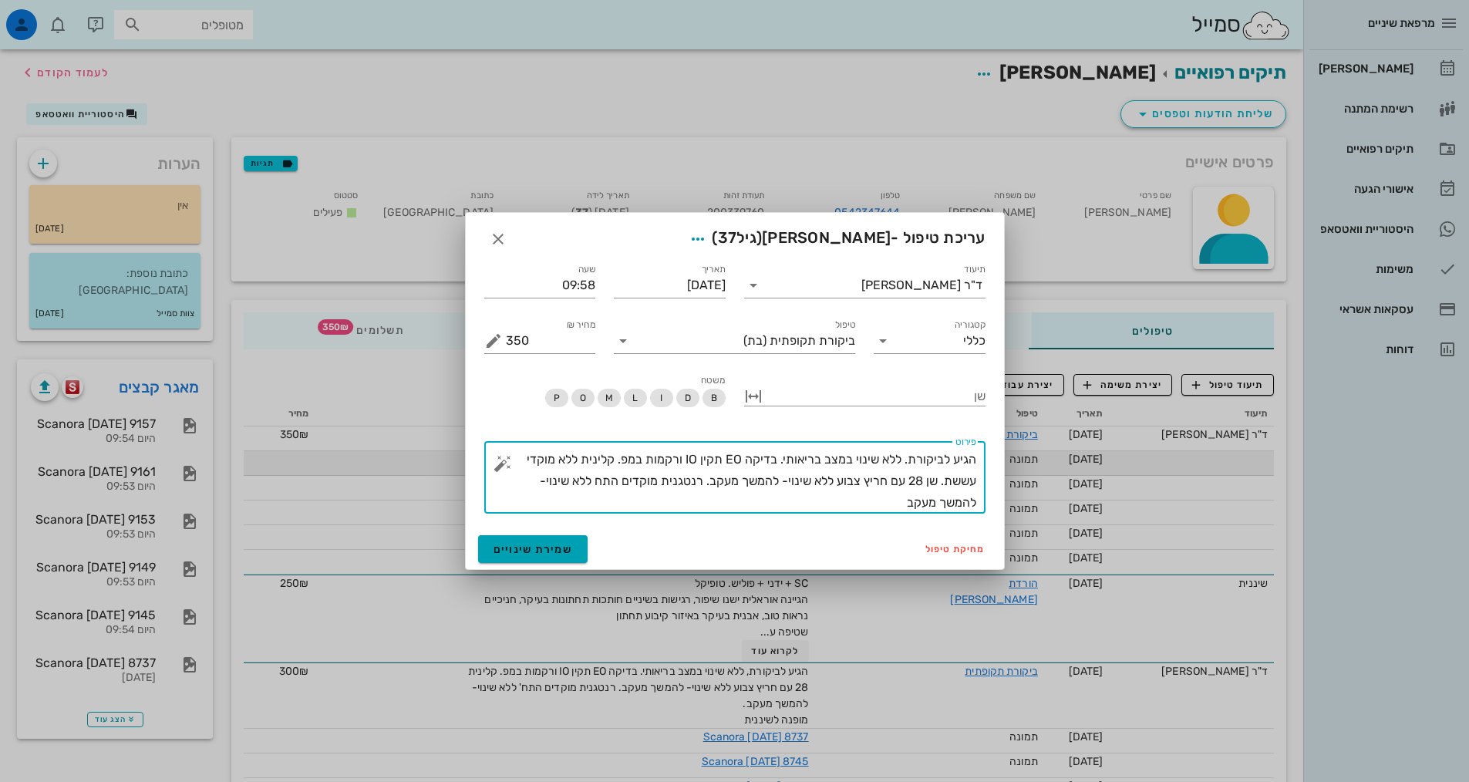
type textarea "הגיע לביקורת. ללא שינוי במצב בריאותי. בדיקה EO תקין IO ורקמות במפ. קלינית ללא מ…"
click at [494, 549] on span "שמירת שינויים" at bounding box center [533, 549] width 79 height 13
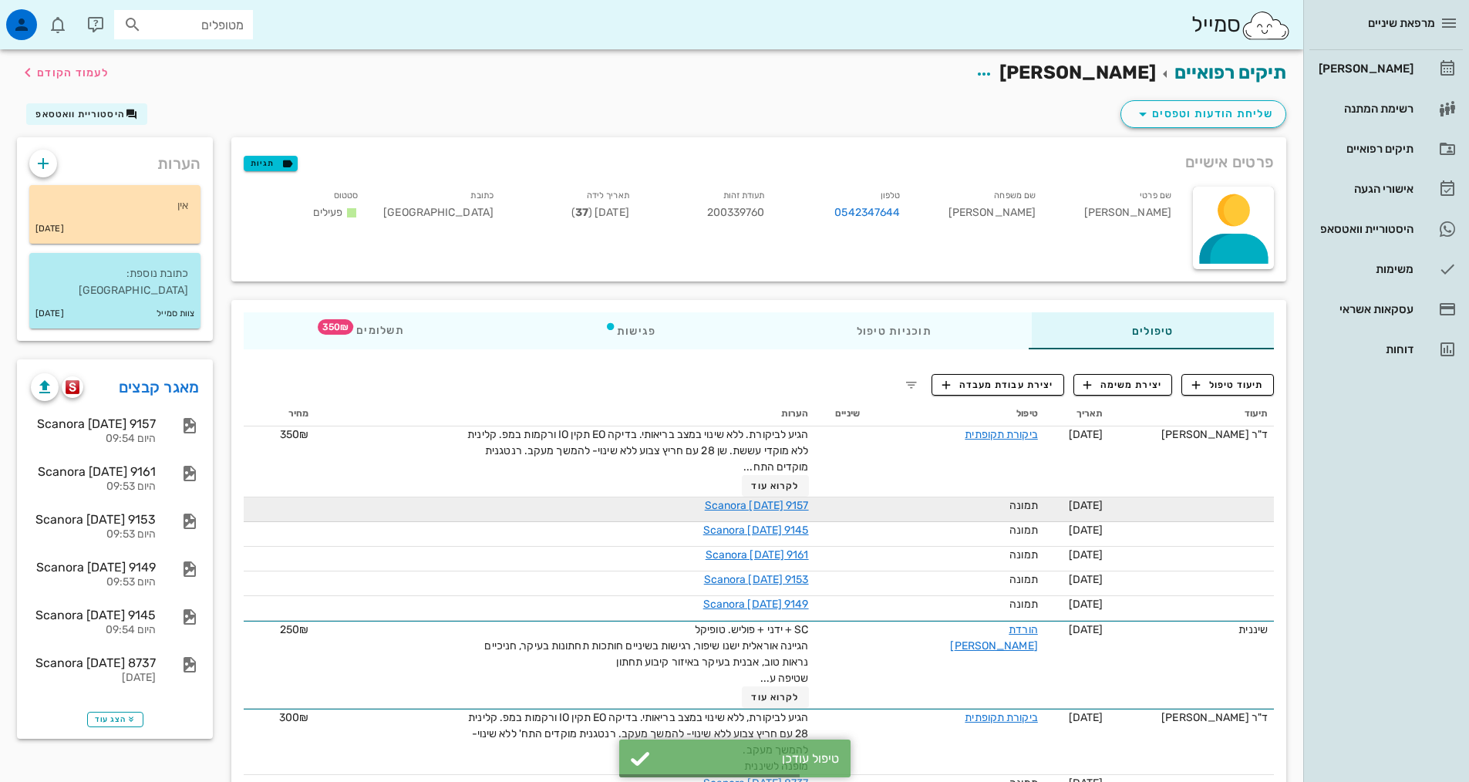
click at [1364, 89] on div "[PERSON_NAME] רשימת המתנה תיקים רפואיים אישורי הגעה היסטוריית וואטסאפ משימות עס…" at bounding box center [1385, 209] width 153 height 318
click at [1363, 82] on link "[PERSON_NAME]" at bounding box center [1385, 68] width 153 height 37
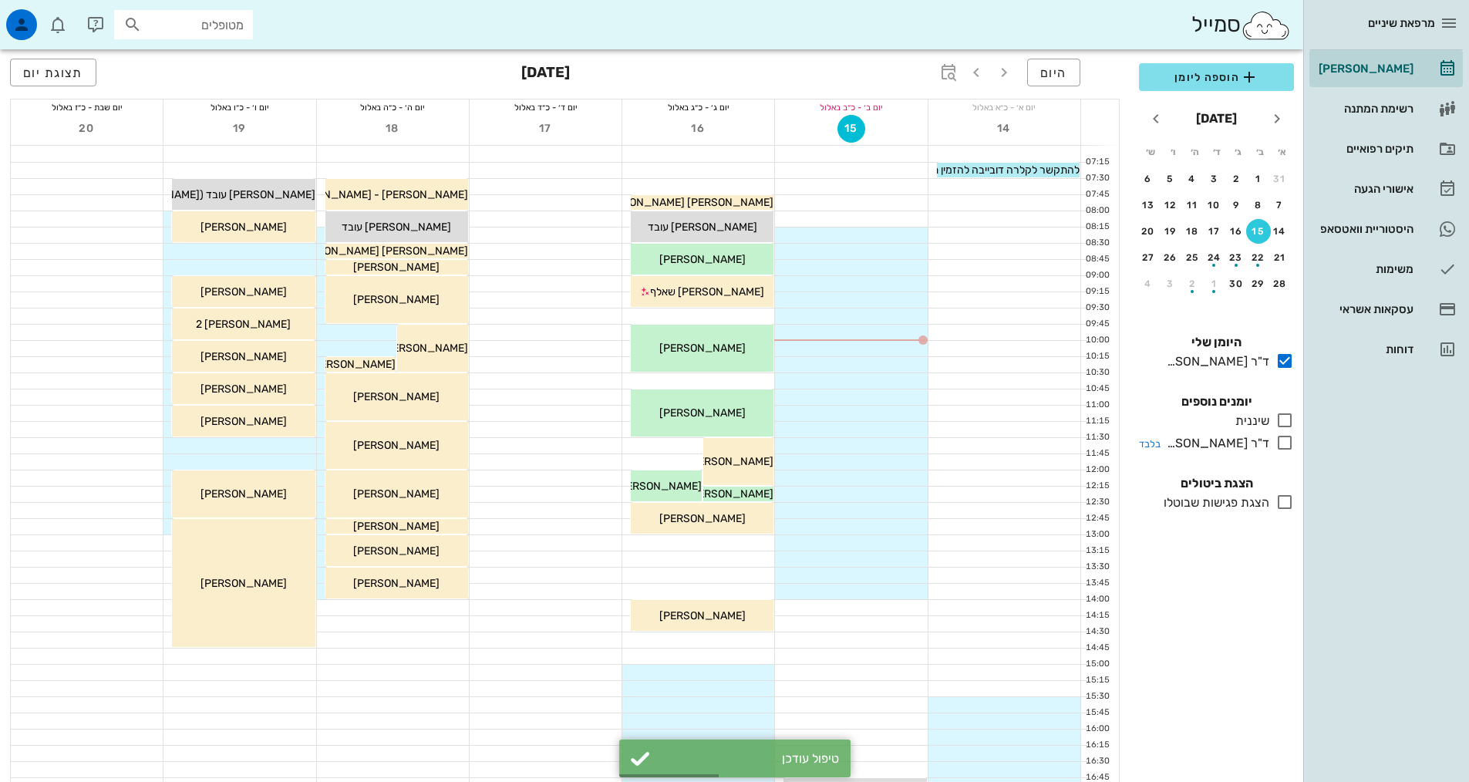
click at [1283, 446] on icon at bounding box center [1284, 442] width 19 height 19
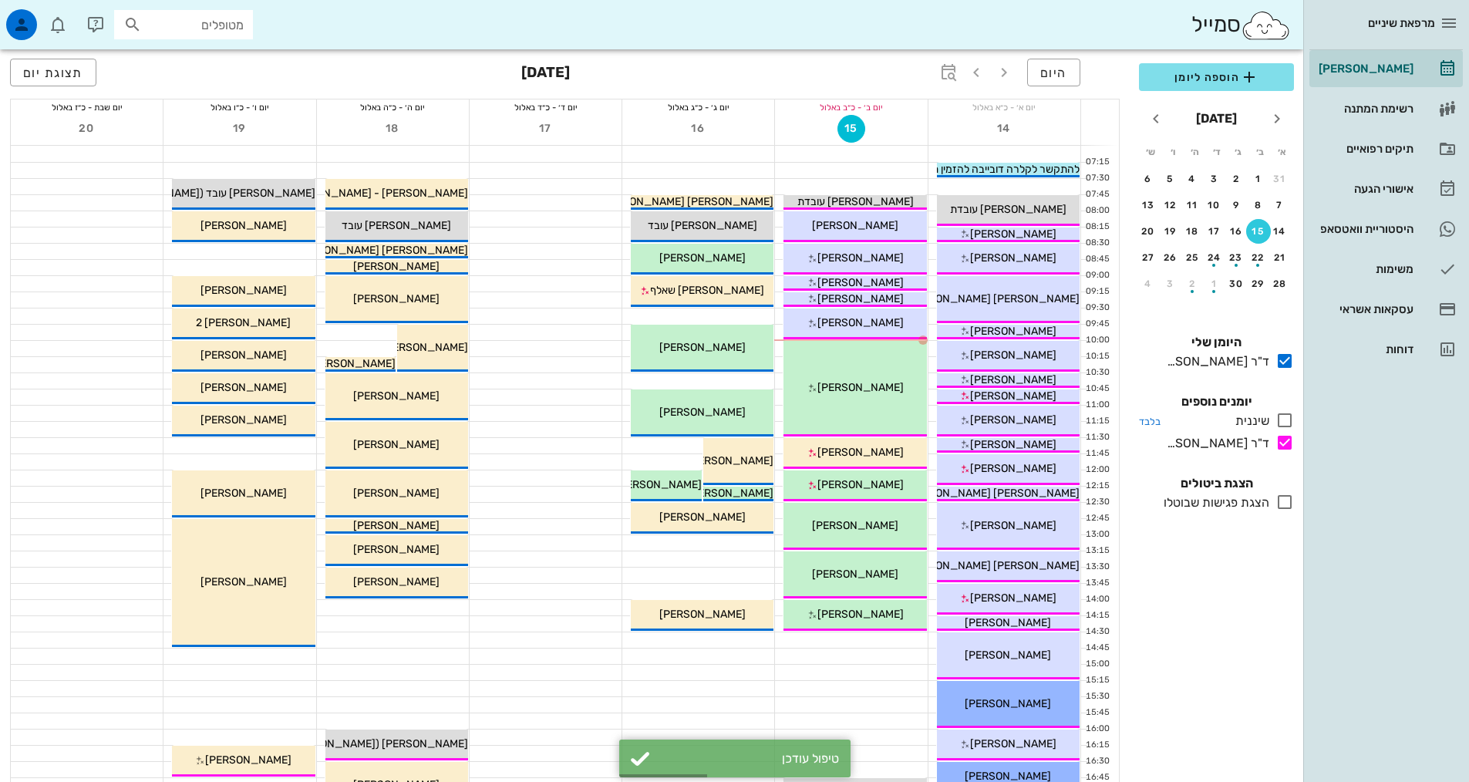
click at [1285, 423] on icon at bounding box center [1284, 420] width 19 height 19
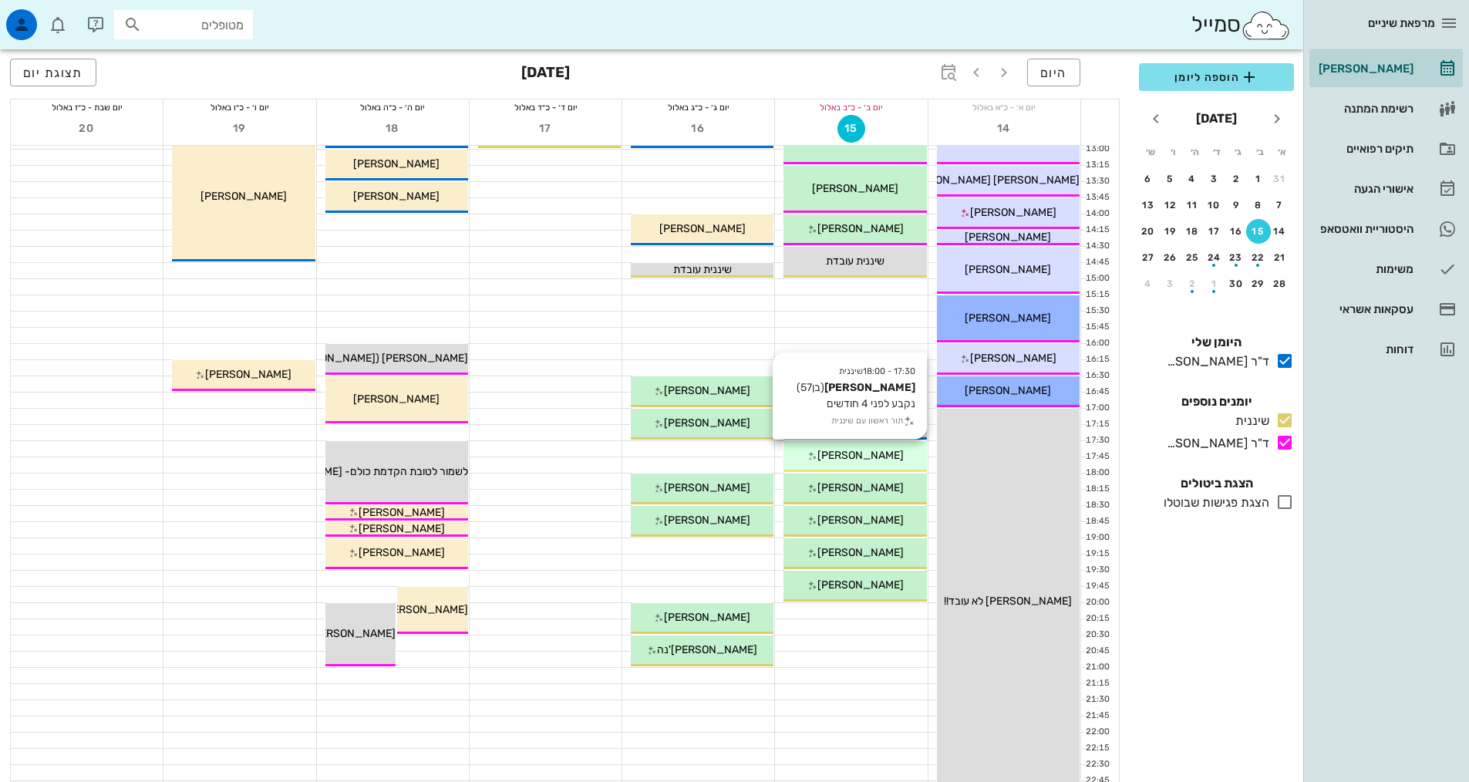
scroll to position [77, 0]
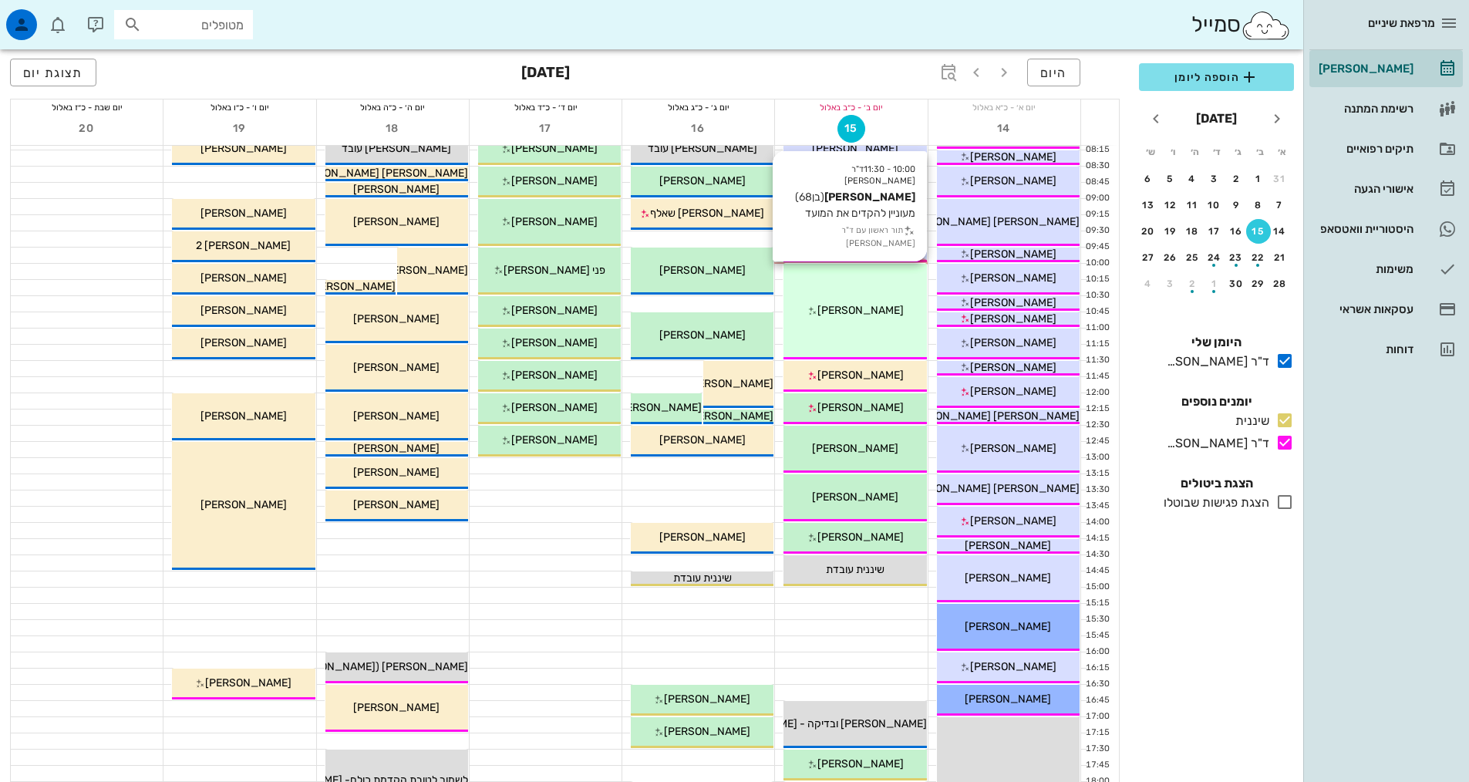
click at [847, 316] on span "[PERSON_NAME]" at bounding box center [860, 310] width 86 height 13
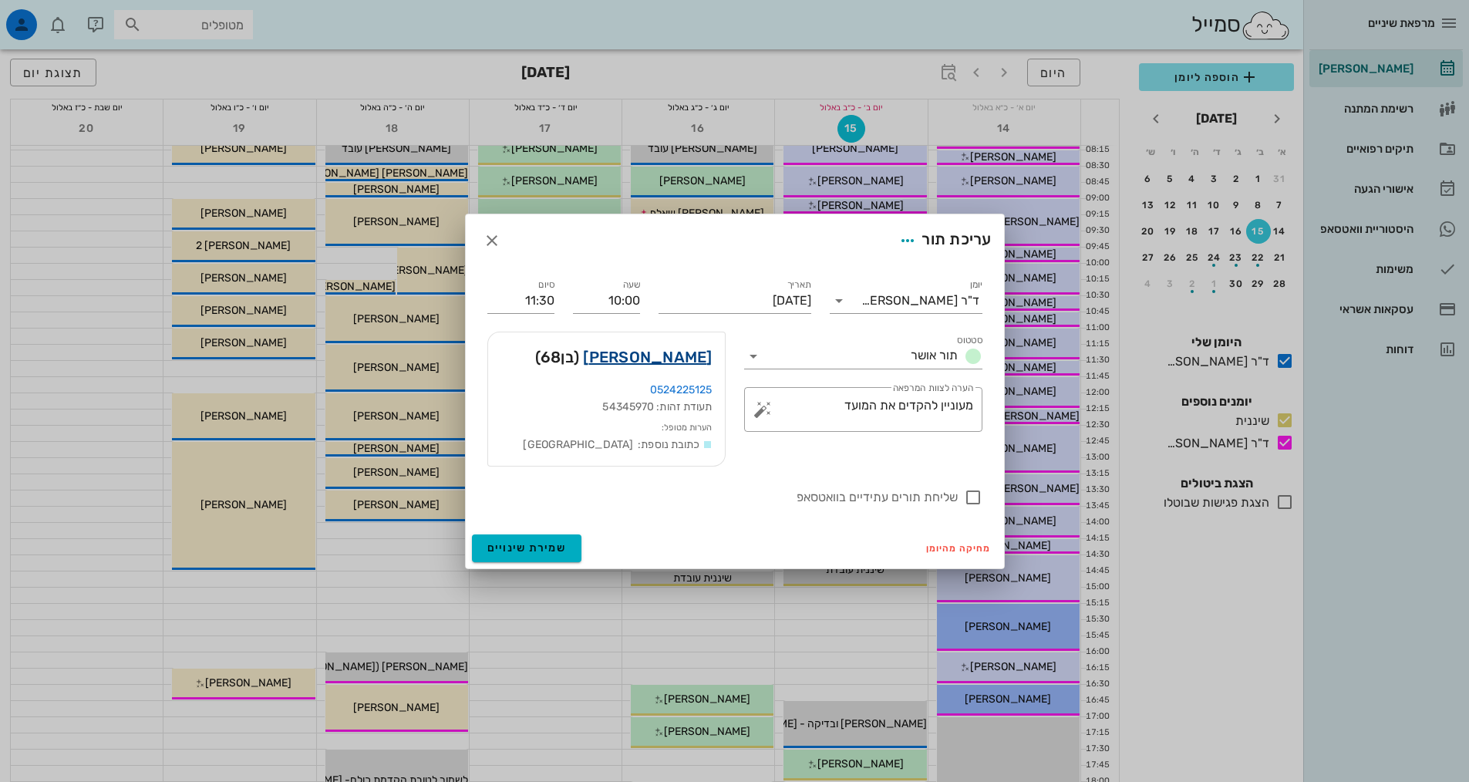
click at [672, 358] on link "[PERSON_NAME]" at bounding box center [647, 357] width 129 height 25
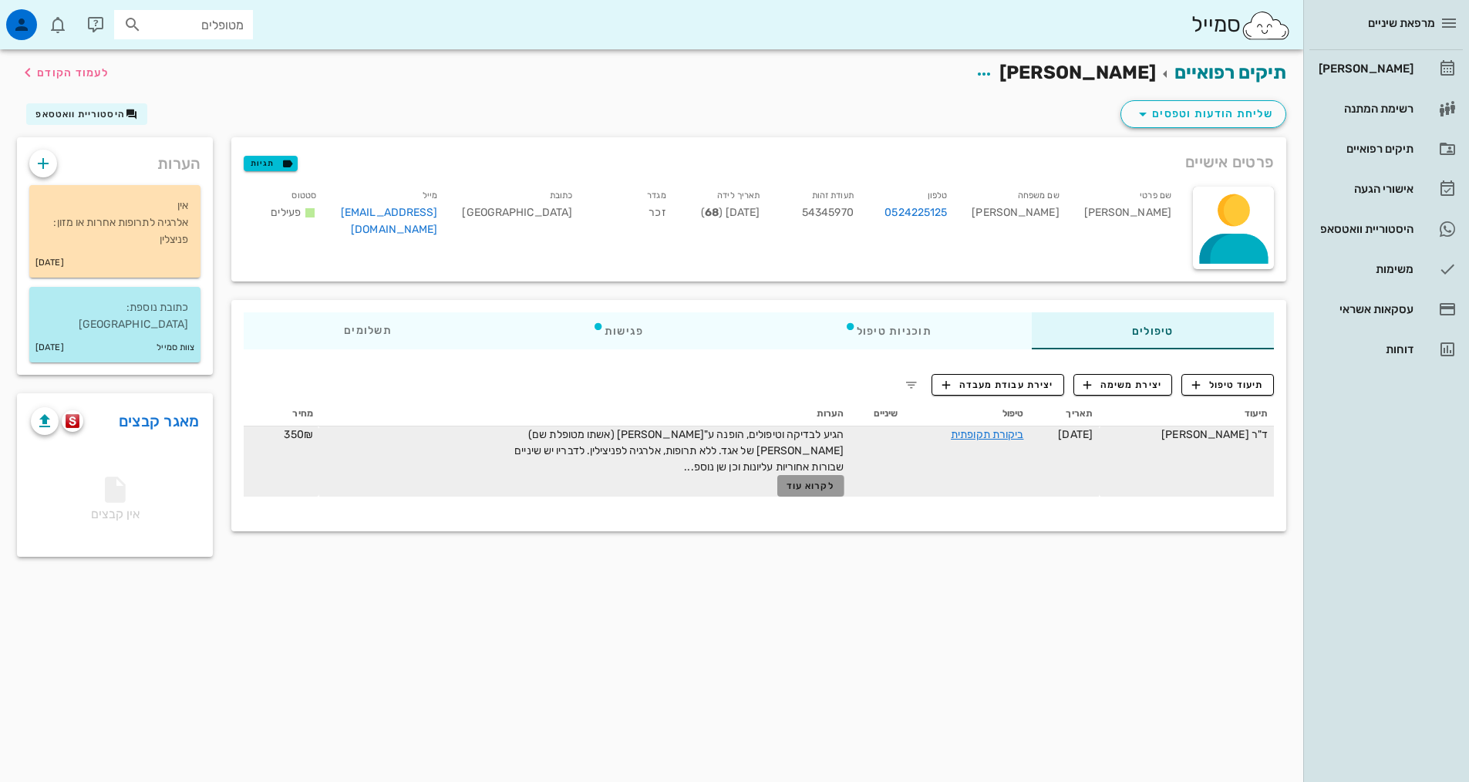
click at [818, 483] on span "לקרוא עוד" at bounding box center [811, 485] width 48 height 11
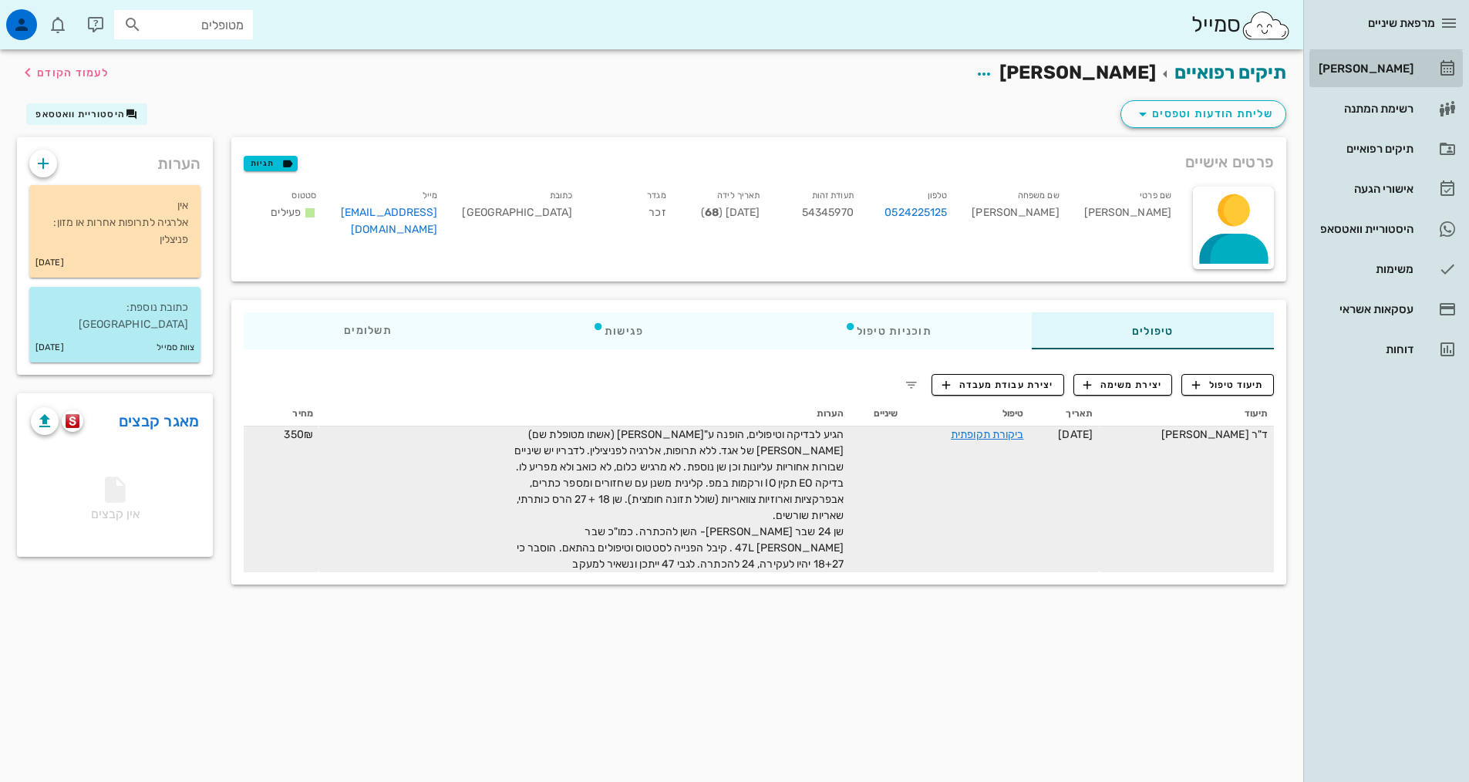
click at [1344, 62] on div "[PERSON_NAME]" at bounding box center [1365, 68] width 98 height 12
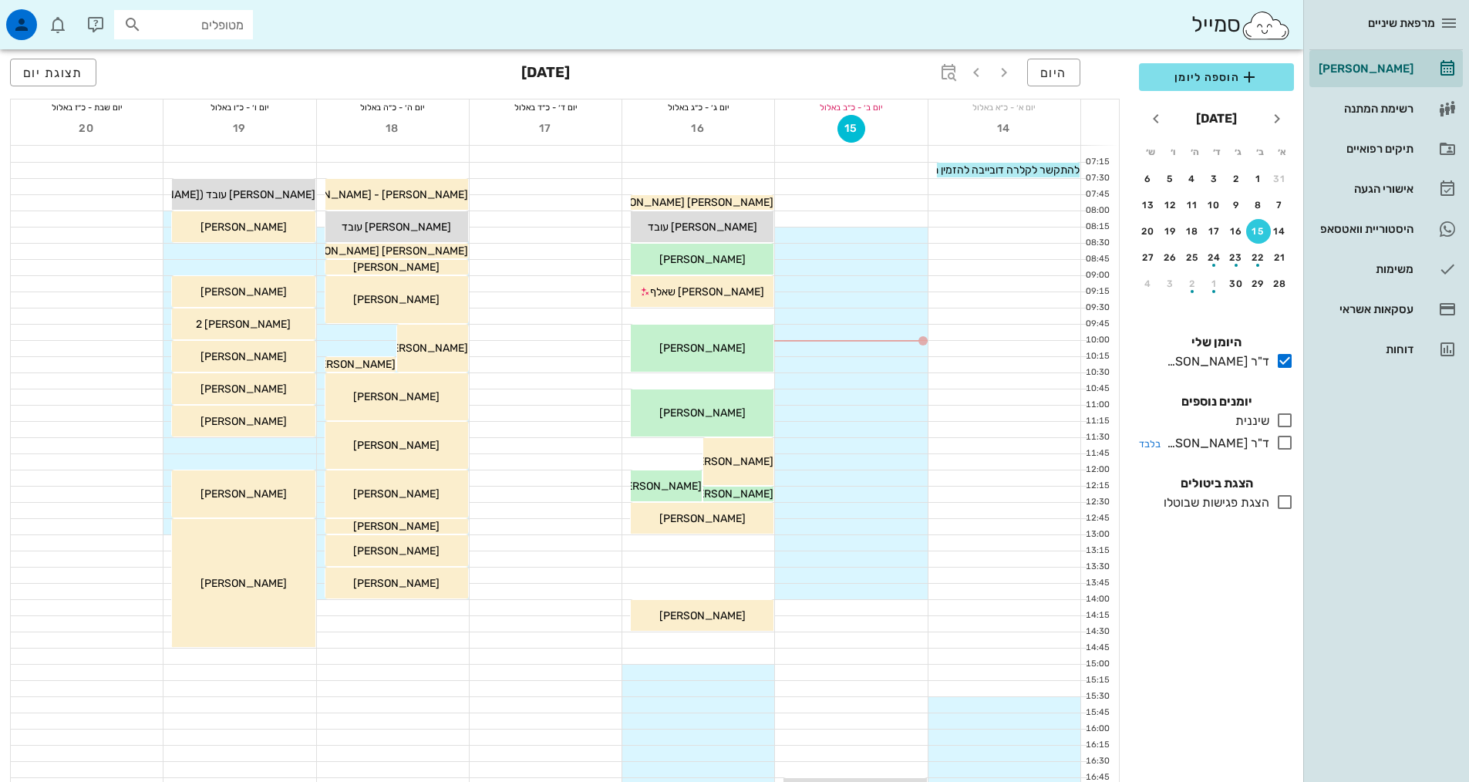
click at [1286, 441] on icon at bounding box center [1284, 442] width 19 height 19
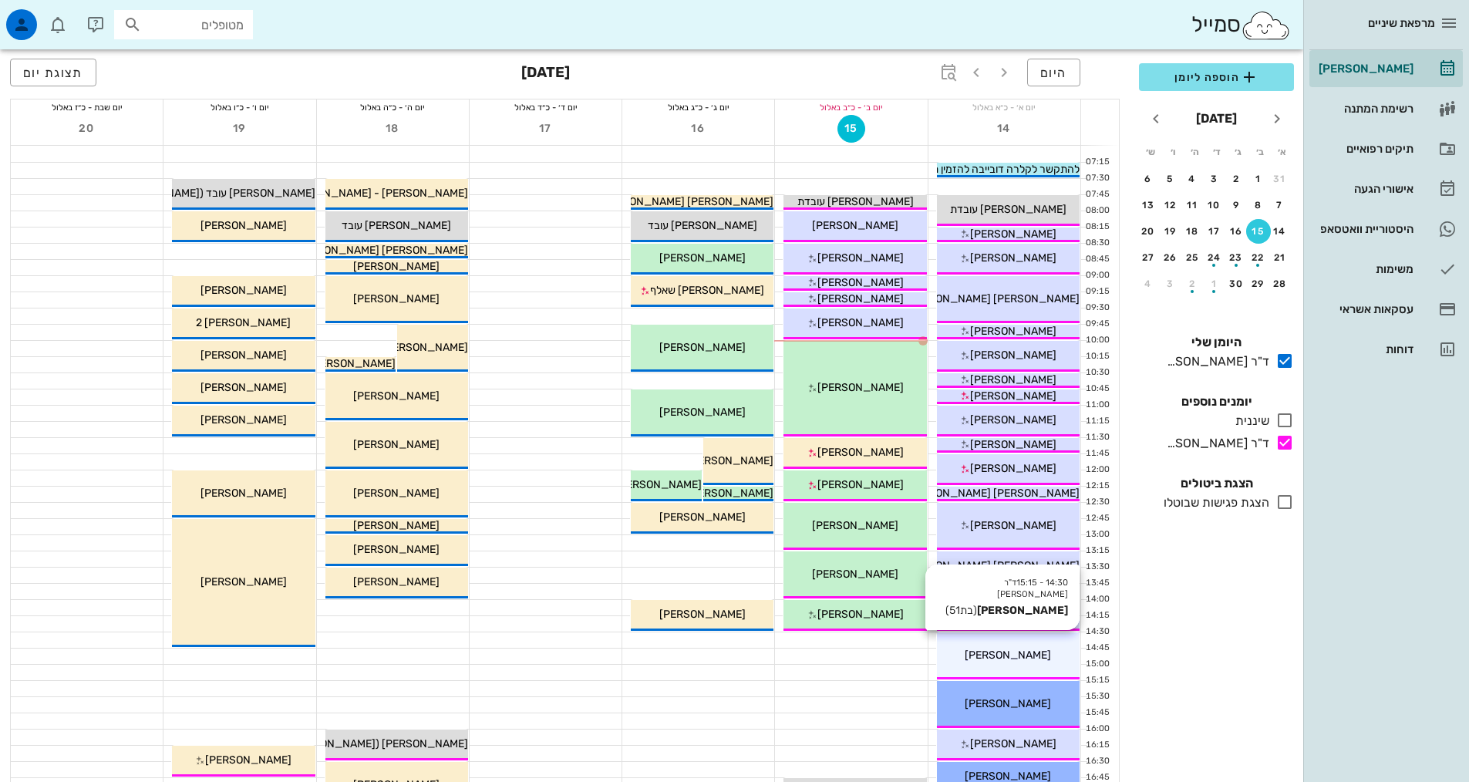
click at [986, 653] on span "[PERSON_NAME]" at bounding box center [1008, 655] width 86 height 13
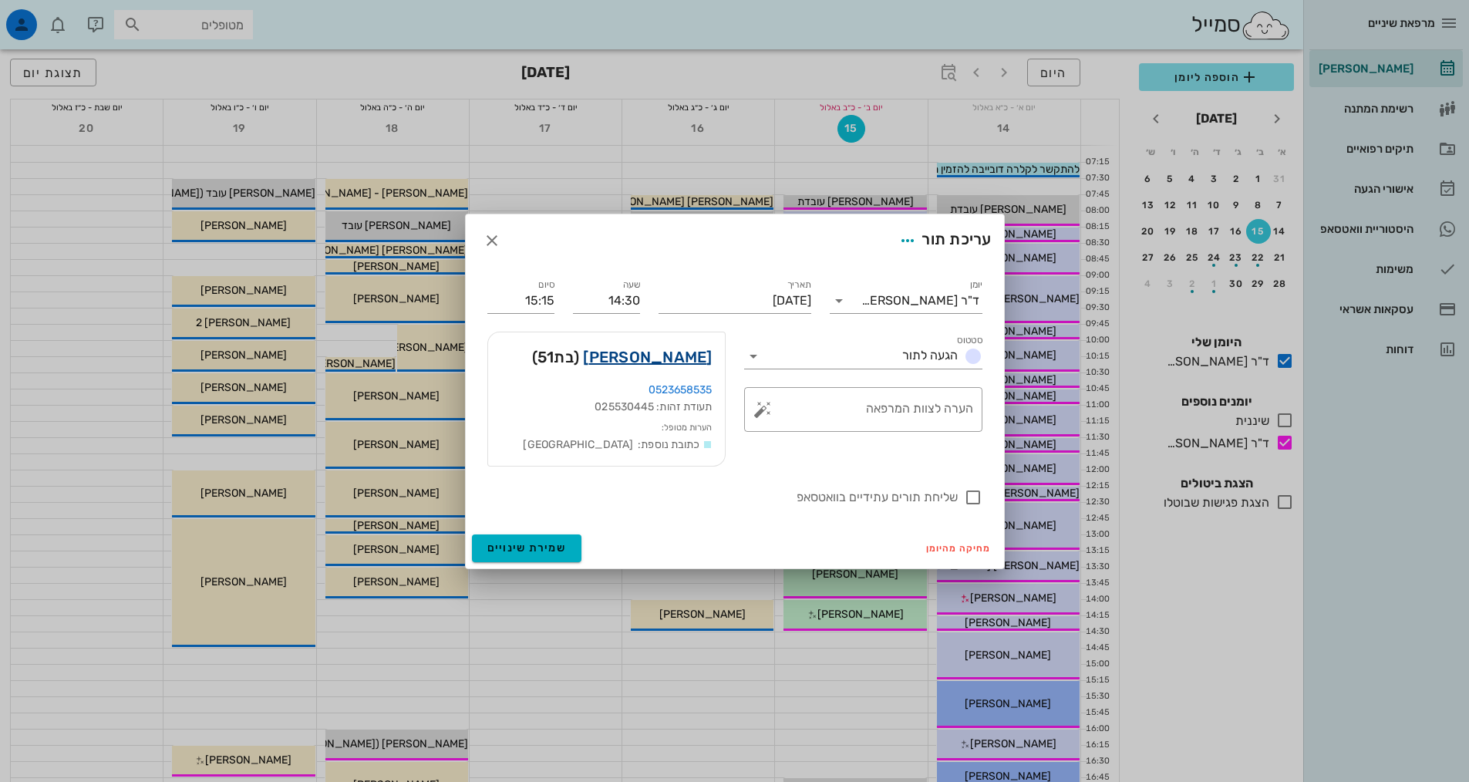
click at [702, 364] on link "[PERSON_NAME]" at bounding box center [647, 357] width 129 height 25
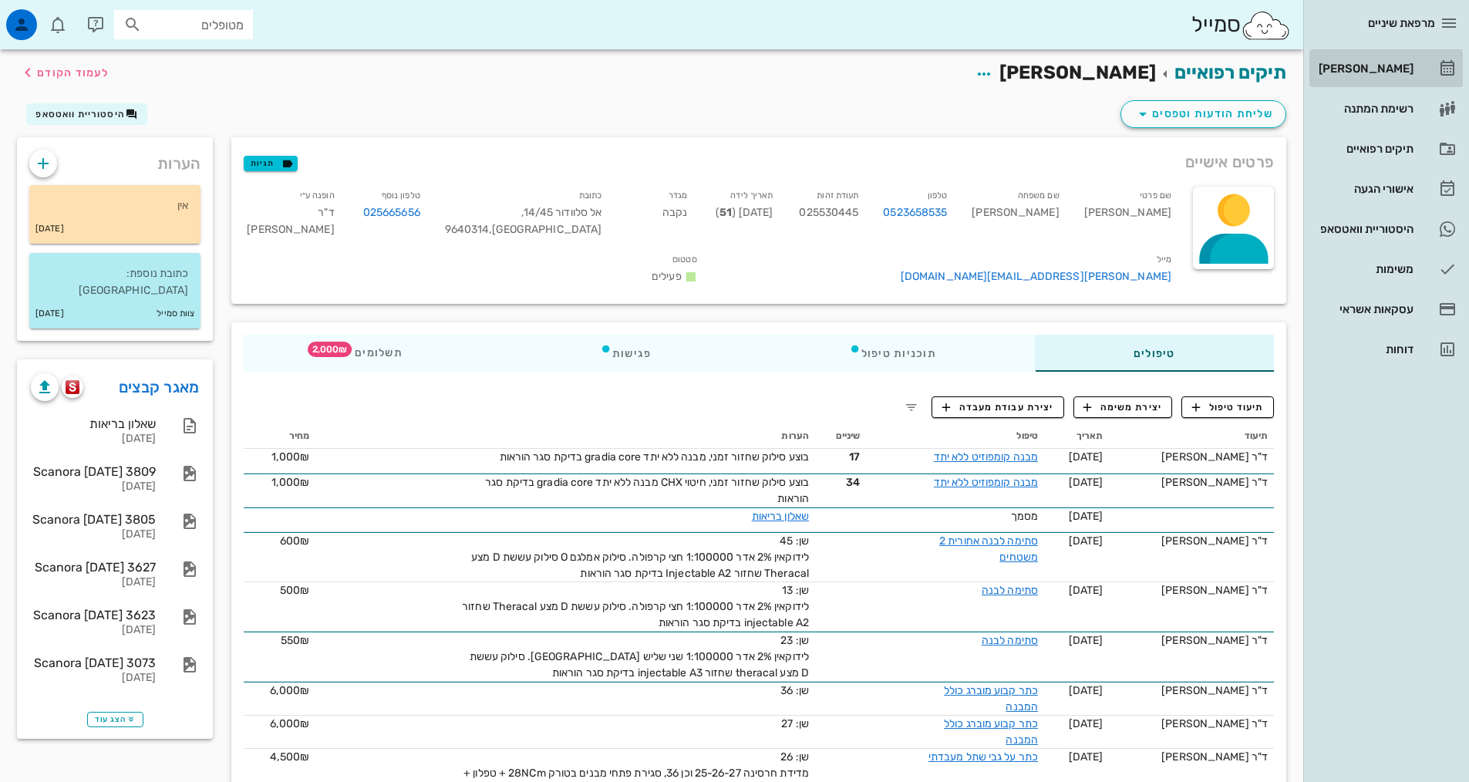
click at [1366, 72] on div "[PERSON_NAME]" at bounding box center [1365, 68] width 98 height 12
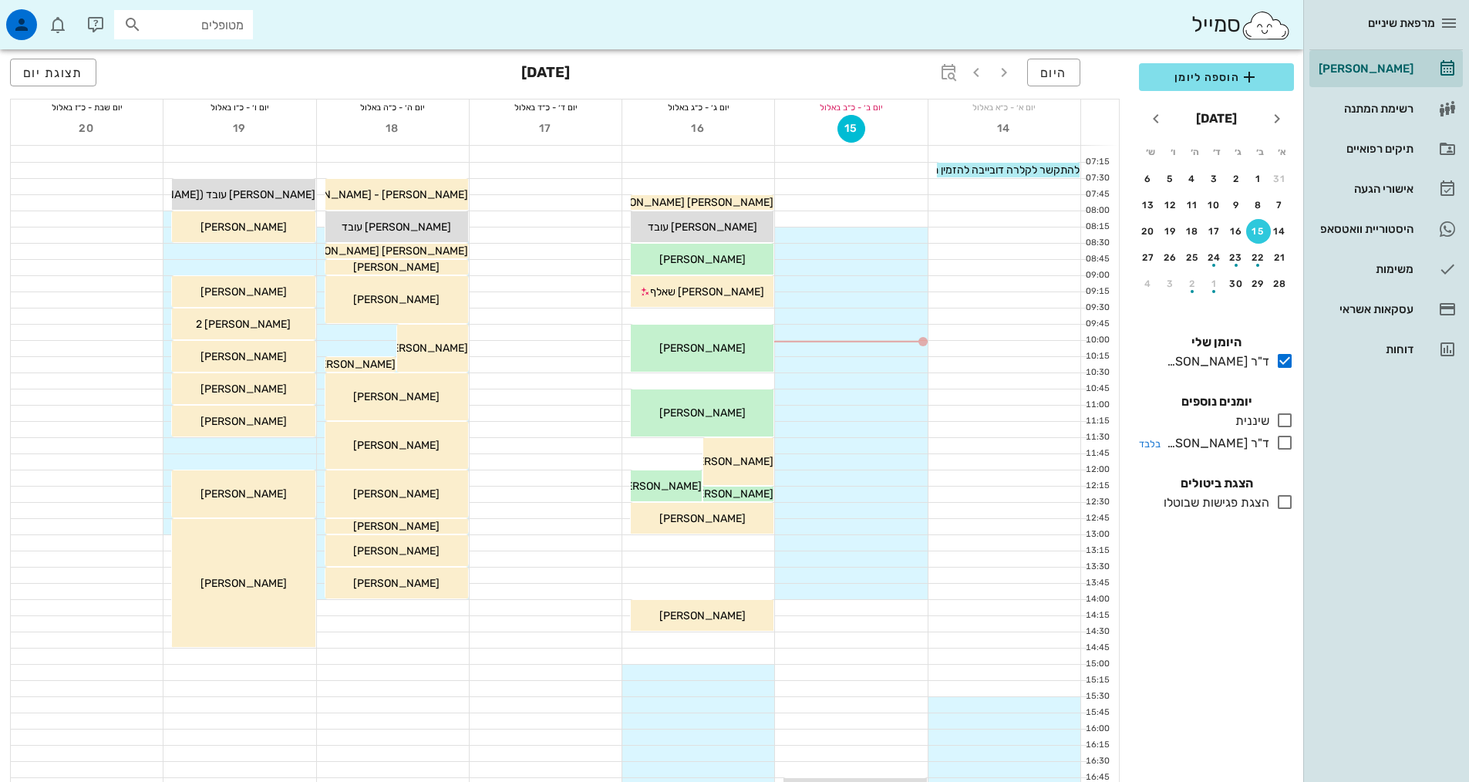
click at [1282, 443] on icon at bounding box center [1284, 442] width 19 height 19
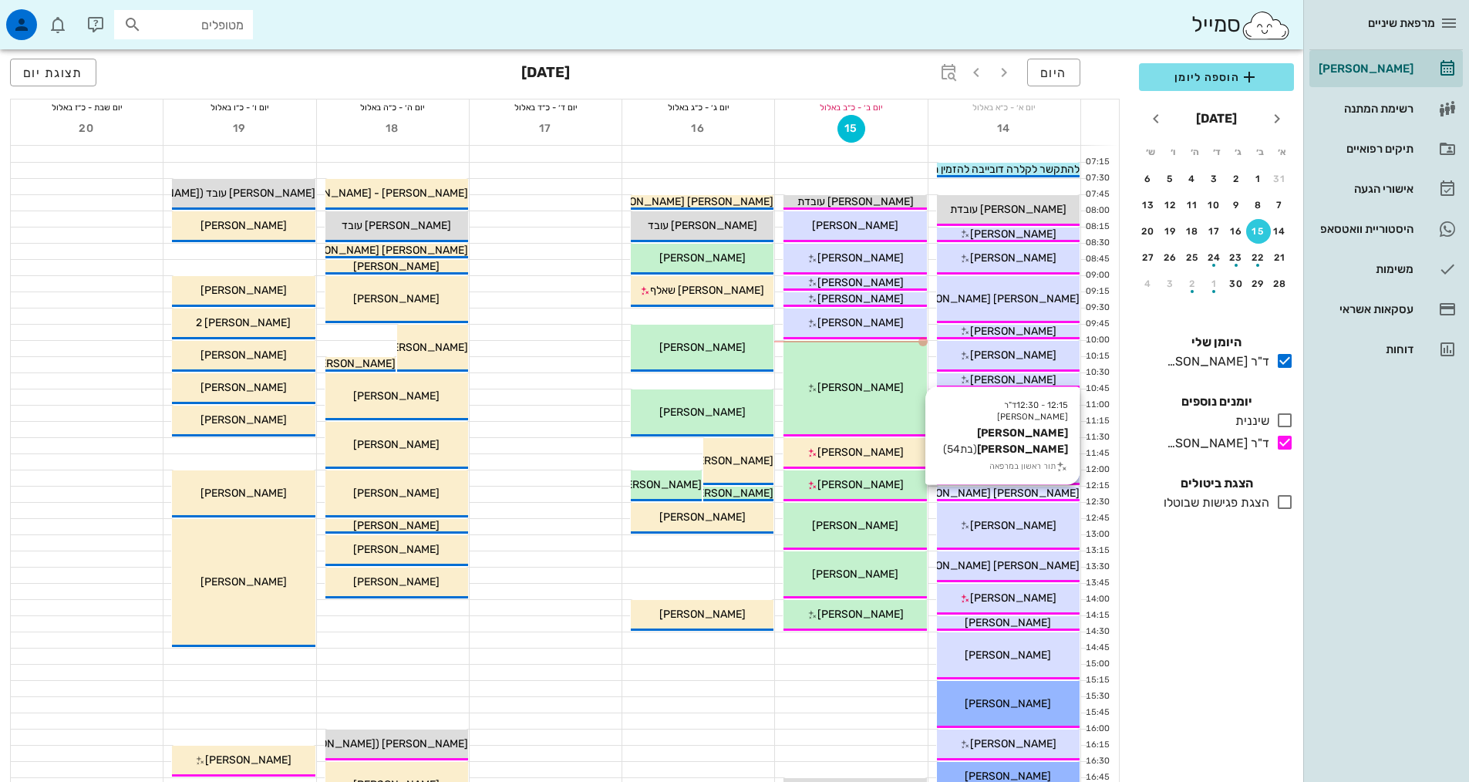
click at [1033, 490] on span "[PERSON_NAME] [PERSON_NAME]" at bounding box center [992, 493] width 175 height 13
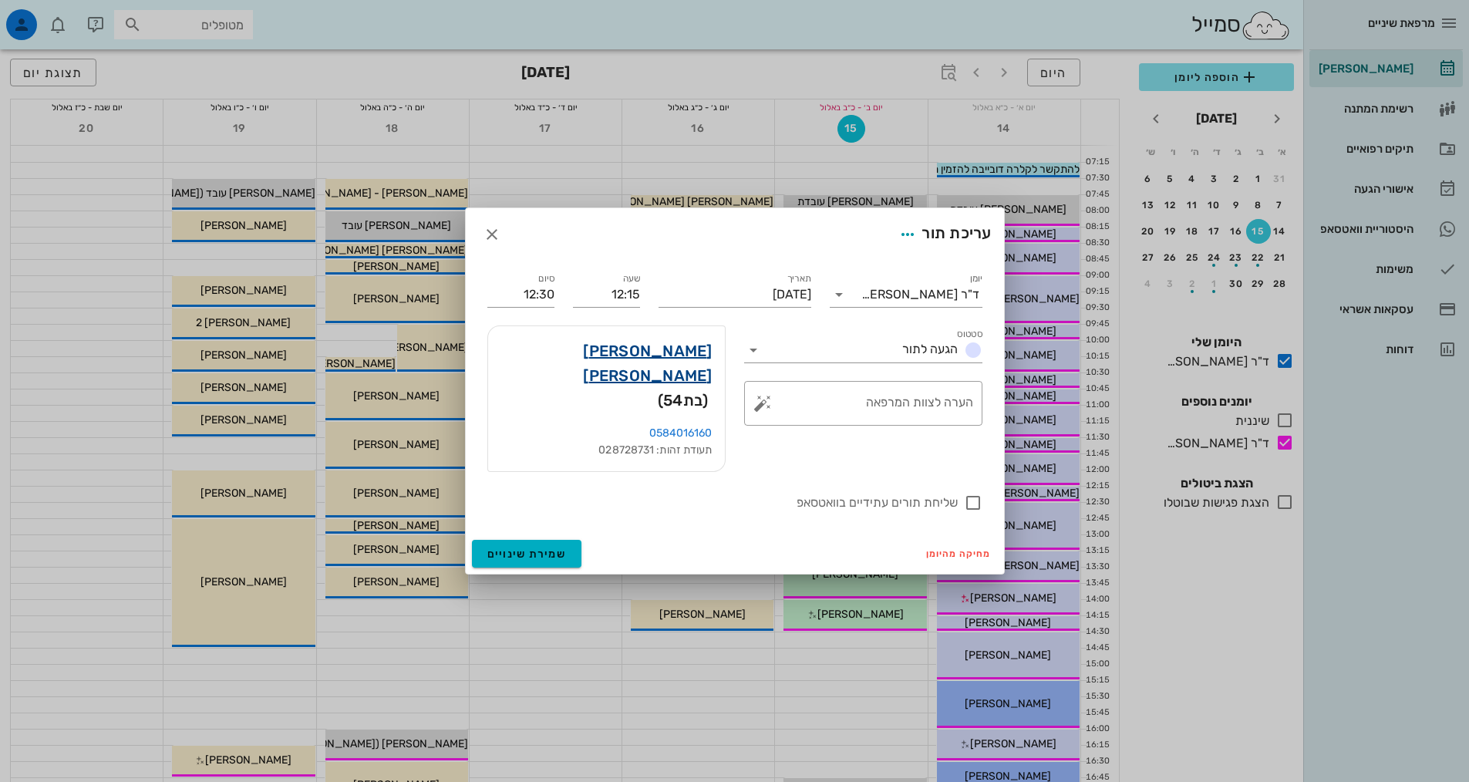
click at [696, 376] on link "[PERSON_NAME] [PERSON_NAME]" at bounding box center [606, 363] width 212 height 49
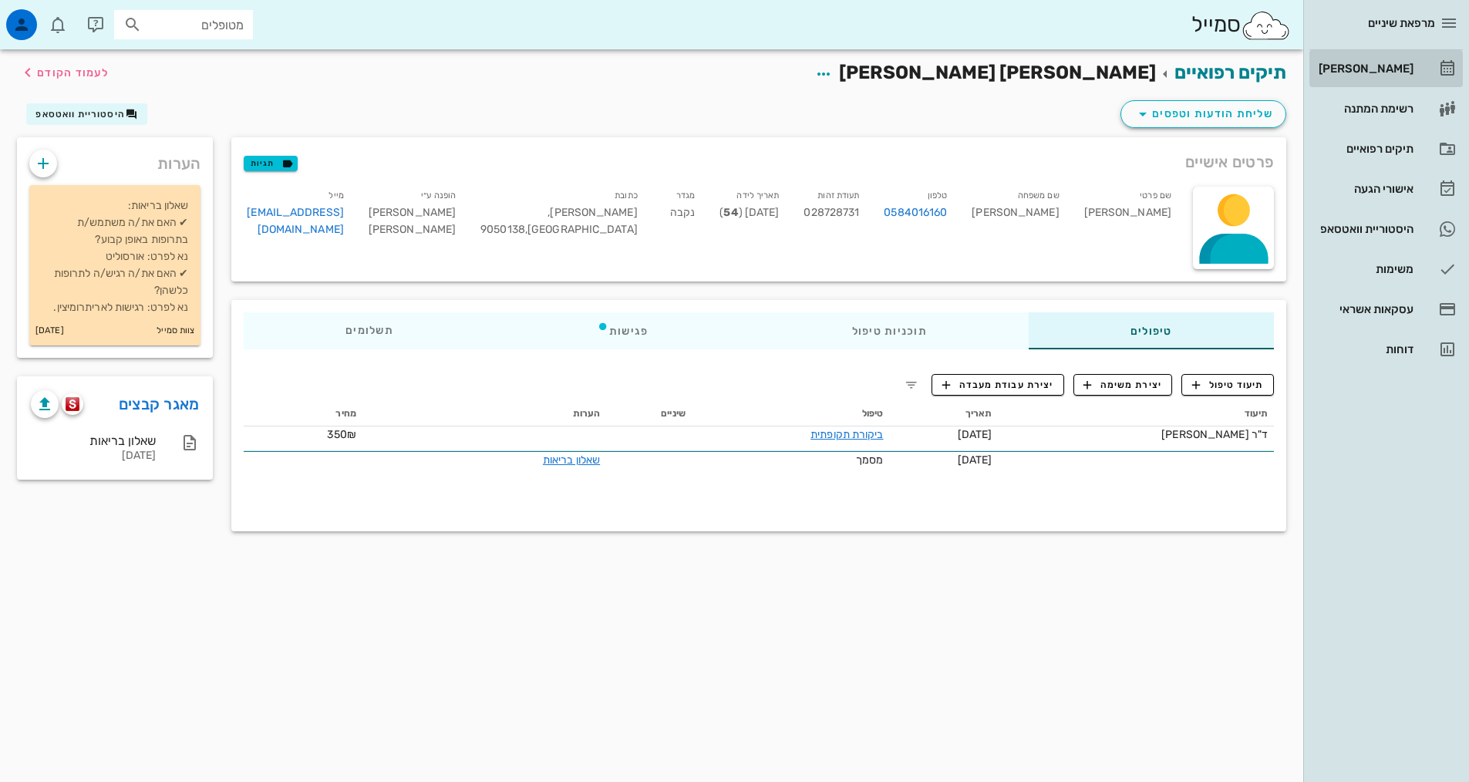
click at [1401, 70] on div "[PERSON_NAME]" at bounding box center [1365, 68] width 98 height 12
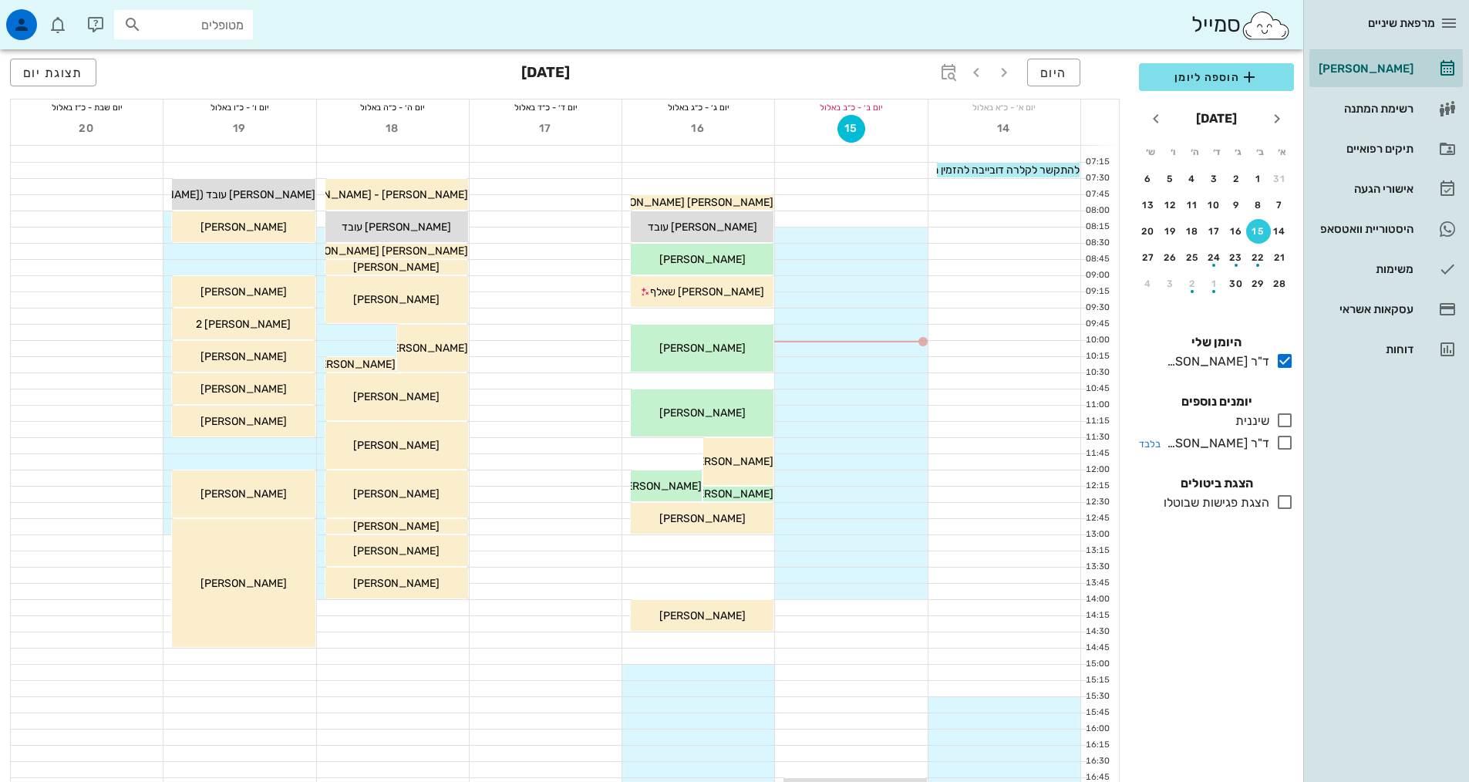
click at [1282, 436] on icon at bounding box center [1284, 442] width 19 height 19
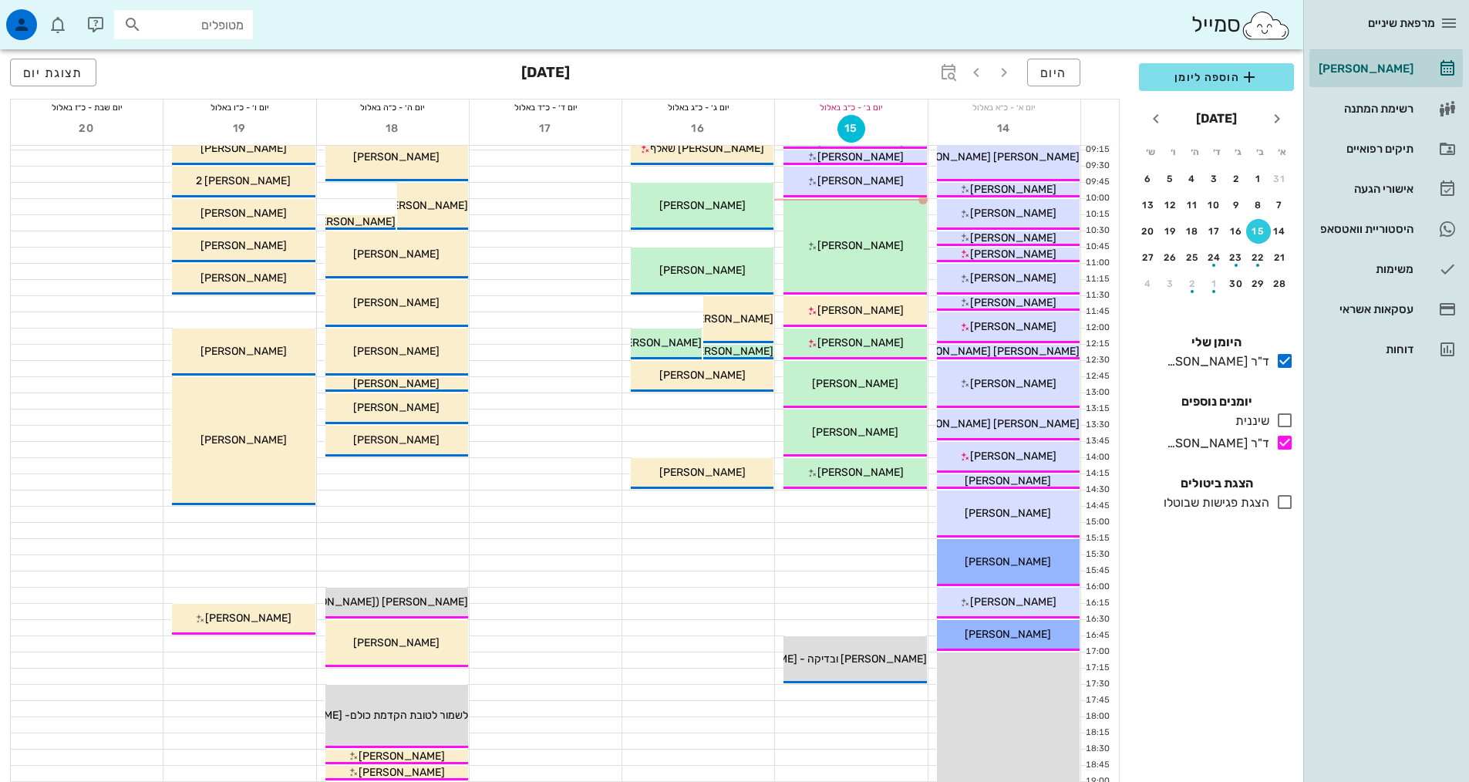
scroll to position [154, 0]
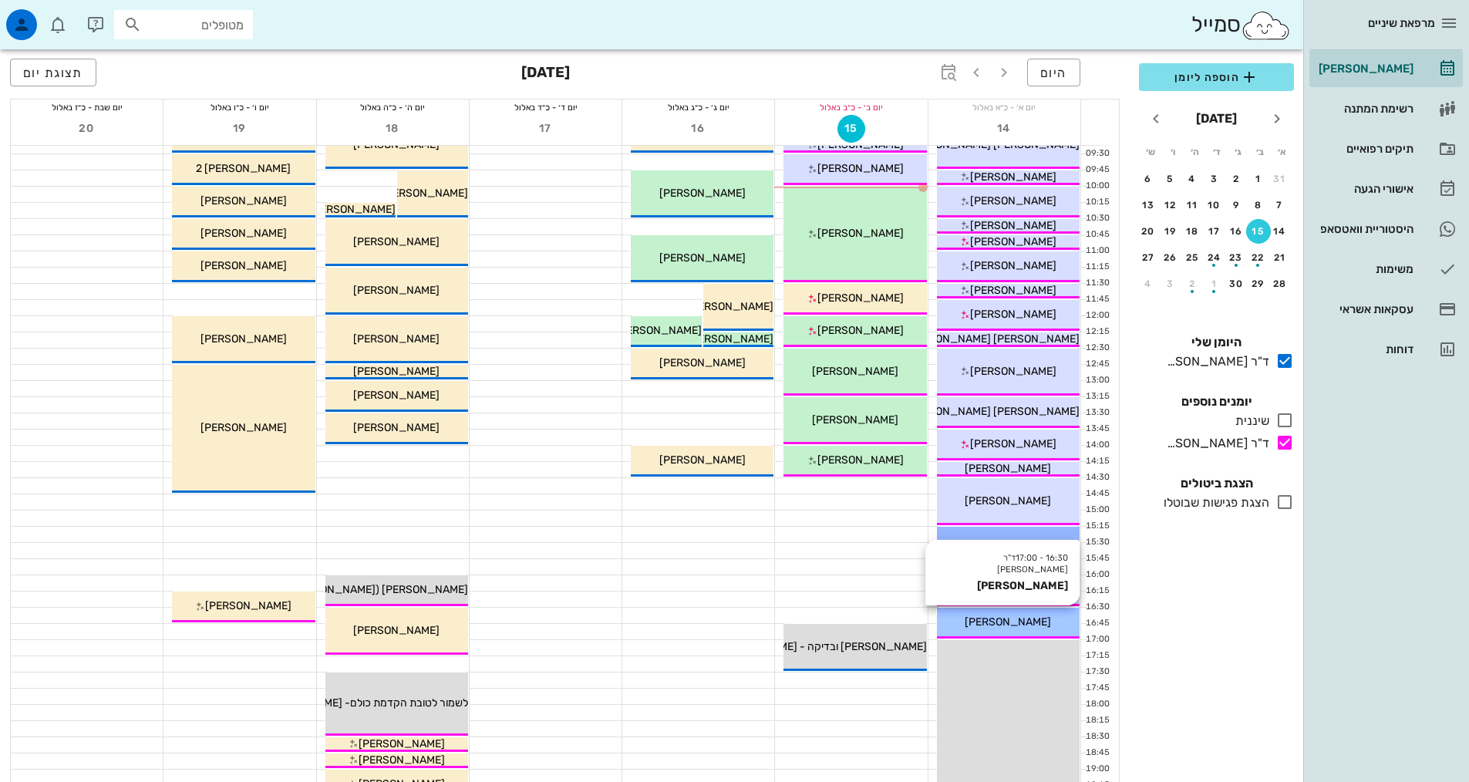
click at [1071, 624] on div "[PERSON_NAME]" at bounding box center [1008, 622] width 143 height 16
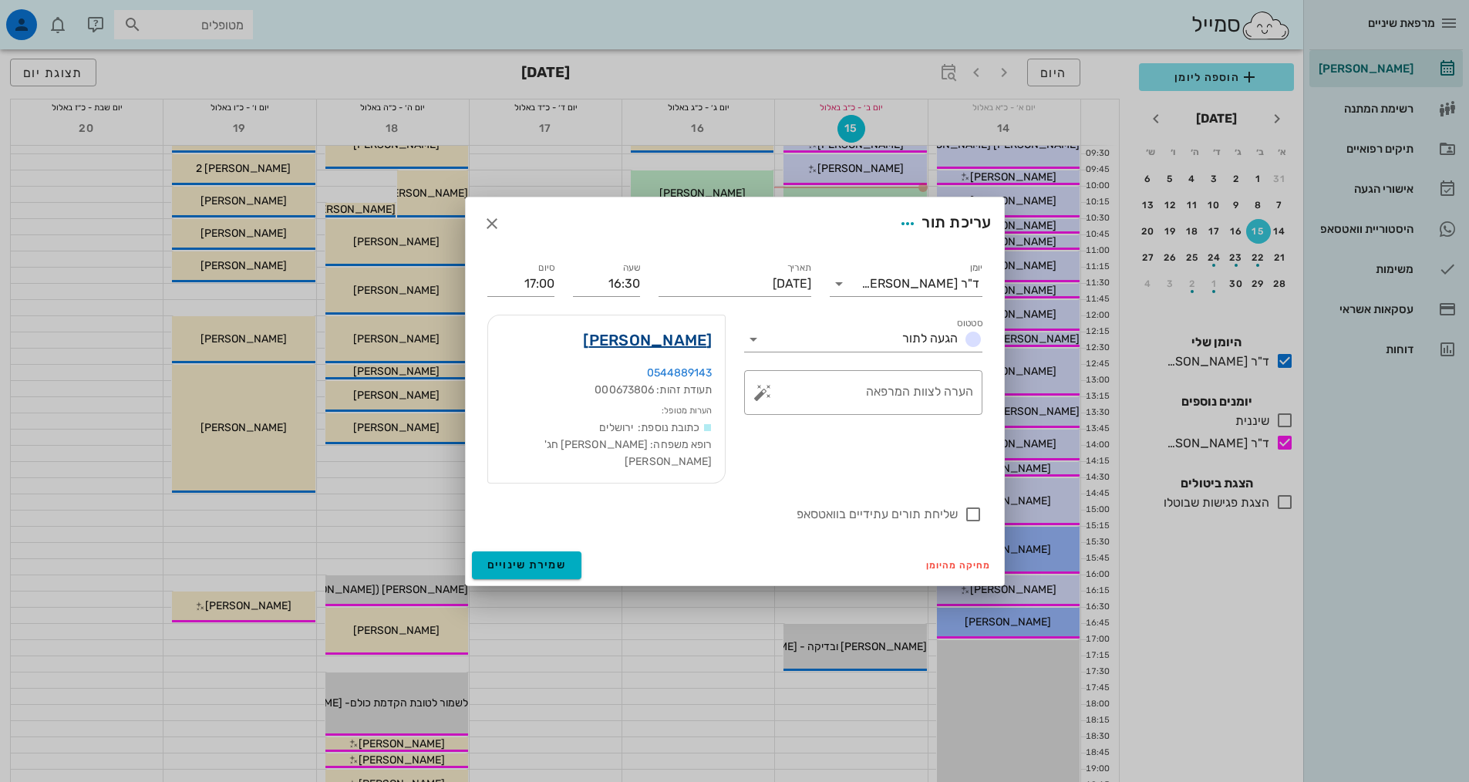
click at [692, 346] on link "[PERSON_NAME]" at bounding box center [647, 340] width 129 height 25
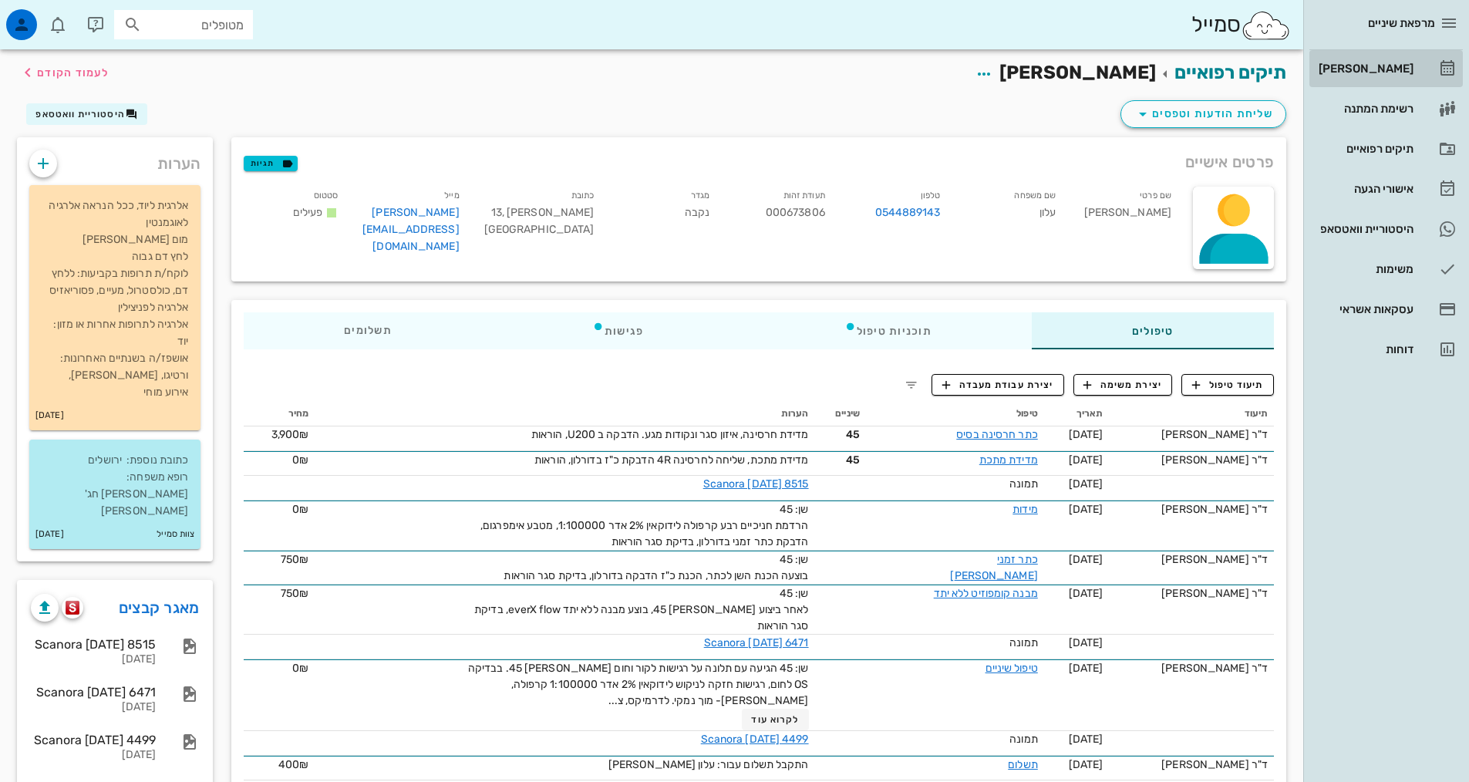
click at [1354, 85] on link "[PERSON_NAME]" at bounding box center [1385, 68] width 153 height 37
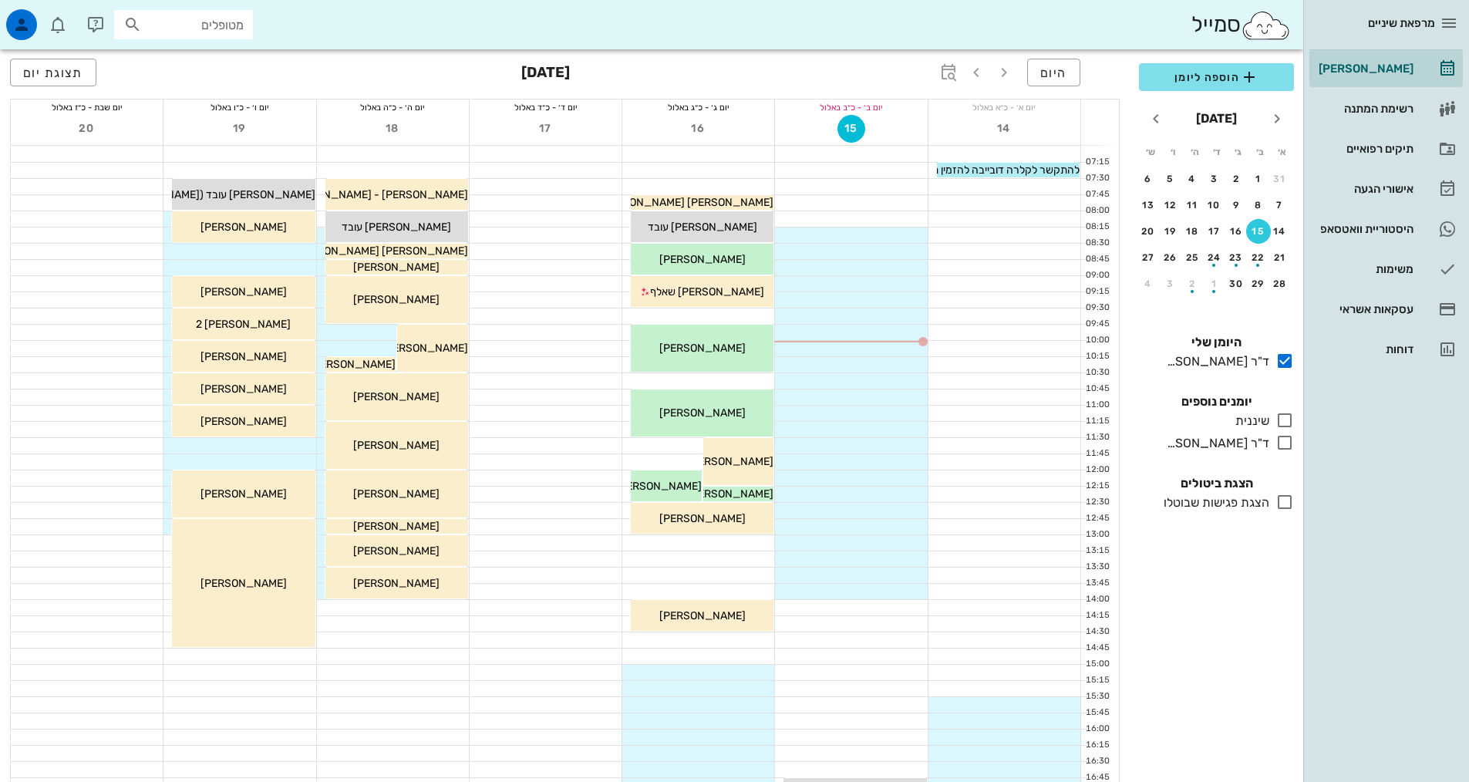
click at [1295, 443] on div "כולם יומנים נוספים שיננית בלבד ד"ר [PERSON_NAME] בלבד" at bounding box center [1217, 424] width 174 height 82
click at [1279, 446] on icon at bounding box center [1284, 442] width 19 height 19
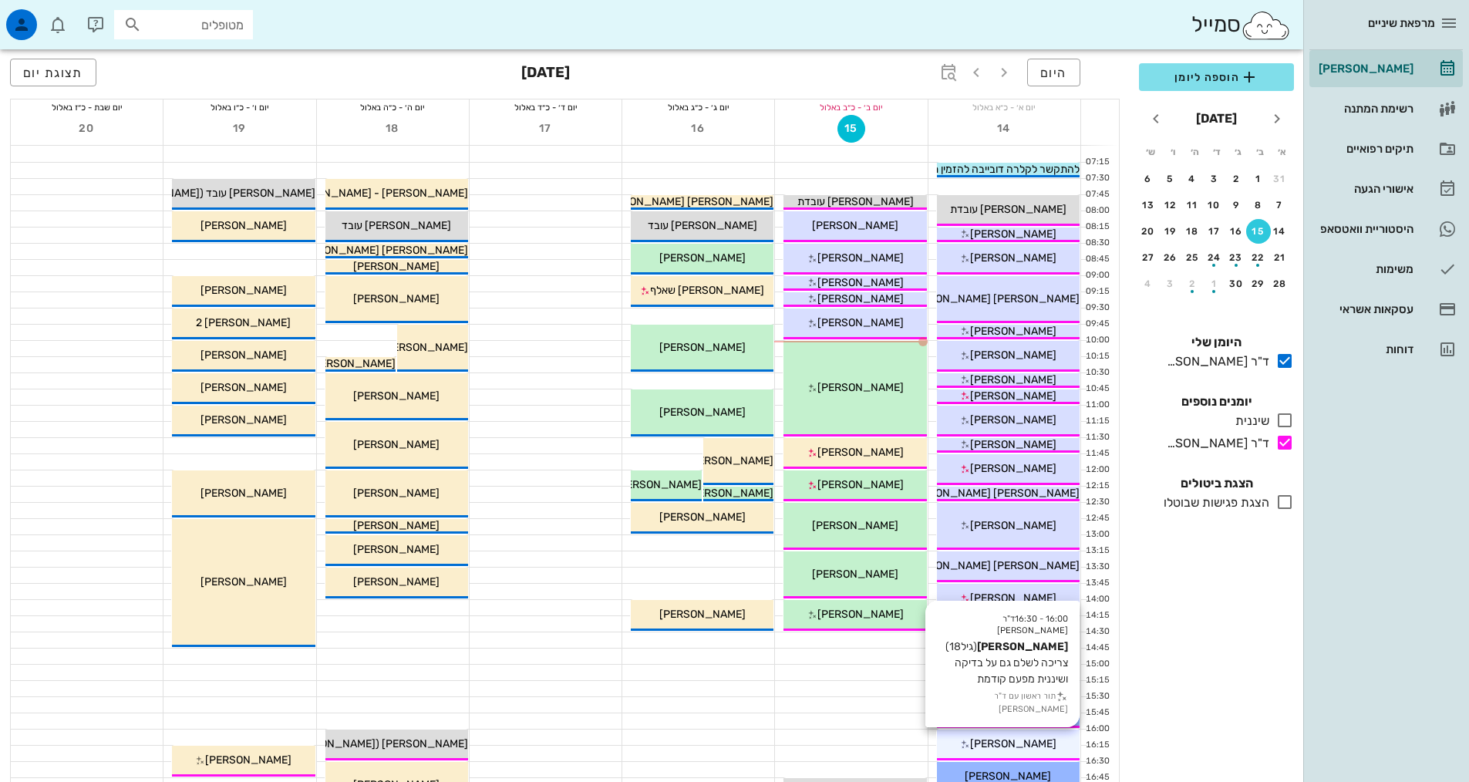
click at [996, 744] on span "[PERSON_NAME]" at bounding box center [1013, 743] width 86 height 13
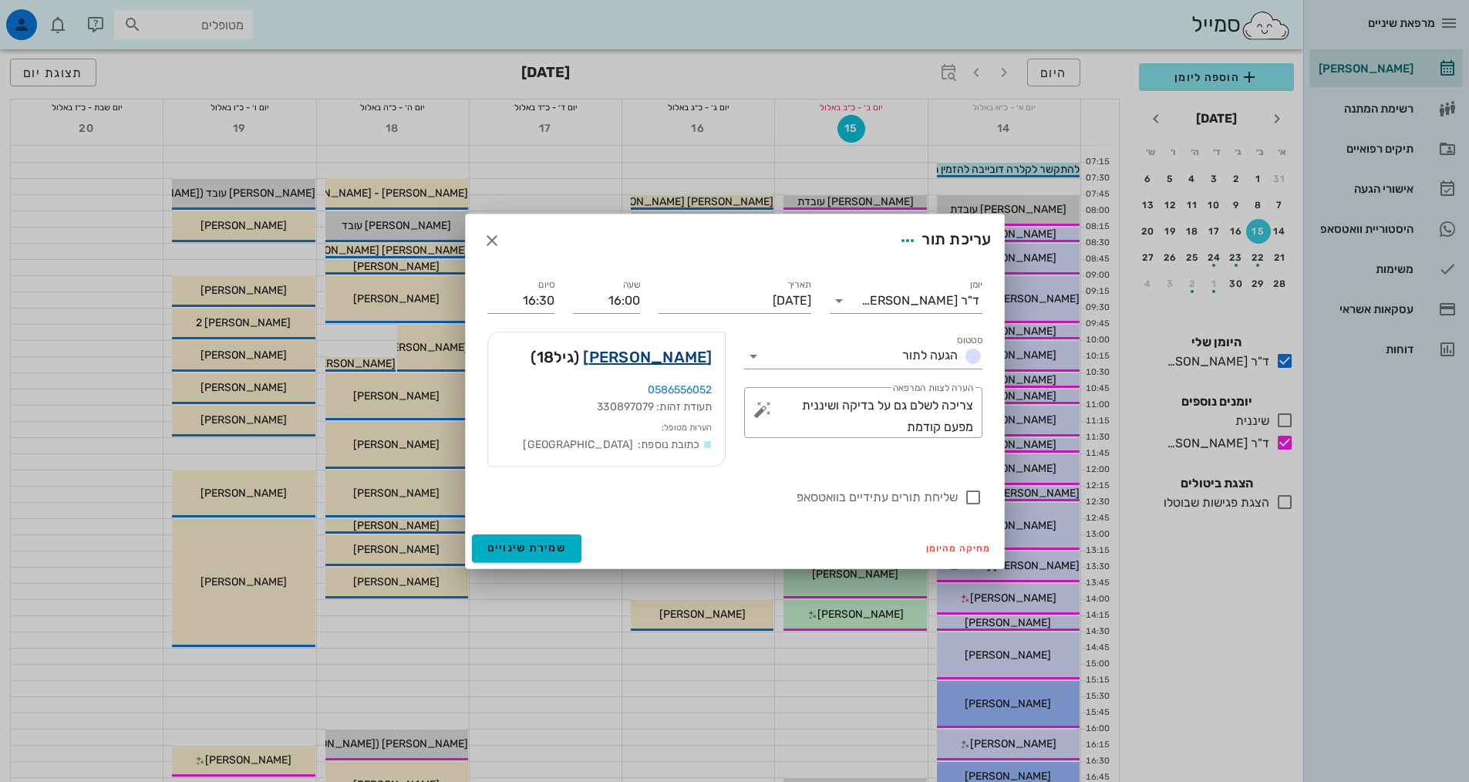
click at [659, 351] on link "[PERSON_NAME]" at bounding box center [647, 357] width 129 height 25
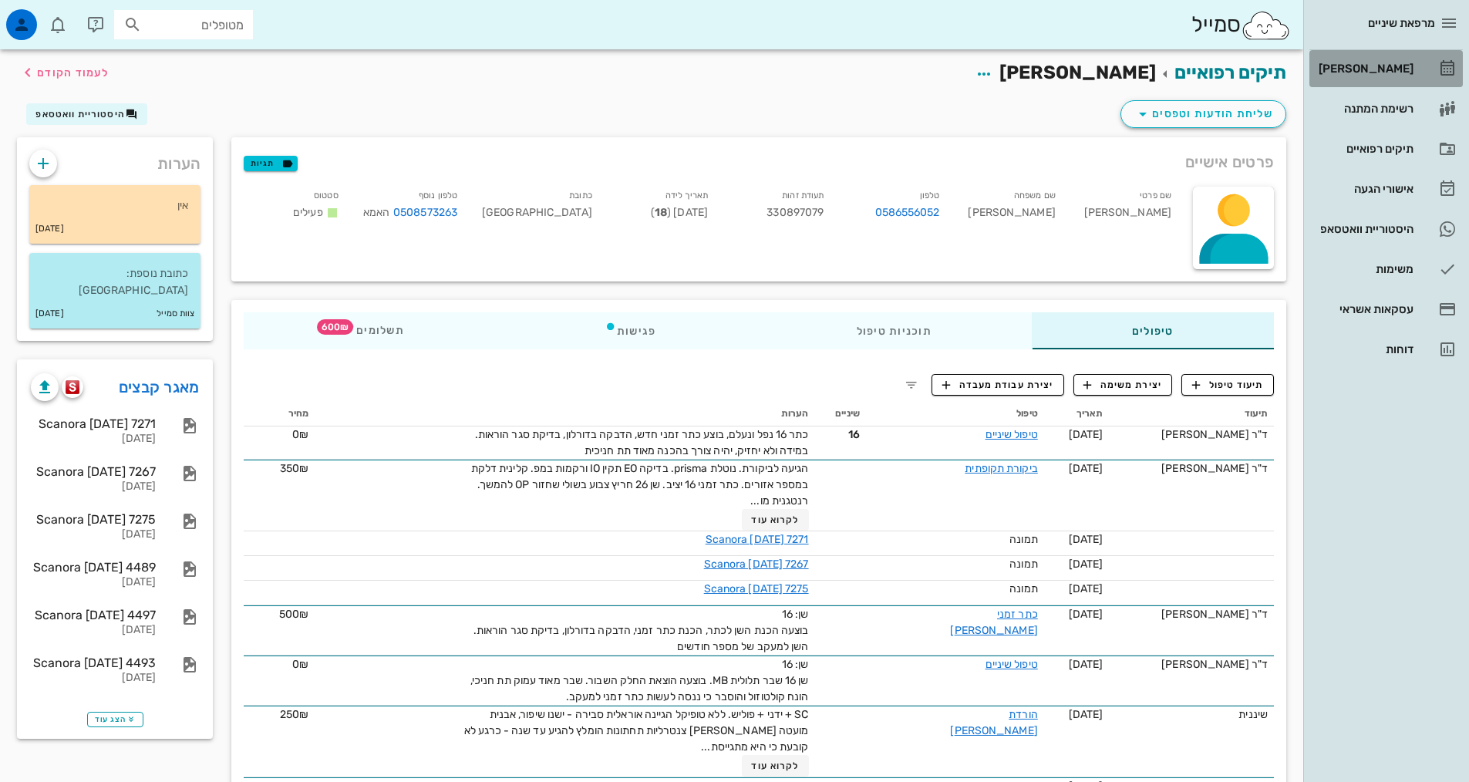
click at [1356, 79] on div "[PERSON_NAME]" at bounding box center [1365, 68] width 98 height 25
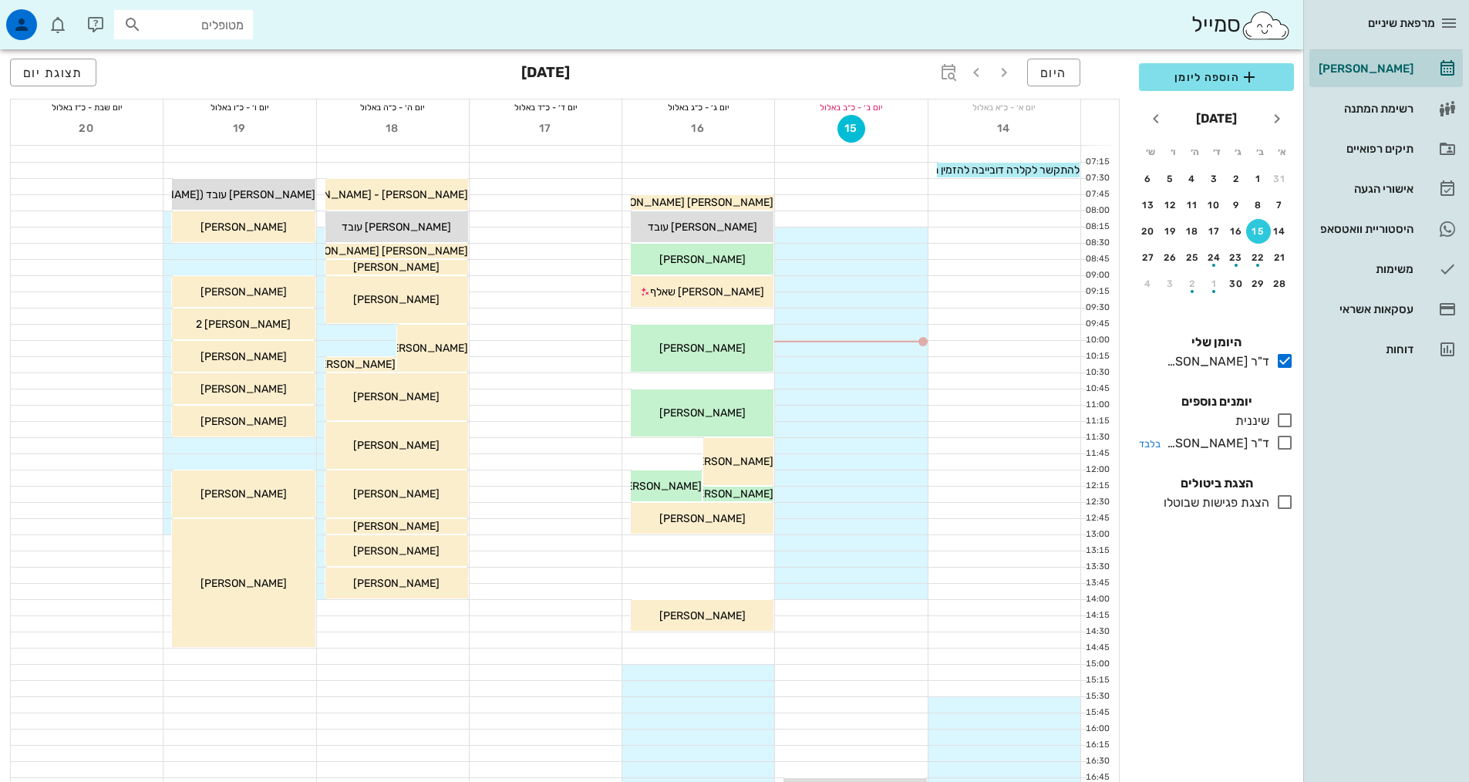
click at [1289, 440] on icon at bounding box center [1284, 442] width 19 height 19
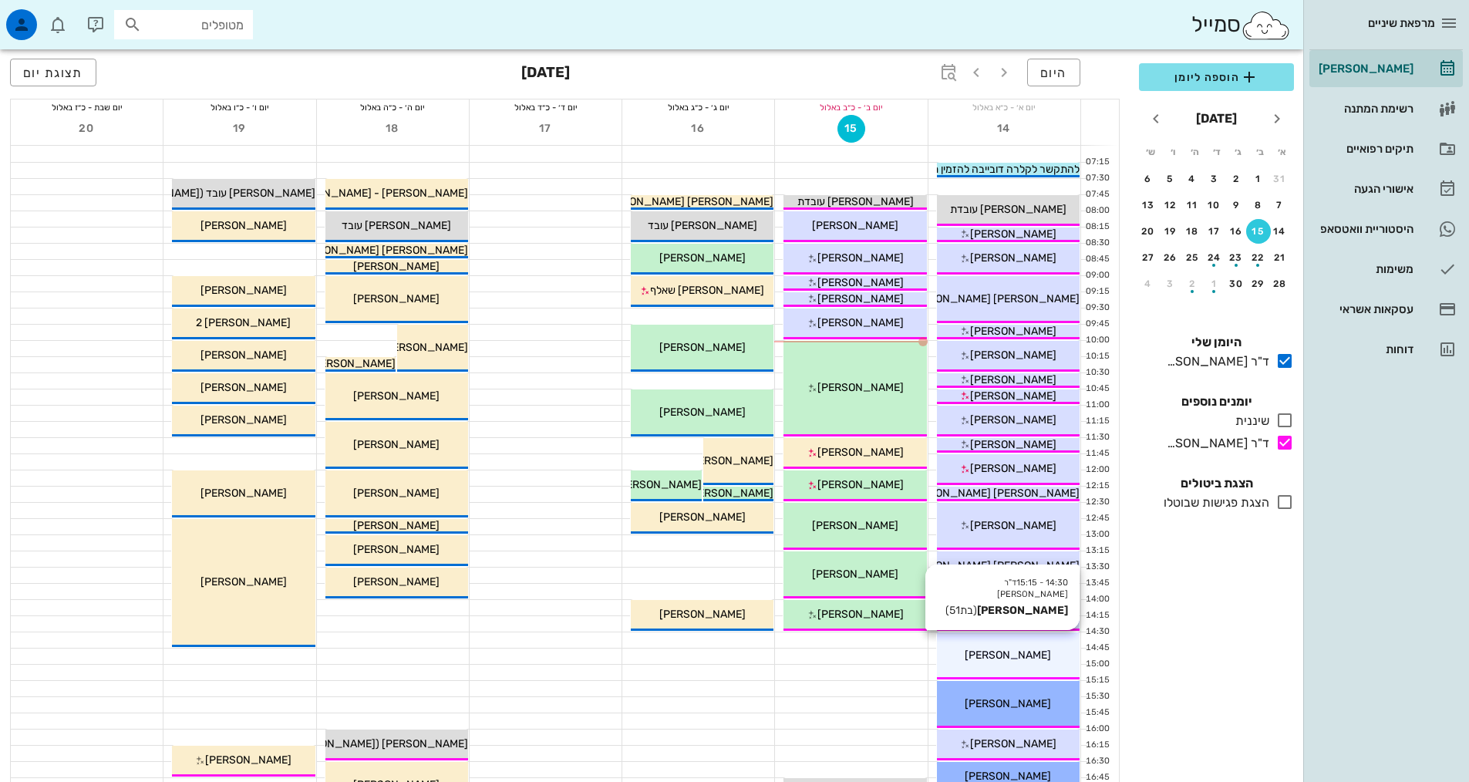
click at [1016, 651] on span "[PERSON_NAME]" at bounding box center [1008, 655] width 86 height 13
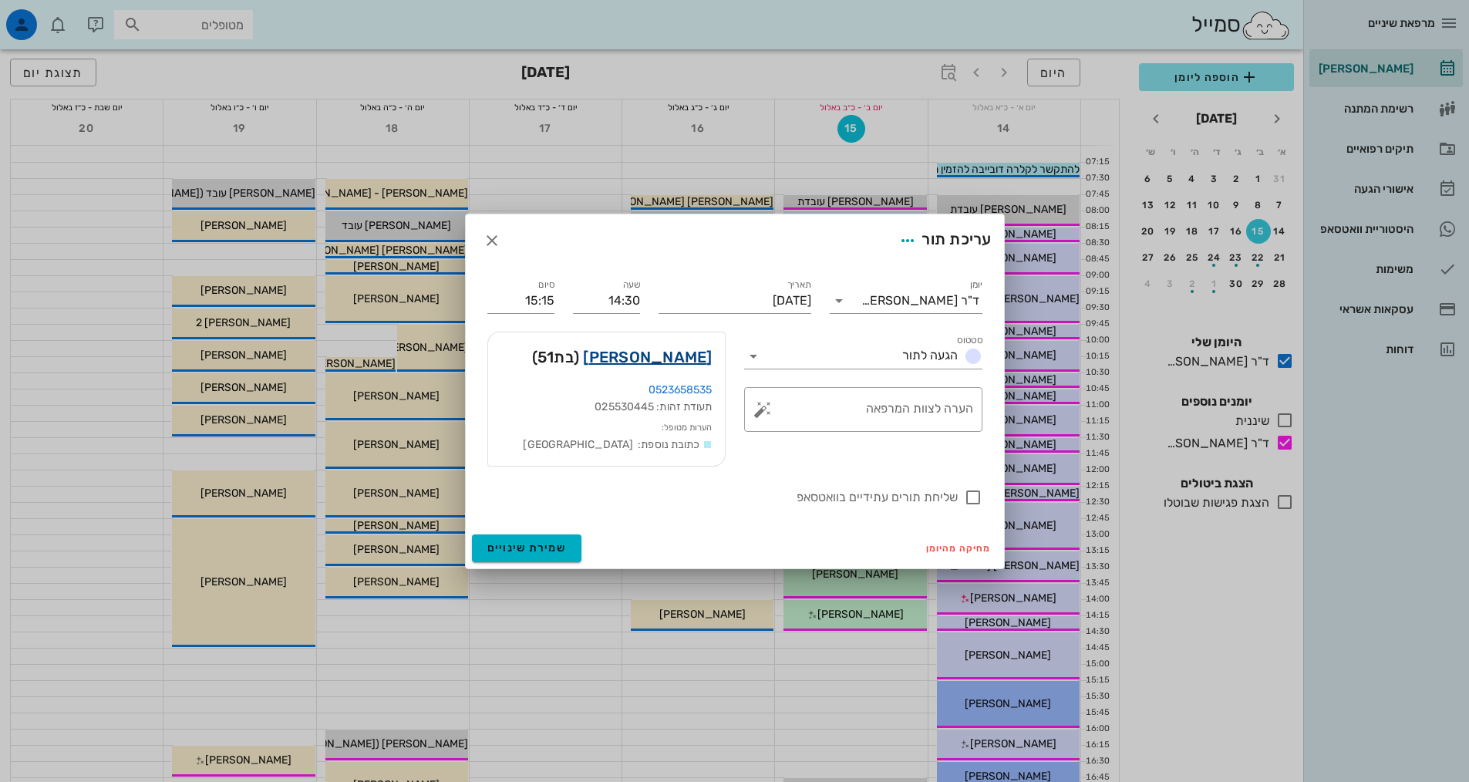
click at [700, 362] on link "[PERSON_NAME]" at bounding box center [647, 357] width 129 height 25
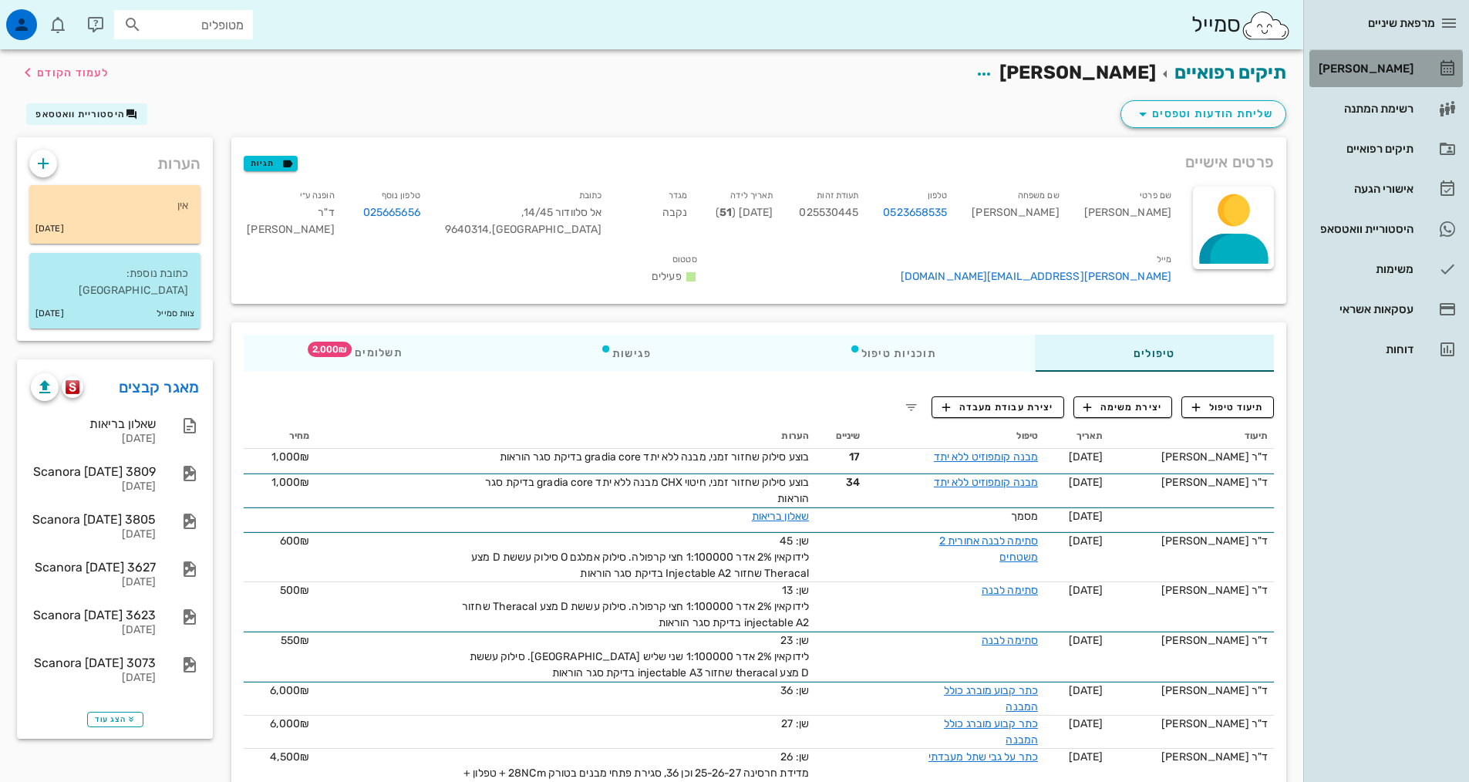
click at [1360, 62] on div "[PERSON_NAME]" at bounding box center [1365, 68] width 98 height 25
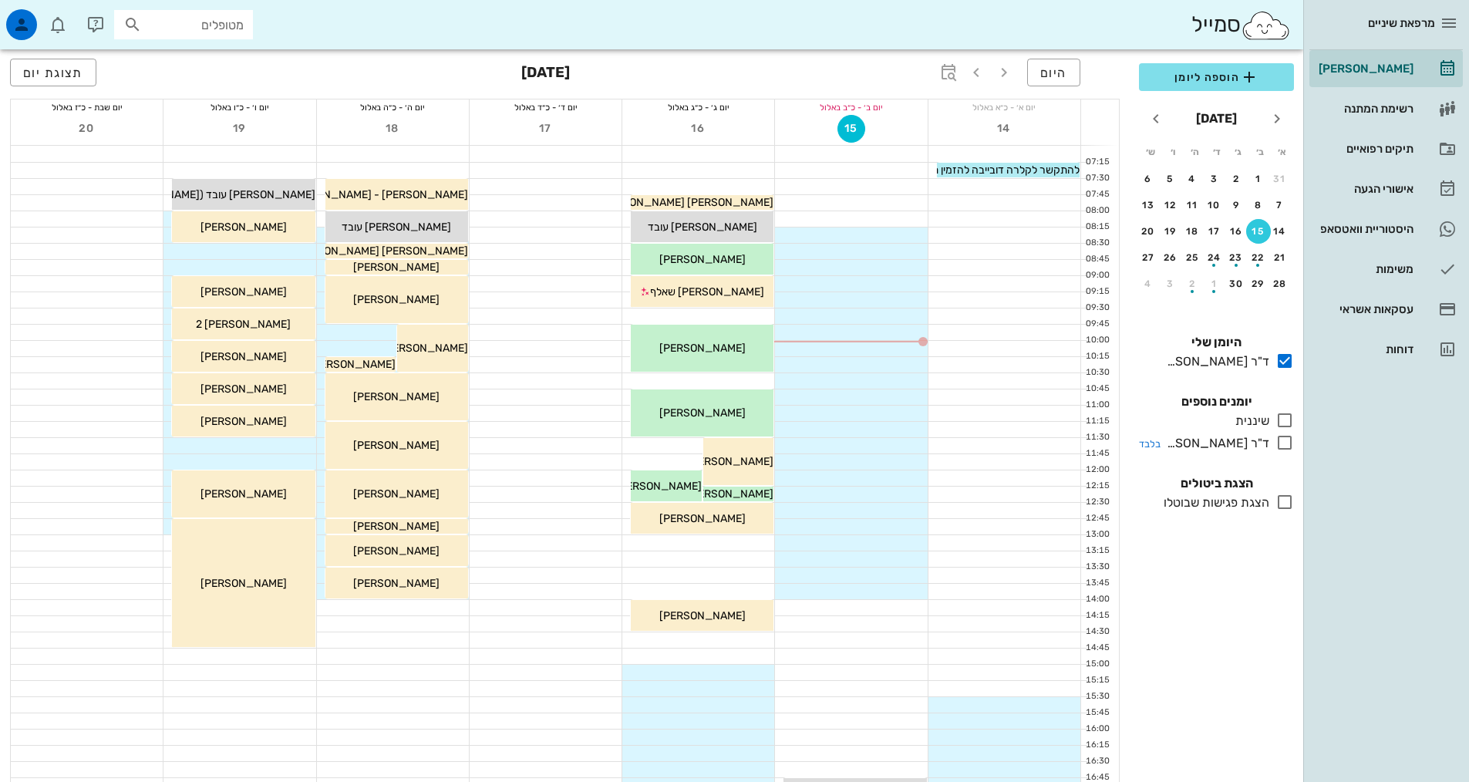
click at [1282, 445] on icon at bounding box center [1284, 442] width 19 height 19
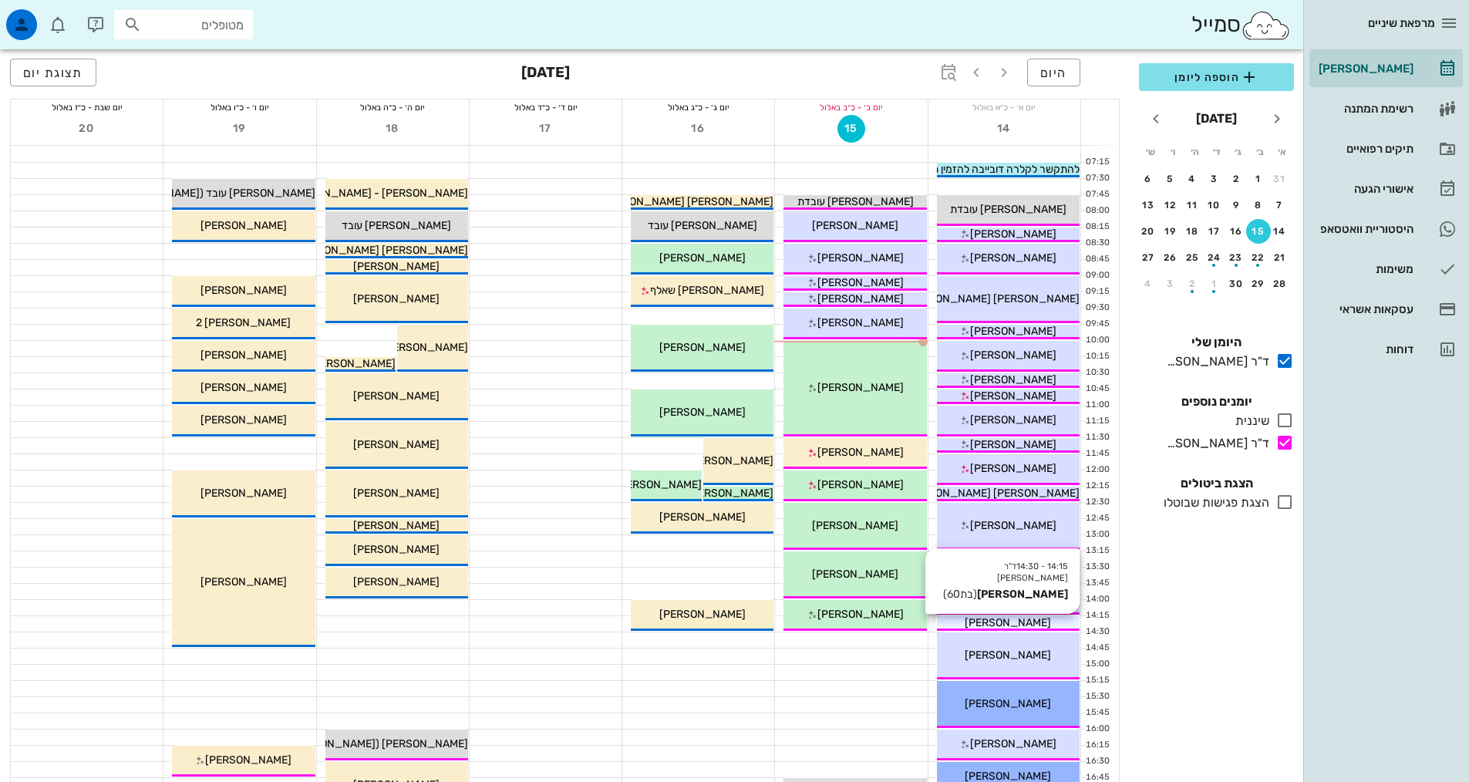
click at [1024, 618] on span "[PERSON_NAME]" at bounding box center [1008, 622] width 86 height 13
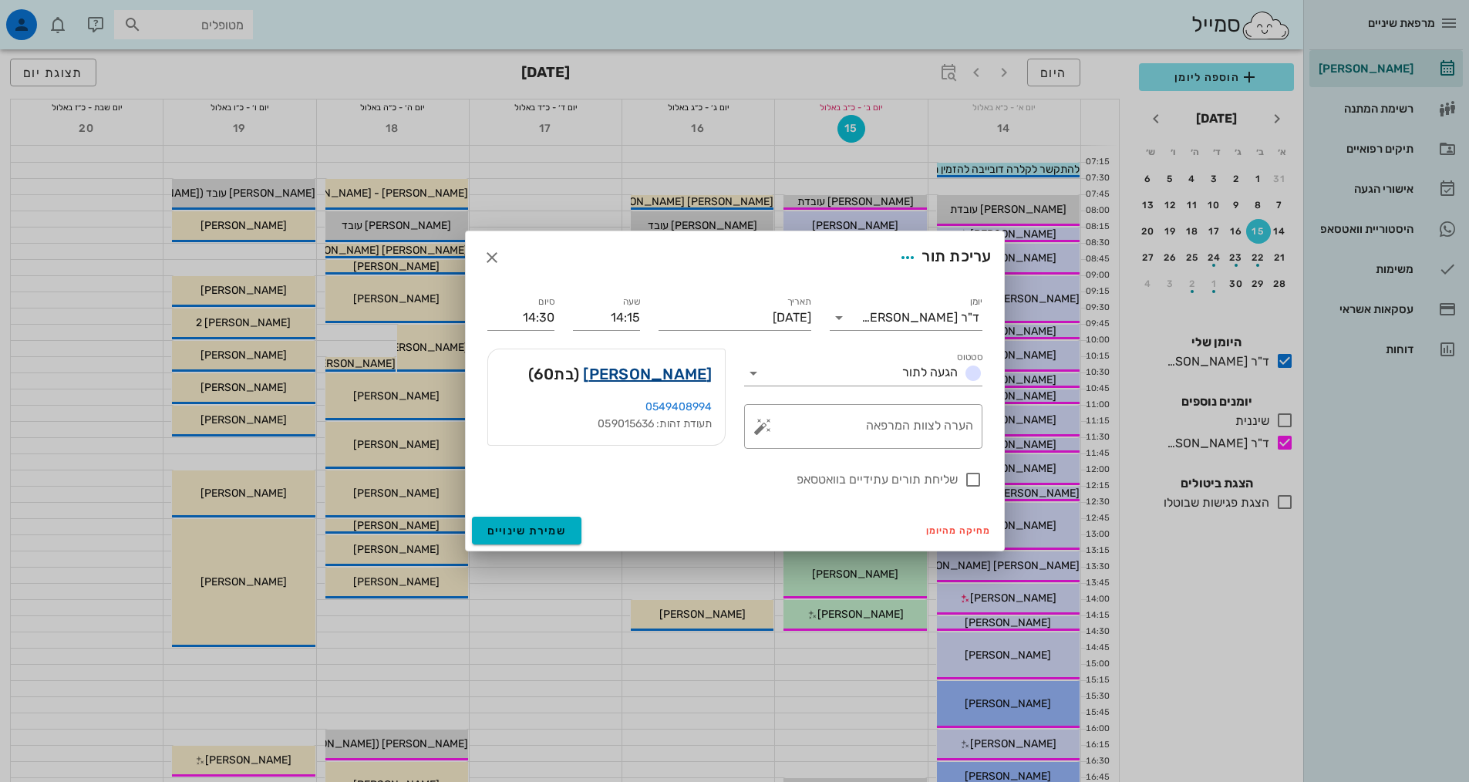
click at [675, 384] on link "[PERSON_NAME]" at bounding box center [647, 374] width 129 height 25
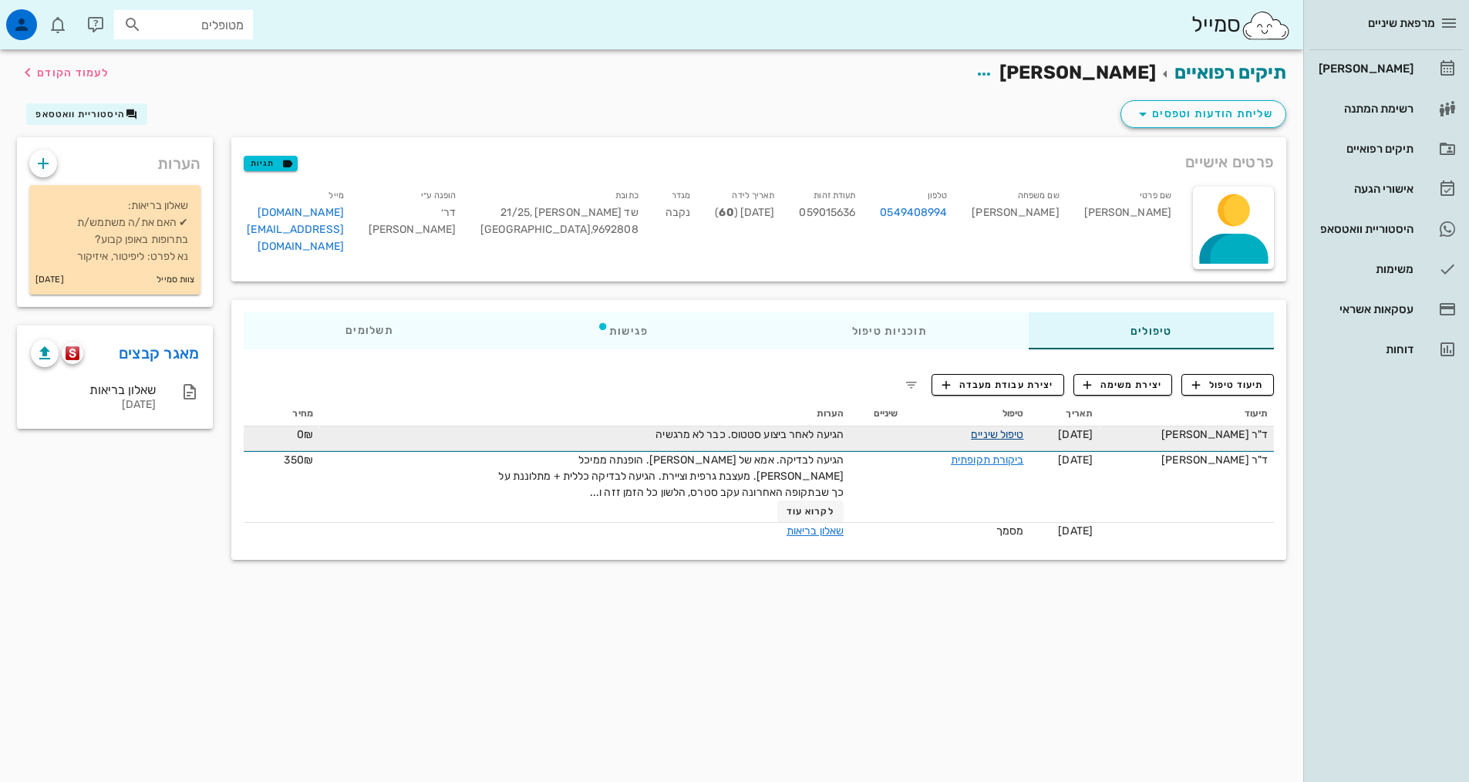
click at [1001, 440] on link "טיפול שיניים" at bounding box center [997, 434] width 52 height 13
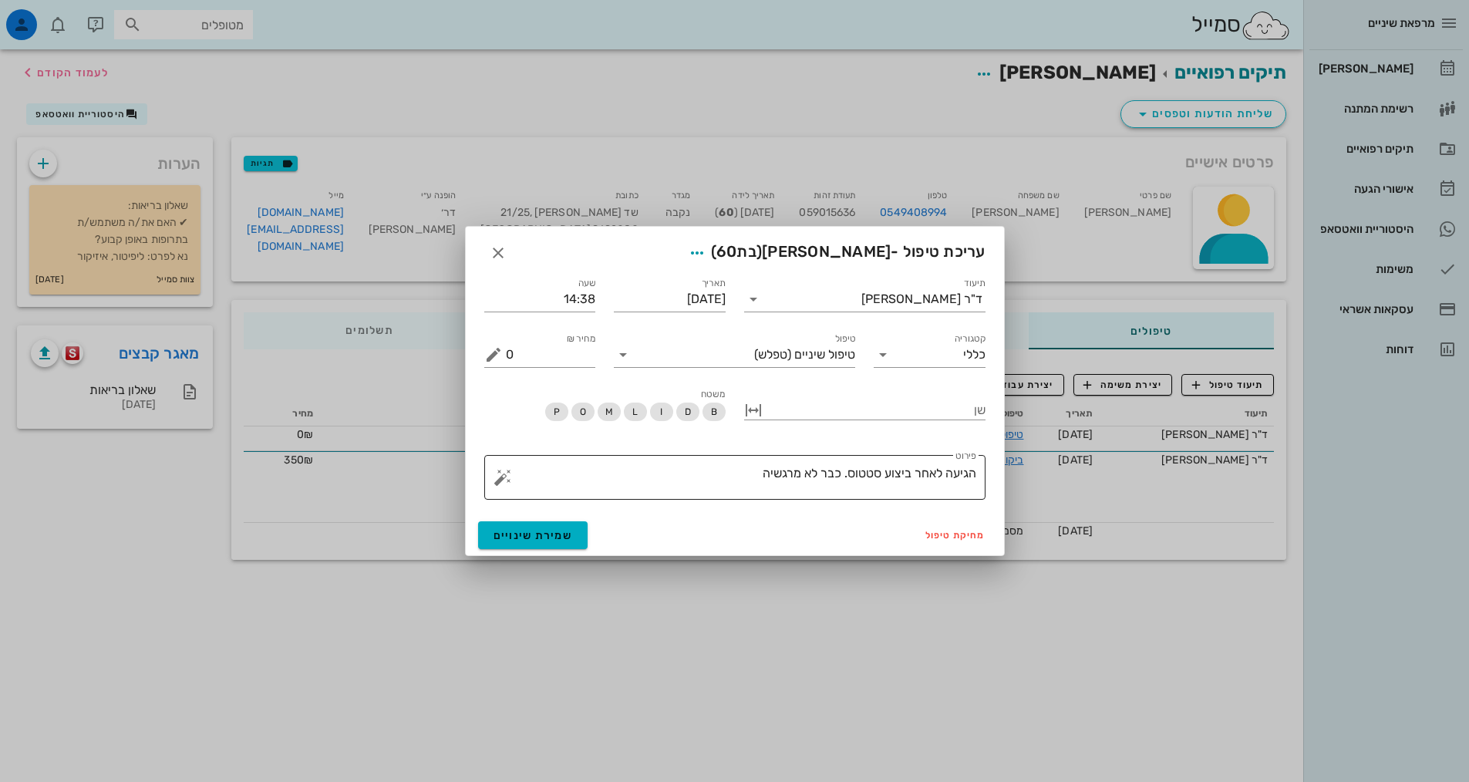
click at [736, 466] on textarea "הגיעה לאחר ביצוע סטטוס. כבר לא מרגשיה" at bounding box center [741, 481] width 470 height 37
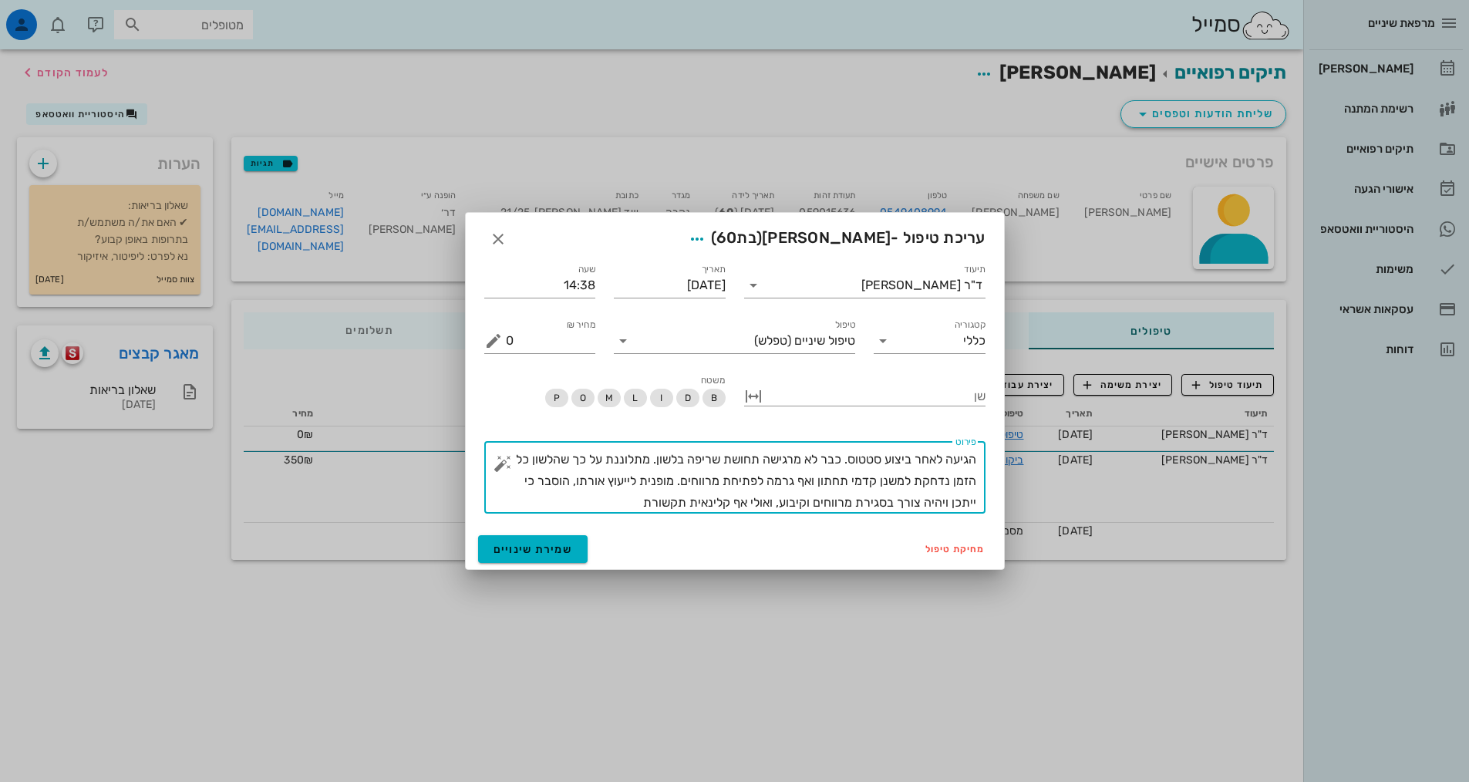
type textarea "הגיעה לאחר ביצוע סטטוס. כבר לא מרגישה תחושת שריפה בלשון. מתלוננת על כך שהלשון כ…"
click at [534, 548] on span "שמירת שינויים" at bounding box center [533, 549] width 79 height 13
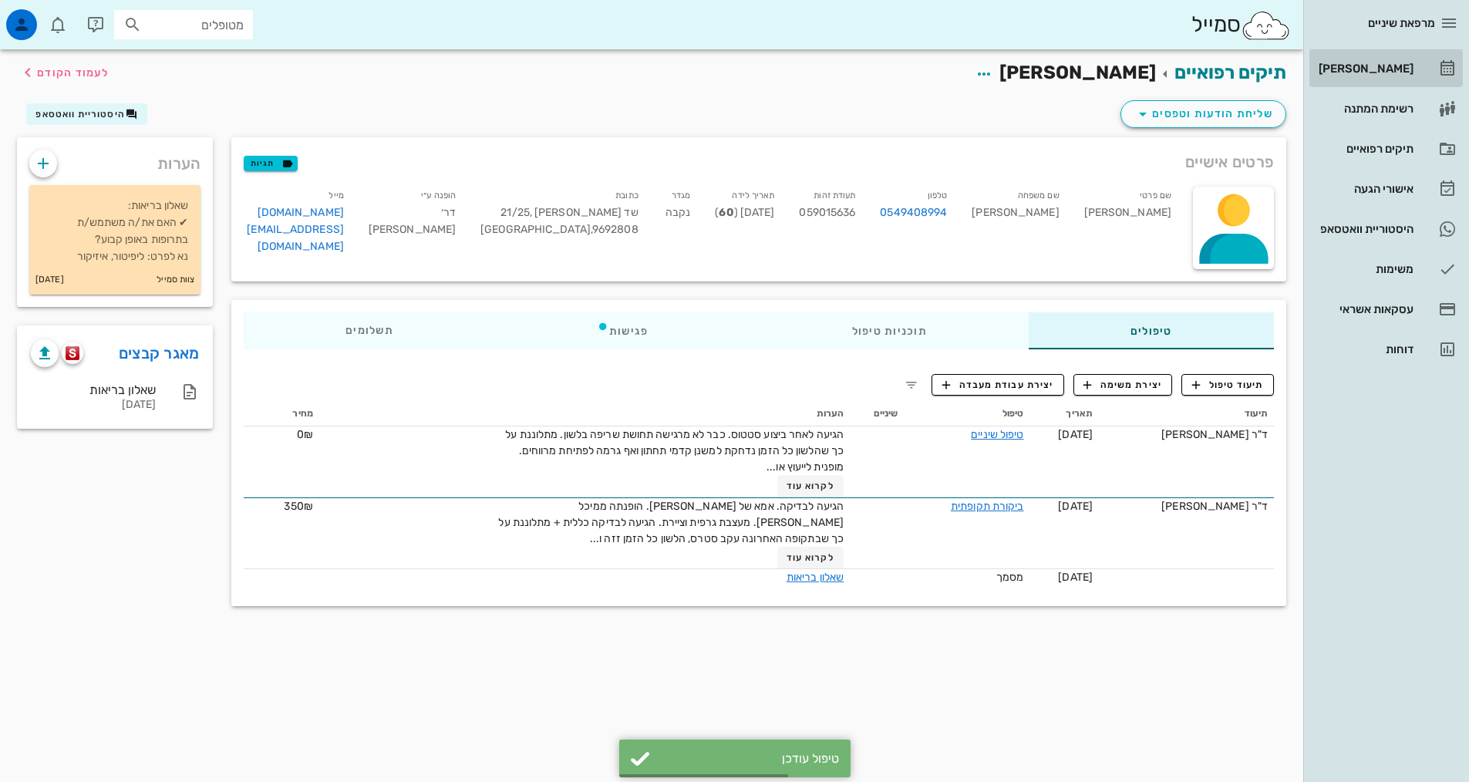
click at [1383, 67] on div "[PERSON_NAME]" at bounding box center [1365, 68] width 98 height 12
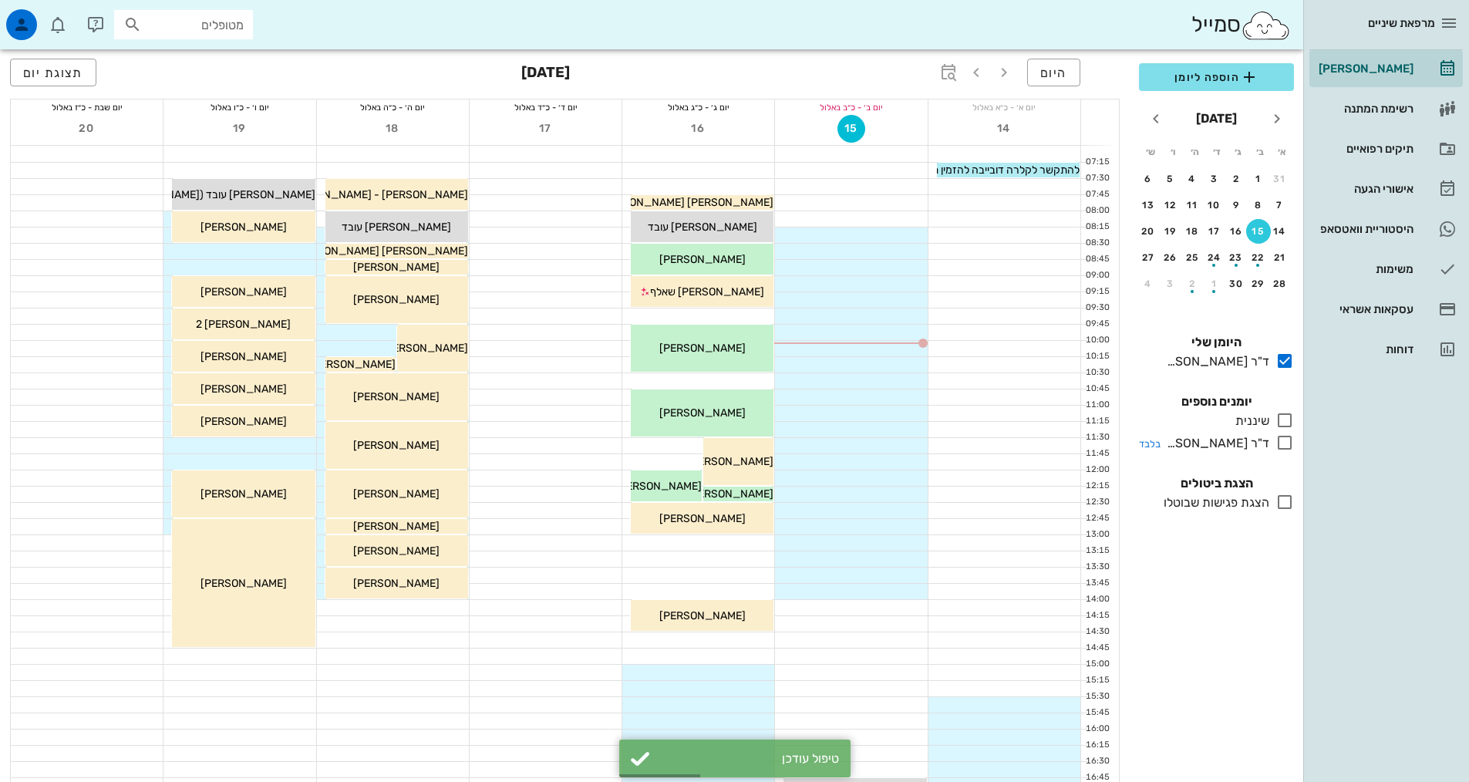
click at [1284, 447] on icon at bounding box center [1284, 442] width 19 height 19
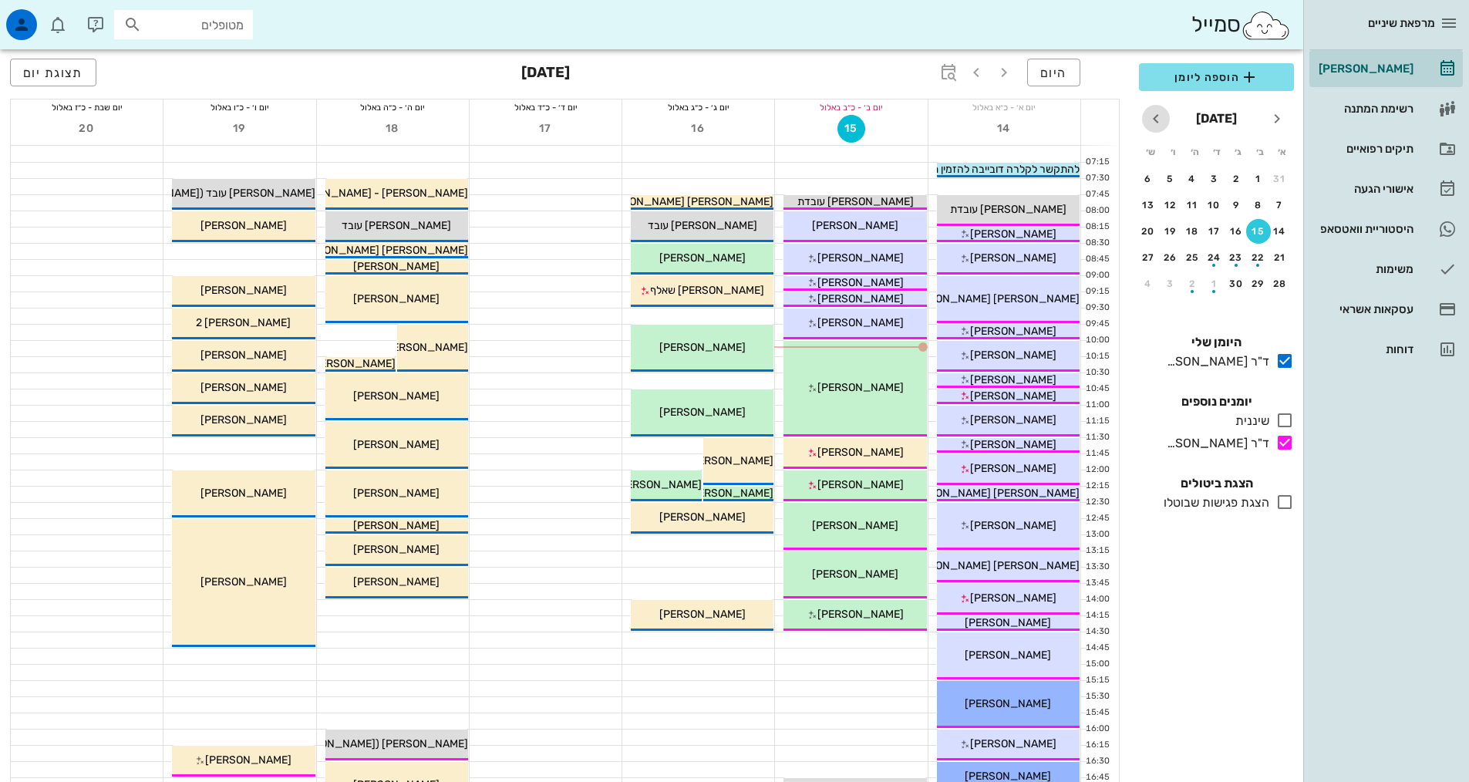
click at [1155, 121] on icon "חודש הבא" at bounding box center [1156, 119] width 19 height 19
click at [1272, 125] on icon "חודש שעבר" at bounding box center [1277, 119] width 19 height 19
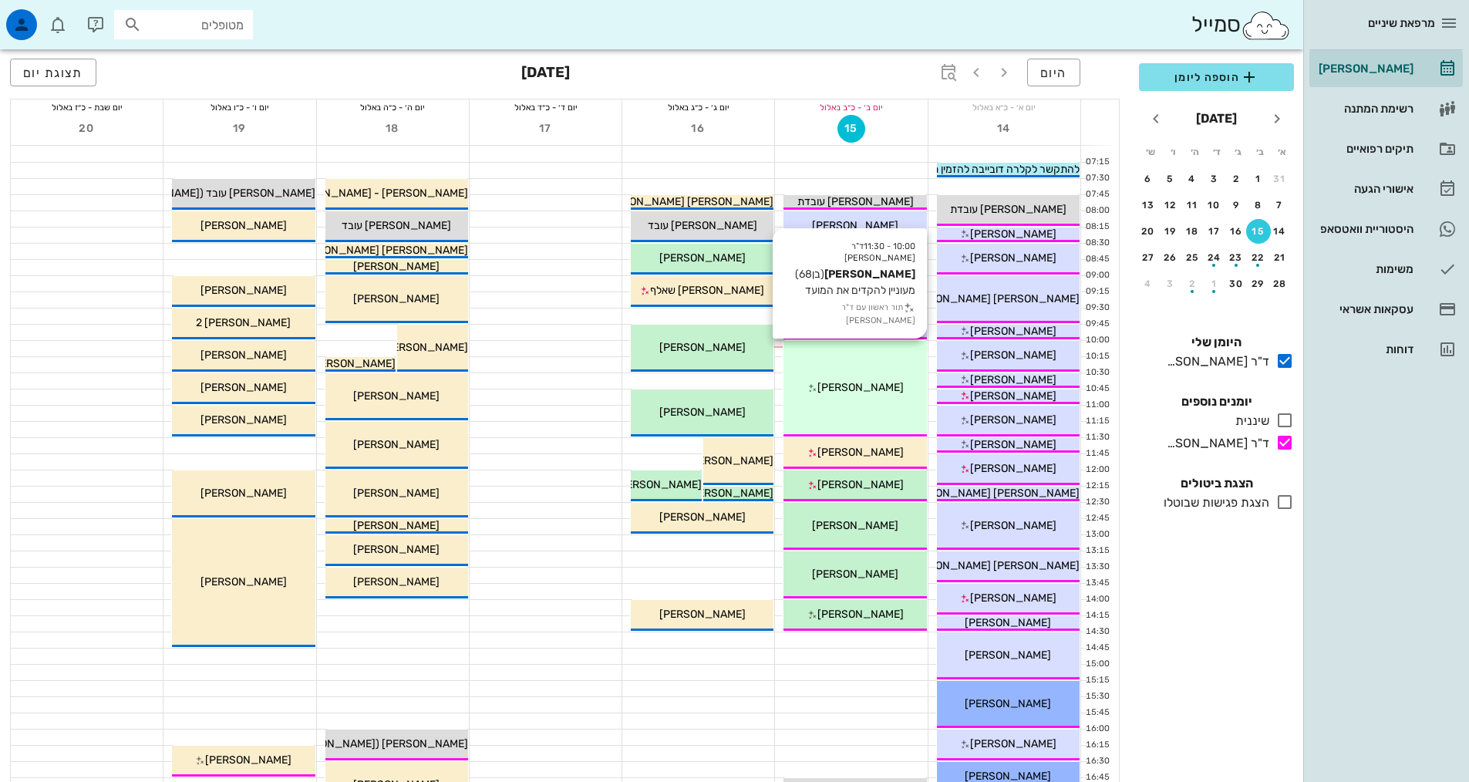
click at [900, 376] on div "10:00 - 11:30 ד"ר [PERSON_NAME] [PERSON_NAME] (בן 68 ) מעוניין להקדים את המועד …" at bounding box center [854, 389] width 143 height 96
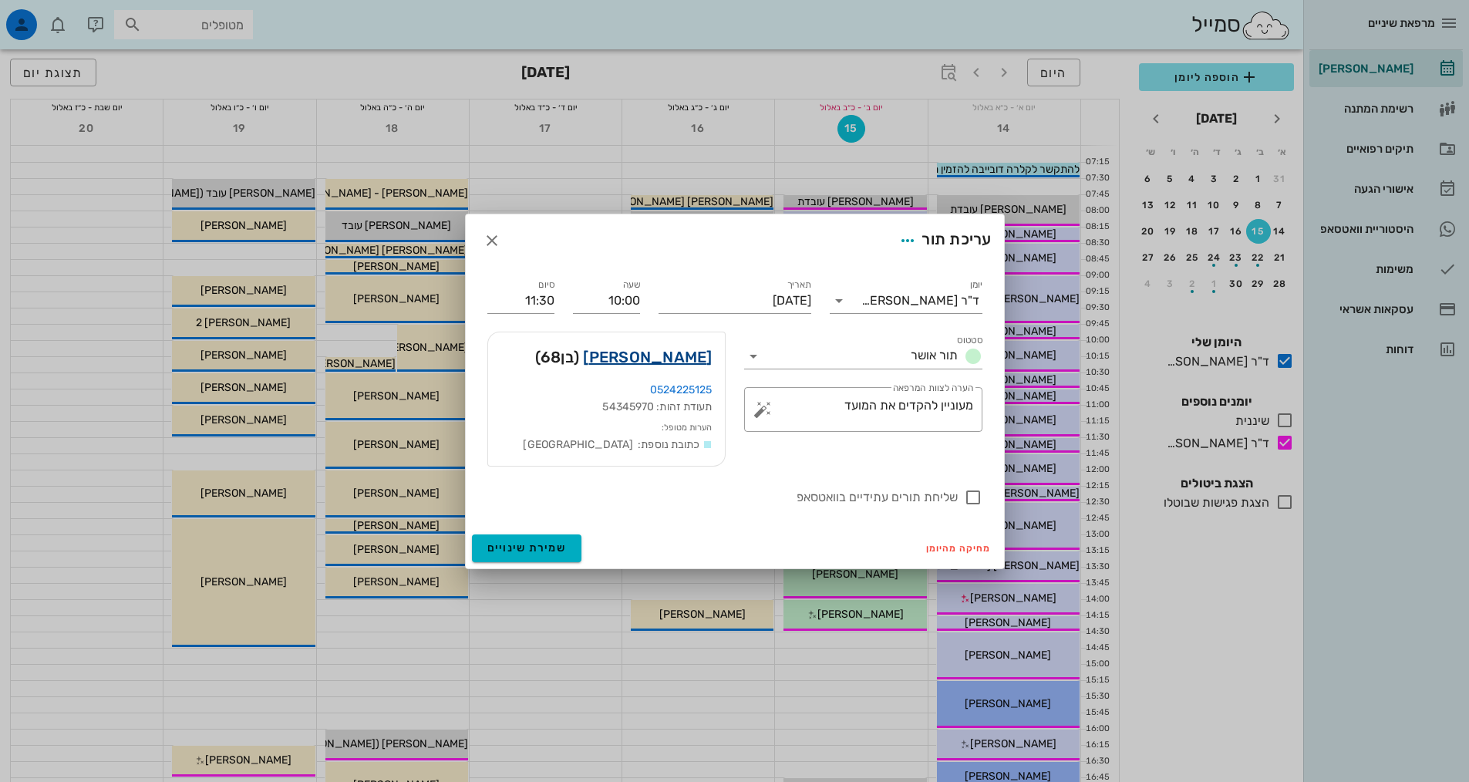
click at [646, 352] on link "[PERSON_NAME]" at bounding box center [647, 357] width 129 height 25
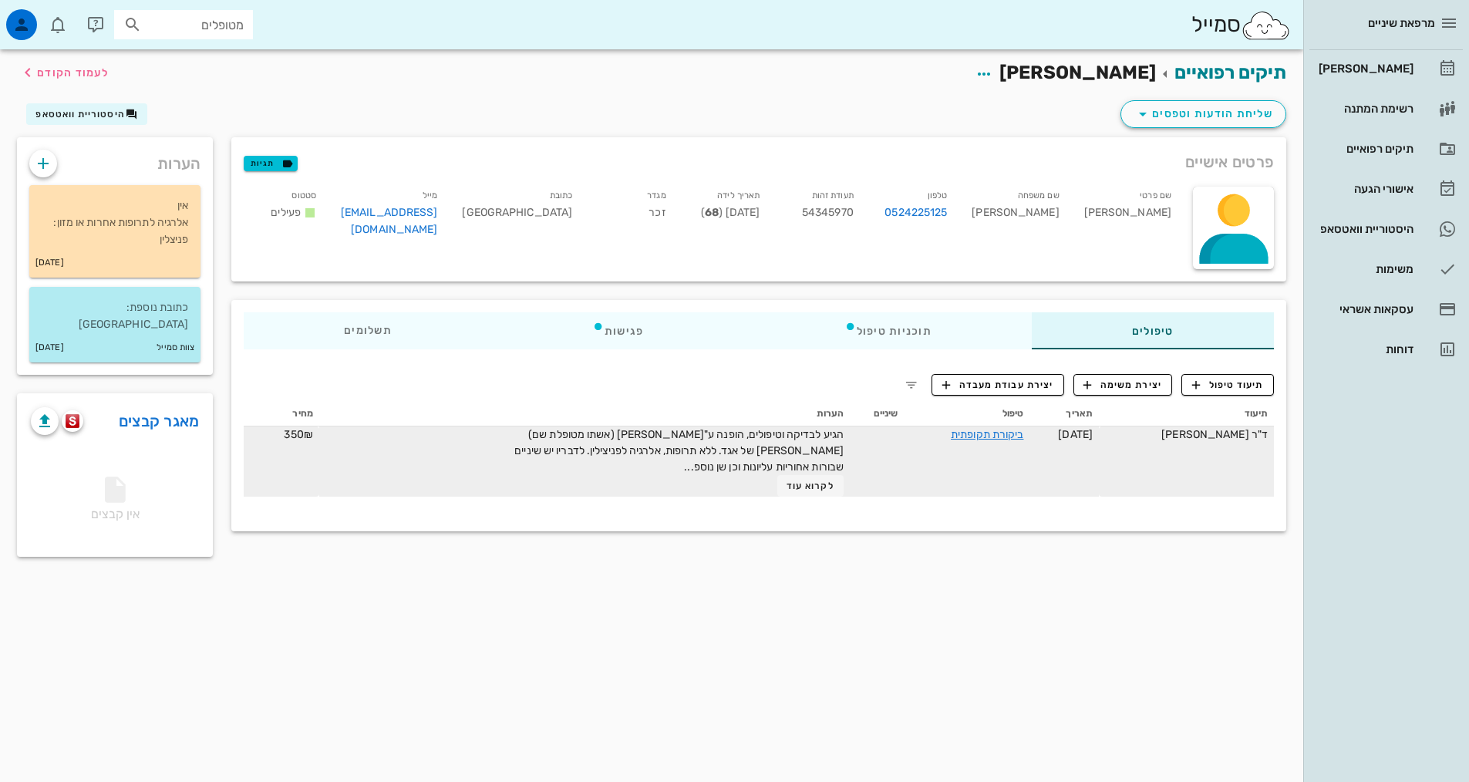
click at [803, 473] on div "הגיע לבדיקה וטיפולים, הופנה ע"[PERSON_NAME] (אשתו מטופלת שם) [PERSON_NAME] של א…" at bounding box center [670, 461] width 347 height 70
click at [805, 480] on span "לקרוא עוד" at bounding box center [811, 485] width 48 height 11
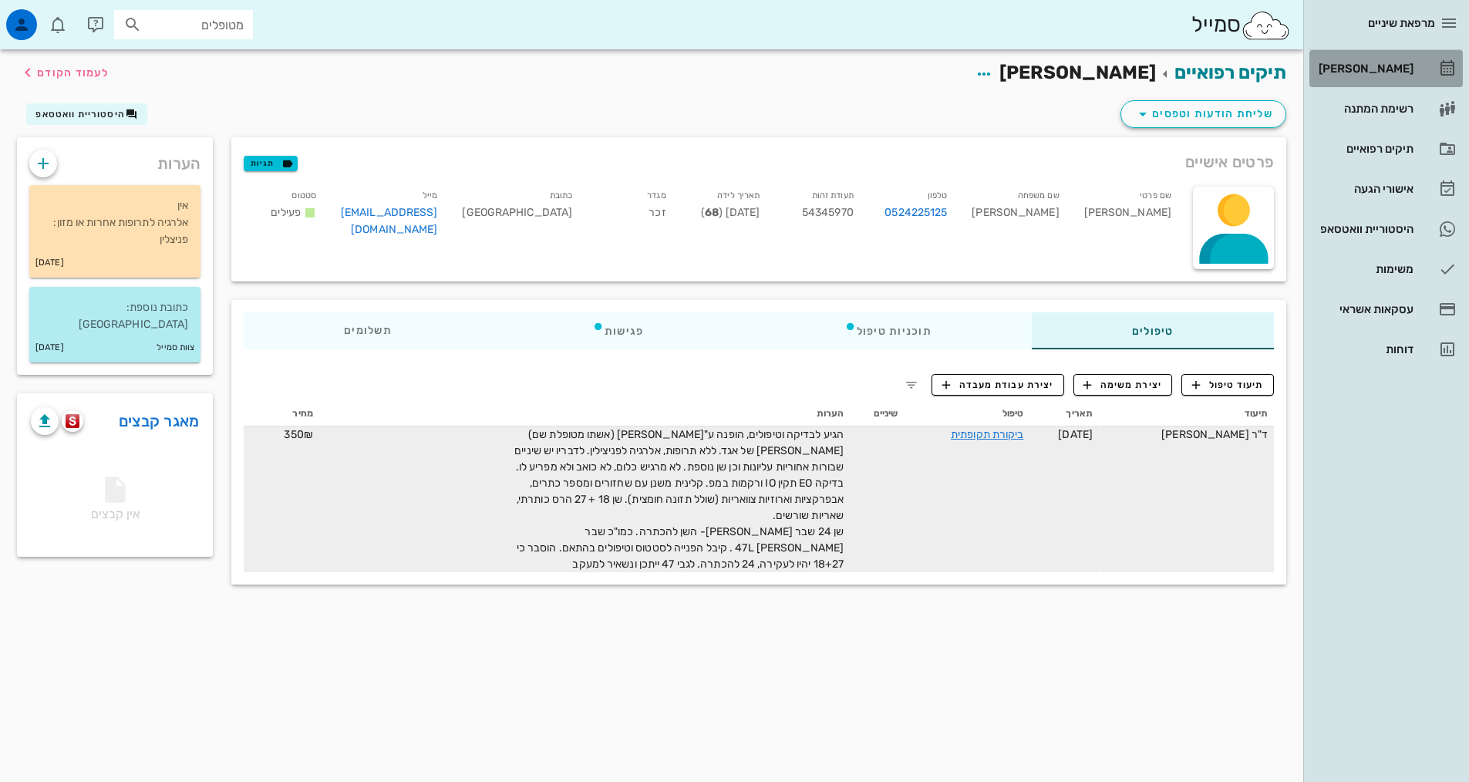
click at [1372, 70] on div "[PERSON_NAME]" at bounding box center [1365, 68] width 98 height 12
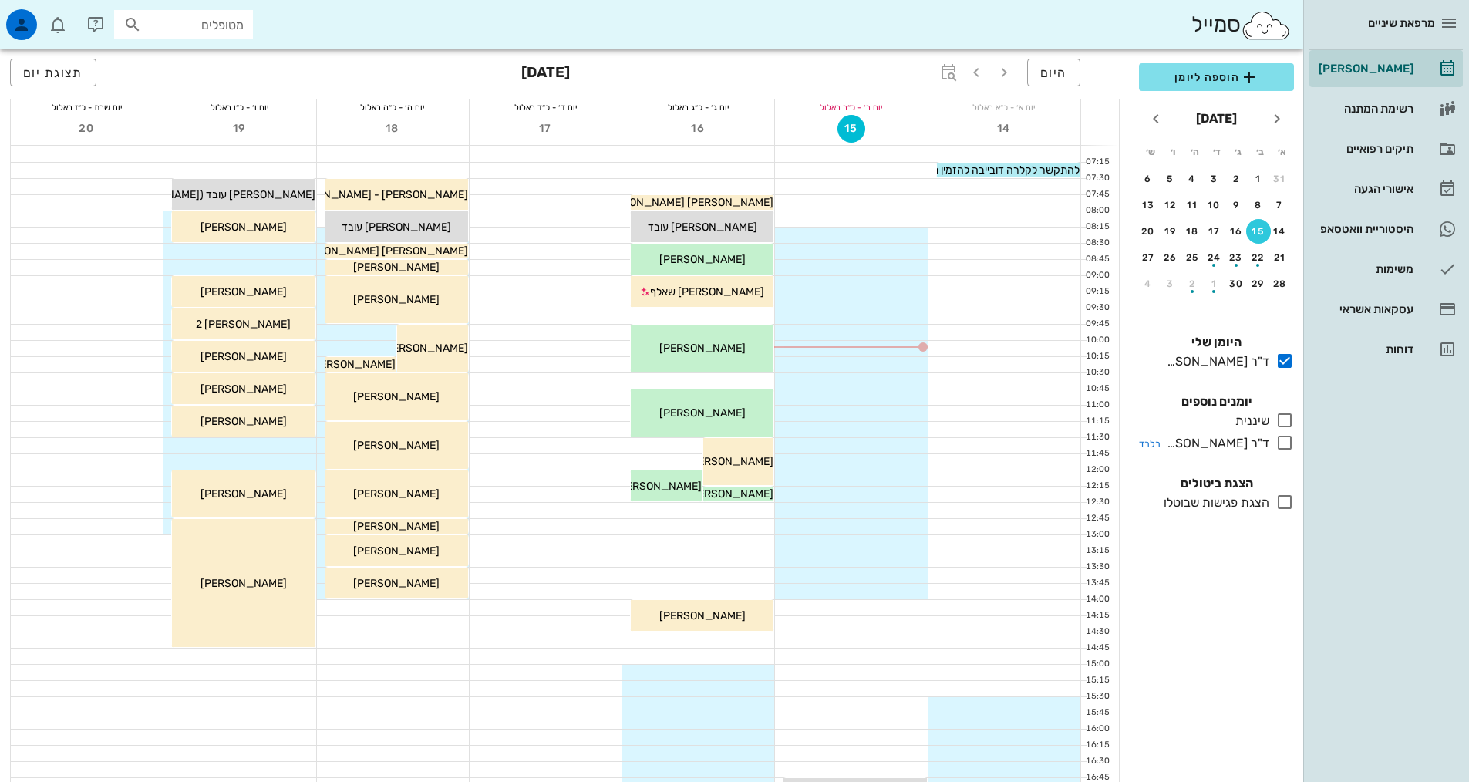
click at [1280, 442] on icon at bounding box center [1284, 442] width 19 height 19
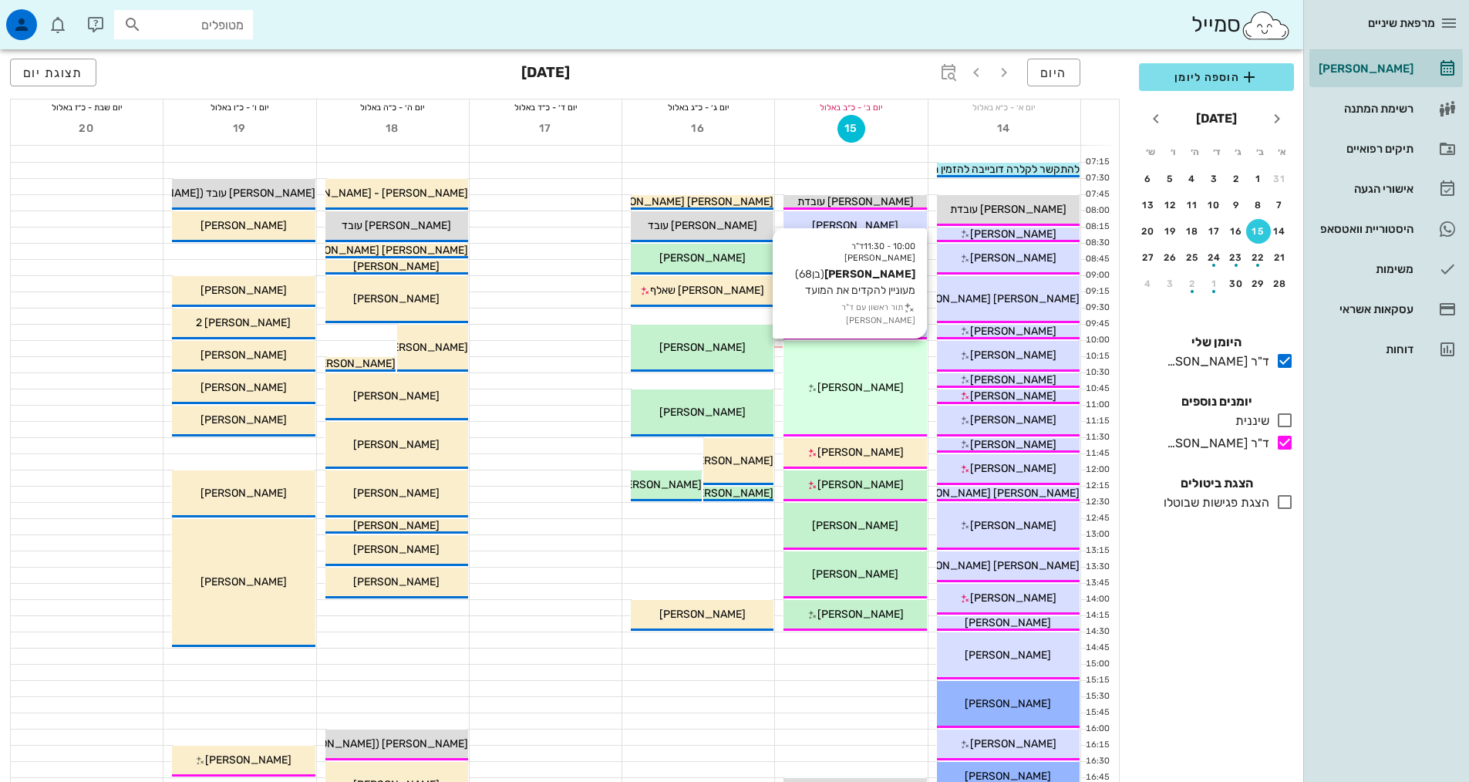
click at [878, 399] on div "10:00 - 11:30 ד"ר [PERSON_NAME] [PERSON_NAME] (בן 68 ) מעוניין להקדים את המועד …" at bounding box center [854, 389] width 143 height 96
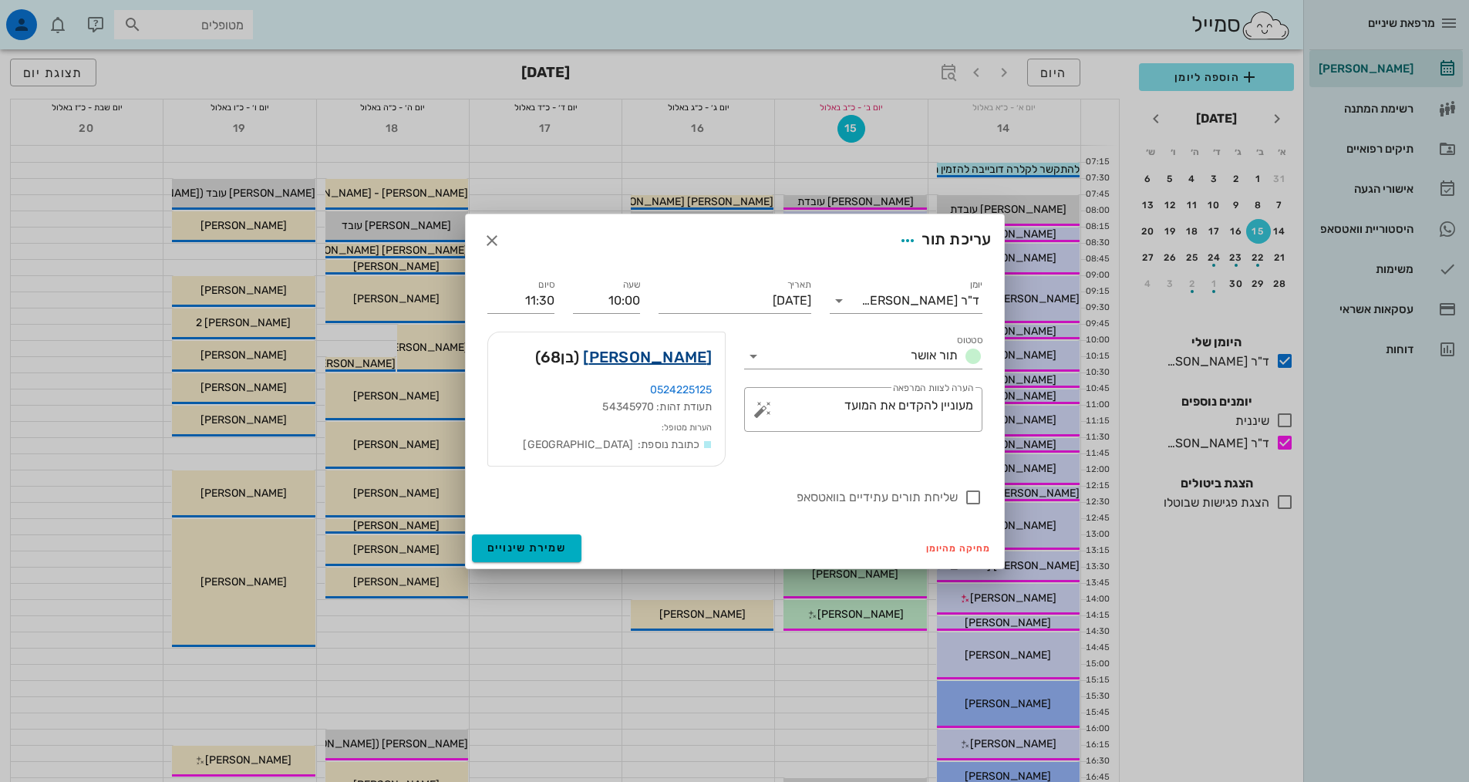
click at [688, 363] on link "[PERSON_NAME]" at bounding box center [647, 357] width 129 height 25
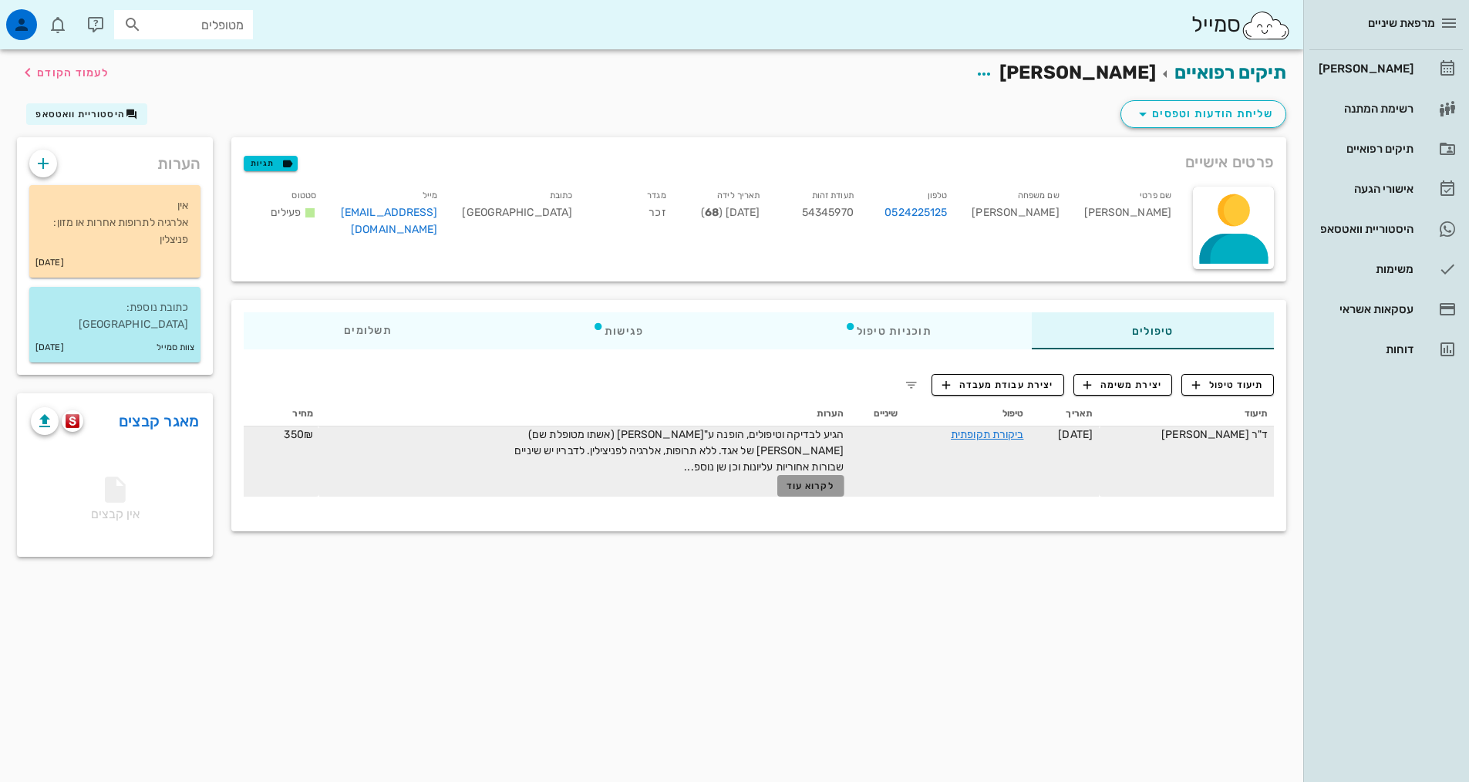
click at [820, 483] on span "לקרוא עוד" at bounding box center [811, 485] width 48 height 11
